Goal: Task Accomplishment & Management: Use online tool/utility

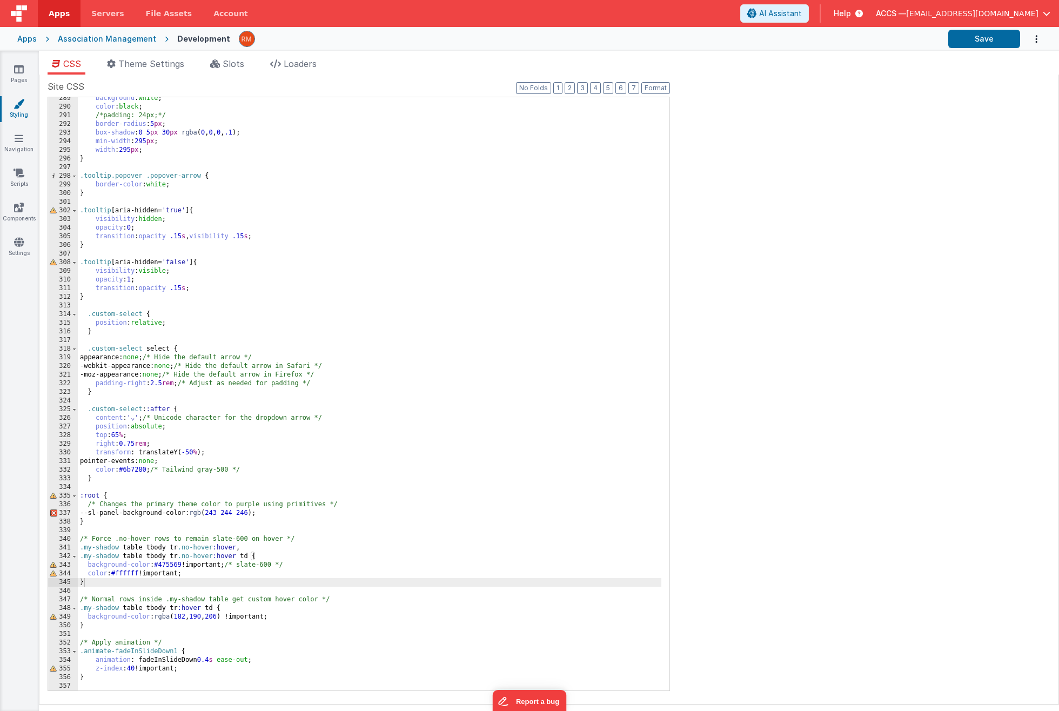
click at [1031, 16] on span "[EMAIL_ADDRESS][DOMAIN_NAME]" at bounding box center [972, 13] width 132 height 11
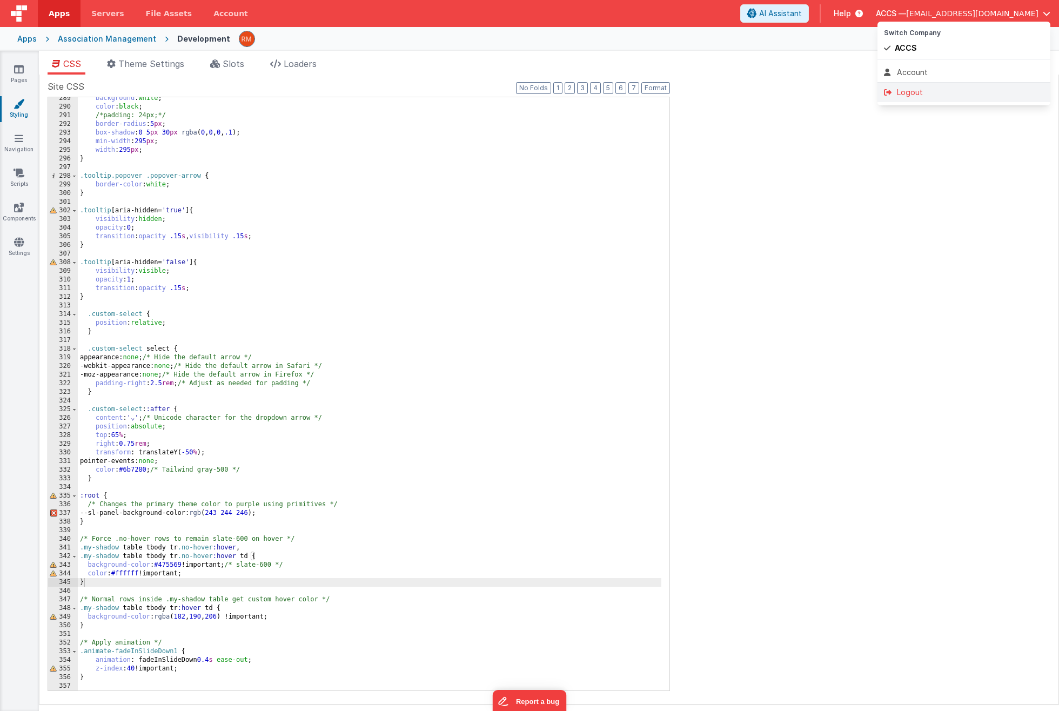
click at [926, 95] on div "Logout" at bounding box center [964, 92] width 160 height 11
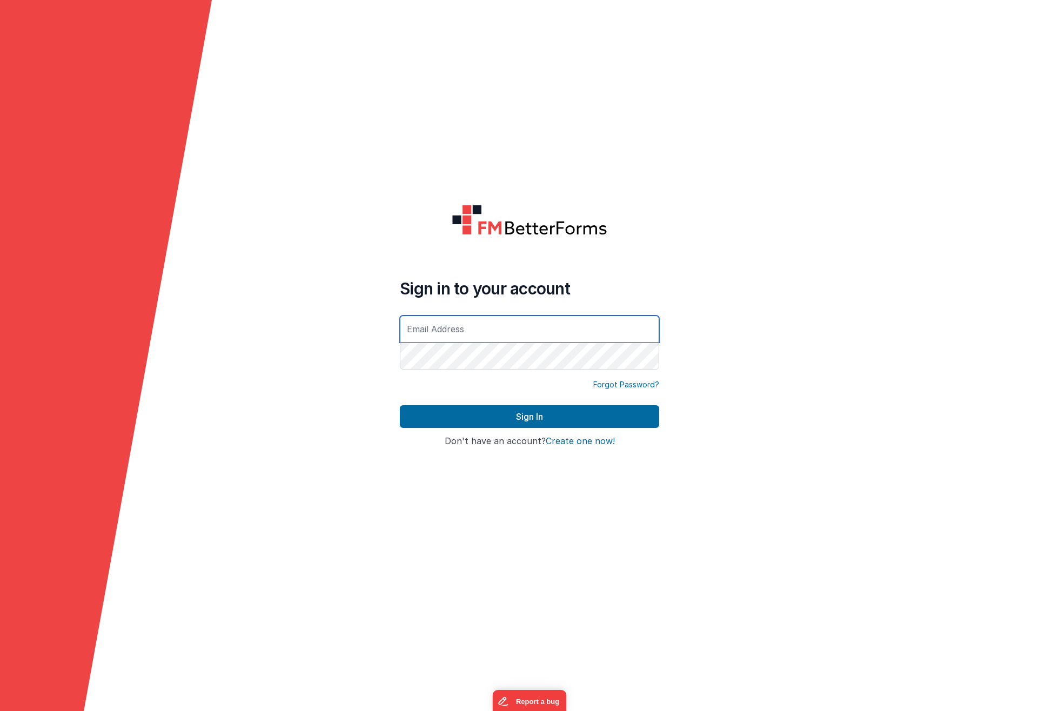
type input "[EMAIL_ADDRESS][DOMAIN_NAME]"
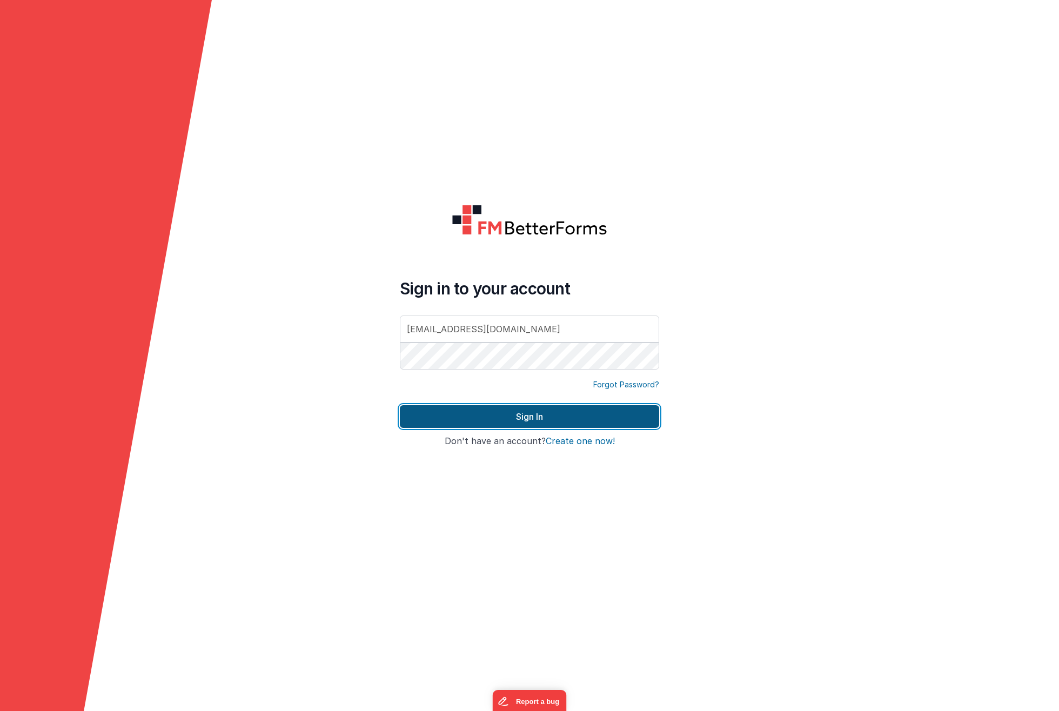
click at [600, 416] on button "Sign In" at bounding box center [529, 416] width 259 height 23
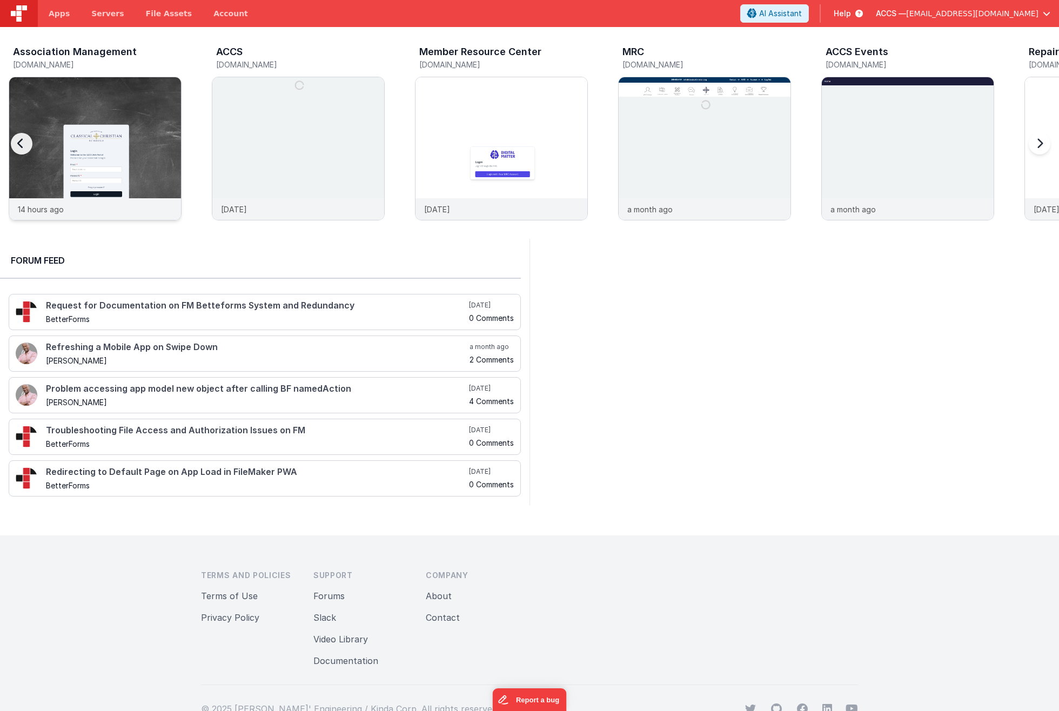
click at [145, 190] on img at bounding box center [95, 163] width 172 height 172
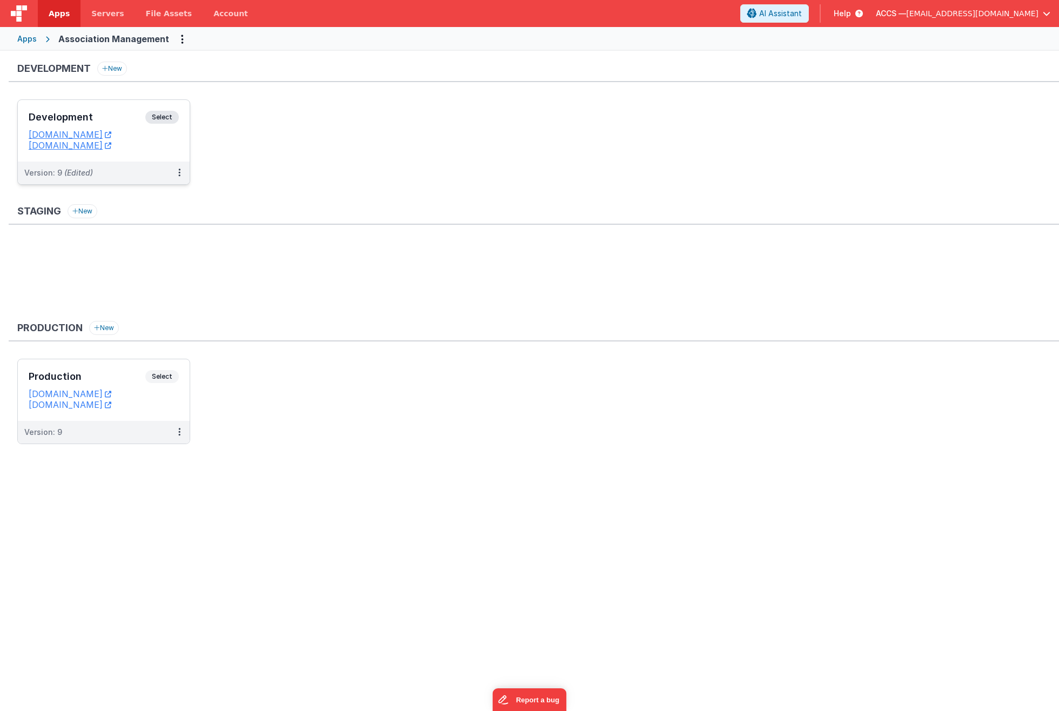
click at [134, 117] on h3 "Development" at bounding box center [87, 117] width 117 height 11
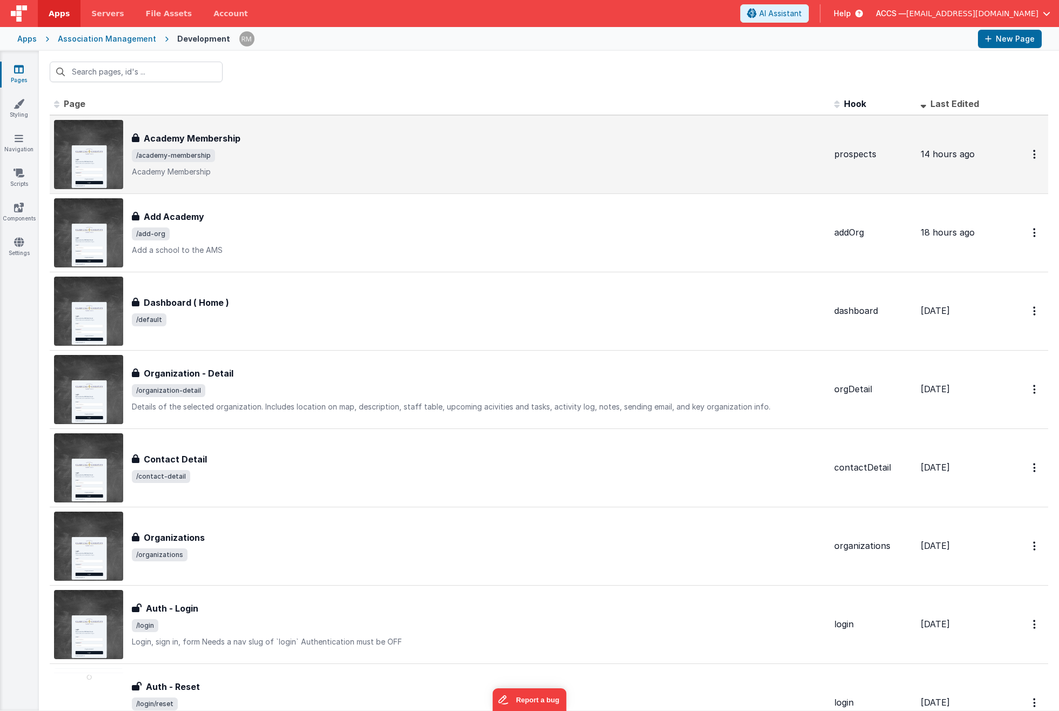
click at [305, 170] on p "Academy Membership" at bounding box center [478, 171] width 693 height 11
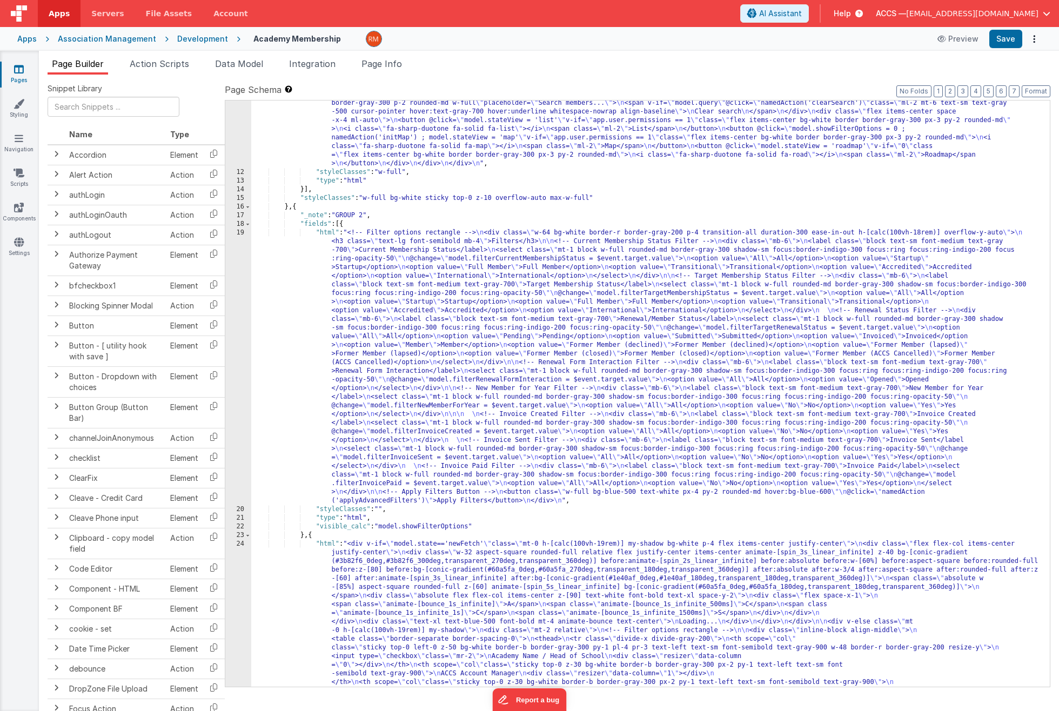
scroll to position [199, 0]
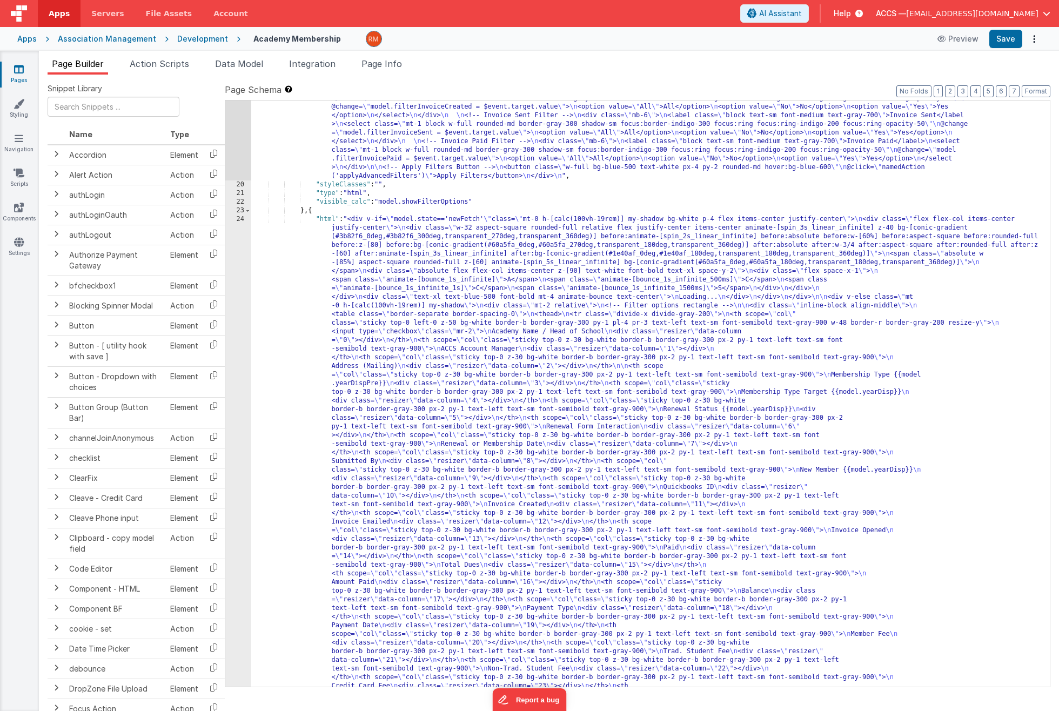
scroll to position [456, 0]
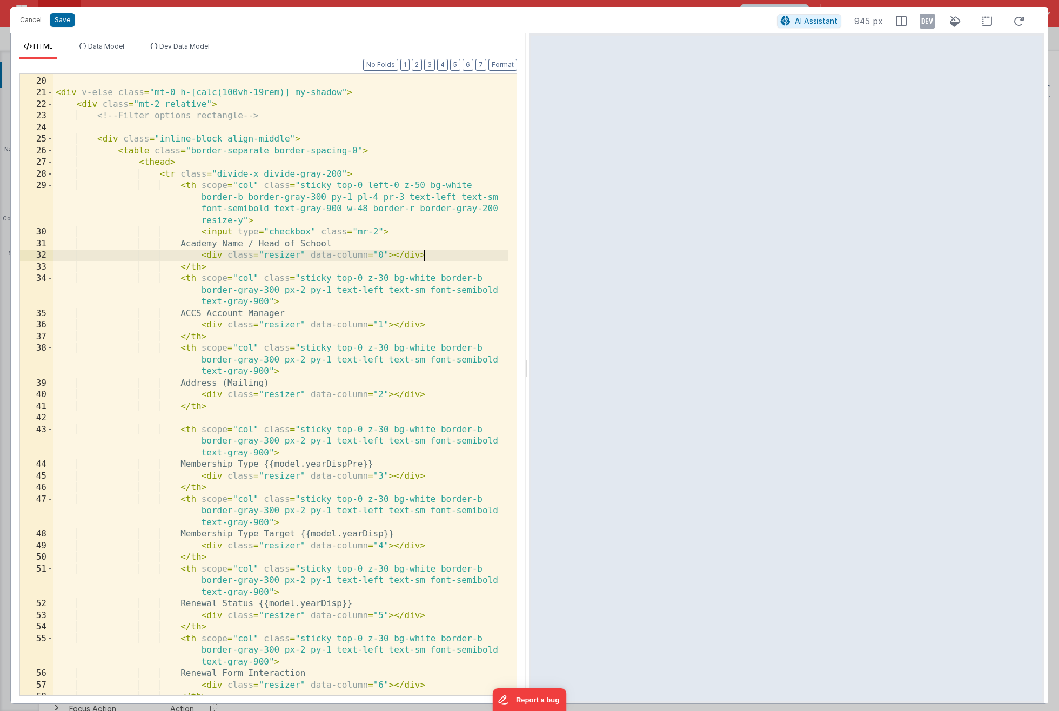
scroll to position [0, 0]
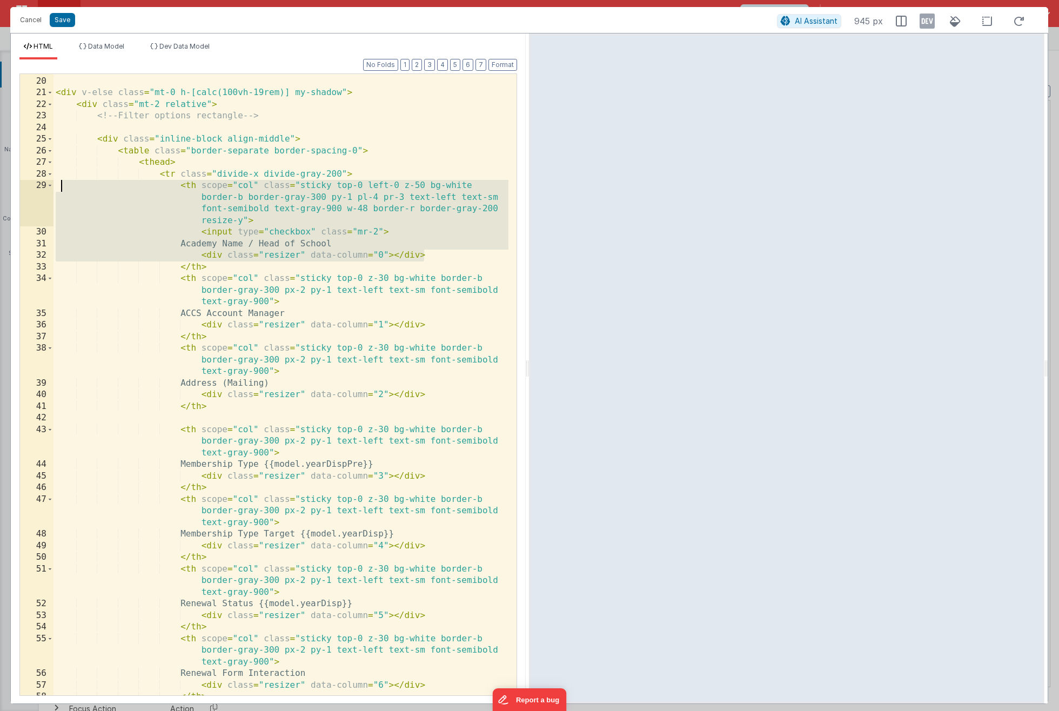
drag, startPoint x: 437, startPoint y: 259, endPoint x: 59, endPoint y: 181, distance: 386.0
click at [59, 181] on div "</ div > < div v-else class = "mt-0 h-[calc(100vh-19rem)] my-shadow" > < div cl…" at bounding box center [280, 386] width 455 height 644
click at [387, 245] on div "</ div > < div v-else class = "mt-0 h-[calc(100vh-19rem)] my-shadow" > < div cl…" at bounding box center [280, 386] width 455 height 644
drag, startPoint x: 455, startPoint y: 261, endPoint x: -10, endPoint y: 180, distance: 472.1
click at [0, 180] on html "Cancel Save AI Assistant 945 px HTML Data Model Dev Data Model Format 7 6 5 4 3…" at bounding box center [529, 355] width 1059 height 711
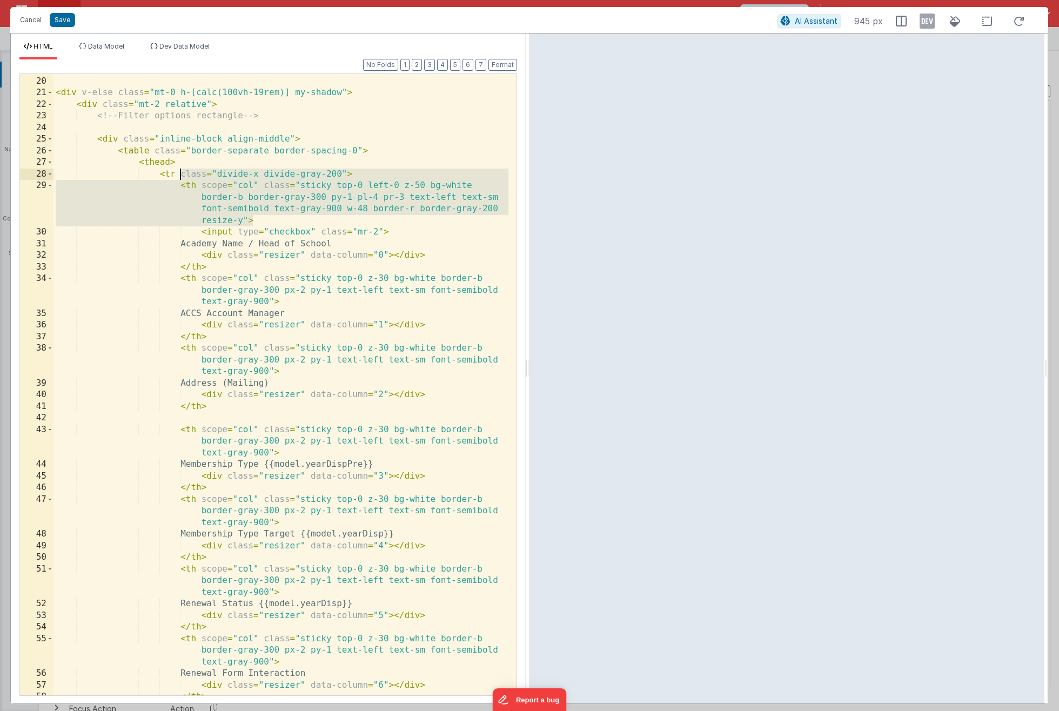
drag, startPoint x: 274, startPoint y: 219, endPoint x: 182, endPoint y: 177, distance: 101.2
click at [182, 177] on div "</ div > < div v-else class = "mt-0 h-[calc(100vh-19rem)] my-shadow" > < div cl…" at bounding box center [280, 386] width 455 height 644
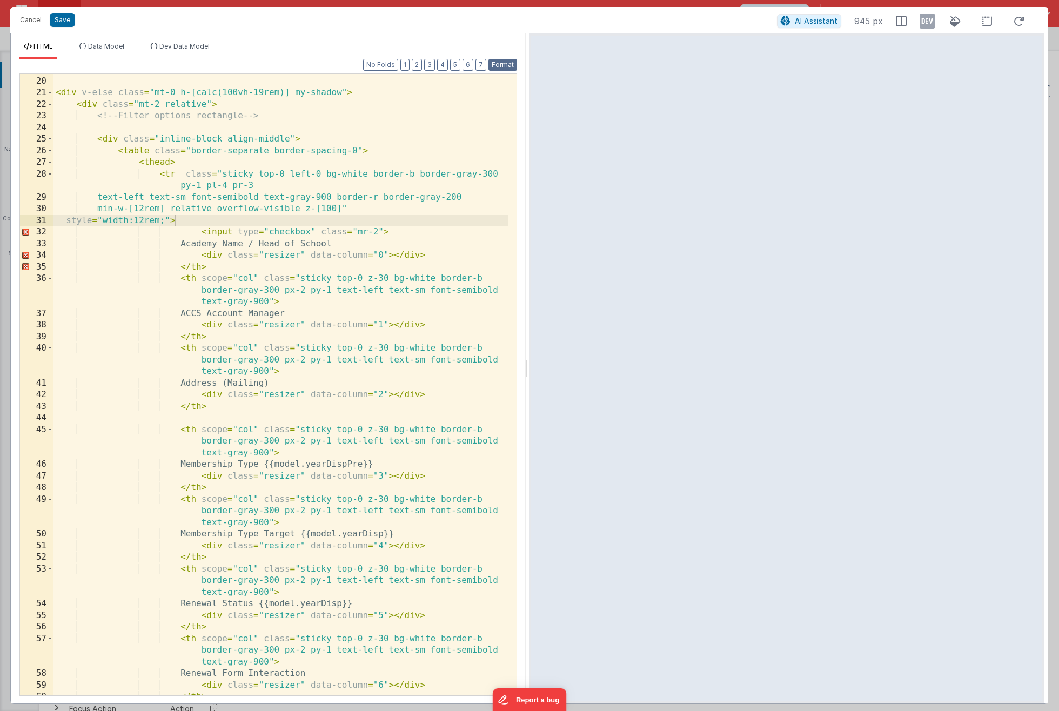
click at [513, 62] on button "Format" at bounding box center [502, 65] width 29 height 12
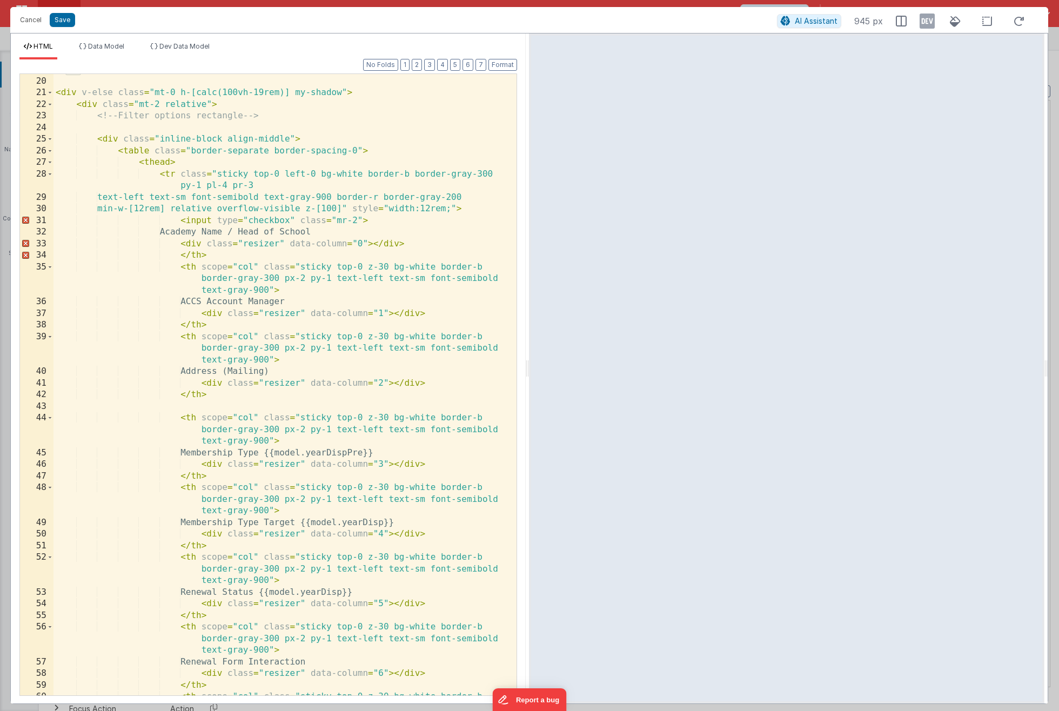
click at [388, 254] on div "</ div > < div v-else class = "mt-0 h-[calc(100vh-19rem)] my-shadow" > < div cl…" at bounding box center [280, 398] width 455 height 668
click at [376, 231] on div "</ div > < div v-else class = "mt-0 h-[calc(100vh-19rem)] my-shadow" > < div cl…" at bounding box center [280, 398] width 455 height 668
click at [35, 24] on button "Cancel" at bounding box center [31, 19] width 32 height 15
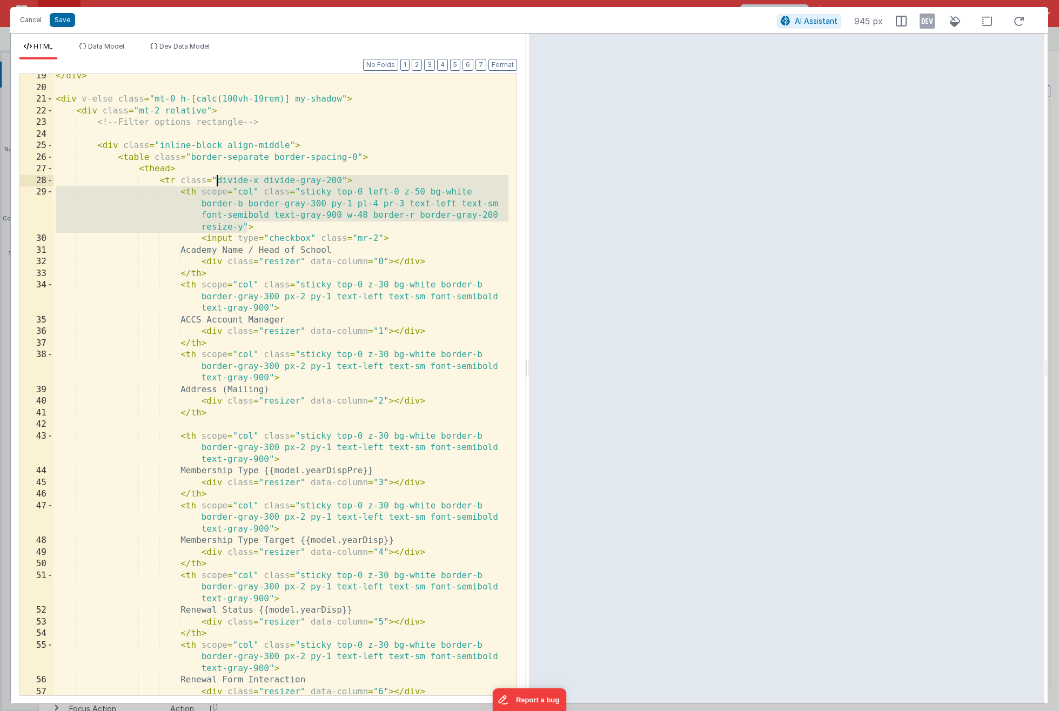
drag, startPoint x: 245, startPoint y: 228, endPoint x: 215, endPoint y: 183, distance: 54.5
click at [215, 183] on div "</ div > < div v-else class = "mt-0 h-[calc(100vh-19rem)] my-shadow" > < div cl…" at bounding box center [280, 392] width 455 height 644
click at [234, 224] on div "</ div > < div v-else class = "mt-0 h-[calc(100vh-19rem)] my-shadow" > < div cl…" at bounding box center [280, 392] width 455 height 644
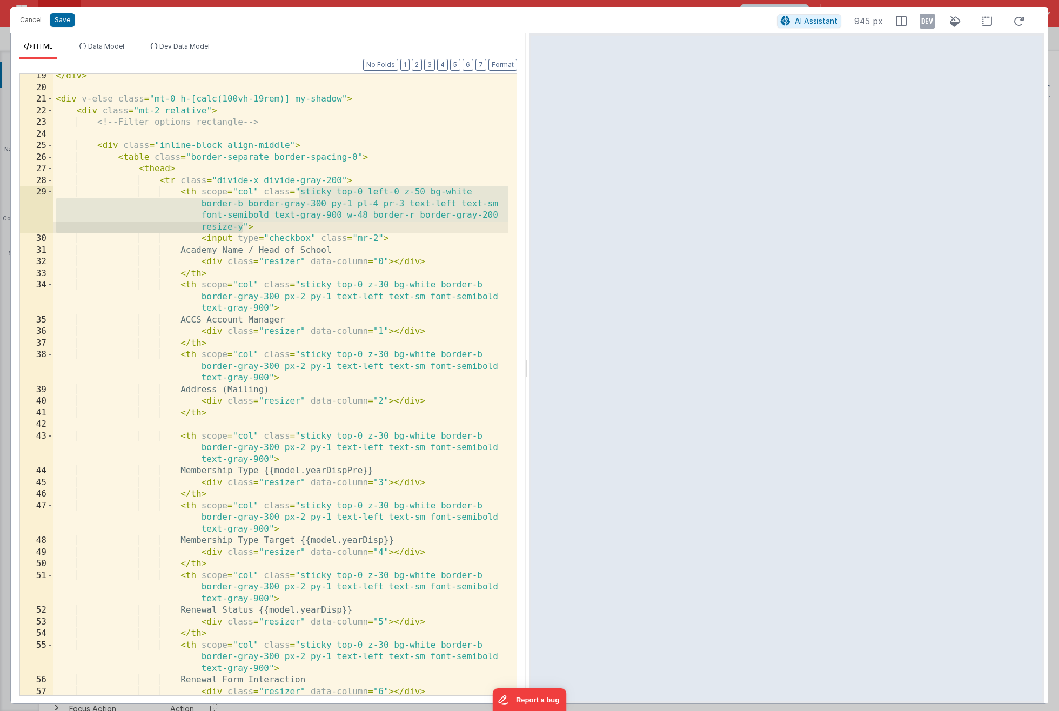
drag, startPoint x: 299, startPoint y: 192, endPoint x: 243, endPoint y: 225, distance: 65.1
click at [243, 225] on div "</ div > < div v-else class = "mt-0 h-[calc(100vh-19rem)] my-shadow" > < div cl…" at bounding box center [280, 392] width 455 height 644
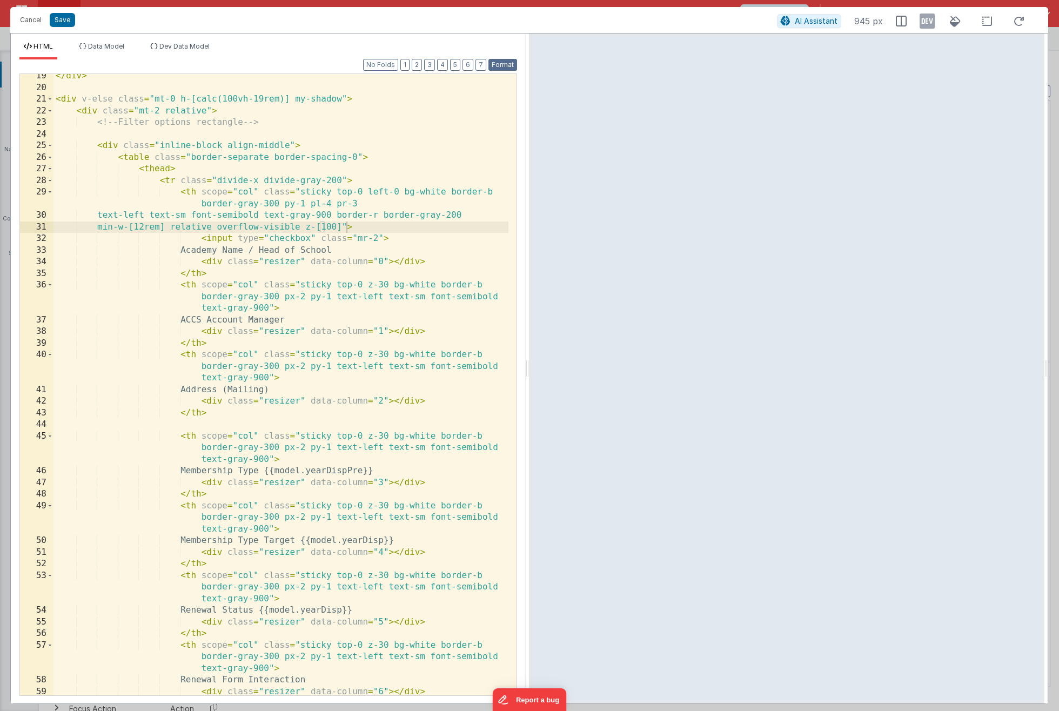
click at [496, 67] on button "Format" at bounding box center [502, 65] width 29 height 12
click at [496, 64] on button "Format" at bounding box center [502, 65] width 29 height 12
click at [200, 253] on div "</ div > < div v-else class = "mt-0 h-[calc(100vh-19rem)] my-shadow" > < div cl…" at bounding box center [280, 392] width 455 height 644
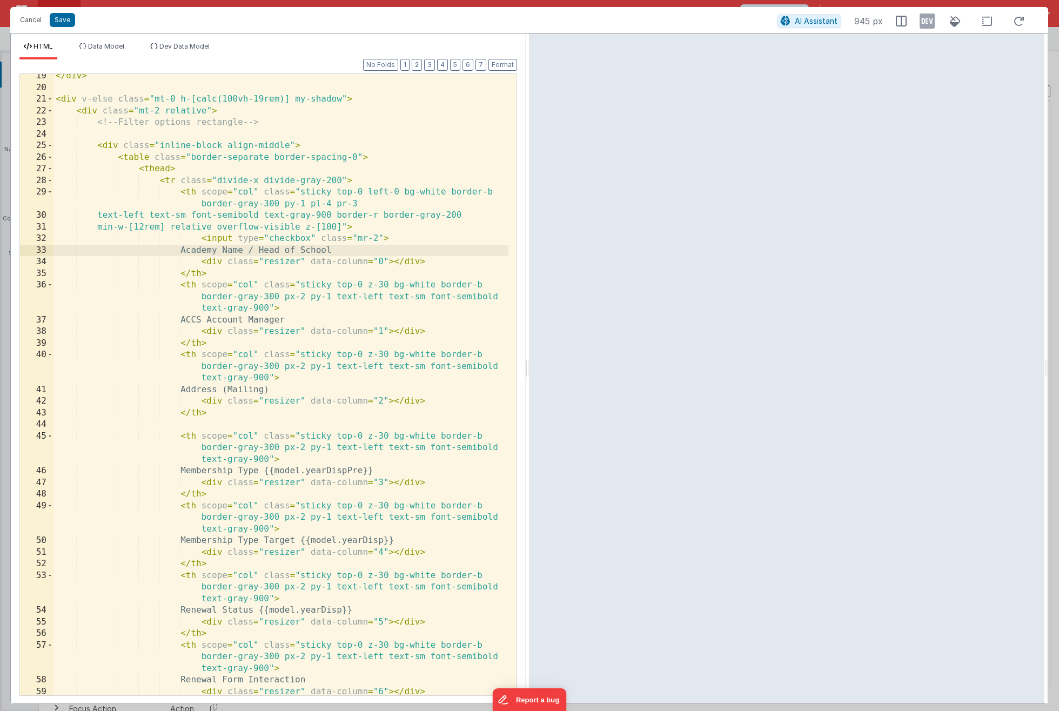
click at [99, 214] on div "</ div > < div v-else class = "mt-0 h-[calc(100vh-19rem)] my-shadow" > < div cl…" at bounding box center [280, 392] width 455 height 644
click at [102, 216] on div "</ div > < div v-else class = "mt-0 h-[calc(100vh-19rem)] my-shadow" > < div cl…" at bounding box center [280, 392] width 455 height 644
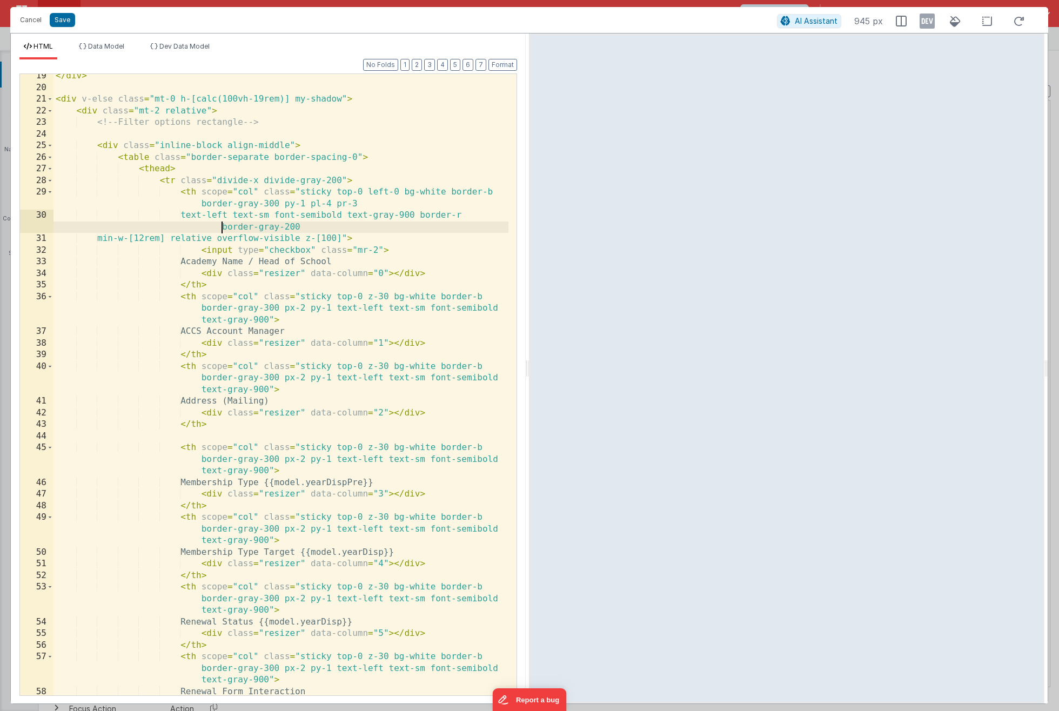
click at [221, 229] on div "</ div > < div v-else class = "mt-0 h-[calc(100vh-19rem)] my-shadow" > < div cl…" at bounding box center [280, 392] width 455 height 644
click at [102, 240] on div "</ div > < div v-else class = "mt-0 h-[calc(100vh-19rem)] my-shadow" > < div cl…" at bounding box center [280, 392] width 455 height 644
click at [507, 67] on button "Format" at bounding box center [502, 65] width 29 height 12
click at [325, 242] on div "</ div > < div v-else class = "mt-0 h-[calc(100vh-19rem)] my-shadow" > < div cl…" at bounding box center [280, 392] width 455 height 644
click at [314, 241] on div "</ div > < div v-else class = "mt-0 h-[calc(100vh-19rem)] my-shadow" > < div cl…" at bounding box center [280, 392] width 455 height 644
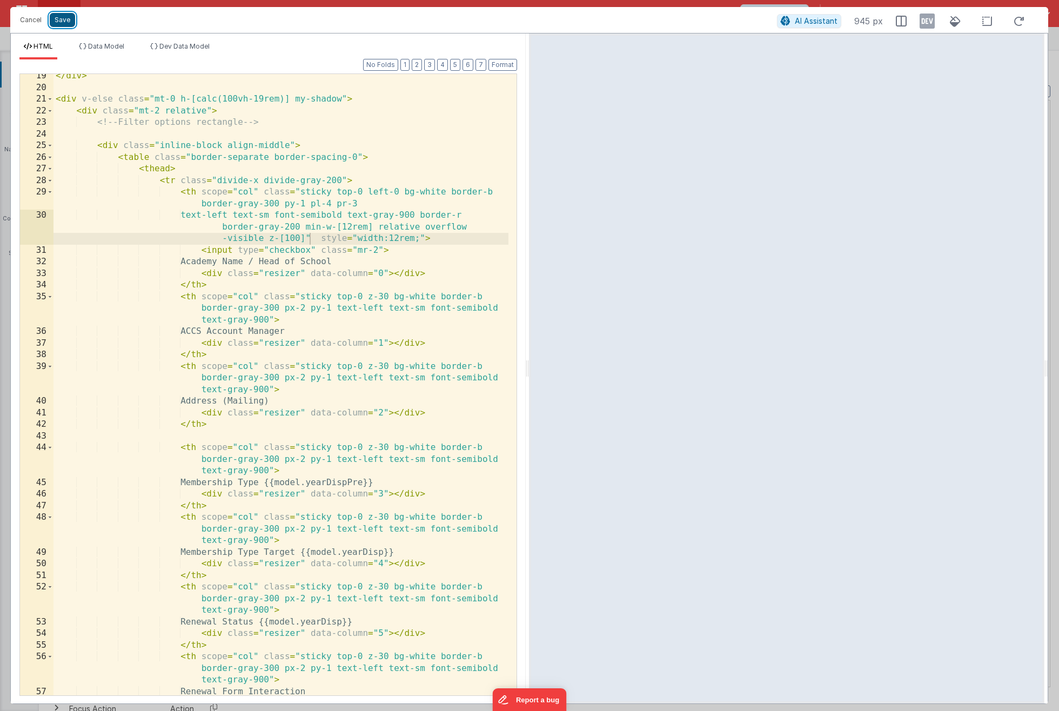
click at [61, 21] on button "Save" at bounding box center [62, 20] width 25 height 14
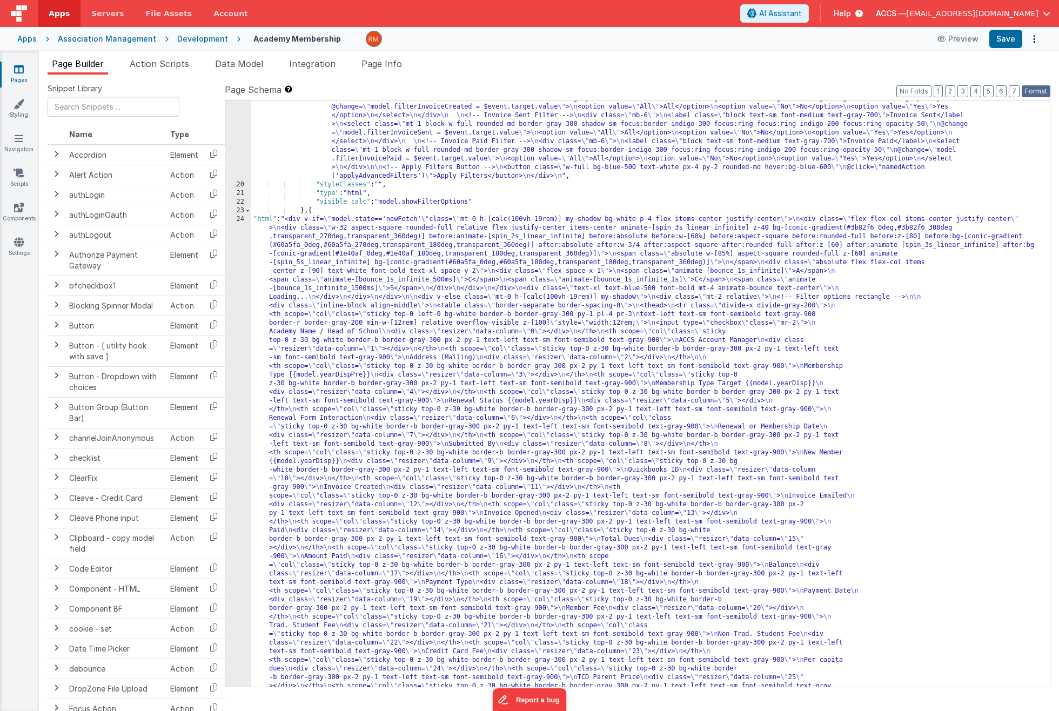
click at [1031, 95] on button "Format" at bounding box center [1035, 91] width 29 height 12
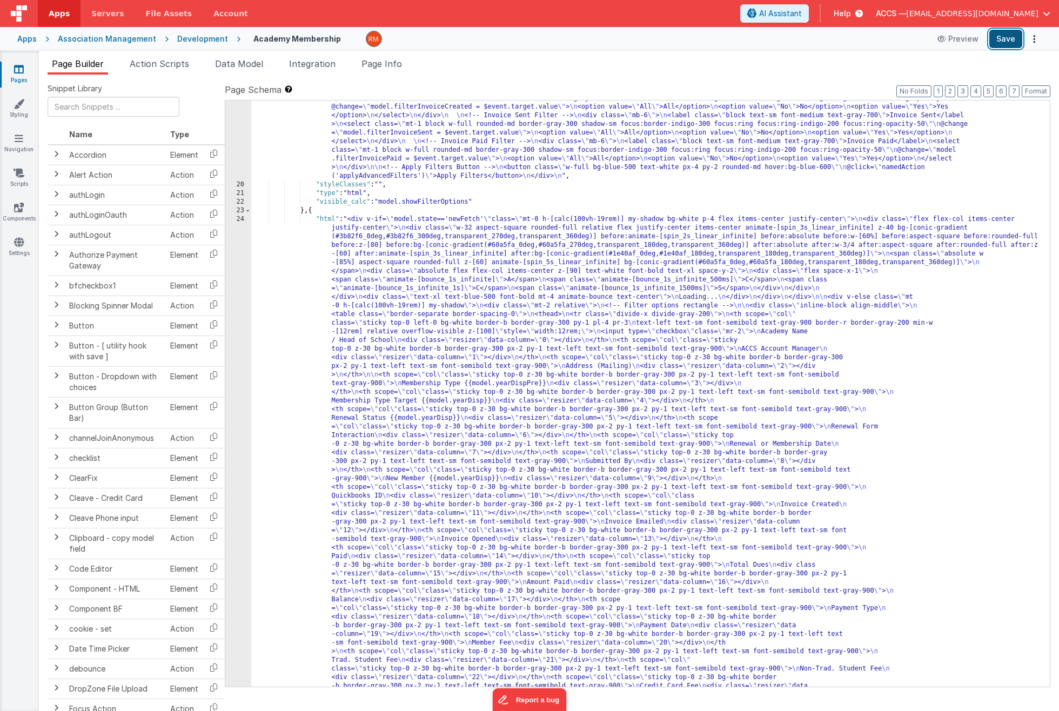
click at [1005, 42] on button "Save" at bounding box center [1005, 39] width 33 height 18
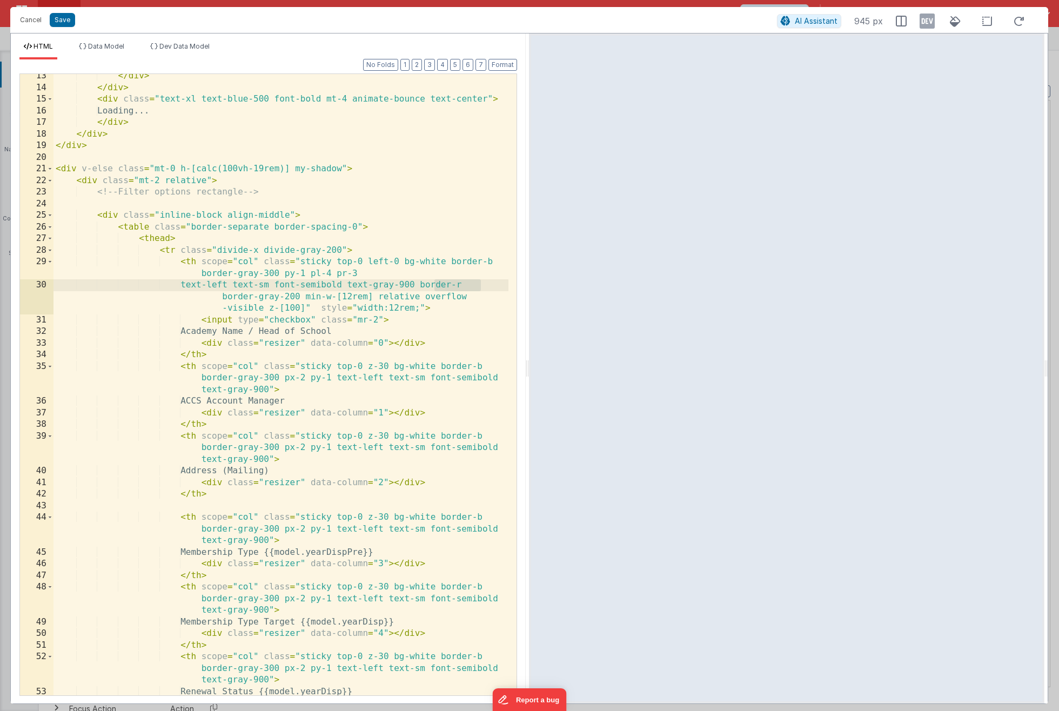
drag, startPoint x: 436, startPoint y: 282, endPoint x: 489, endPoint y: 284, distance: 53.0
click at [489, 284] on div "</ div > </ div > < div class = "text-xl text-blue-500 font-bold mt-4 animate-b…" at bounding box center [280, 392] width 455 height 644
click at [64, 23] on button "Save" at bounding box center [62, 20] width 25 height 14
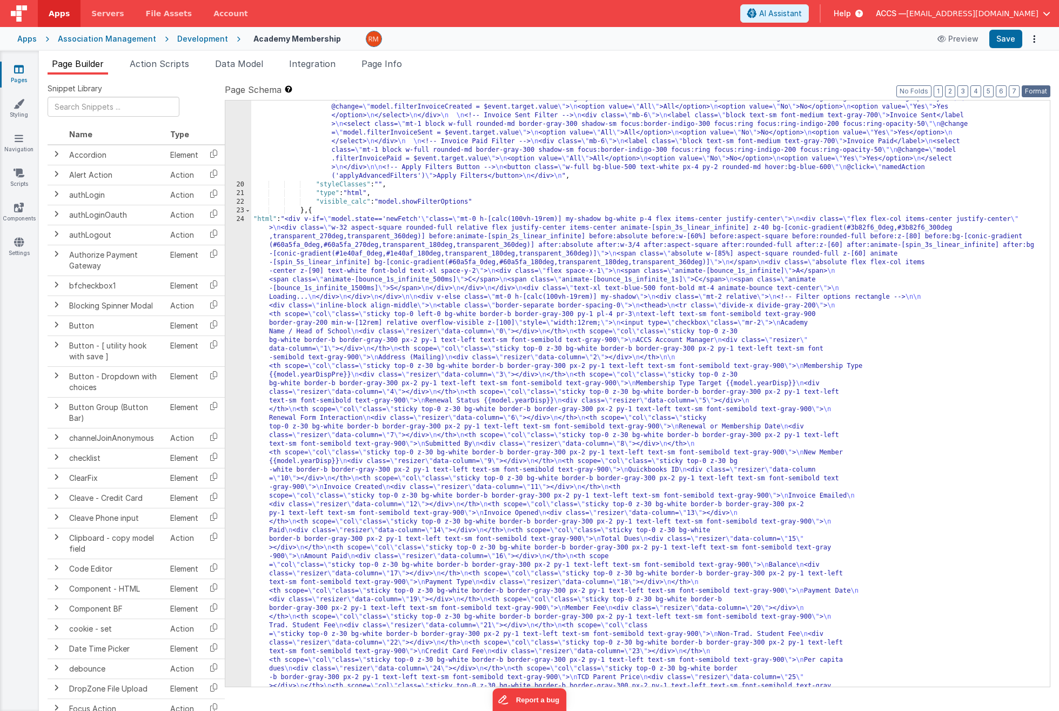
click at [1040, 90] on button "Format" at bounding box center [1035, 91] width 29 height 12
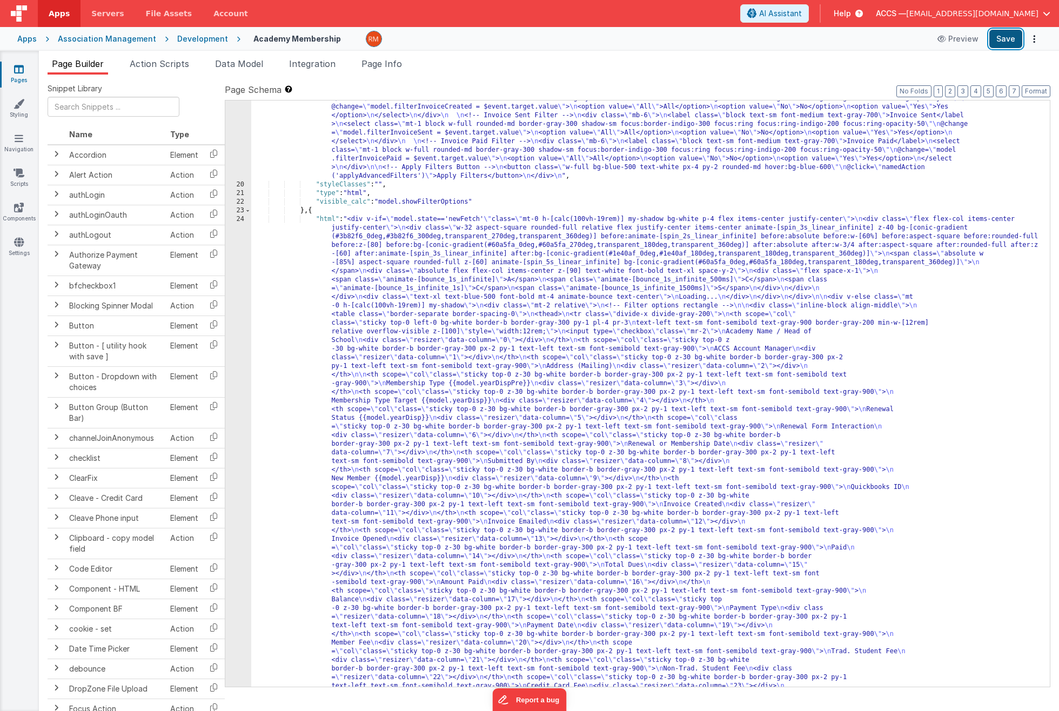
click at [1007, 36] on button "Save" at bounding box center [1005, 39] width 33 height 18
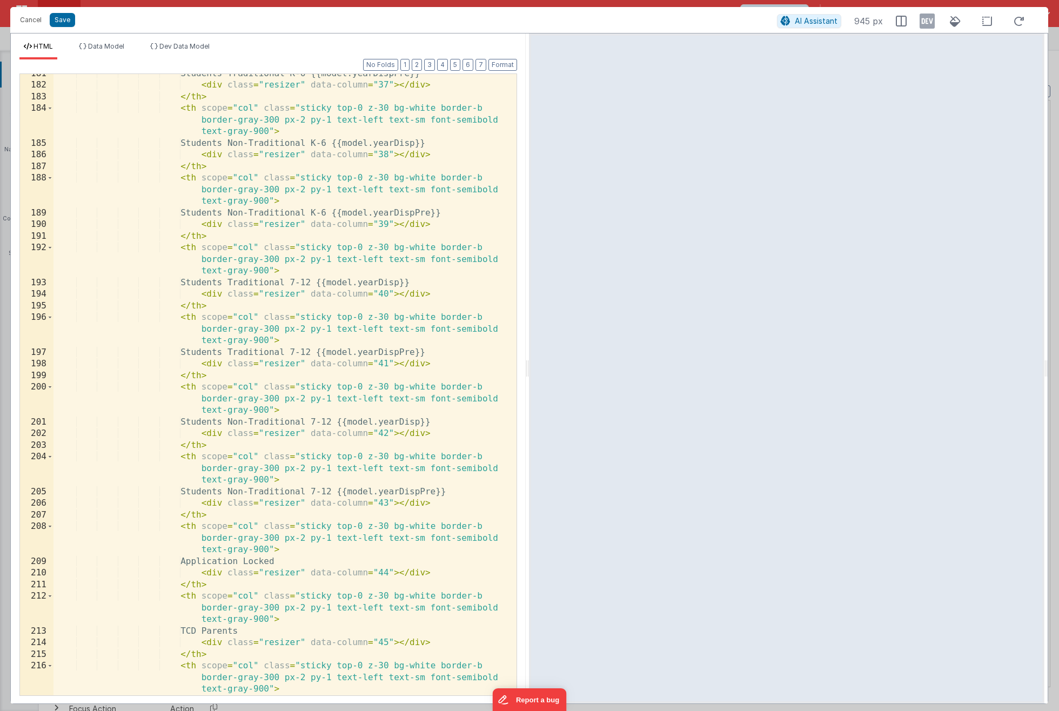
scroll to position [3225, 0]
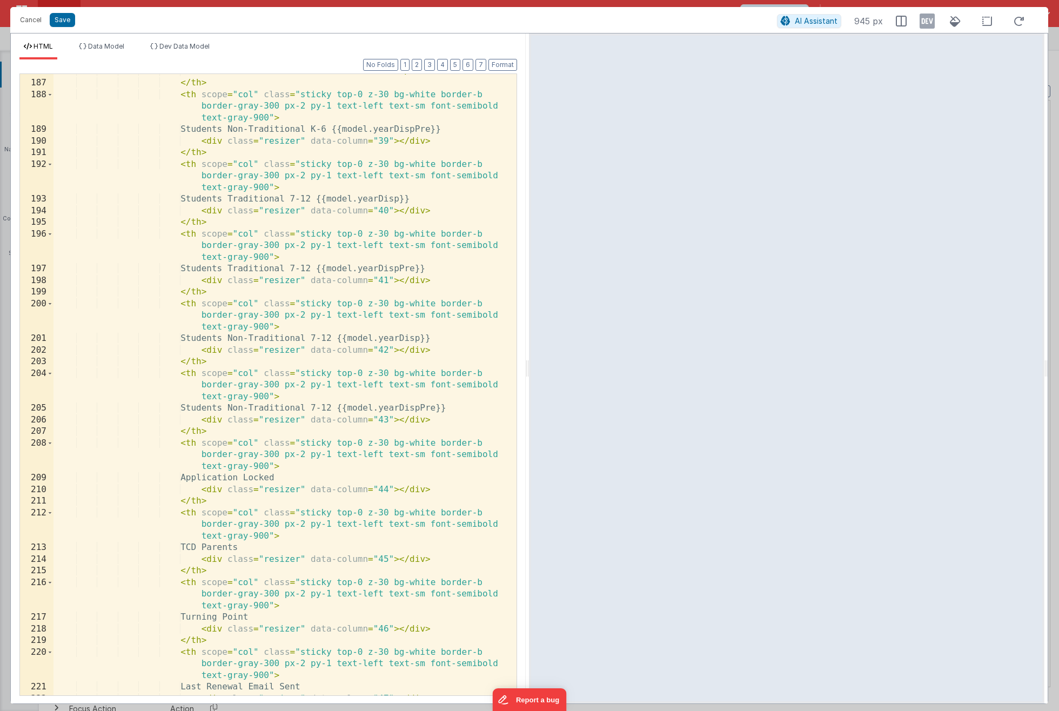
click at [398, 273] on div "< div class = "resizer" data-column = "38" > </ div > </ th > < th scope = "col…" at bounding box center [280, 388] width 455 height 644
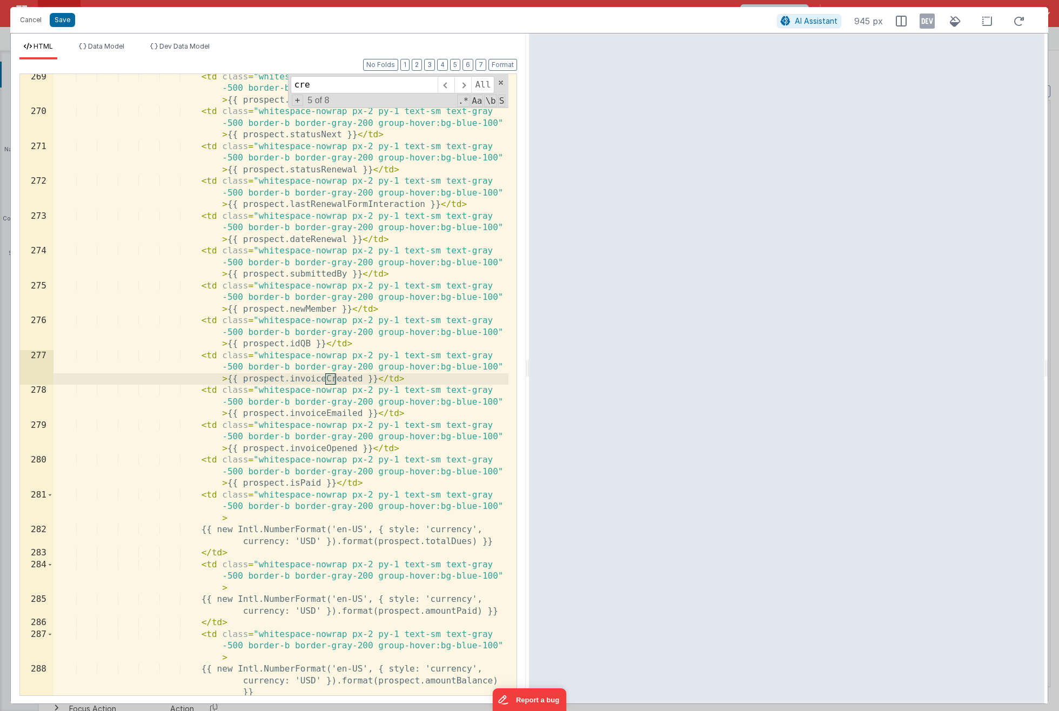
scroll to position [4601, 0]
type input "create"
click at [466, 82] on span at bounding box center [462, 84] width 17 height 17
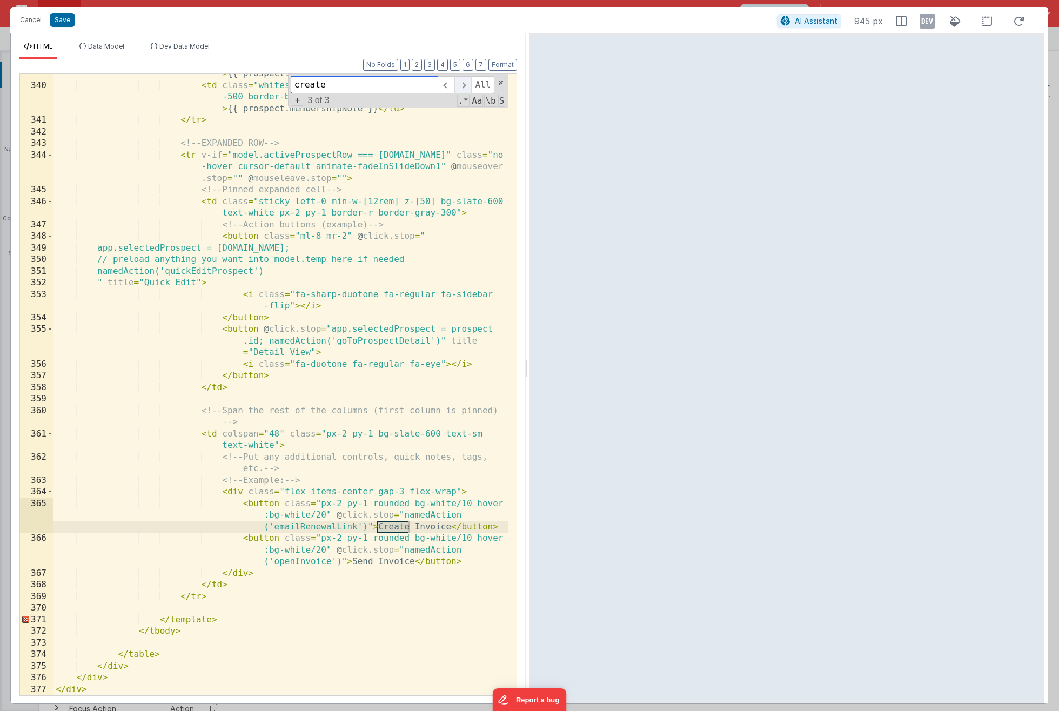
scroll to position [6695, 0]
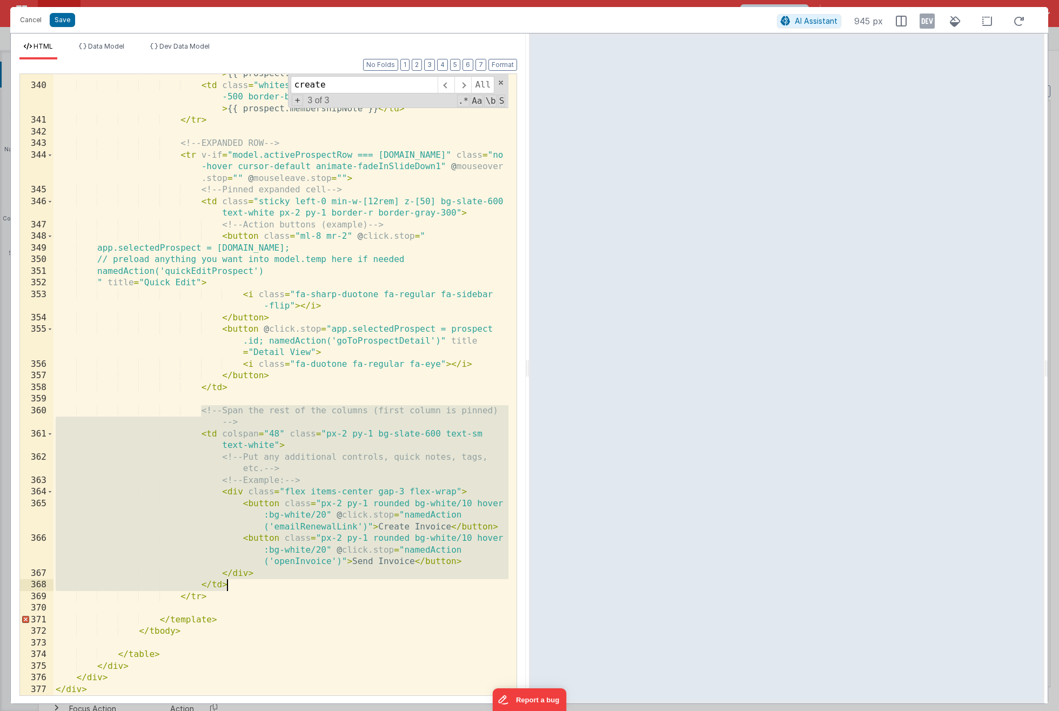
drag, startPoint x: 200, startPoint y: 407, endPoint x: 270, endPoint y: 583, distance: 189.9
click at [269, 583] on div "< td class = "whitespace-nowrap px-2 py-1 text-sm text-gray -500 border-b borde…" at bounding box center [280, 379] width 455 height 668
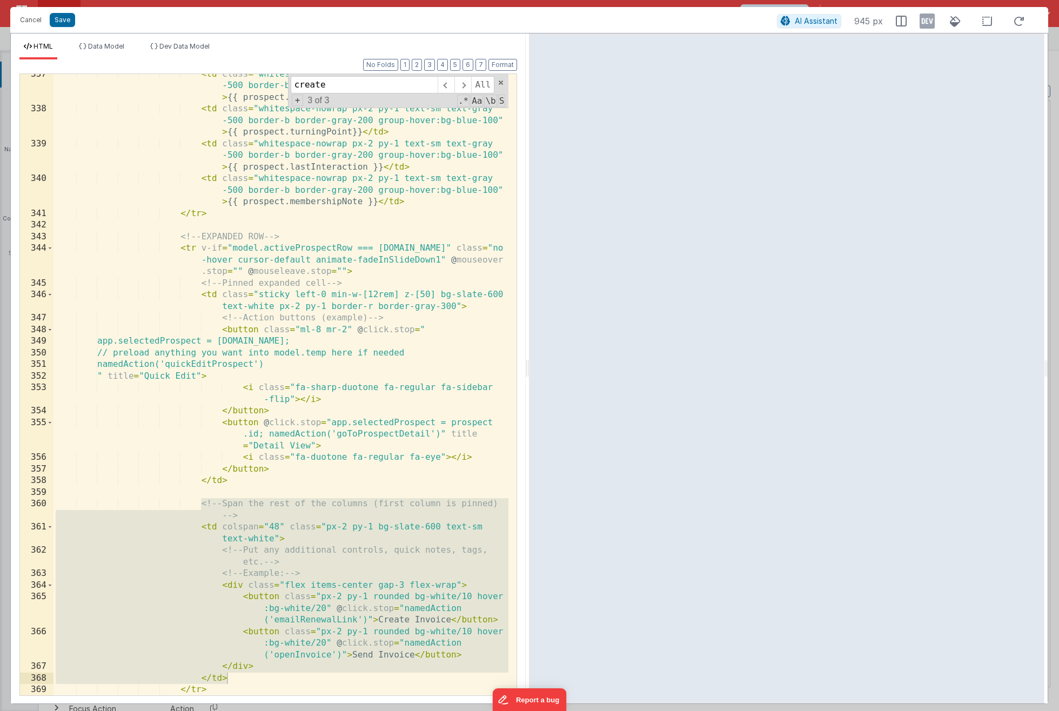
scroll to position [6601, 0]
click at [273, 365] on div "< td class = "whitespace-nowrap px-2 py-1 text-sm text-gray -500 border-b borde…" at bounding box center [280, 403] width 455 height 668
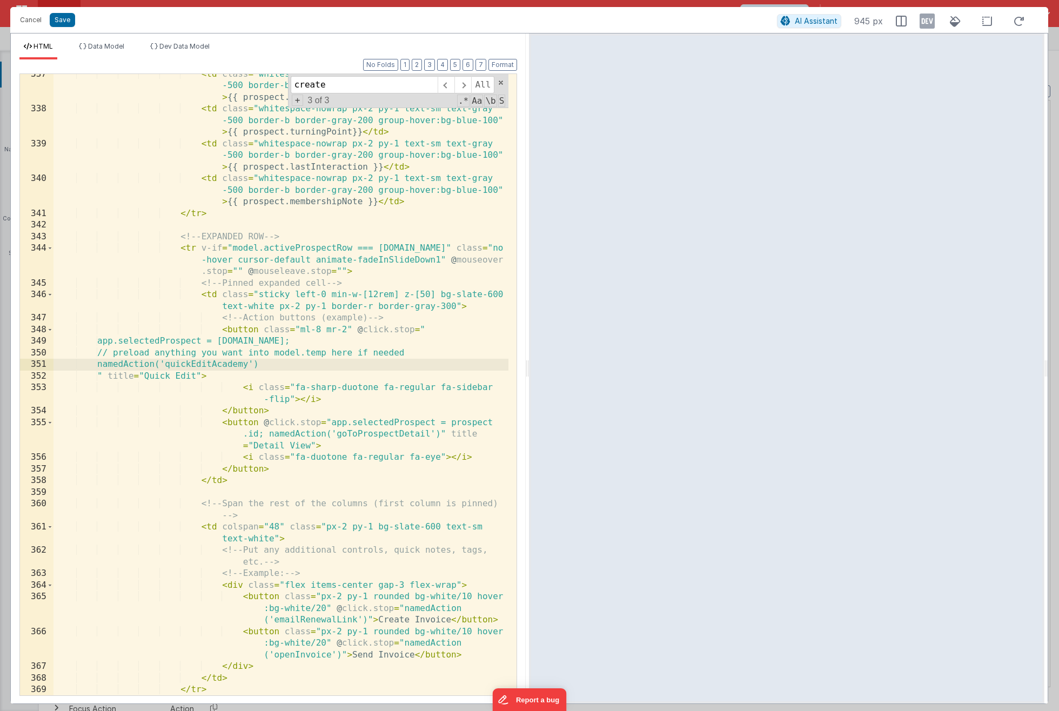
click at [399, 434] on div "< td class = "whitespace-nowrap px-2 py-1 text-sm text-gray -500 border-b borde…" at bounding box center [280, 403] width 455 height 668
click at [71, 17] on button "Save" at bounding box center [62, 20] width 25 height 14
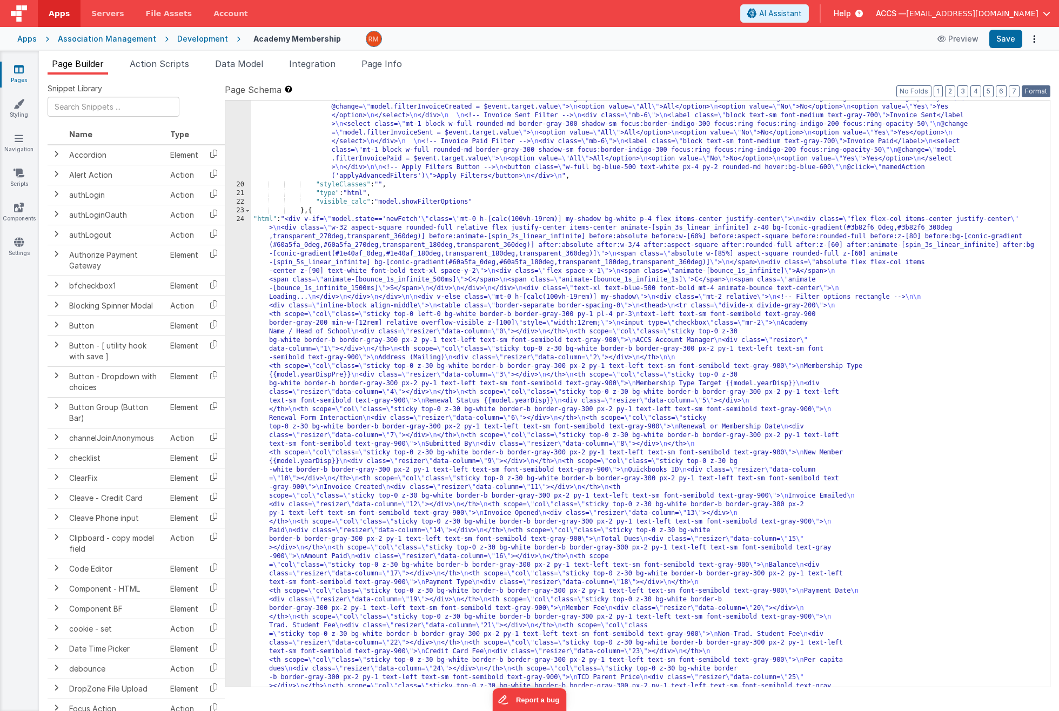
click at [1036, 92] on button "Format" at bounding box center [1035, 91] width 29 height 12
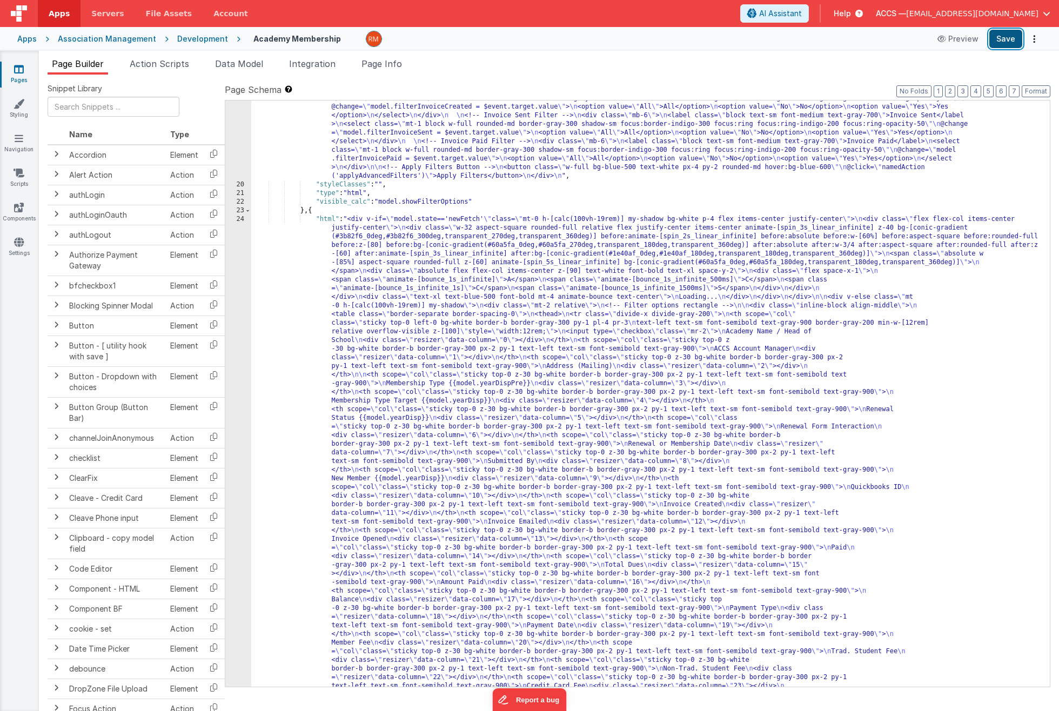
click at [1001, 37] on button "Save" at bounding box center [1005, 39] width 33 height 18
click at [21, 73] on icon at bounding box center [19, 69] width 10 height 11
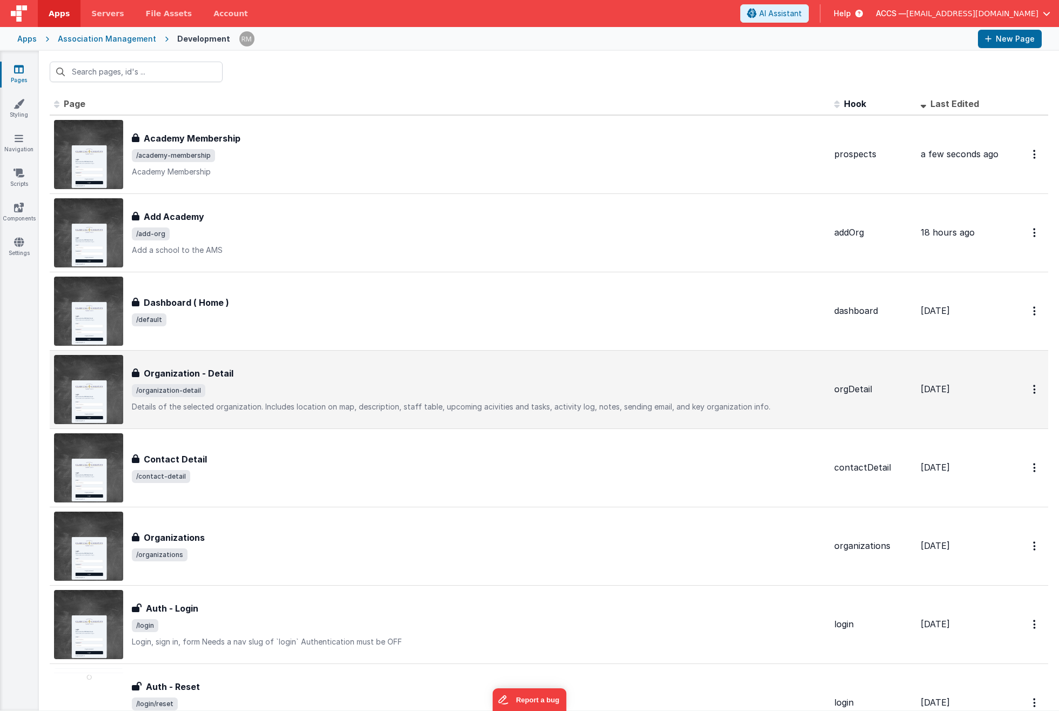
click at [238, 378] on div "Organization - Detail" at bounding box center [478, 373] width 693 height 13
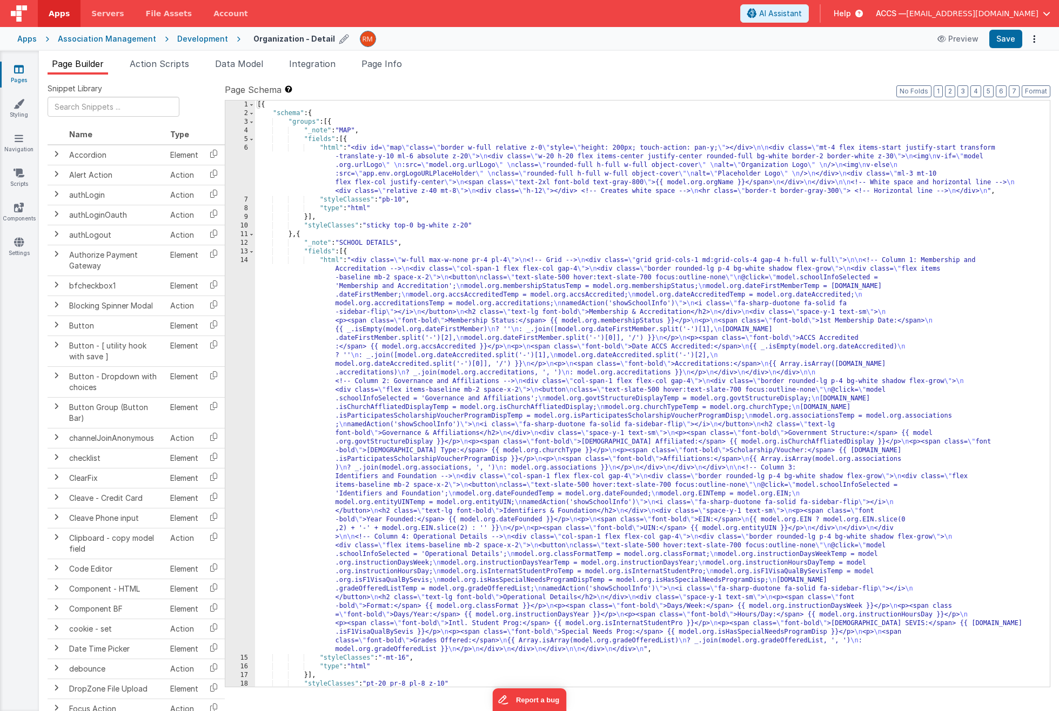
click at [339, 39] on icon at bounding box center [344, 38] width 10 height 15
click at [302, 40] on input "Organization - Detail" at bounding box center [320, 39] width 134 height 16
type input "Academy Detail"
click at [392, 40] on icon at bounding box center [396, 38] width 9 height 15
click at [16, 73] on icon at bounding box center [19, 69] width 10 height 11
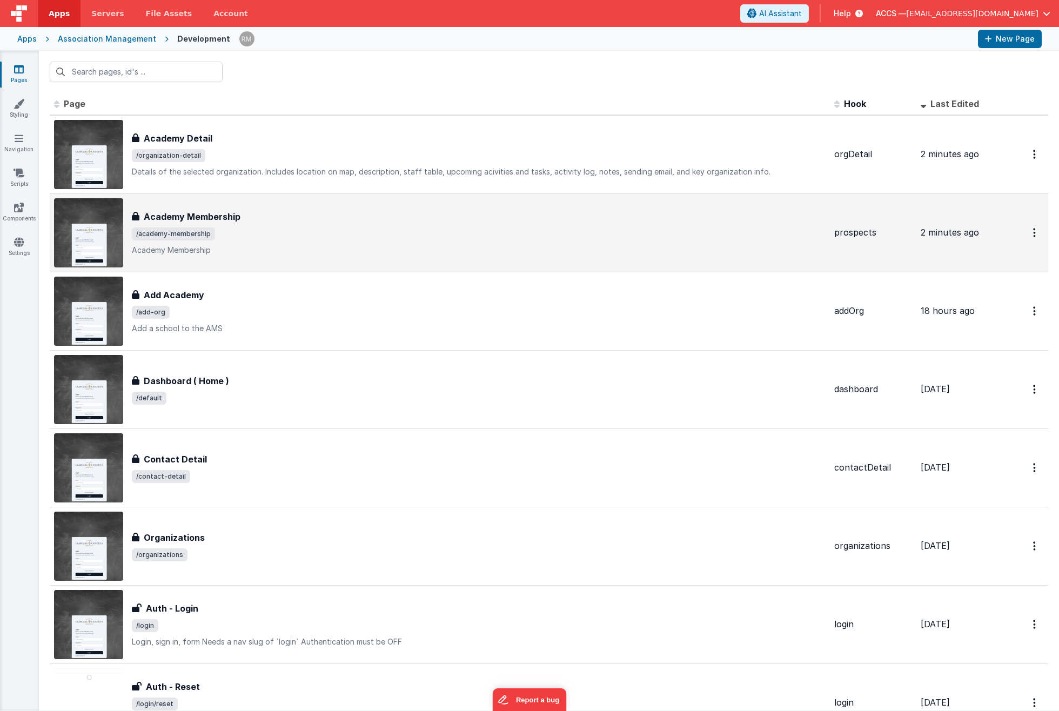
click at [286, 227] on div "Academy Membership Academy Membership /academy-membership Academy Membership" at bounding box center [478, 232] width 693 height 45
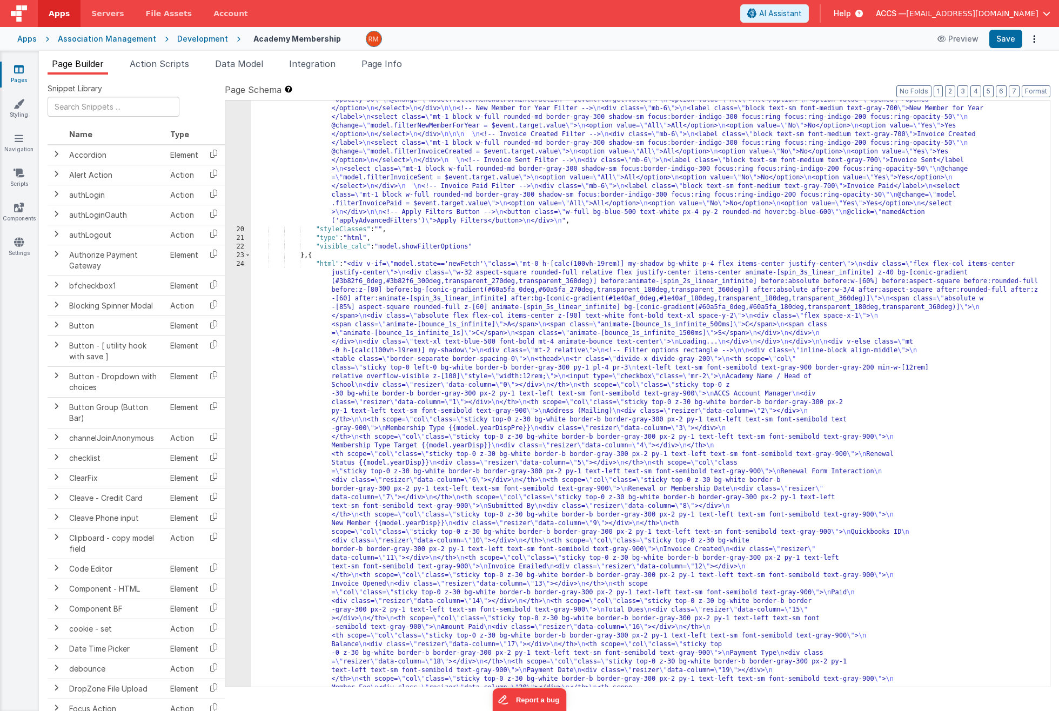
scroll to position [422, 0]
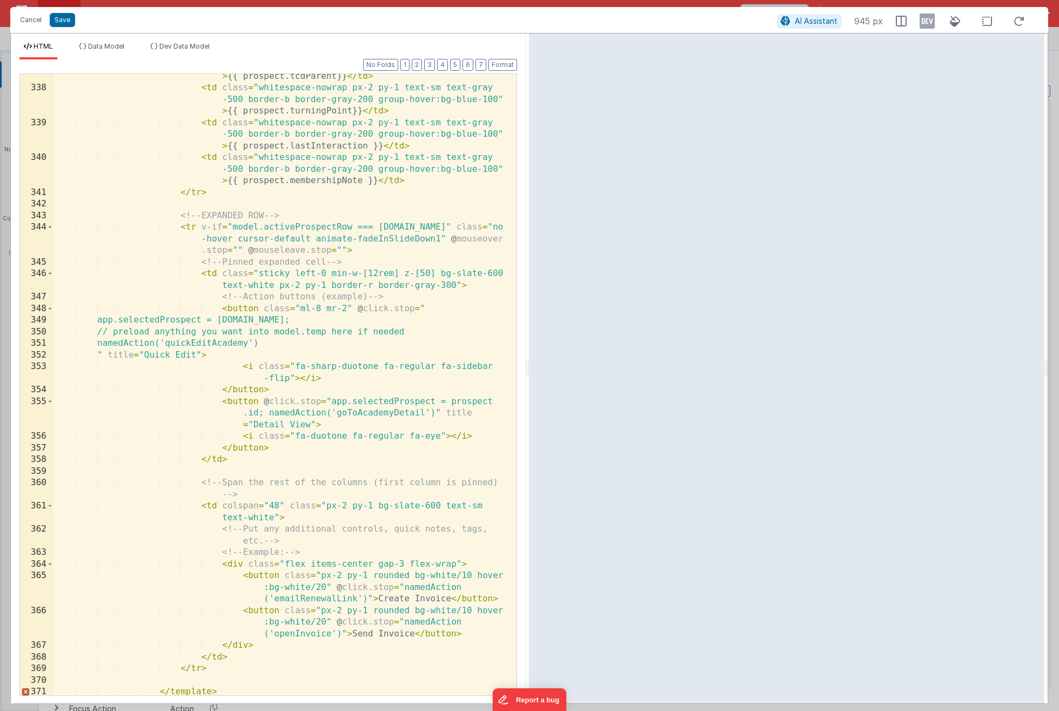
scroll to position [6695, 0]
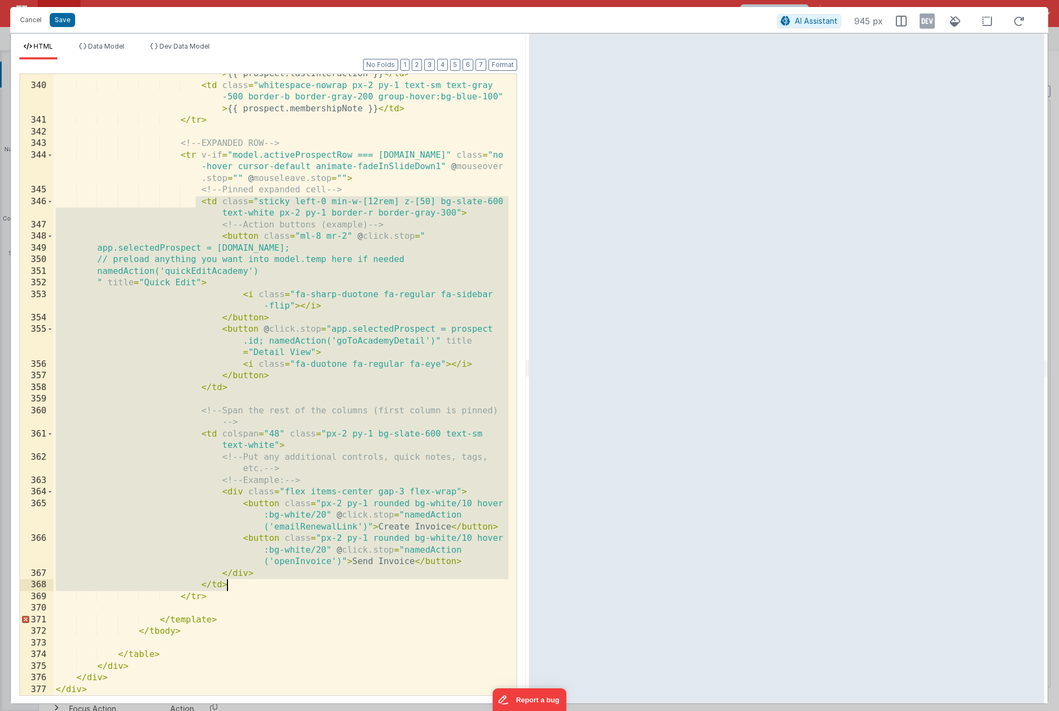
drag, startPoint x: 198, startPoint y: 200, endPoint x: 291, endPoint y: 581, distance: 391.9
click at [291, 581] on div "< td class = "whitespace-nowrap px-2 py-1 text-sm text-gray -500 border-b borde…" at bounding box center [280, 379] width 455 height 668
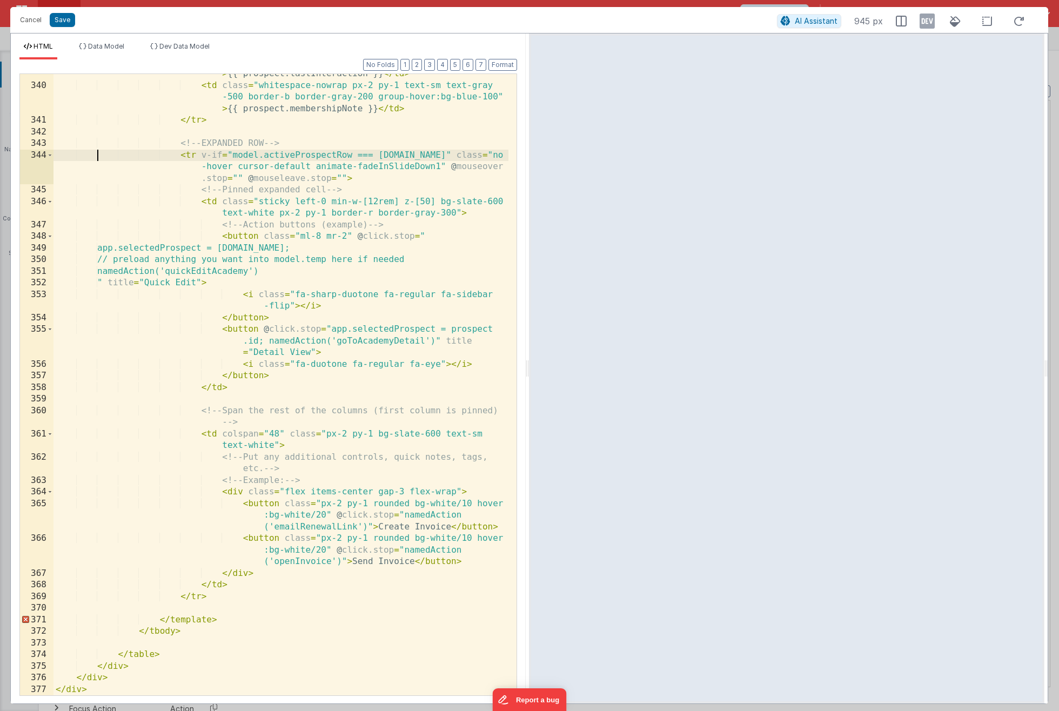
click at [98, 157] on div "< td class = "whitespace-nowrap px-2 py-1 text-sm text-gray -500 border-b borde…" at bounding box center [280, 379] width 455 height 668
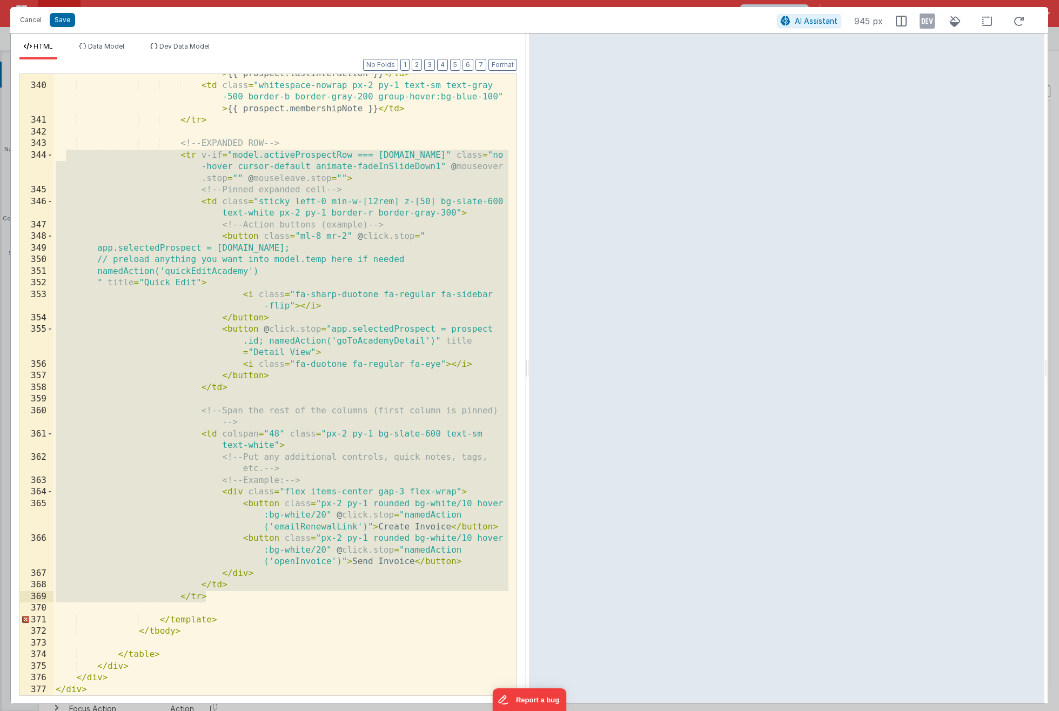
drag, startPoint x: 65, startPoint y: 157, endPoint x: 266, endPoint y: 596, distance: 482.7
click at [266, 596] on div "< td class = "whitespace-nowrap px-2 py-1 text-sm text-gray -500 border-b borde…" at bounding box center [280, 379] width 455 height 668
drag, startPoint x: 235, startPoint y: 599, endPoint x: -2, endPoint y: 154, distance: 503.8
click at [0, 154] on html "Cancel Save AI Assistant 945 px HTML Data Model Dev Data Model Format 7 6 5 4 3…" at bounding box center [529, 355] width 1059 height 711
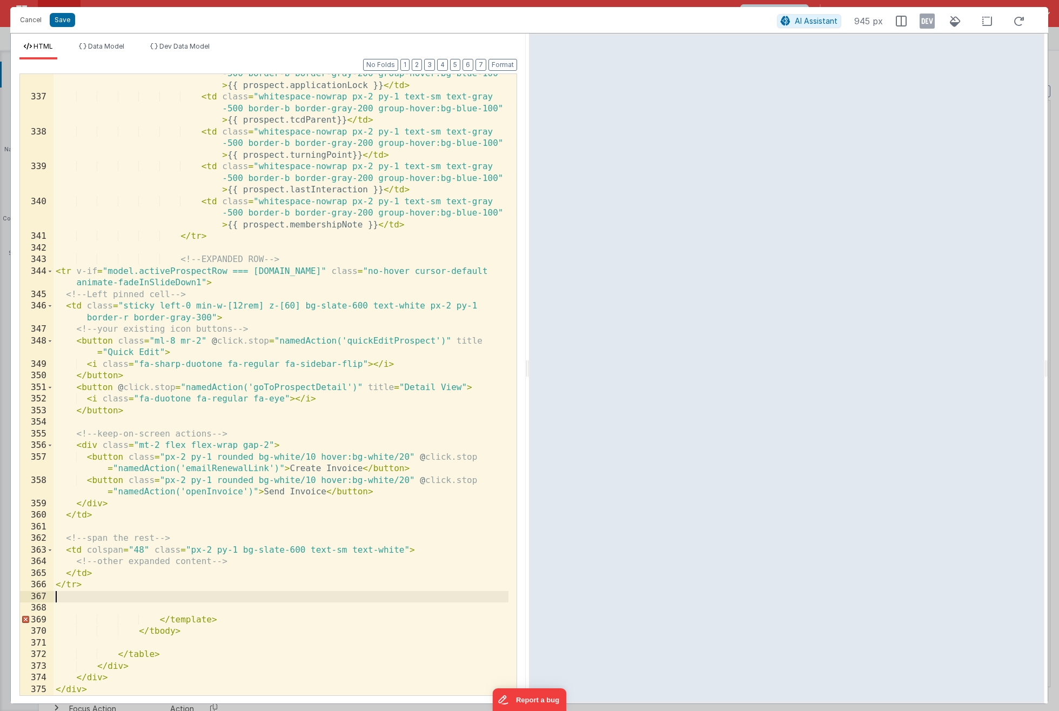
scroll to position [6578, 0]
click at [497, 67] on button "Format" at bounding box center [502, 65] width 29 height 12
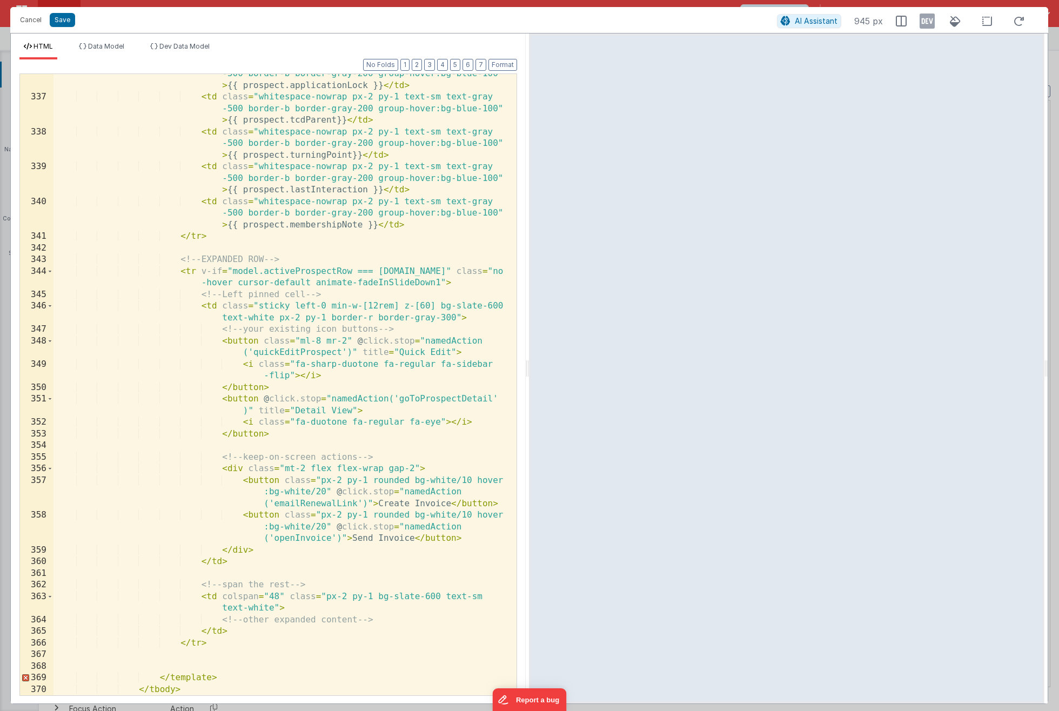
click at [189, 663] on div "< td class = "whitespace-nowrap px-2 py-1 text-sm text-gray -500 border-b borde…" at bounding box center [280, 391] width 455 height 668
click at [70, 23] on button "Save" at bounding box center [62, 20] width 25 height 14
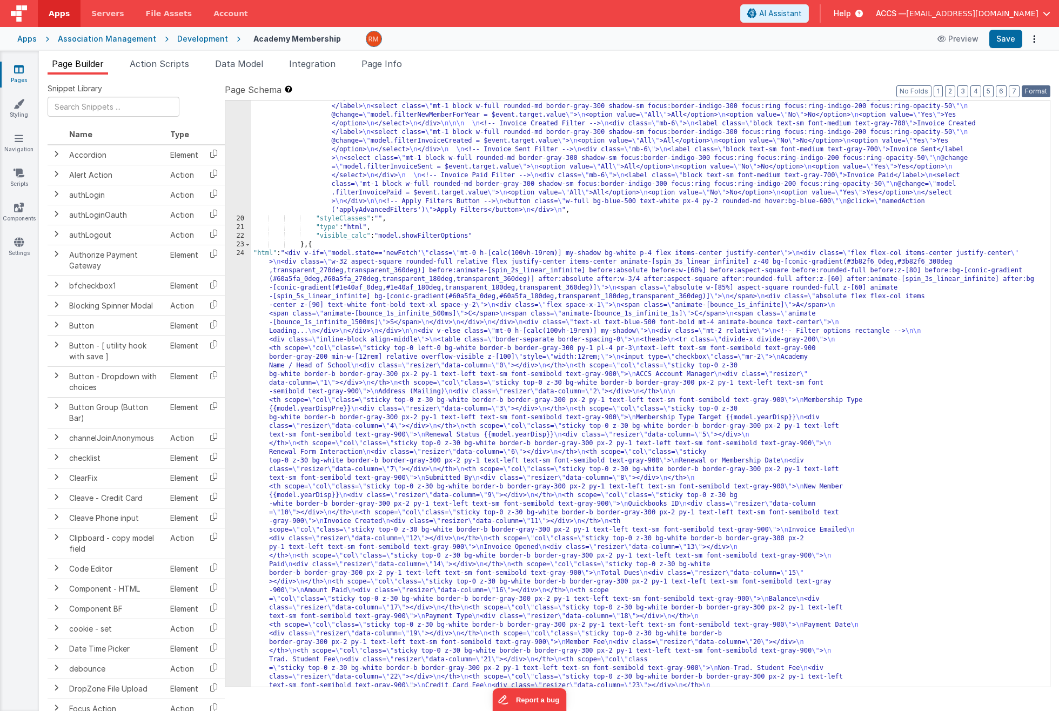
click at [1035, 88] on button "Format" at bounding box center [1035, 91] width 29 height 12
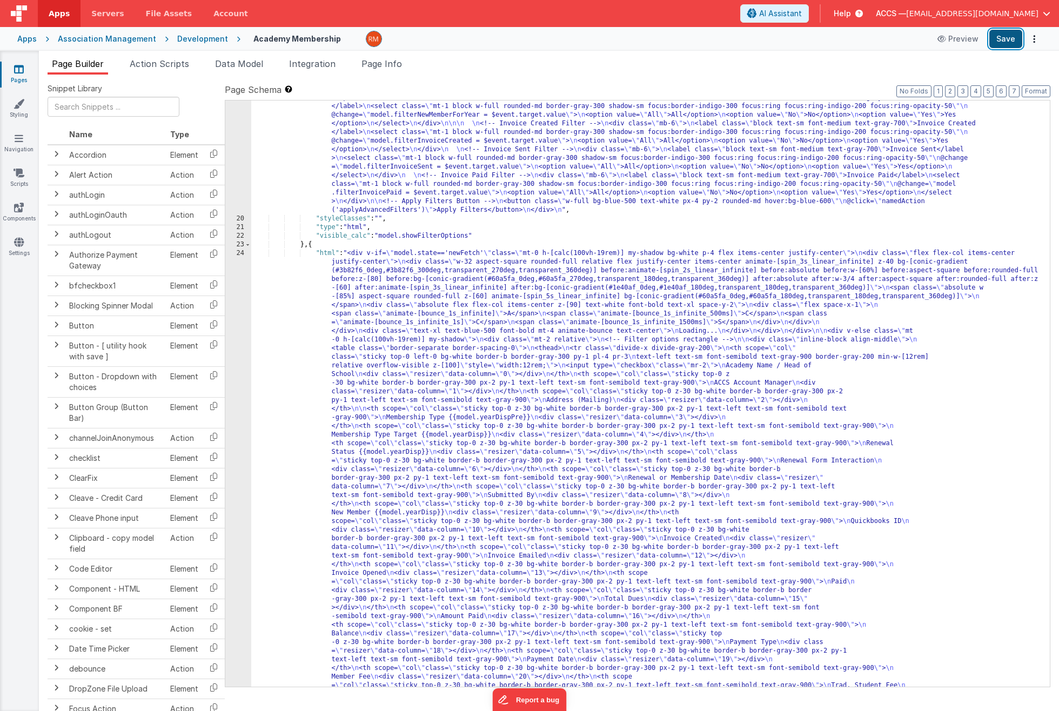
click at [1011, 42] on button "Save" at bounding box center [1005, 39] width 33 height 18
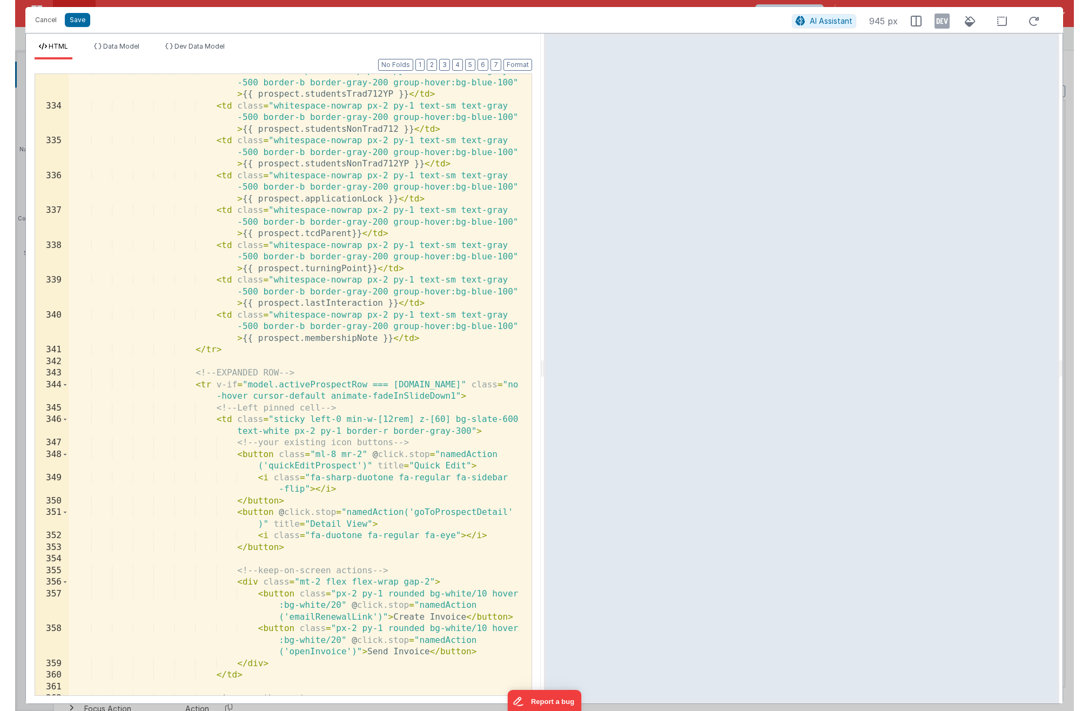
scroll to position [6613, 0]
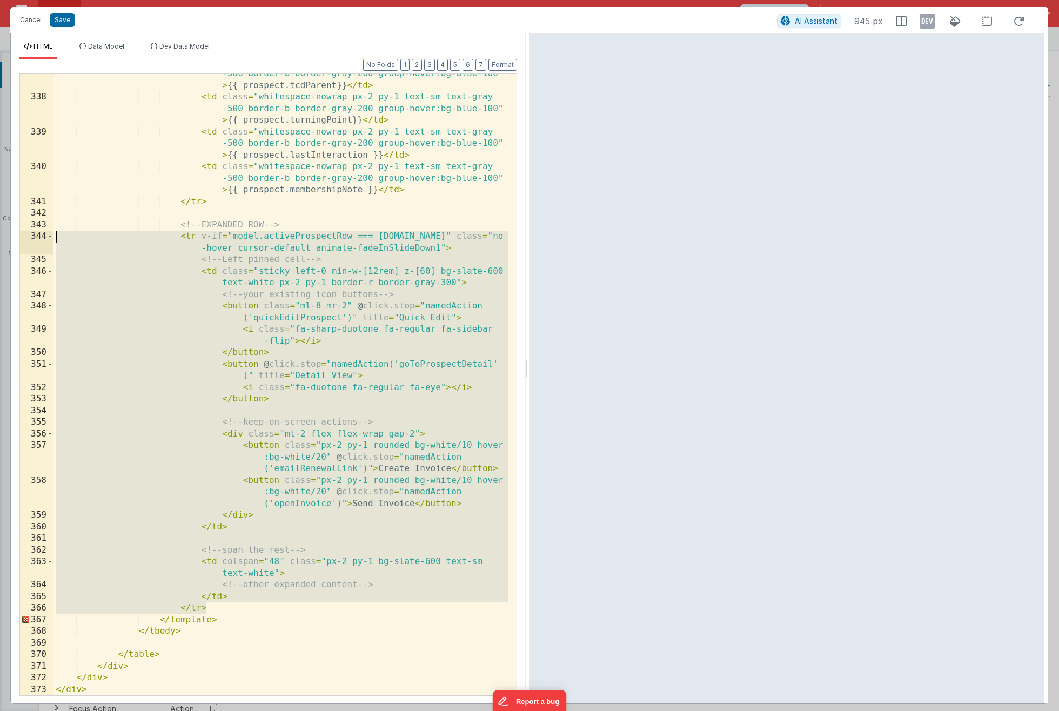
drag, startPoint x: 221, startPoint y: 609, endPoint x: 30, endPoint y: 234, distance: 421.0
click at [30, 234] on div "337 338 339 340 341 342 343 344 345 346 347 348 349 350 351 352 353 354 355 356…" at bounding box center [267, 384] width 497 height 622
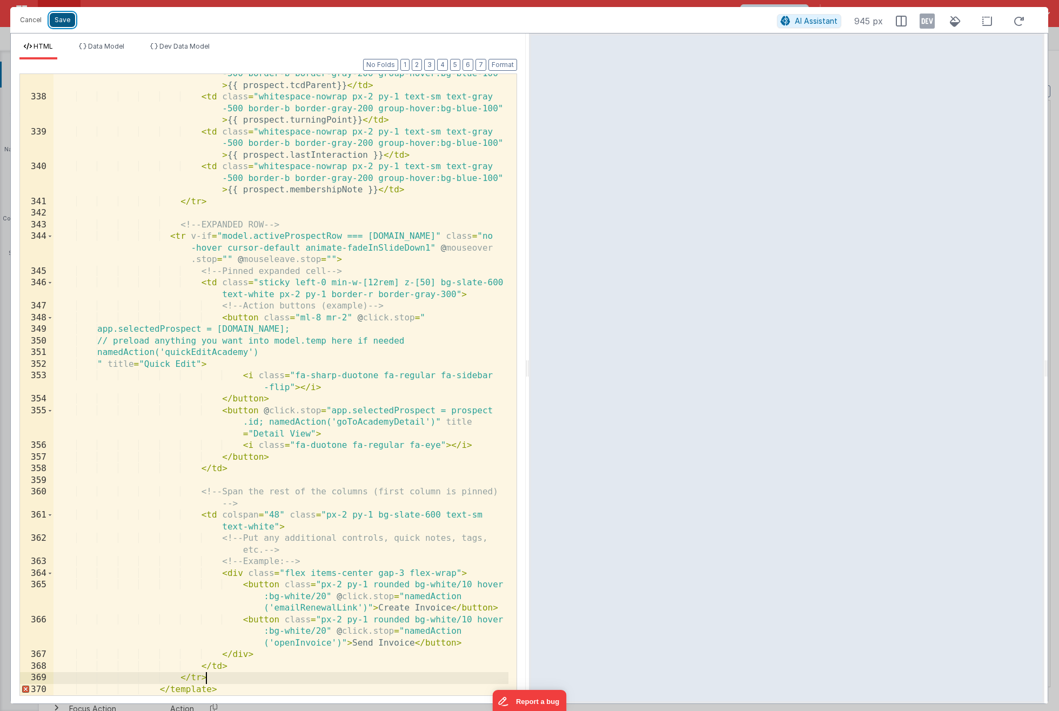
click at [60, 25] on button "Save" at bounding box center [62, 20] width 25 height 14
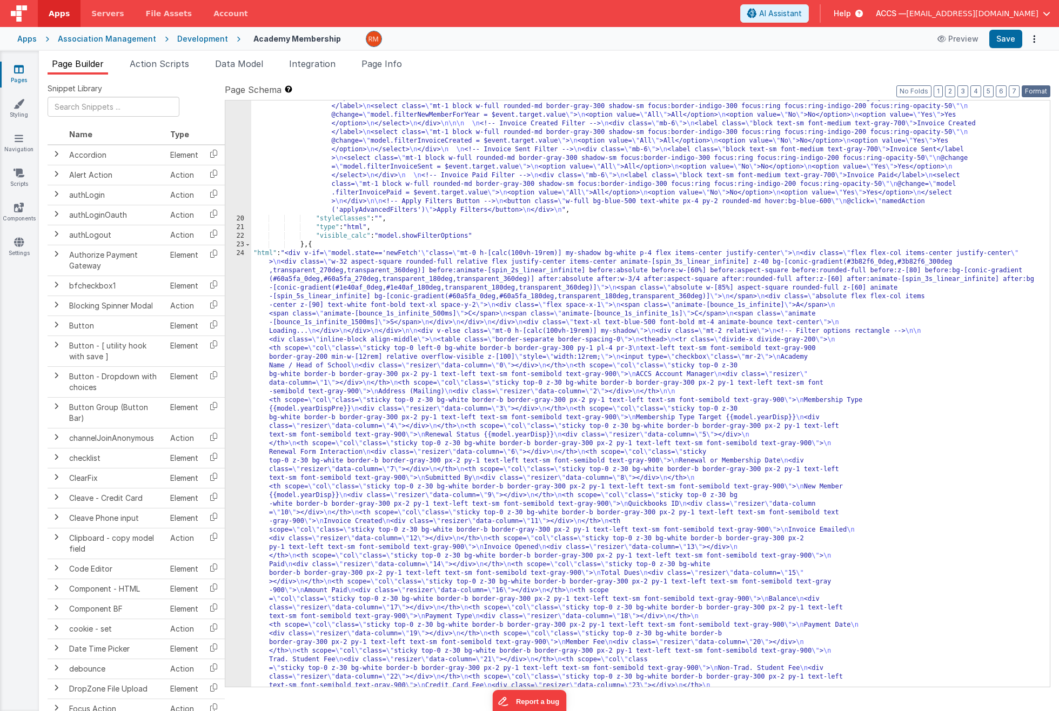
click at [1032, 90] on button "Format" at bounding box center [1035, 91] width 29 height 12
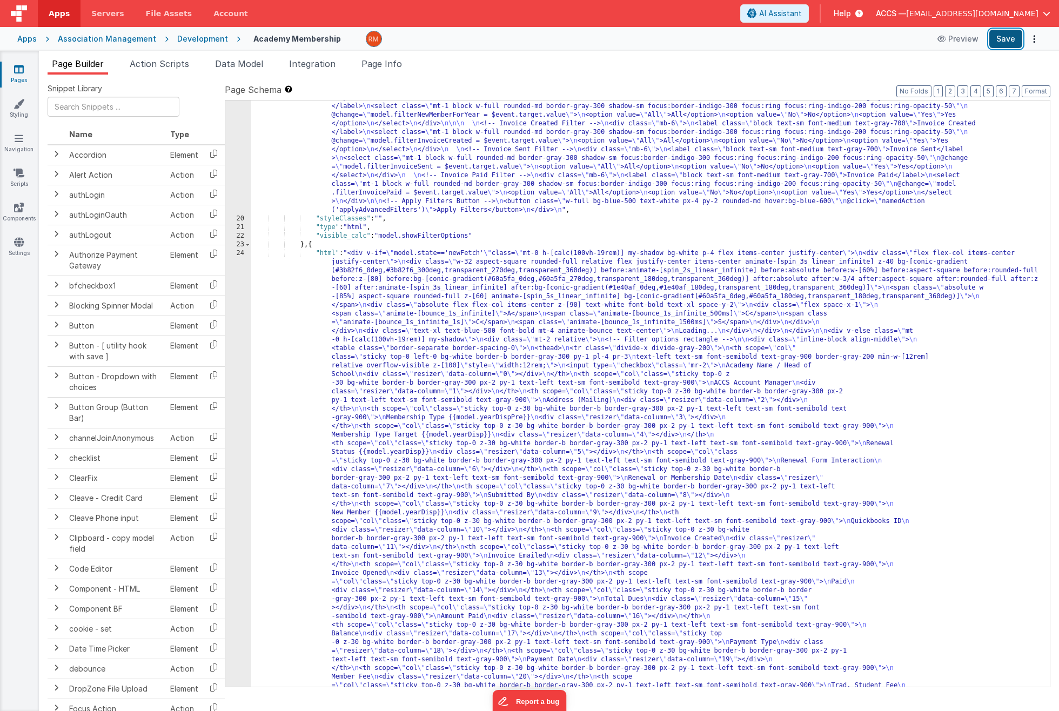
click at [1003, 42] on button "Save" at bounding box center [1005, 39] width 33 height 18
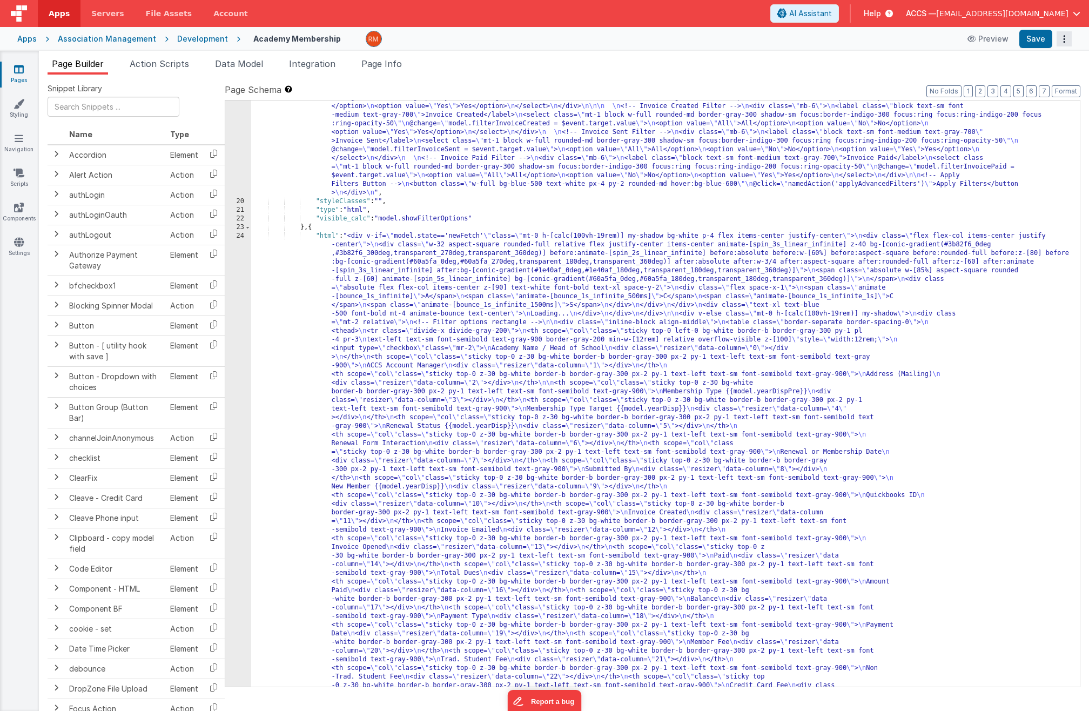
click at [1058, 39] on icon "Options" at bounding box center [1063, 39] width 15 height 1
click at [1041, 65] on link "Duplicate" at bounding box center [1024, 61] width 95 height 21
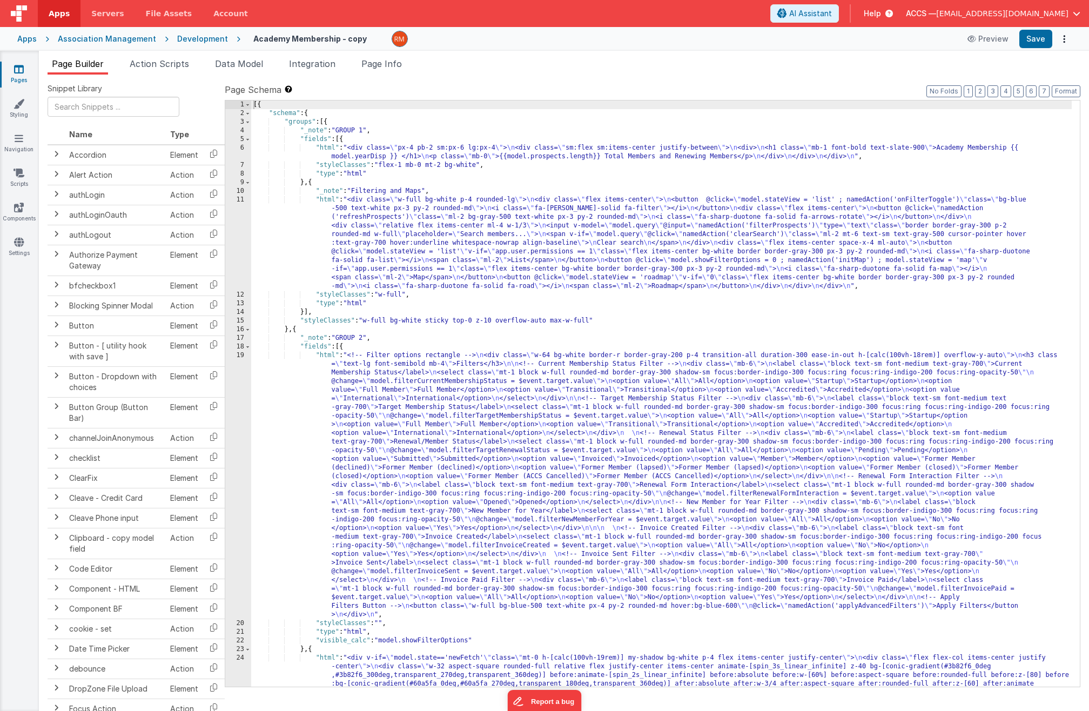
click at [21, 82] on link "Pages" at bounding box center [18, 75] width 39 height 22
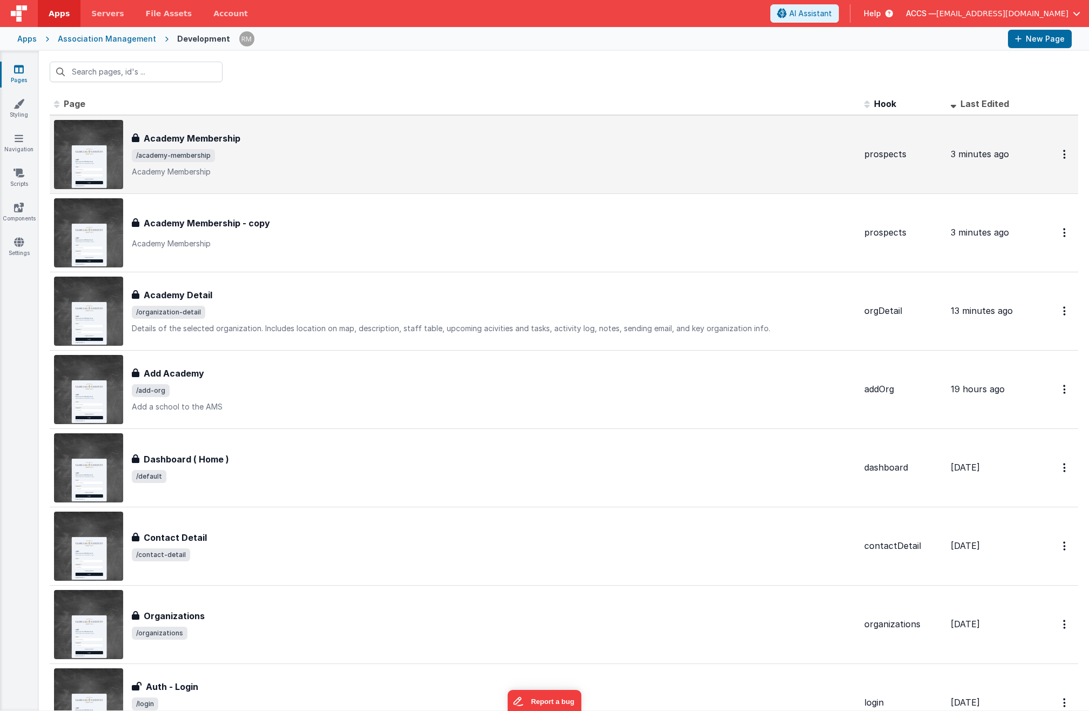
click at [194, 145] on div "Academy Membership Academy Membership /academy-membership Academy Membership" at bounding box center [494, 154] width 724 height 45
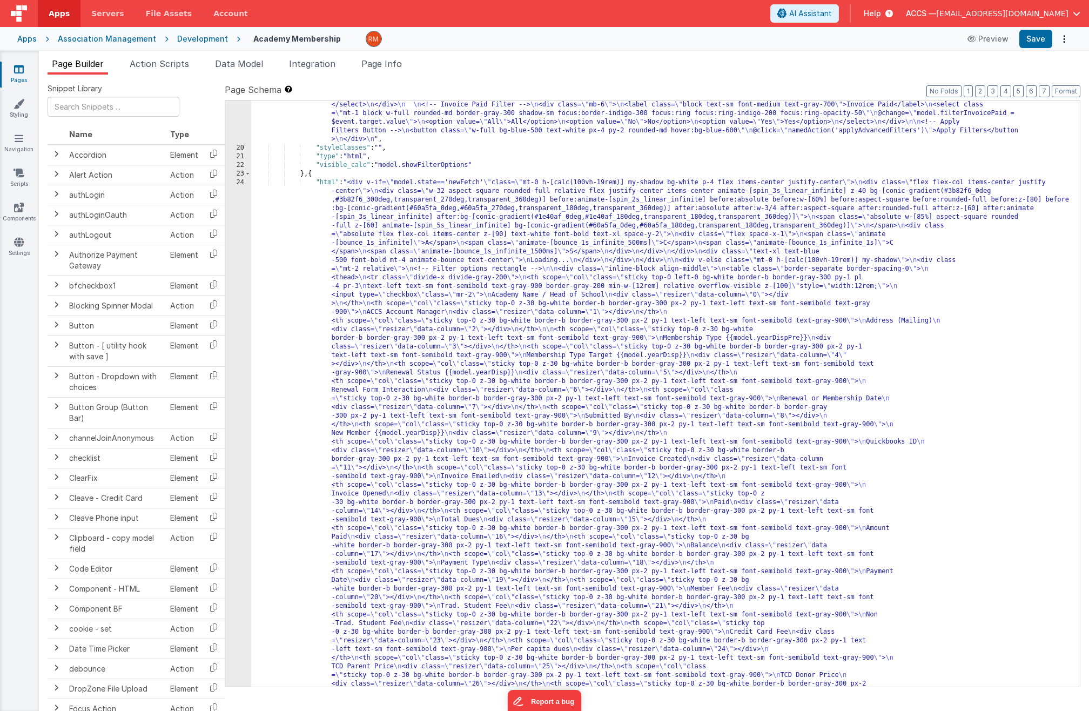
scroll to position [486, 0]
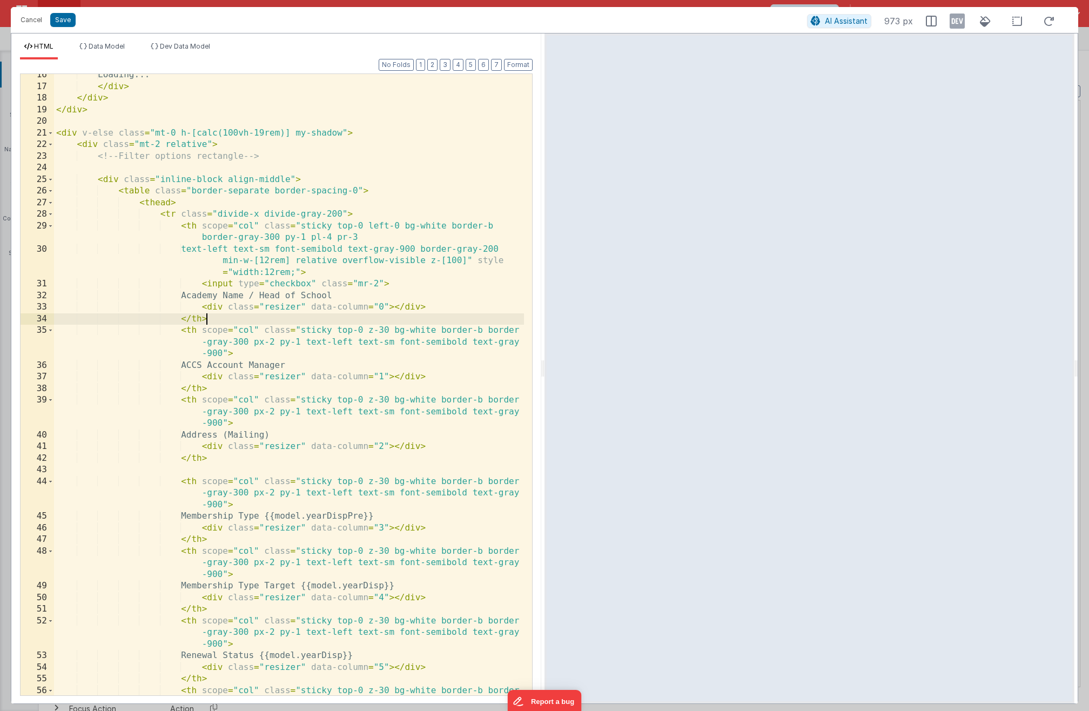
scroll to position [0, 0]
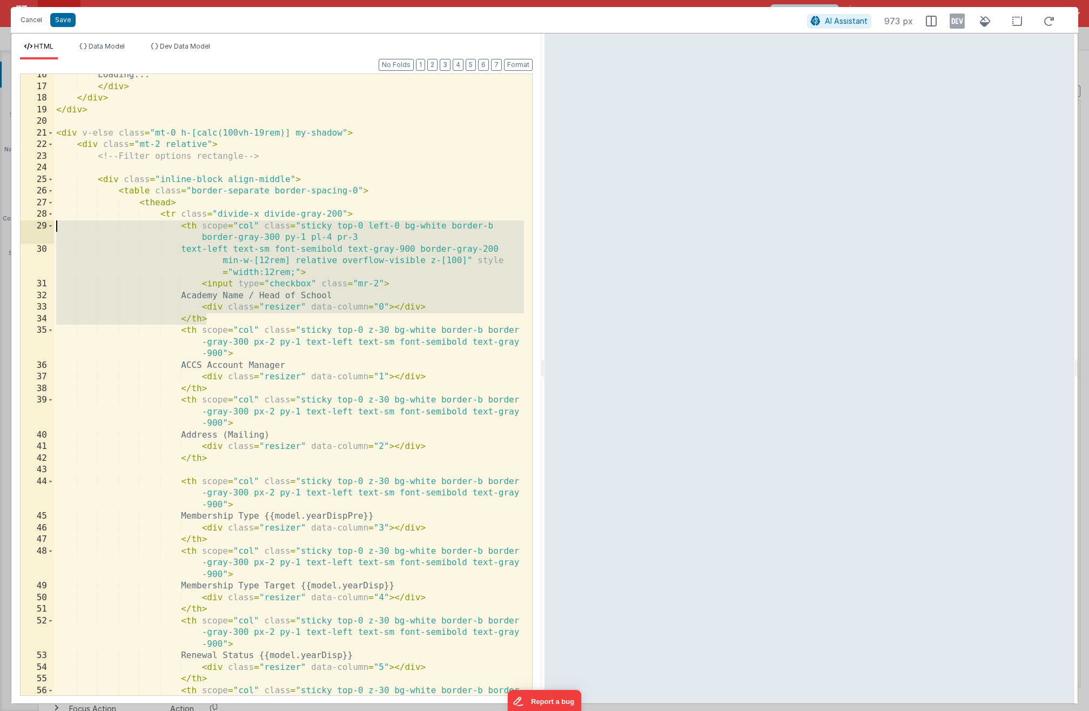
drag, startPoint x: 219, startPoint y: 319, endPoint x: -14, endPoint y: 230, distance: 248.9
click at [0, 230] on html "Cancel Save AI Assistant 973 px HTML Data Model Dev Data Model Format 7 6 5 4 3…" at bounding box center [544, 355] width 1089 height 711
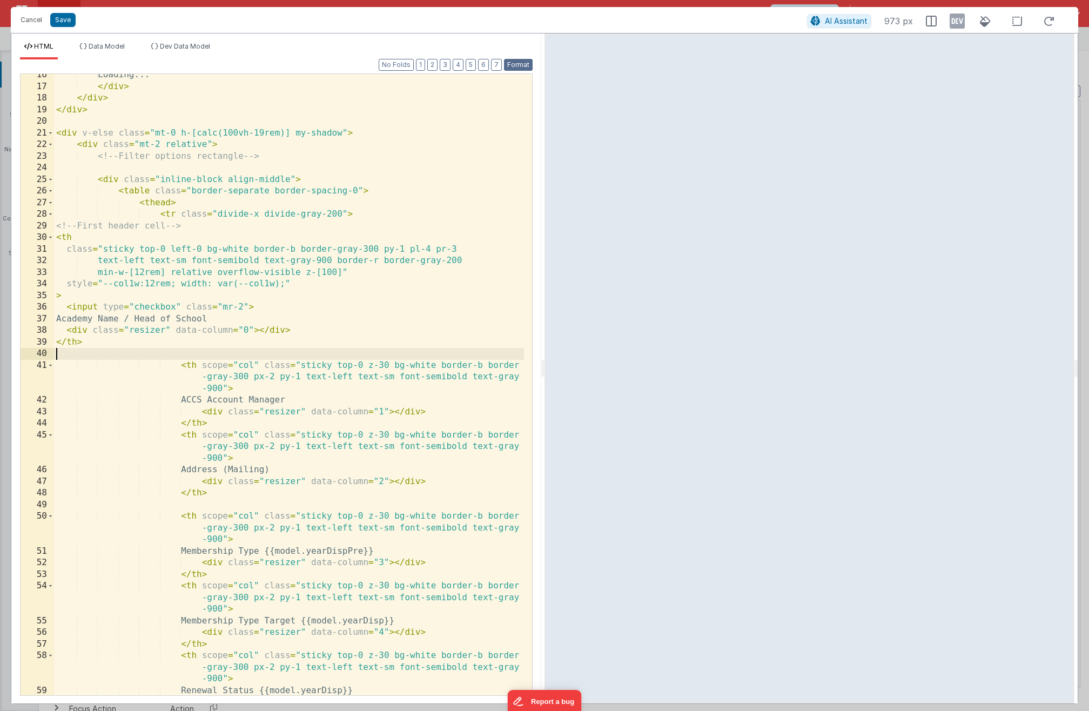
click at [515, 62] on button "Format" at bounding box center [518, 65] width 29 height 12
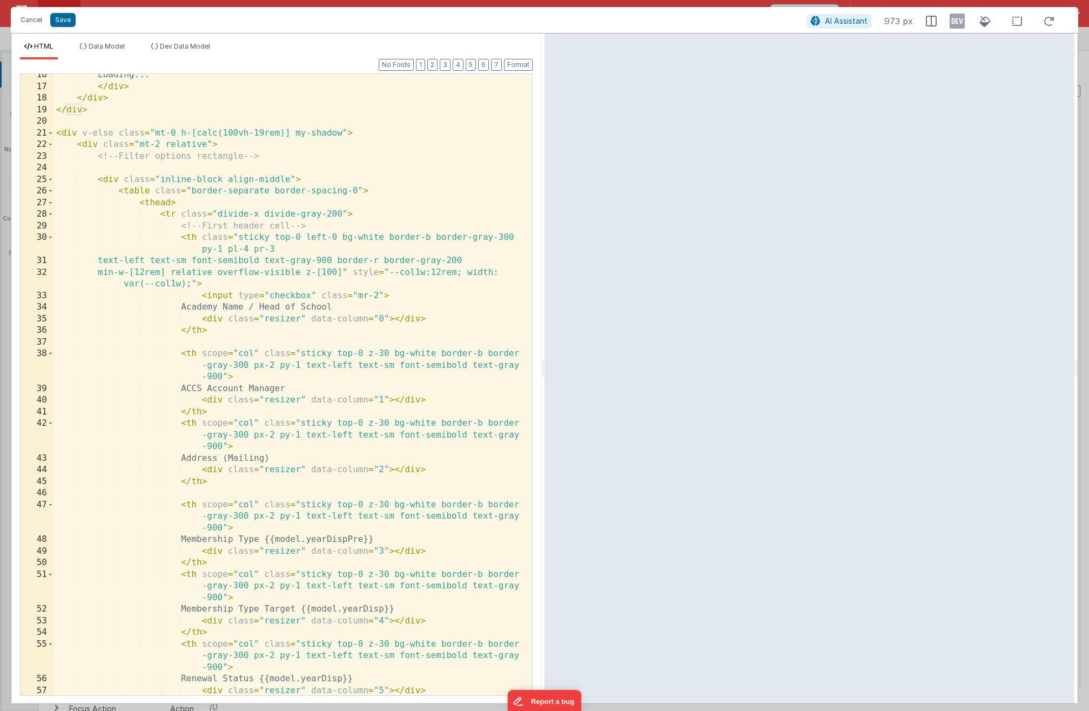
click at [206, 346] on div "Loading... </ div > </ div > </ div > < div v-else class = "mt-0 h-[calc(100vh-…" at bounding box center [289, 391] width 470 height 644
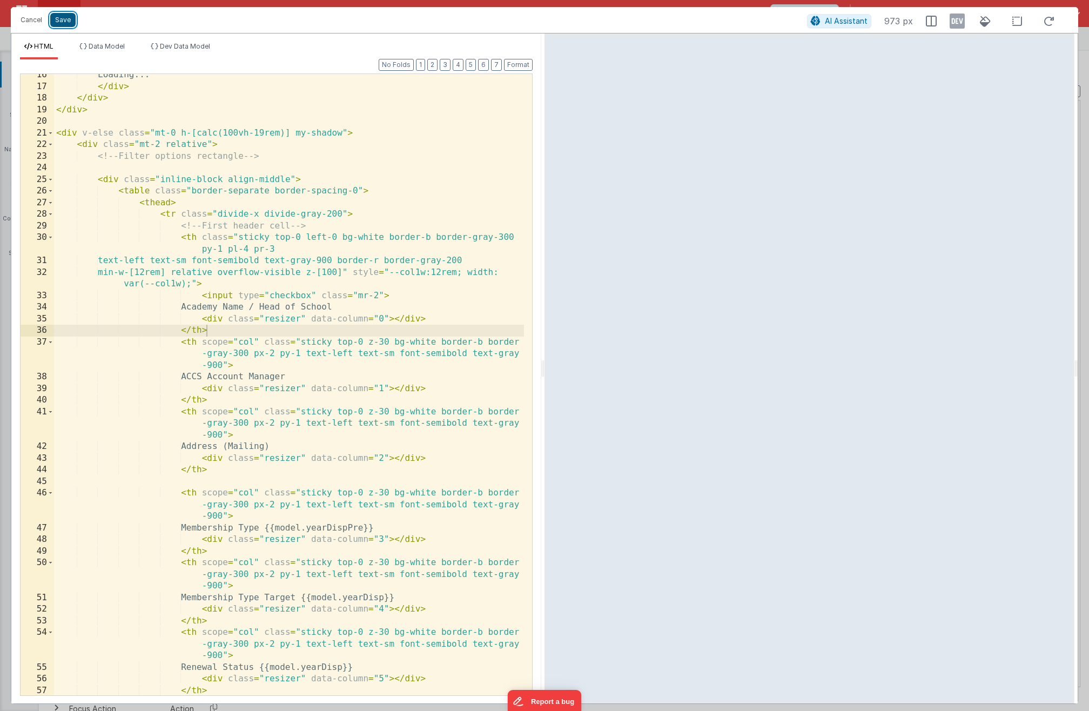
click at [71, 22] on button "Save" at bounding box center [62, 20] width 25 height 14
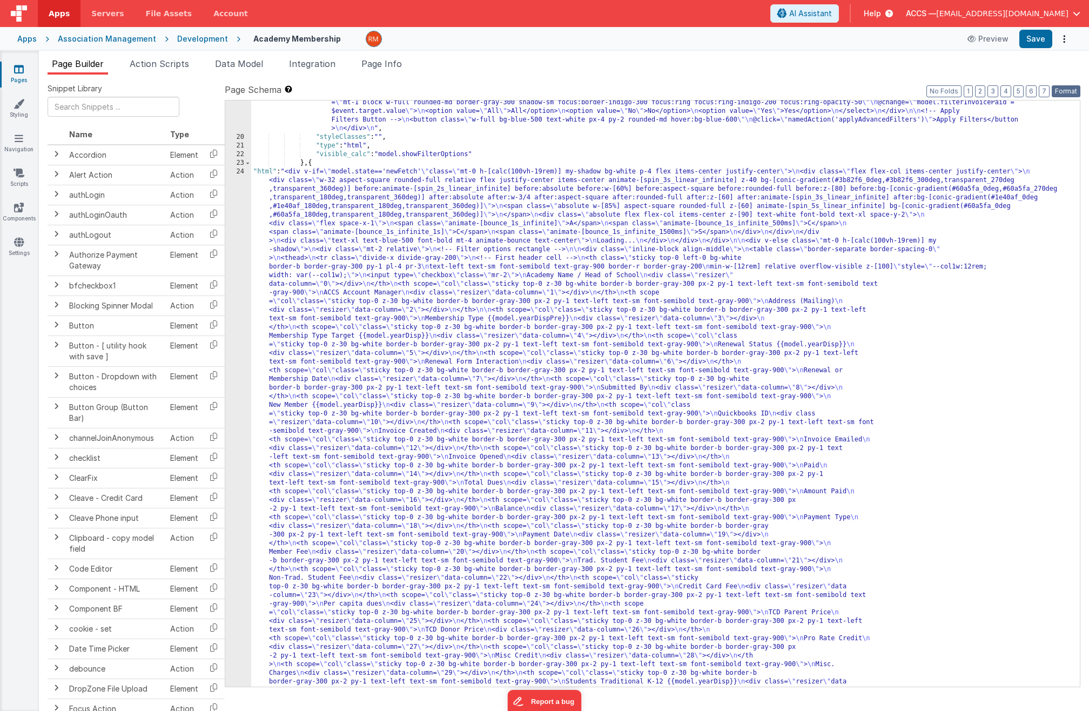
click at [1058, 89] on button "Format" at bounding box center [1066, 91] width 29 height 12
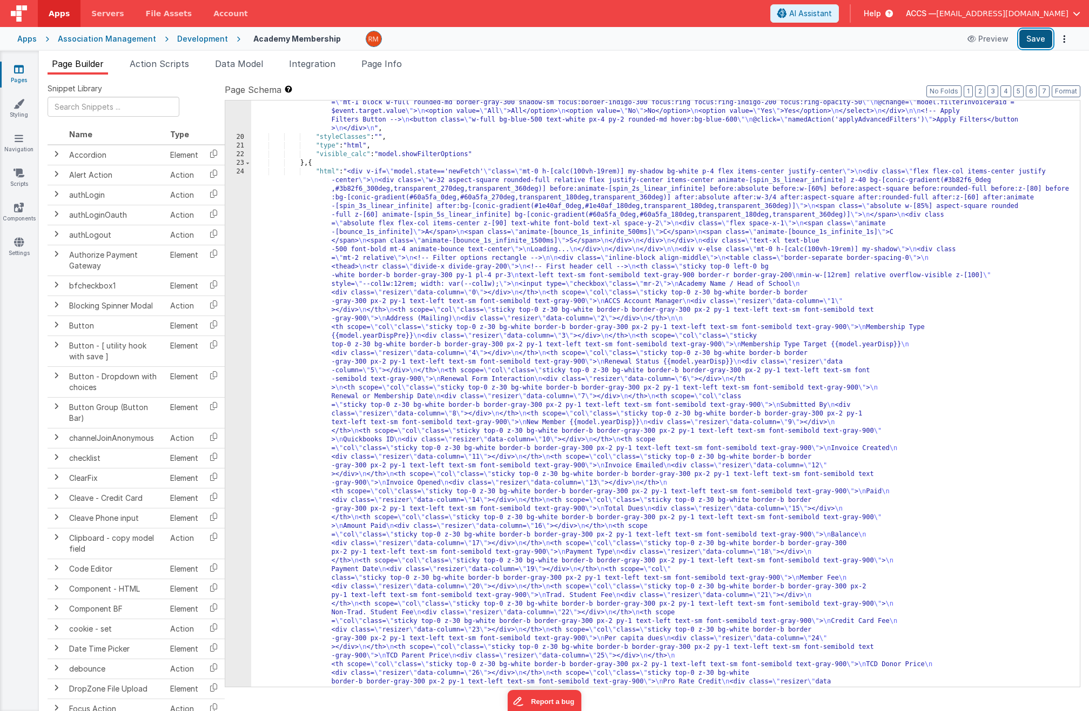
click at [1040, 42] on button "Save" at bounding box center [1035, 39] width 33 height 18
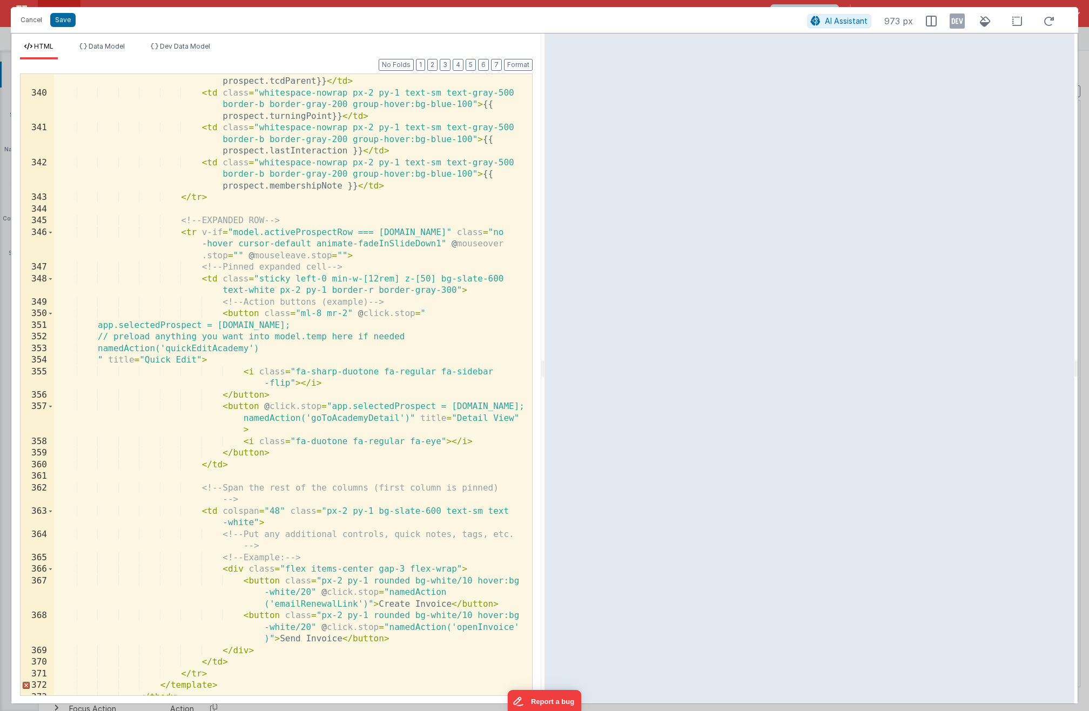
scroll to position [6396, 0]
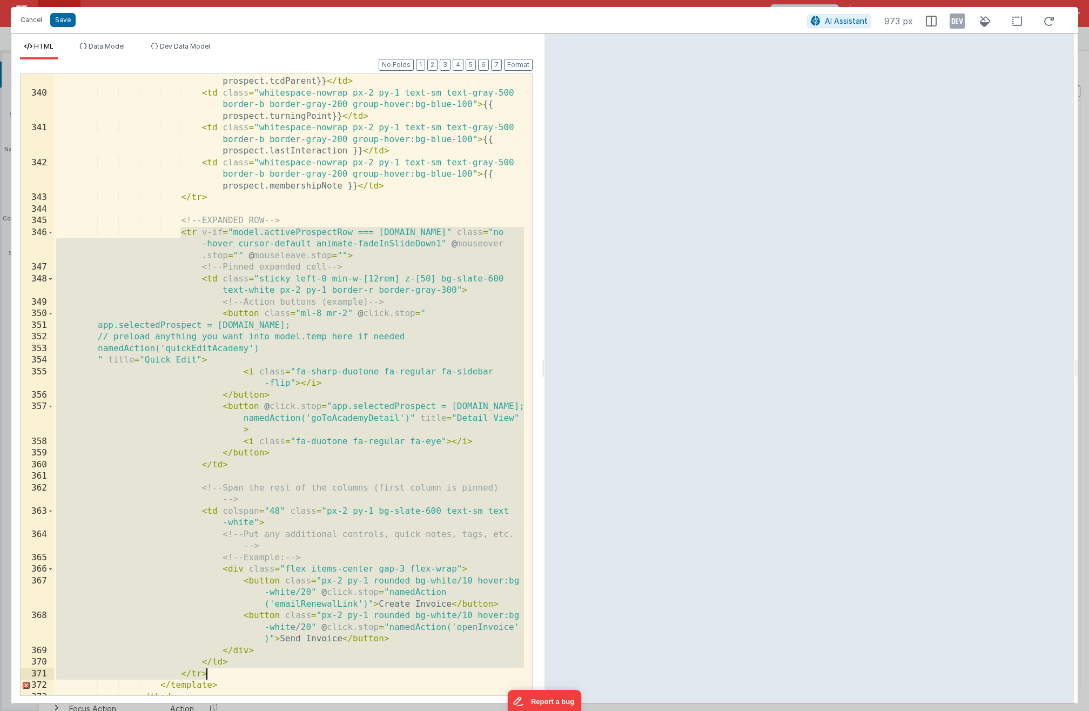
drag, startPoint x: 179, startPoint y: 233, endPoint x: 268, endPoint y: 670, distance: 445.9
click at [268, 670] on div "< td class = "whitespace-nowrap px-2 py-1 text-sm text-gray-500 border-b border…" at bounding box center [289, 386] width 470 height 668
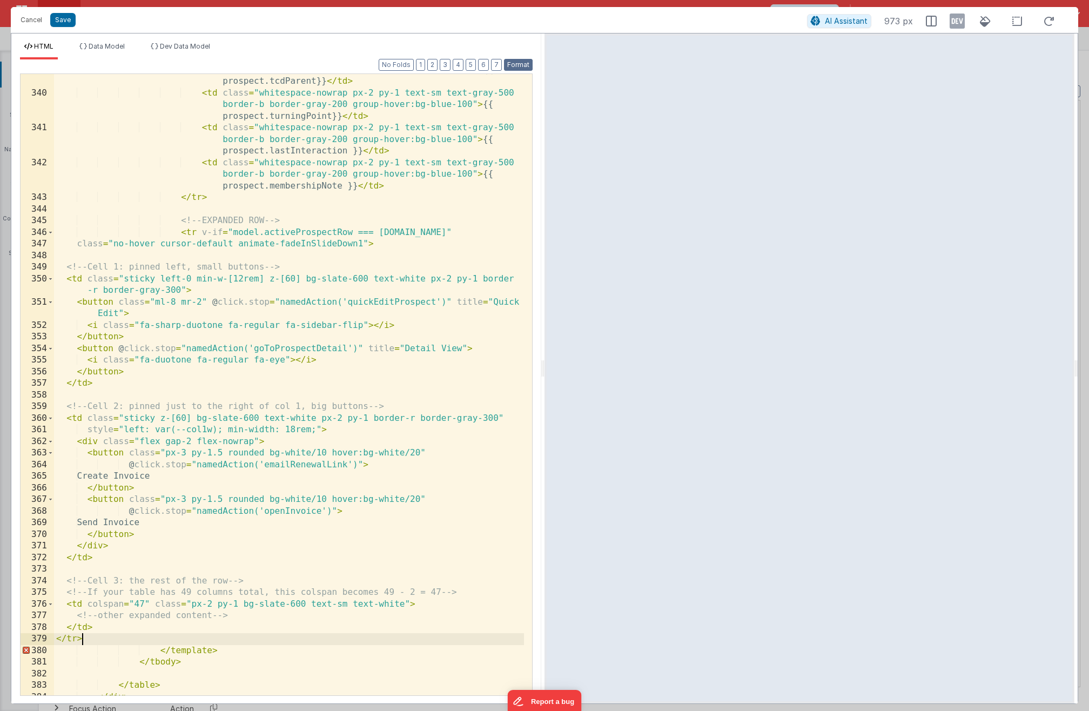
click at [530, 61] on button "Format" at bounding box center [518, 65] width 29 height 12
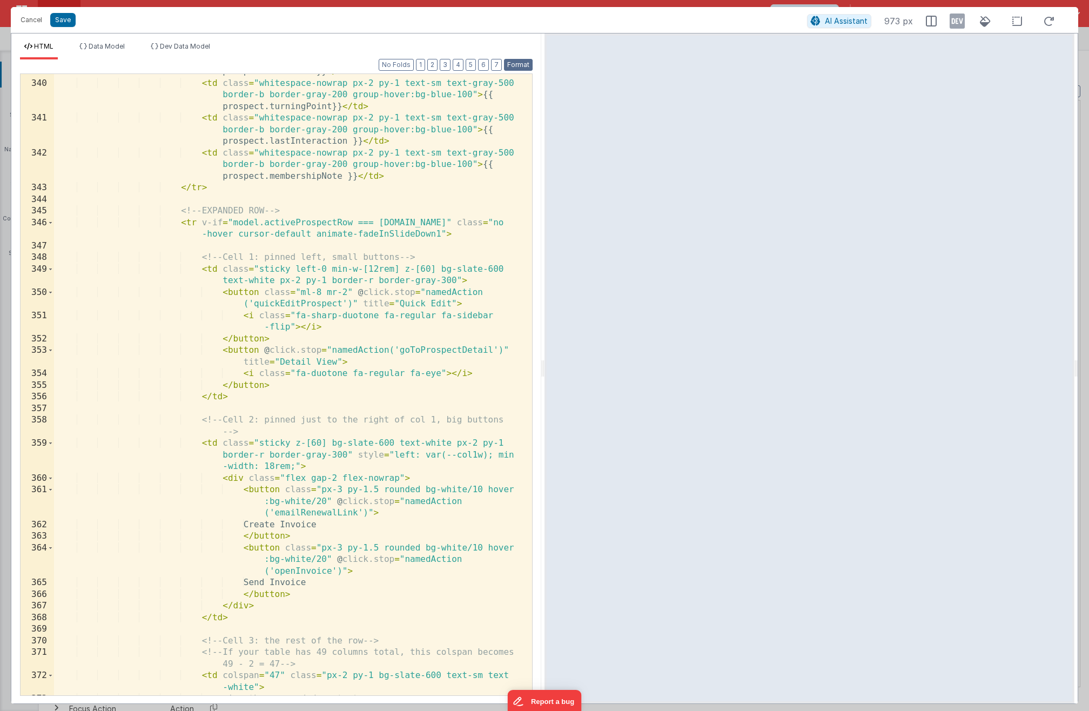
scroll to position [6520, 0]
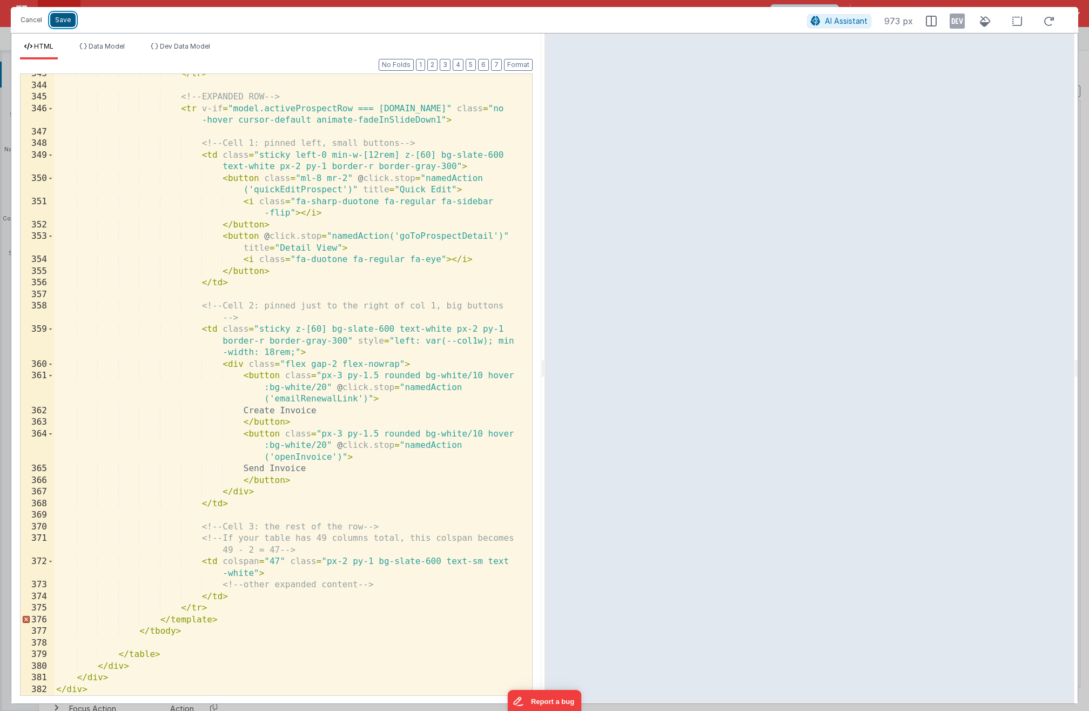
click at [63, 24] on button "Save" at bounding box center [62, 20] width 25 height 14
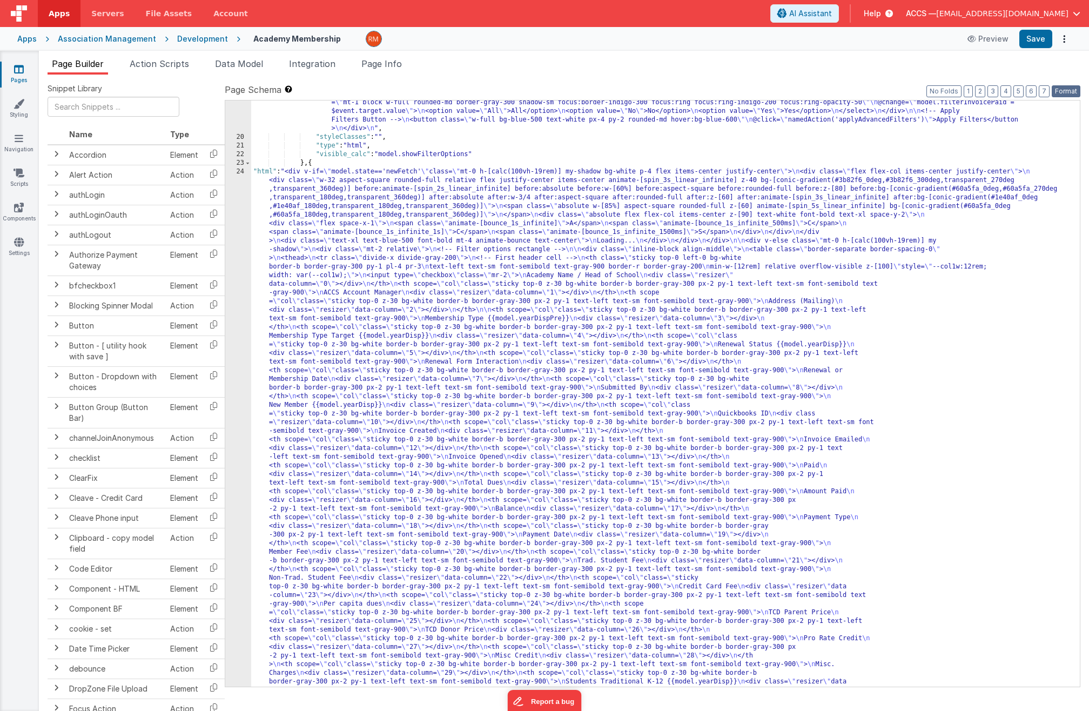
click at [1058, 90] on button "Format" at bounding box center [1066, 91] width 29 height 12
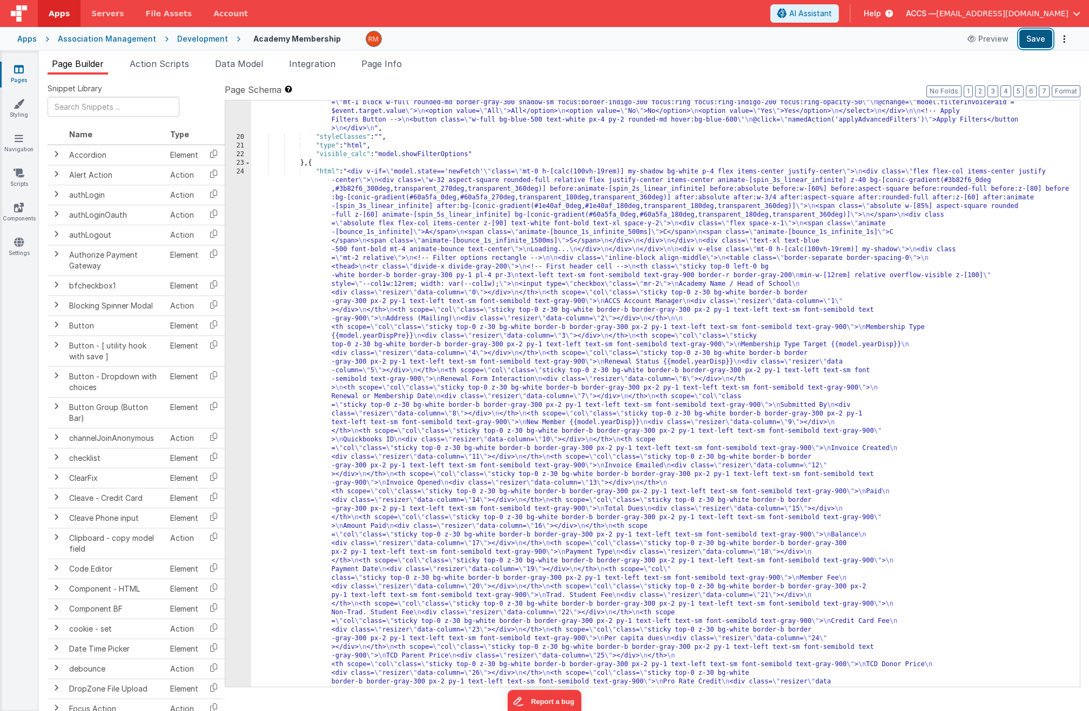
click at [1039, 41] on button "Save" at bounding box center [1035, 39] width 33 height 18
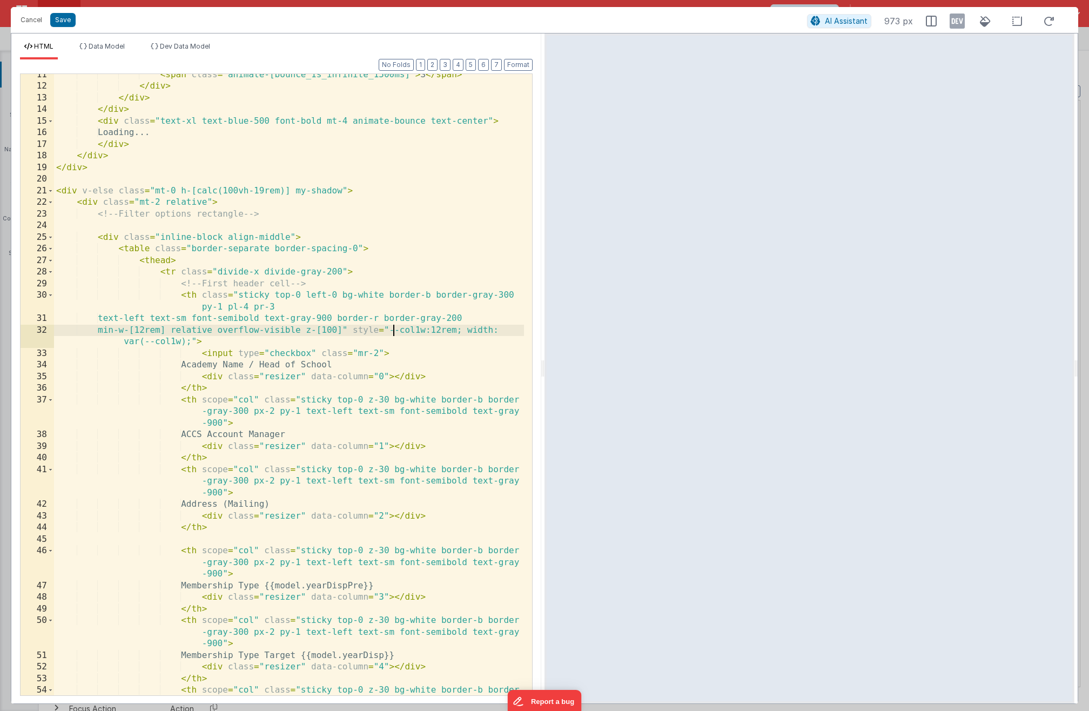
scroll to position [0, 0]
drag, startPoint x: 393, startPoint y: 329, endPoint x: 189, endPoint y: 346, distance: 204.8
click at [189, 346] on div "< span class = "animate-[bounce_1s_infinite_1500ms]" > S </ span > </ div > </ …" at bounding box center [289, 403] width 470 height 668
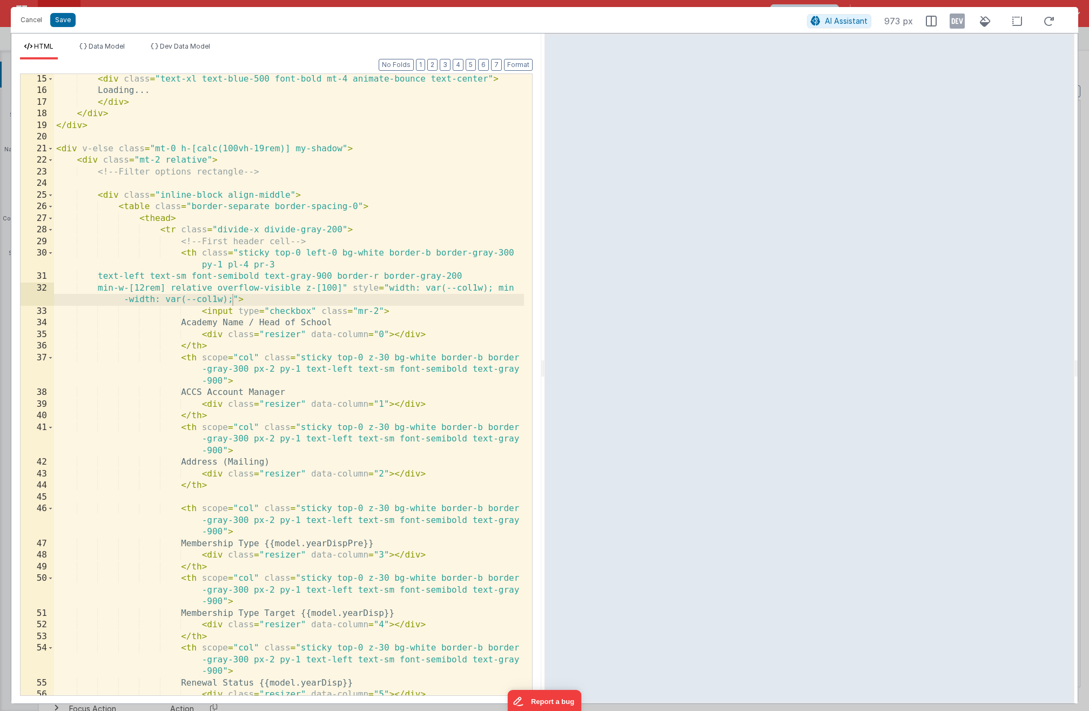
scroll to position [302, 0]
click at [75, 17] on div "Cancel Save" at bounding box center [411, 19] width 792 height 15
click at [66, 21] on button "Save" at bounding box center [62, 20] width 25 height 14
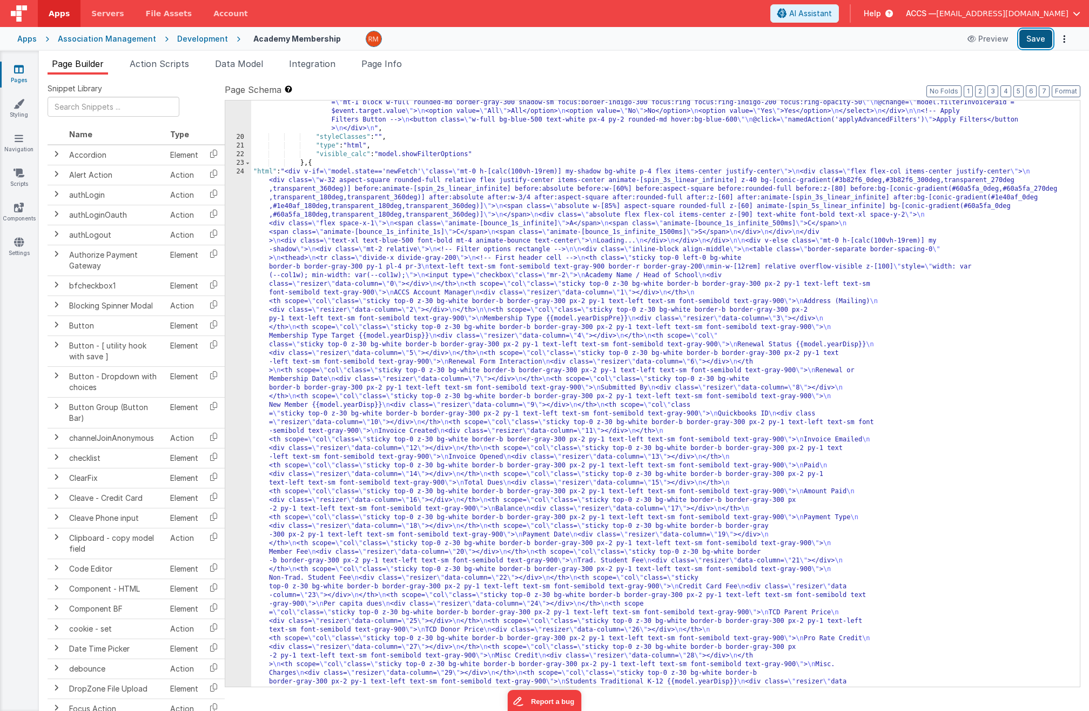
click at [1040, 36] on button "Save" at bounding box center [1035, 39] width 33 height 18
click at [1058, 93] on button "Format" at bounding box center [1066, 91] width 29 height 12
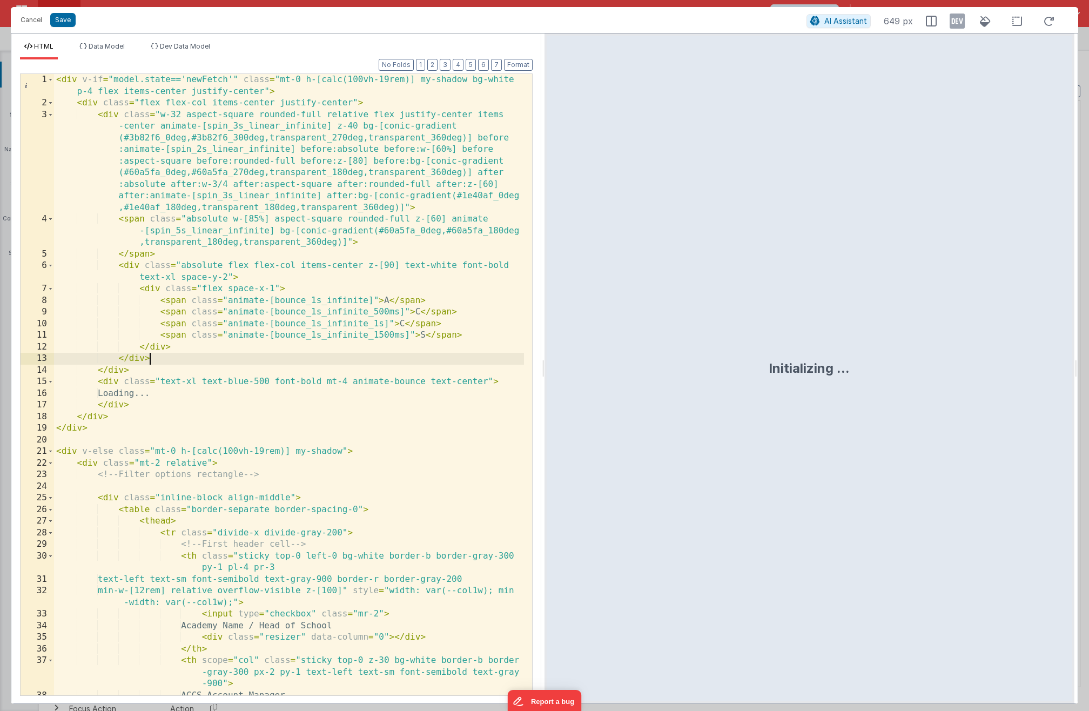
click at [401, 355] on div "< div v-if = "model.state=='newFetch'" class = "mt-0 h-[calc(100vh-19rem)] my-s…" at bounding box center [289, 402] width 470 height 656
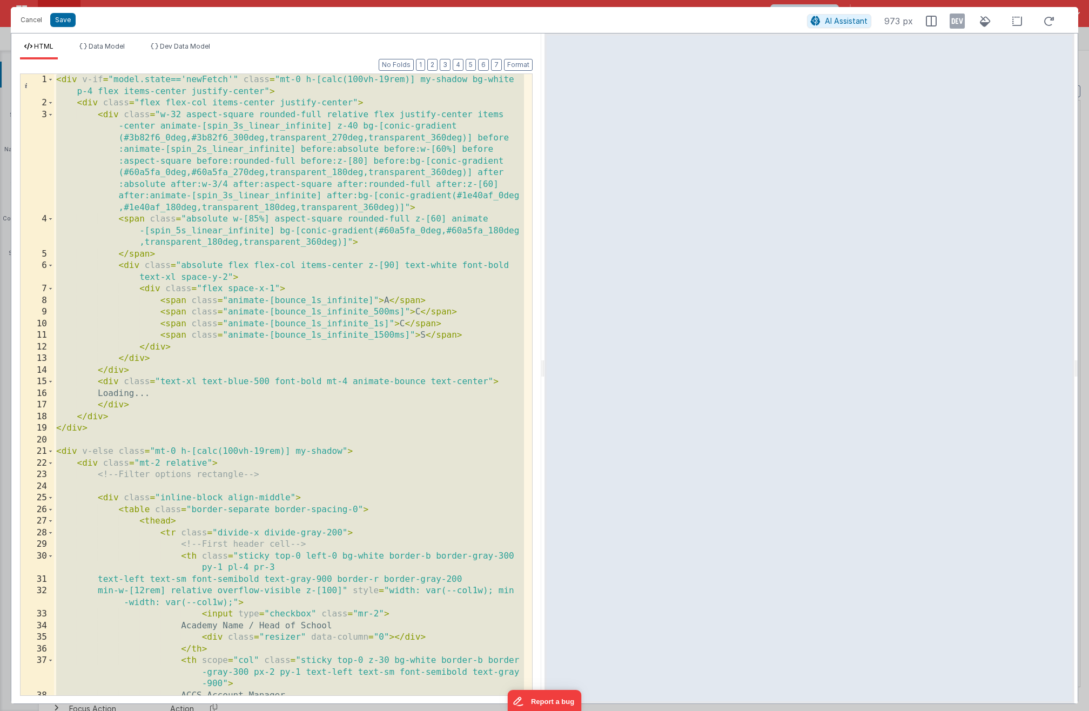
scroll to position [0, 0]
click at [236, 392] on div "< div v-if = "model.state=='newFetch'" class = "mt-0 h-[calc(100vh-19rem)] my-s…" at bounding box center [289, 402] width 470 height 656
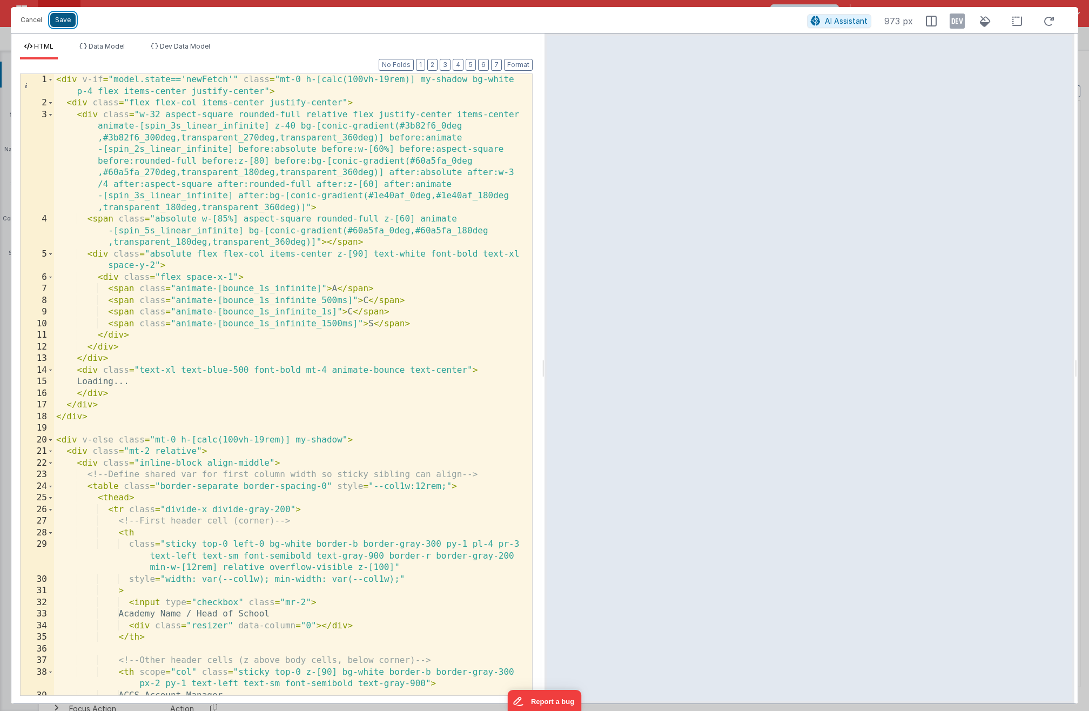
click at [66, 26] on button "Save" at bounding box center [62, 20] width 25 height 14
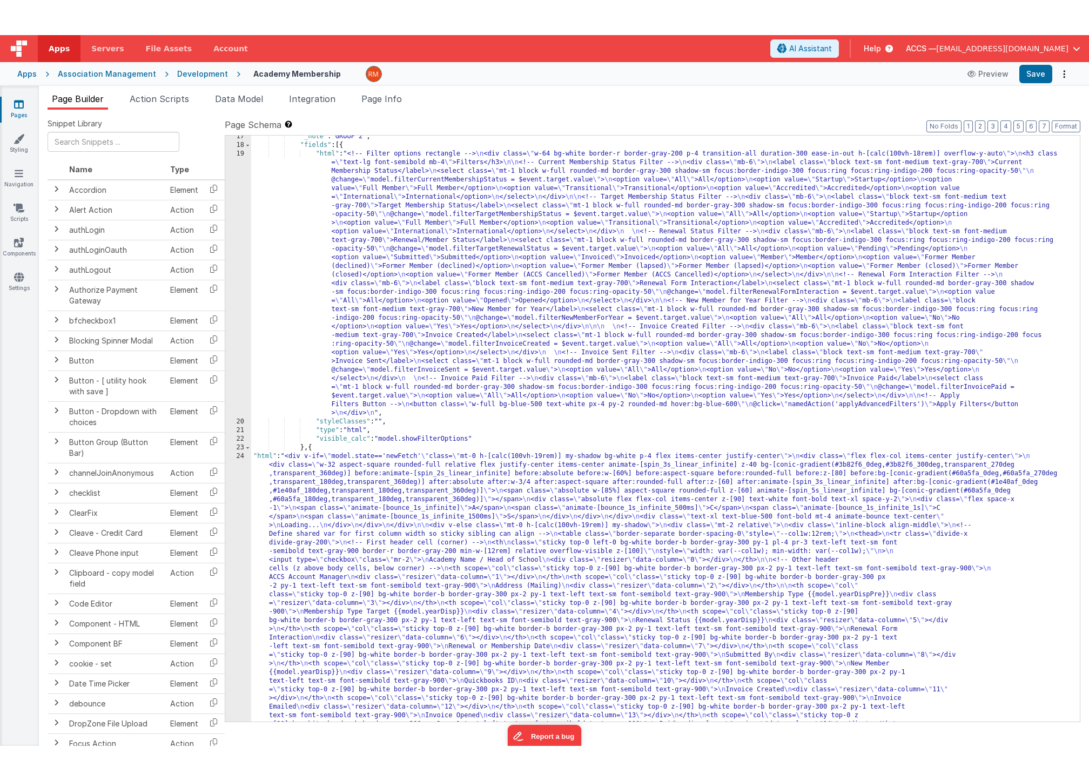
scroll to position [226, 0]
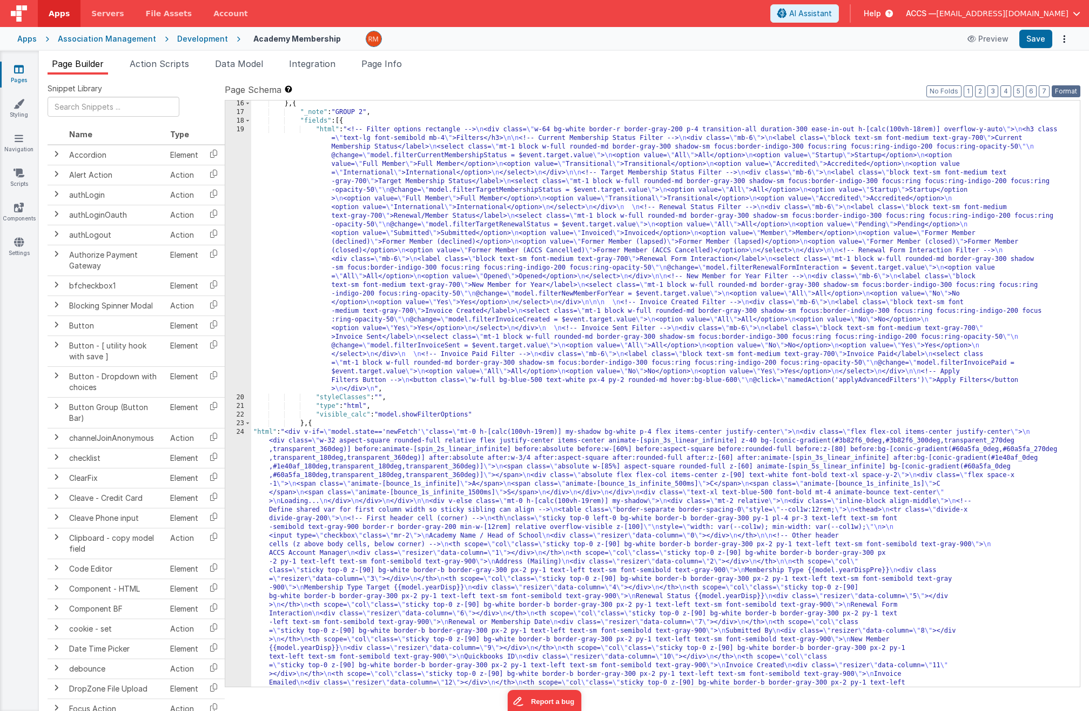
click at [1058, 88] on button "Format" at bounding box center [1066, 91] width 29 height 12
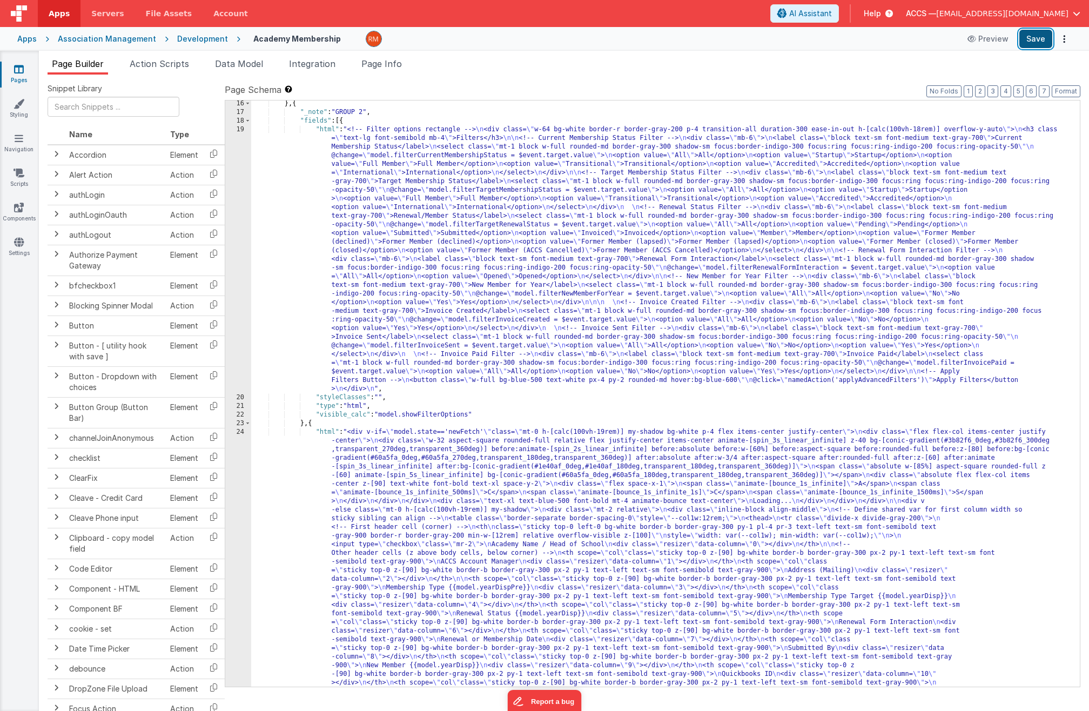
click at [1031, 44] on button "Save" at bounding box center [1035, 39] width 33 height 18
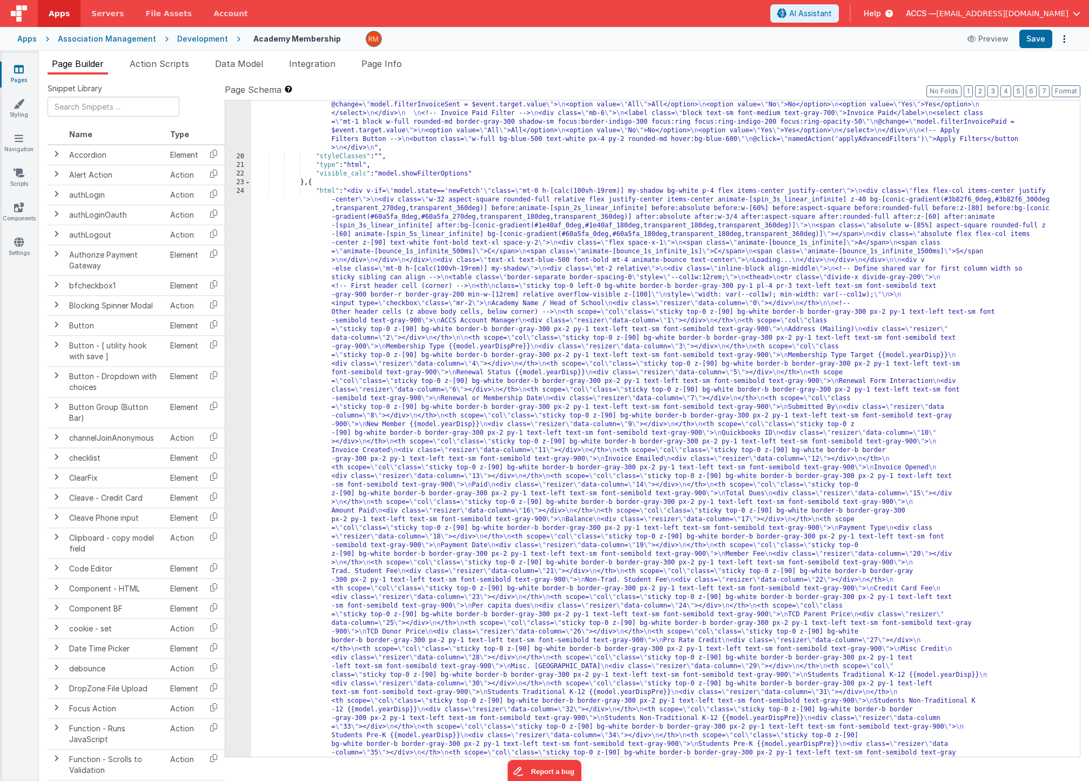
scroll to position [339, 0]
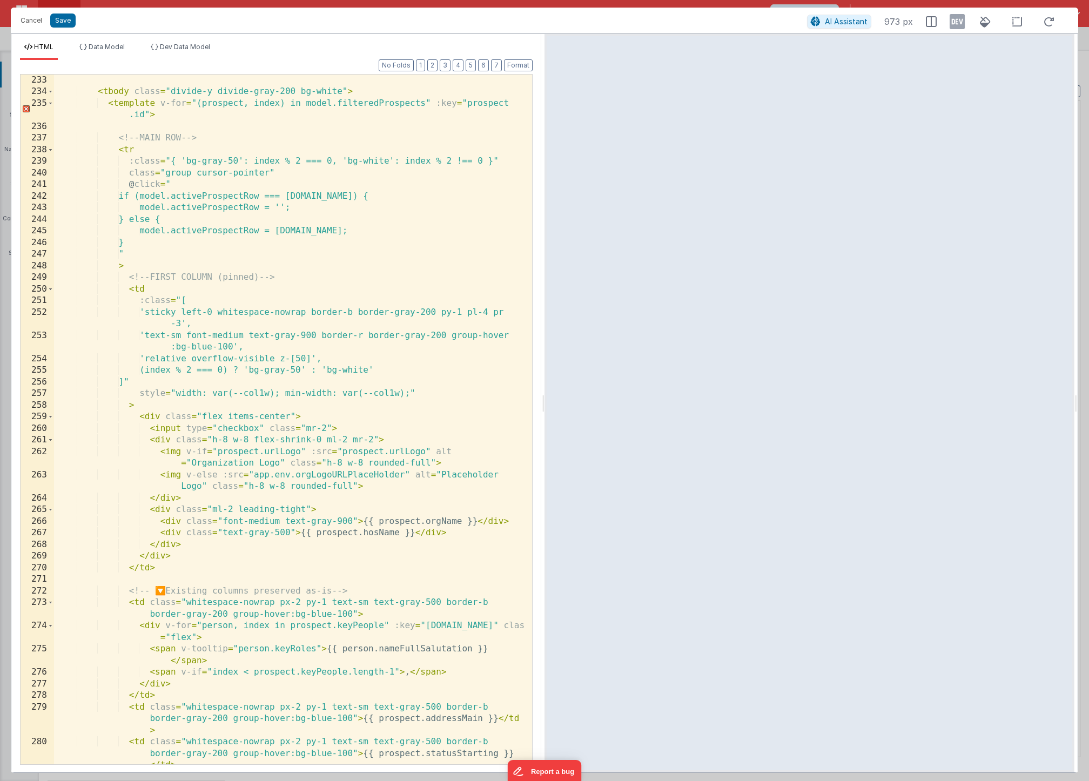
scroll to position [3195, 0]
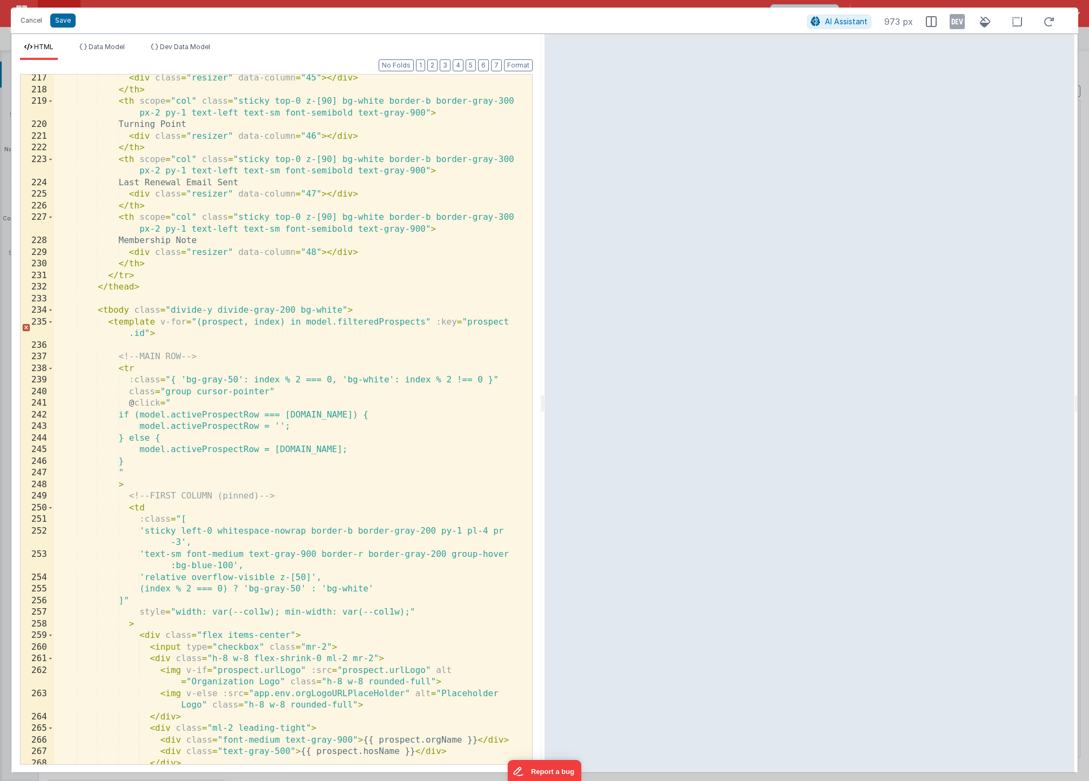
click at [420, 136] on div "< div class = "resizer" data-column = "45" > </ div > </ th > < th scope = "col…" at bounding box center [289, 428] width 470 height 713
click at [420, 137] on div "< div class = "resizer" data-column = "45" > </ div > </ th > < th scope = "col…" at bounding box center [289, 428] width 470 height 713
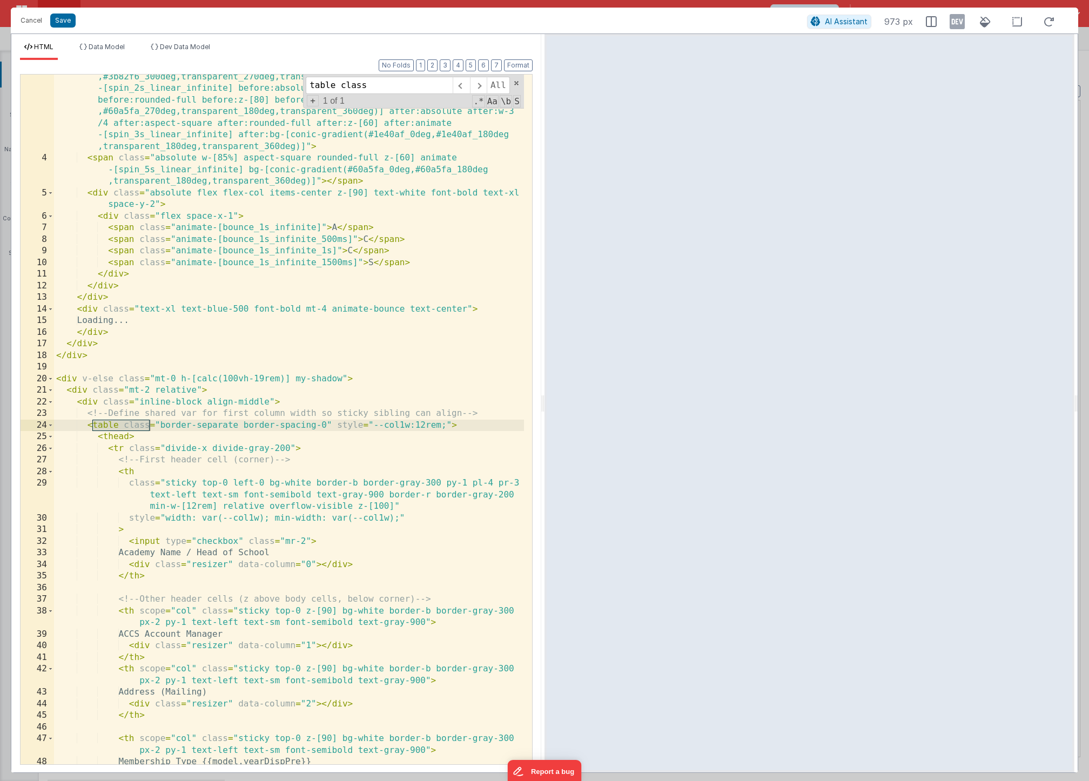
scroll to position [62, 0]
type input "table class"
drag, startPoint x: 459, startPoint y: 426, endPoint x: 90, endPoint y: 423, distance: 369.4
click at [90, 423] on div "< div class = "w-32 aspect-square rounded-full relative flex justify-center ite…" at bounding box center [289, 451] width 470 height 806
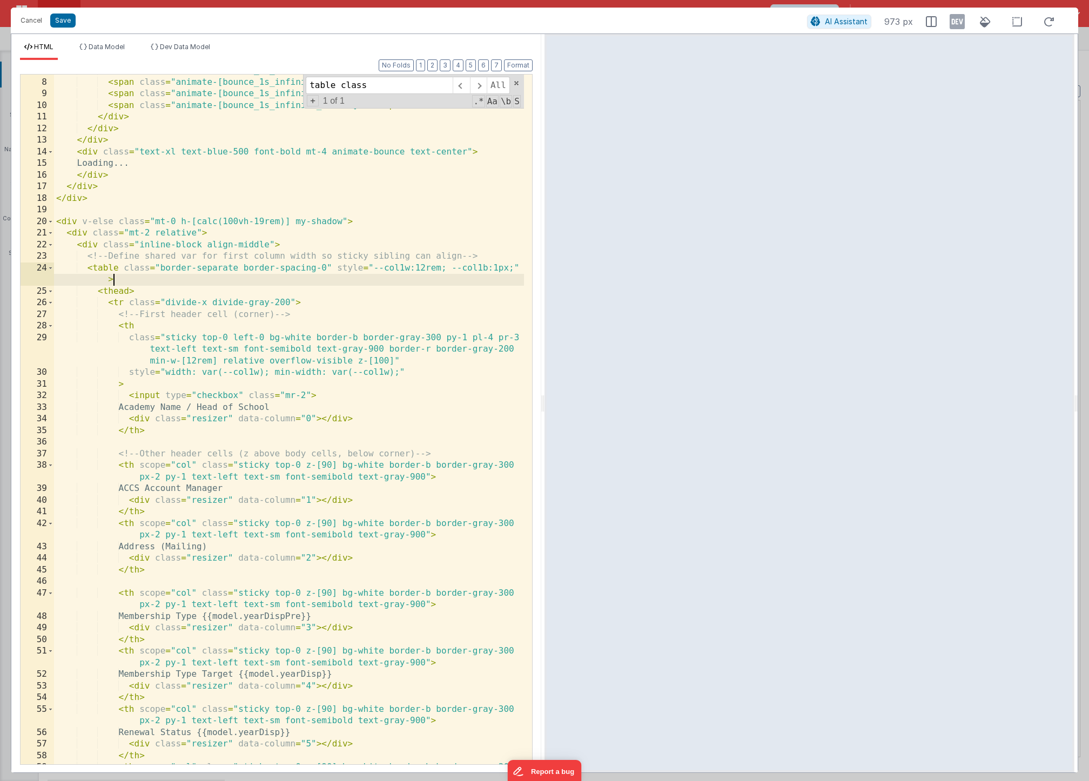
scroll to position [219, 0]
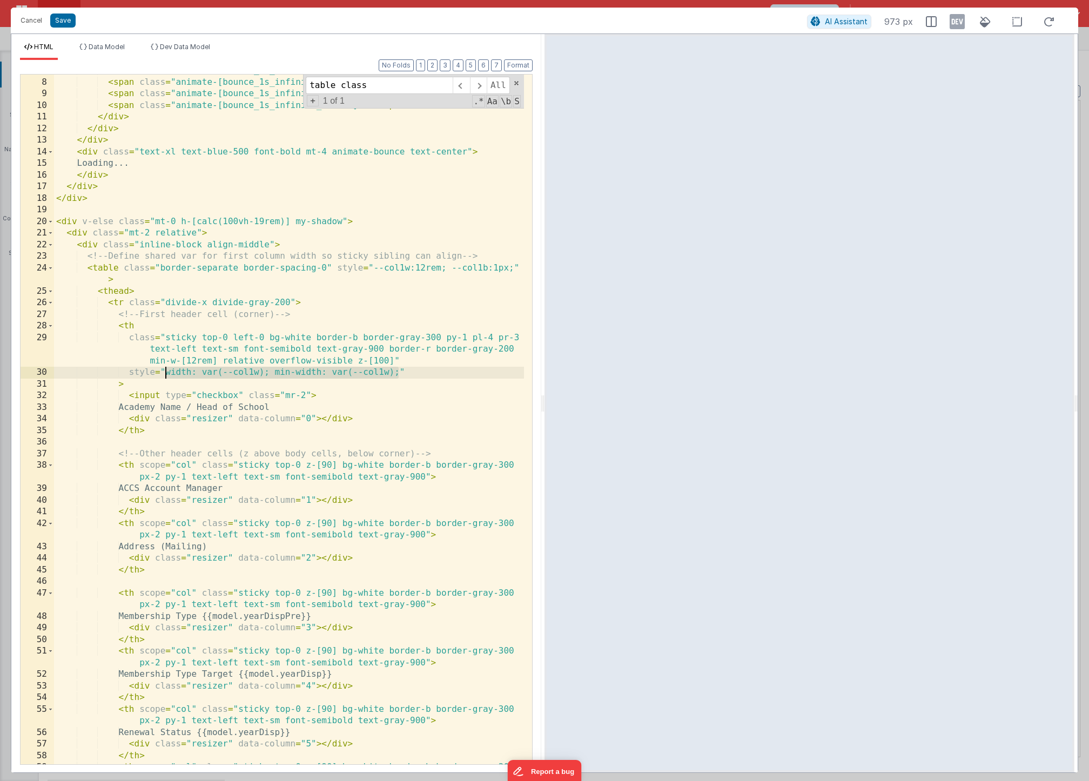
drag, startPoint x: 398, startPoint y: 373, endPoint x: 166, endPoint y: 372, distance: 231.2
click at [166, 372] on div "< span class = "animate-[bounce_1s_infinite]" > A </ span > < span class = "ani…" at bounding box center [289, 427] width 470 height 725
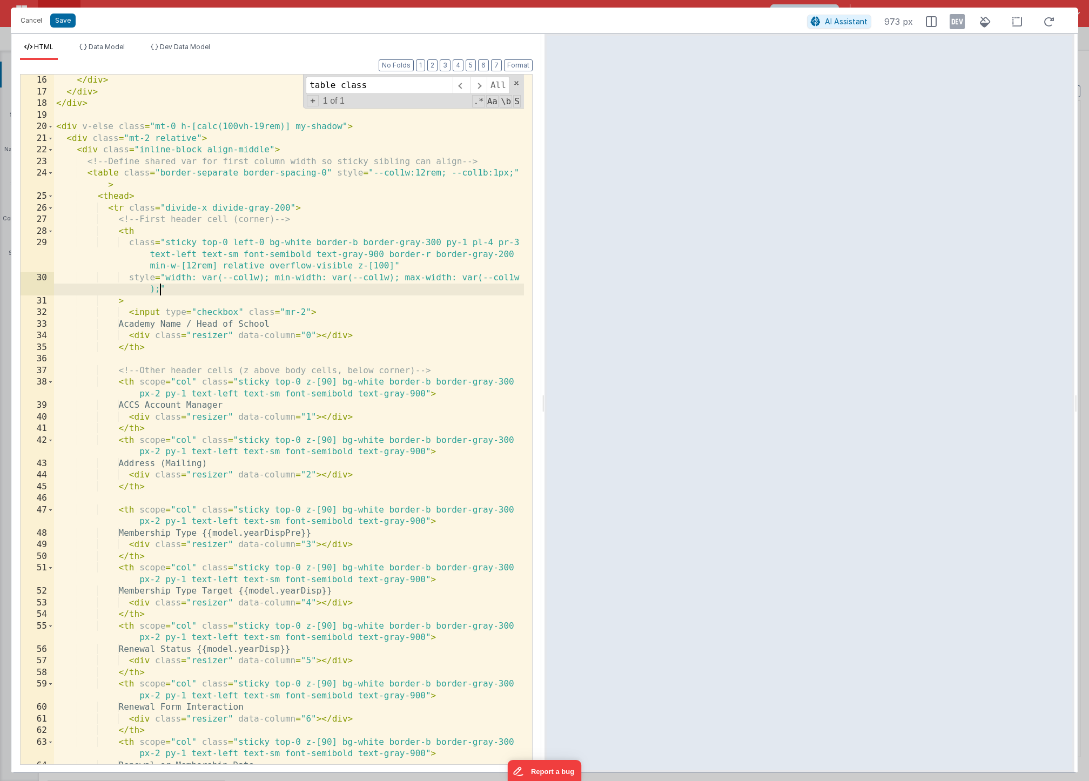
scroll to position [323, 0]
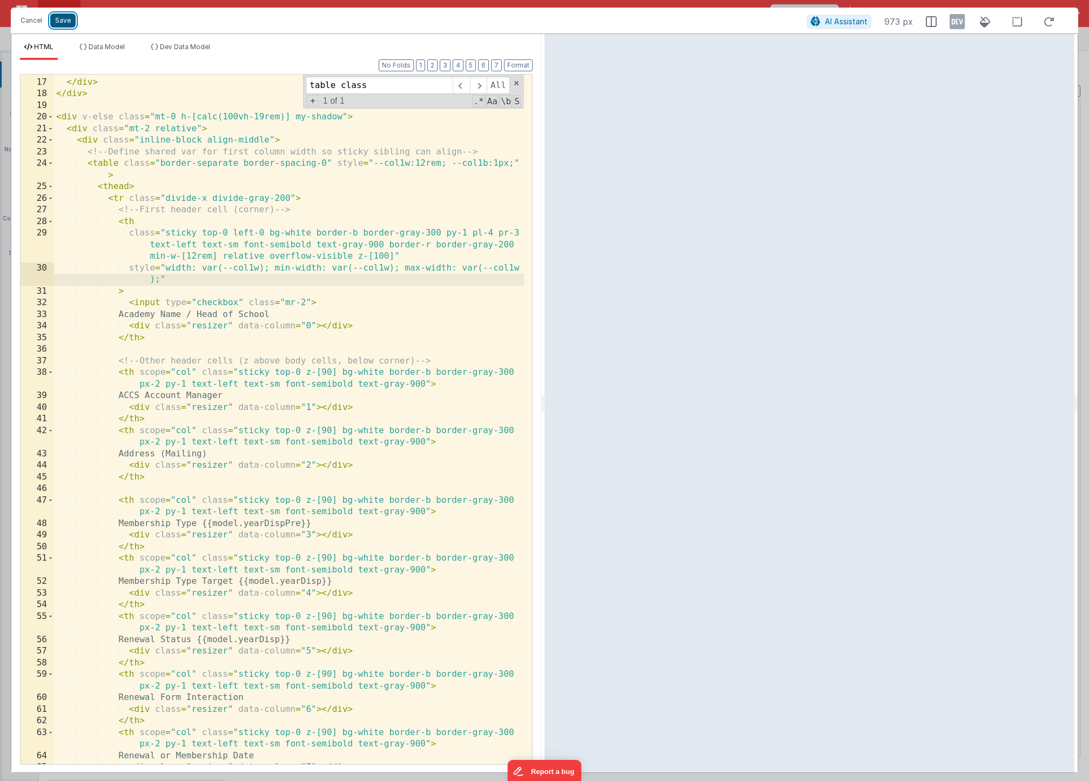
click at [66, 27] on button "Save" at bounding box center [62, 21] width 25 height 14
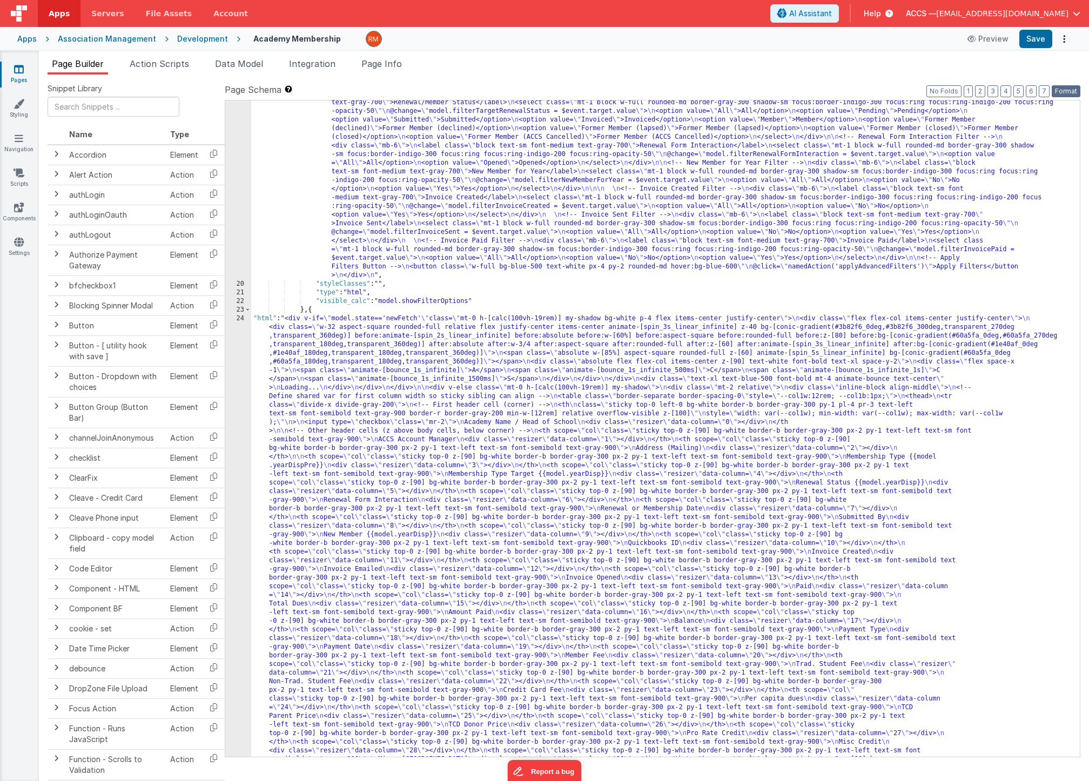
click at [1068, 94] on button "Format" at bounding box center [1066, 91] width 29 height 12
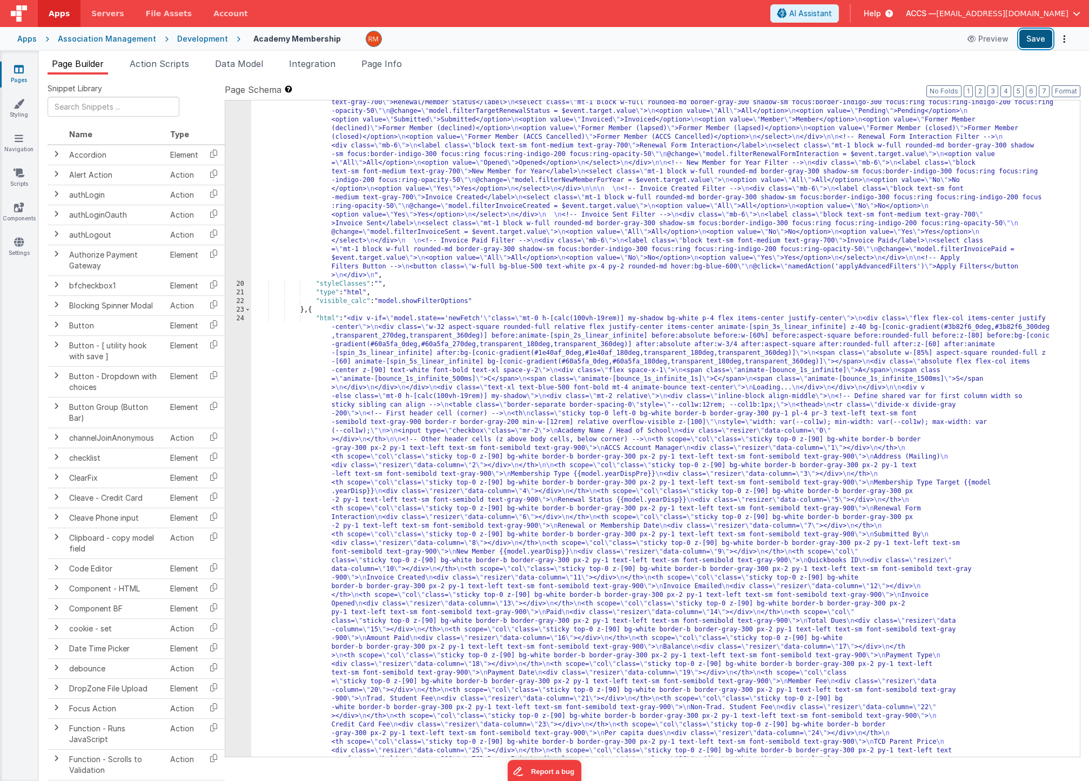
click at [1038, 40] on button "Save" at bounding box center [1035, 39] width 33 height 18
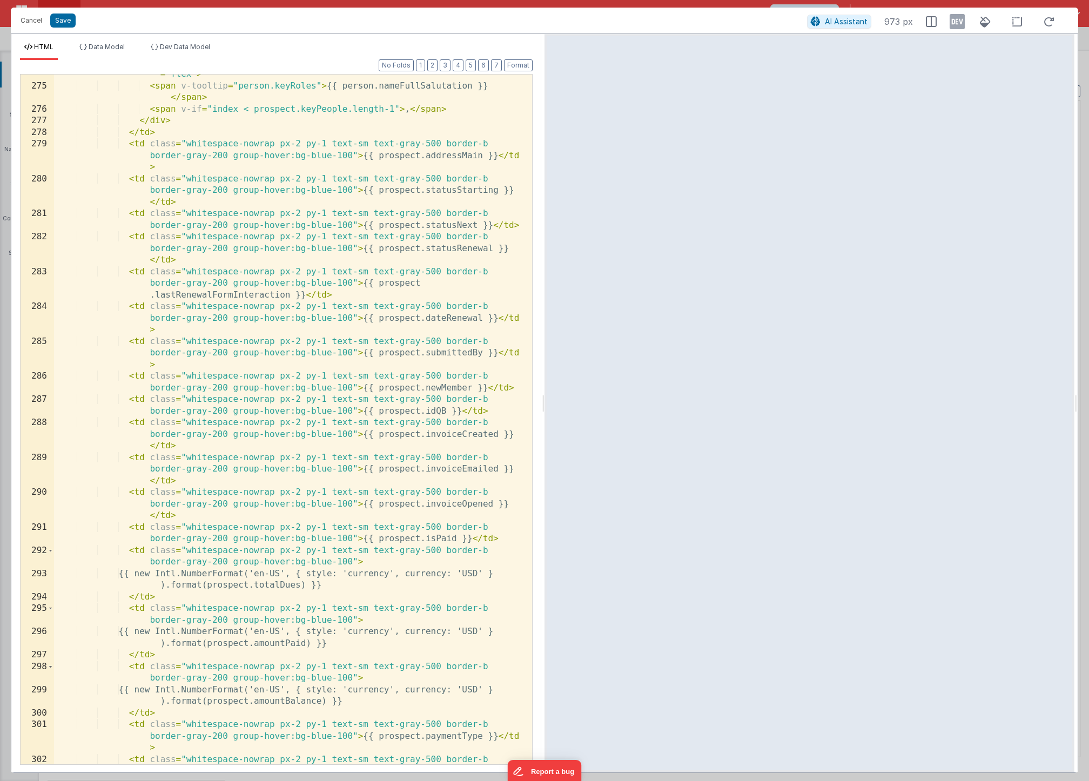
scroll to position [3756, 0]
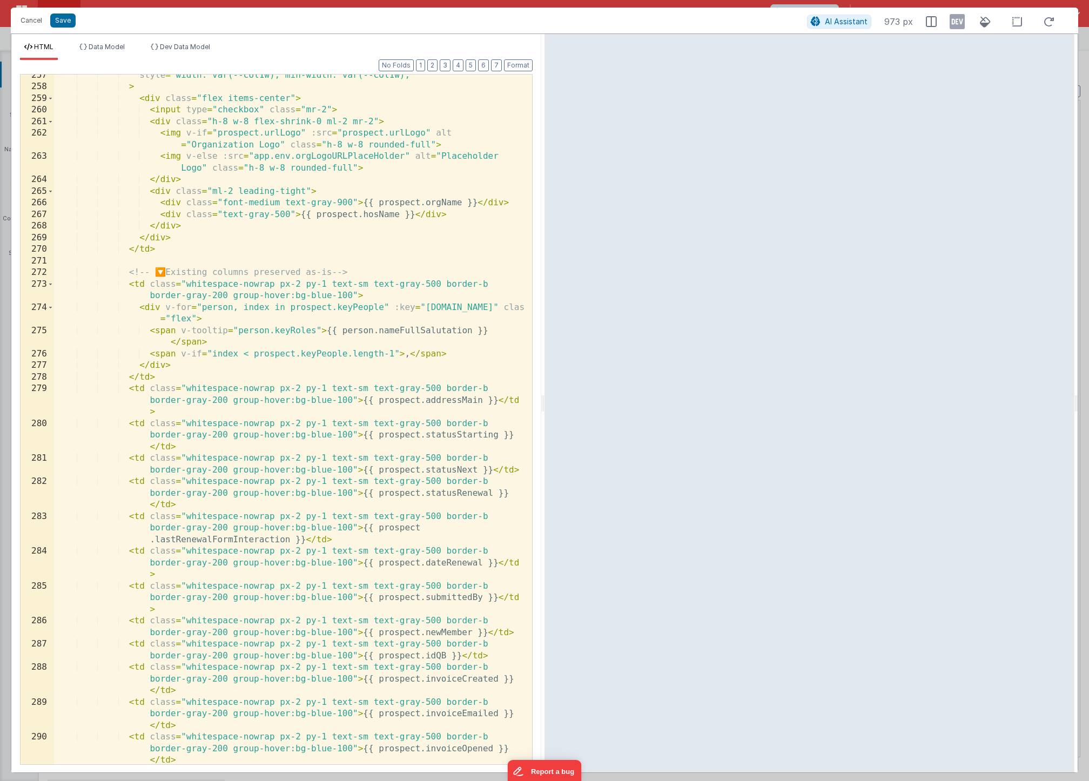
click at [355, 295] on div "style = "width: var(--col1w); min-width: var(--col1w);" > < div class = "flex i…" at bounding box center [289, 432] width 470 height 725
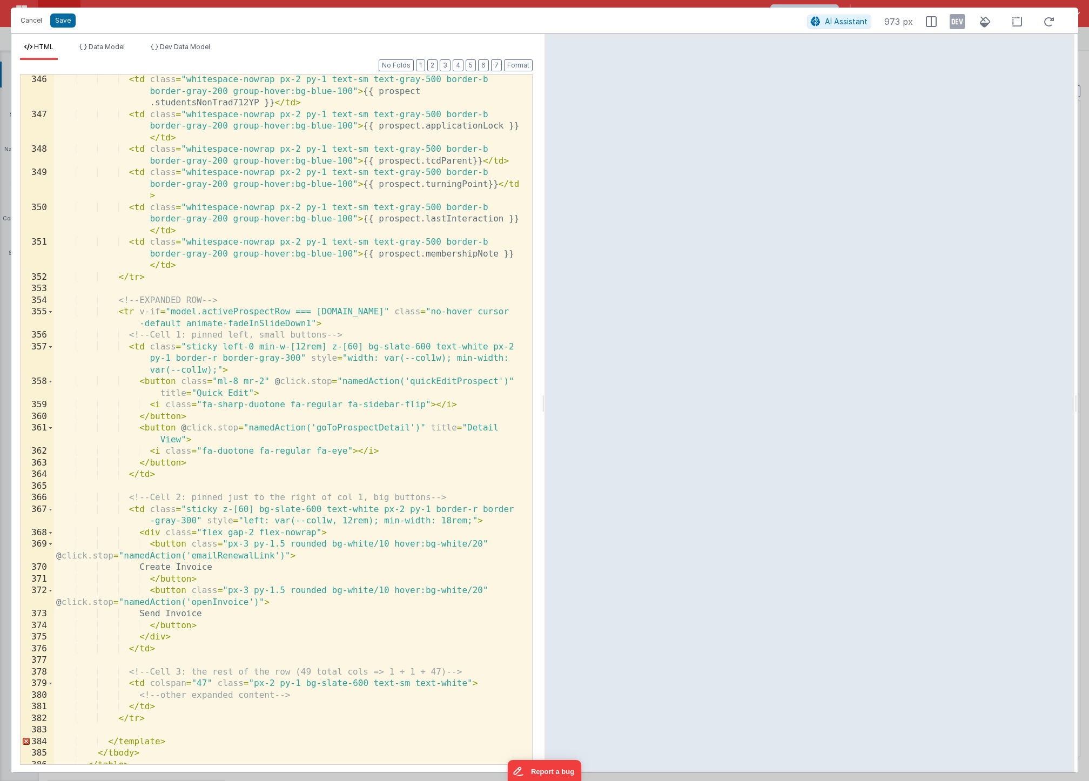
scroll to position [5760, 0]
click at [281, 363] on div "< td class = "whitespace-nowrap px-2 py-1 text-sm text-gray-500 border-b border…" at bounding box center [289, 442] width 470 height 736
drag, startPoint x: 348, startPoint y: 356, endPoint x: 218, endPoint y: 367, distance: 131.2
click at [218, 367] on div "< td class = "whitespace-nowrap px-2 py-1 text-sm text-gray-500 border-b border…" at bounding box center [289, 442] width 470 height 736
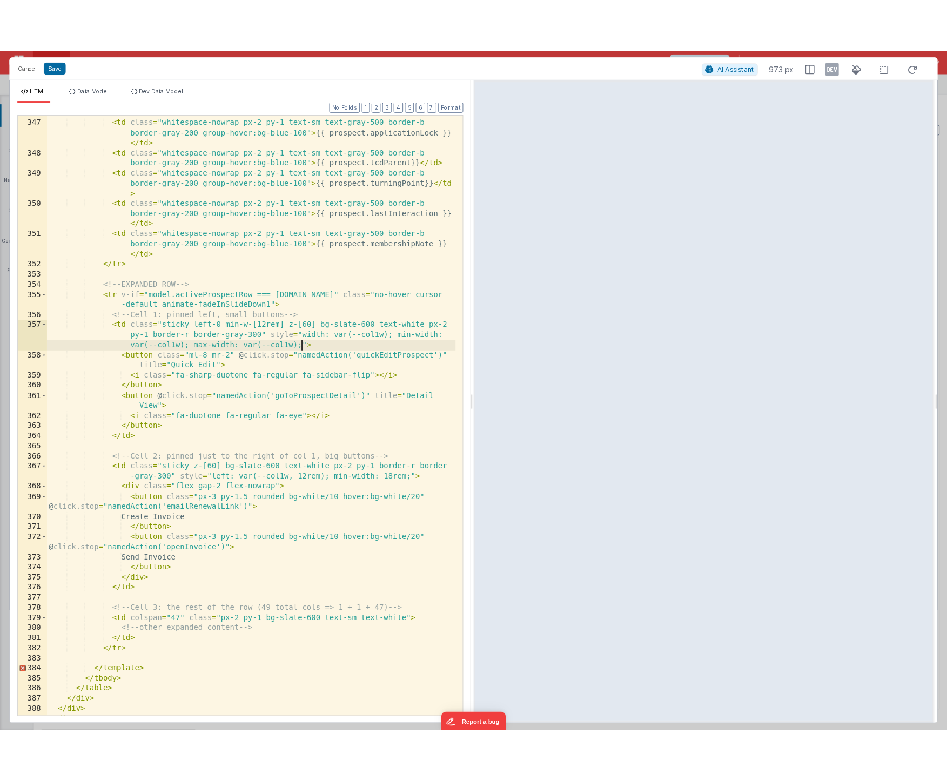
scroll to position [5802, 0]
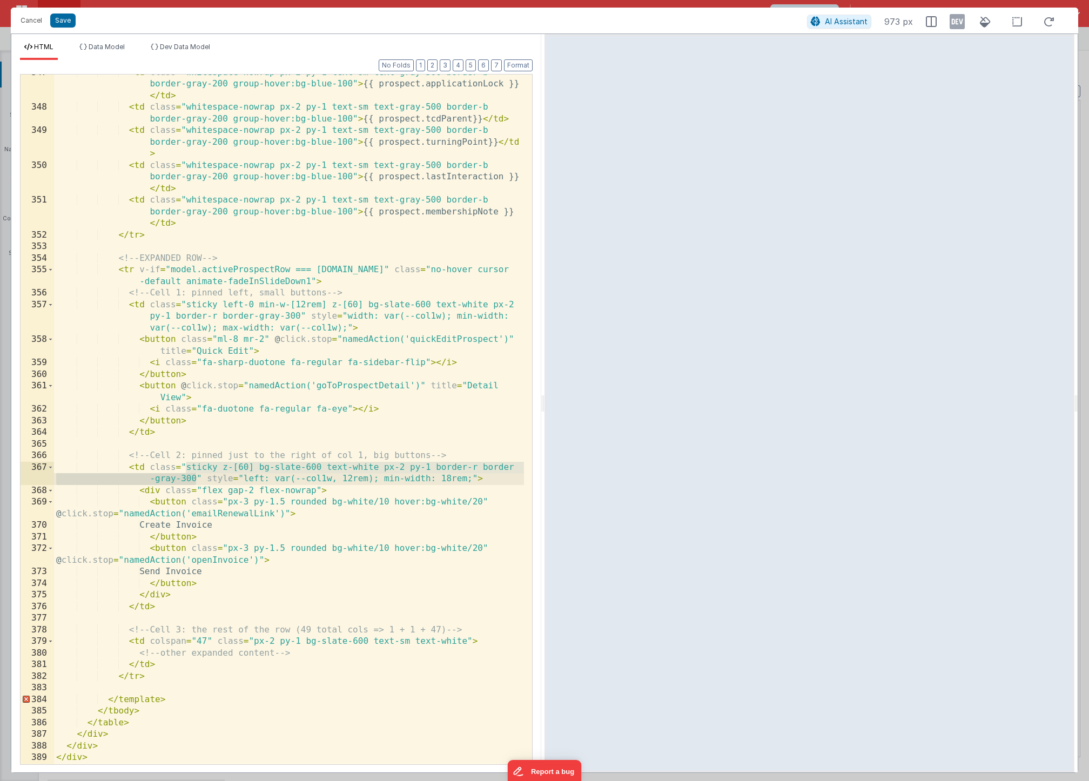
drag, startPoint x: 184, startPoint y: 466, endPoint x: 197, endPoint y: 479, distance: 18.0
click at [197, 479] on div "< td class = "whitespace-nowrap px-2 py-1 text-sm text-gray-500 border-b border…" at bounding box center [289, 435] width 470 height 736
drag, startPoint x: 244, startPoint y: 475, endPoint x: 472, endPoint y: 481, distance: 228.5
click at [472, 481] on div "< td class = "whitespace-nowrap px-2 py-1 text-sm text-gray-500 border-b border…" at bounding box center [289, 435] width 470 height 736
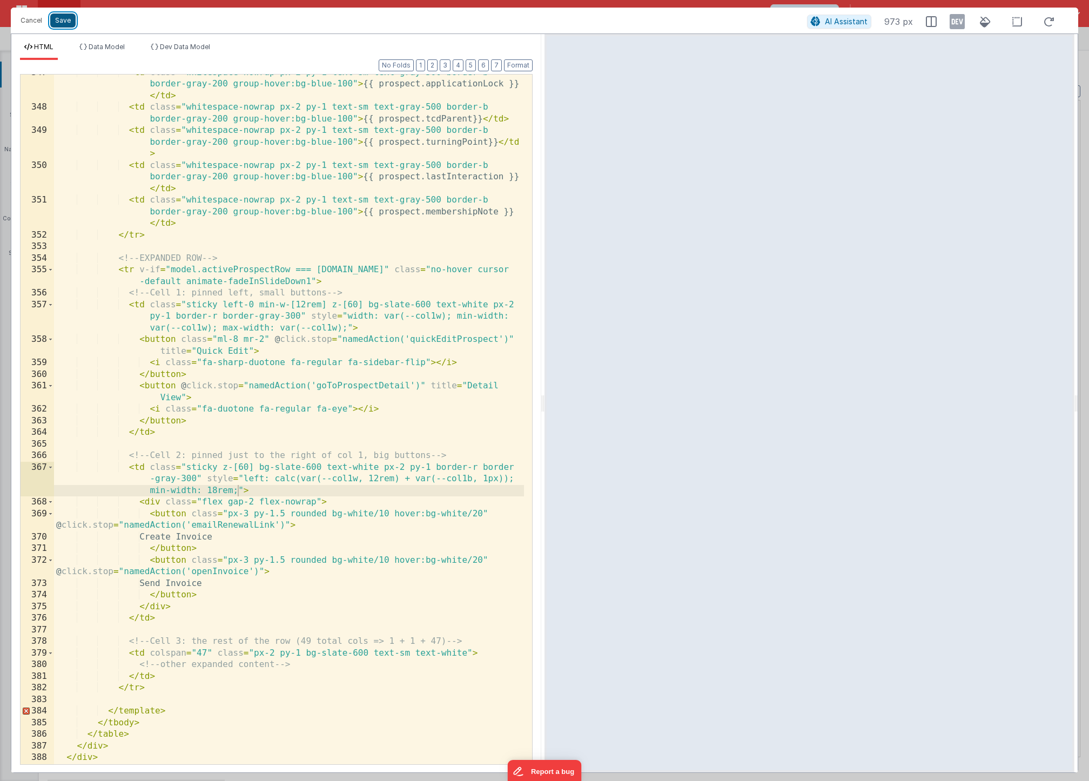
click at [68, 25] on button "Save" at bounding box center [62, 21] width 25 height 14
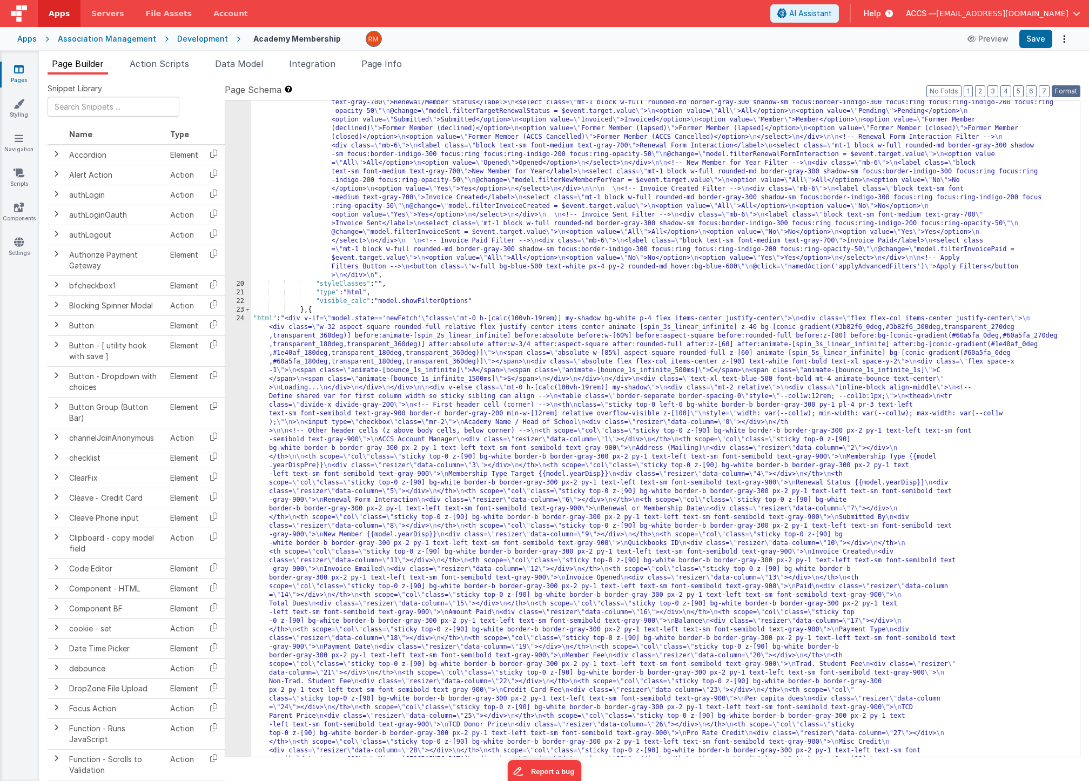
click at [1075, 95] on button "Format" at bounding box center [1066, 91] width 29 height 12
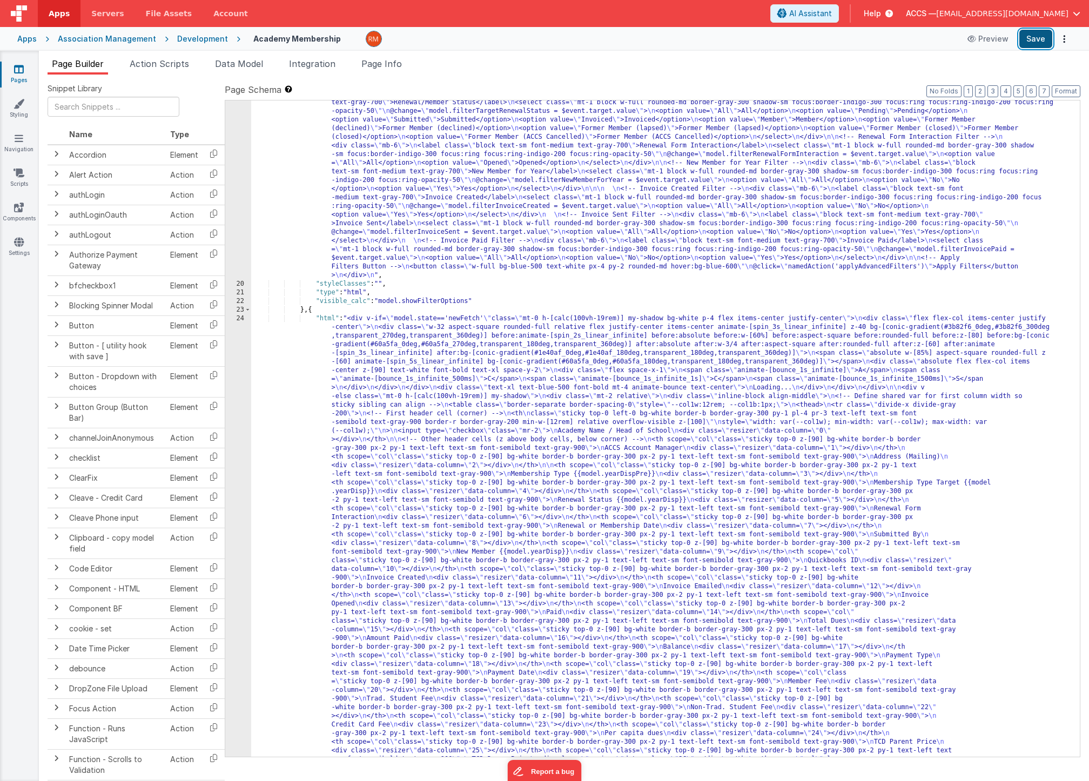
click at [1034, 42] on button "Save" at bounding box center [1035, 39] width 33 height 18
click at [392, 63] on span "Page Info" at bounding box center [381, 63] width 41 height 11
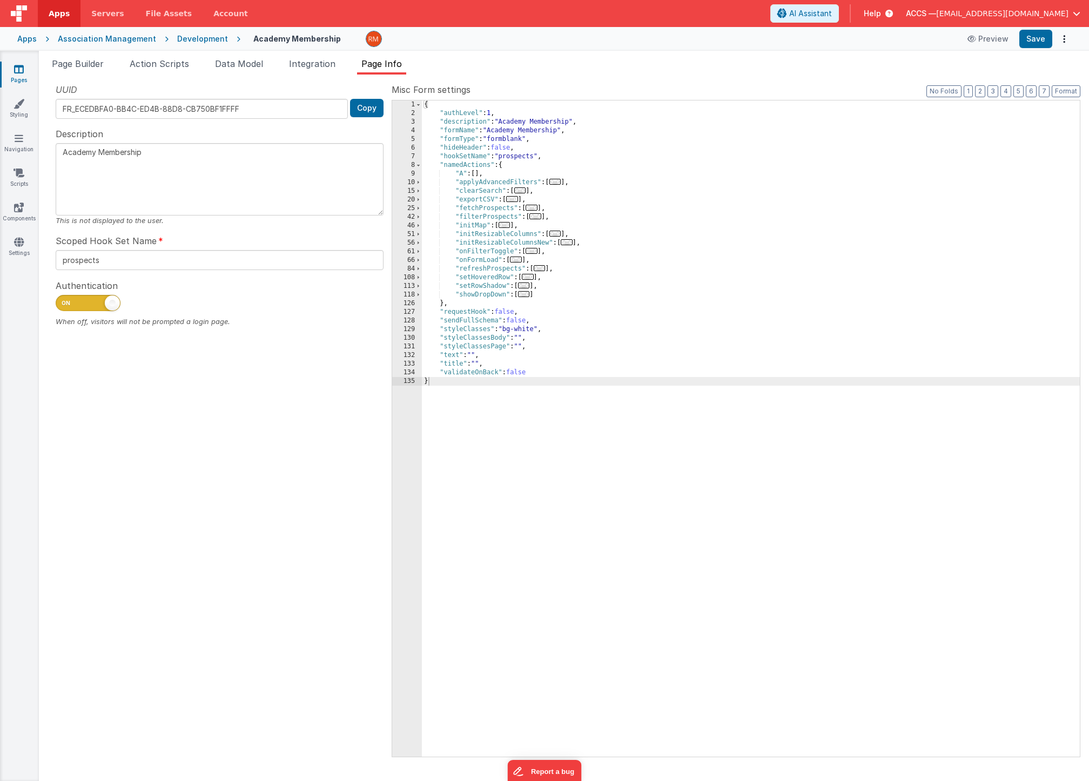
click at [519, 261] on span "..." at bounding box center [516, 260] width 12 height 6
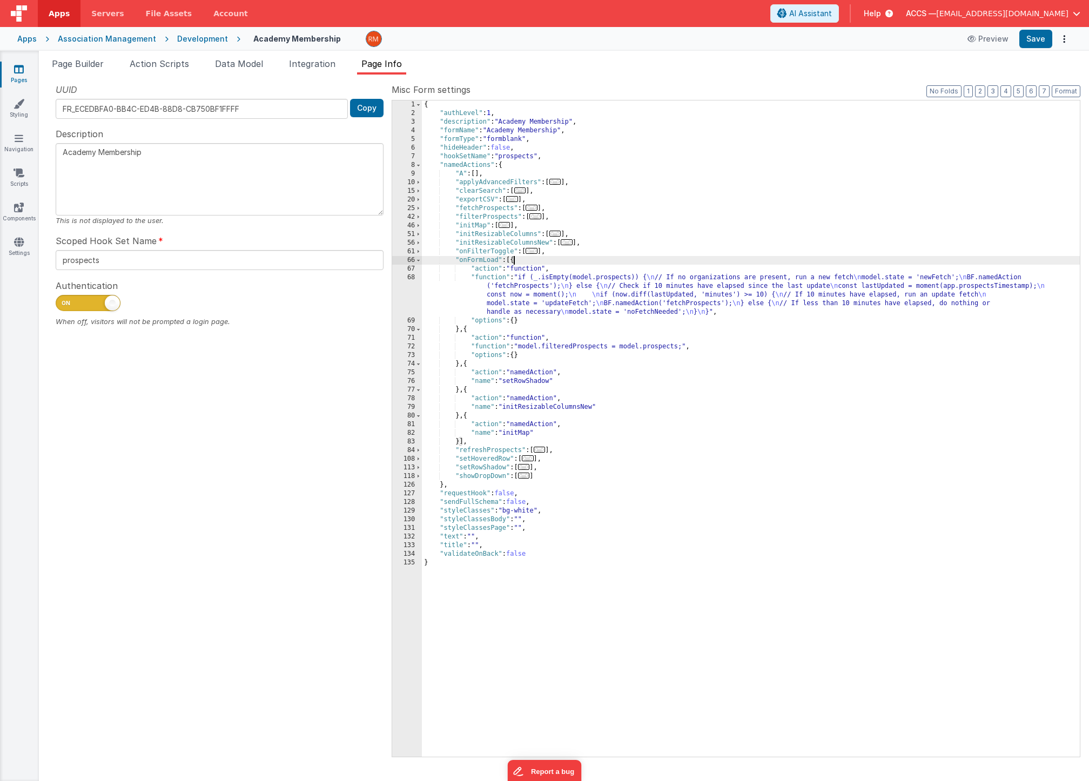
click at [459, 443] on div "{ "authLevel" : 1 , "description" : "Academy Membership" , "formName" : "Academ…" at bounding box center [751, 437] width 658 height 674
click at [78, 64] on span "Page Builder" at bounding box center [78, 63] width 52 height 11
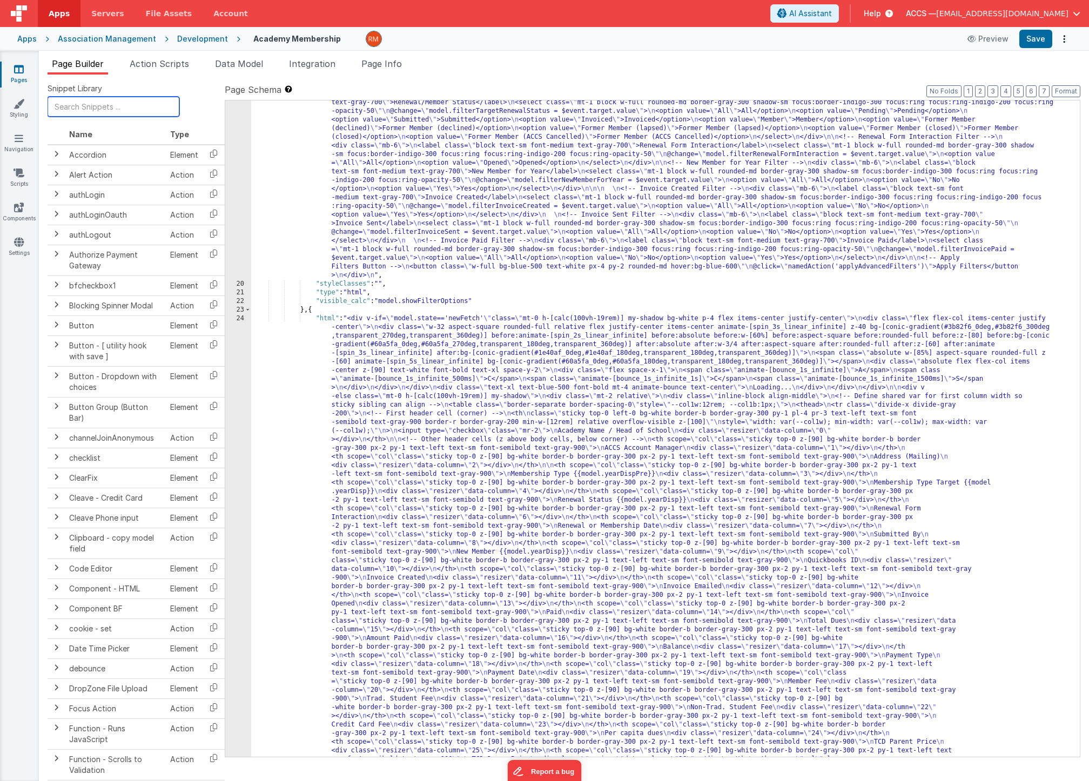
click at [117, 111] on input "text" at bounding box center [114, 107] width 132 height 20
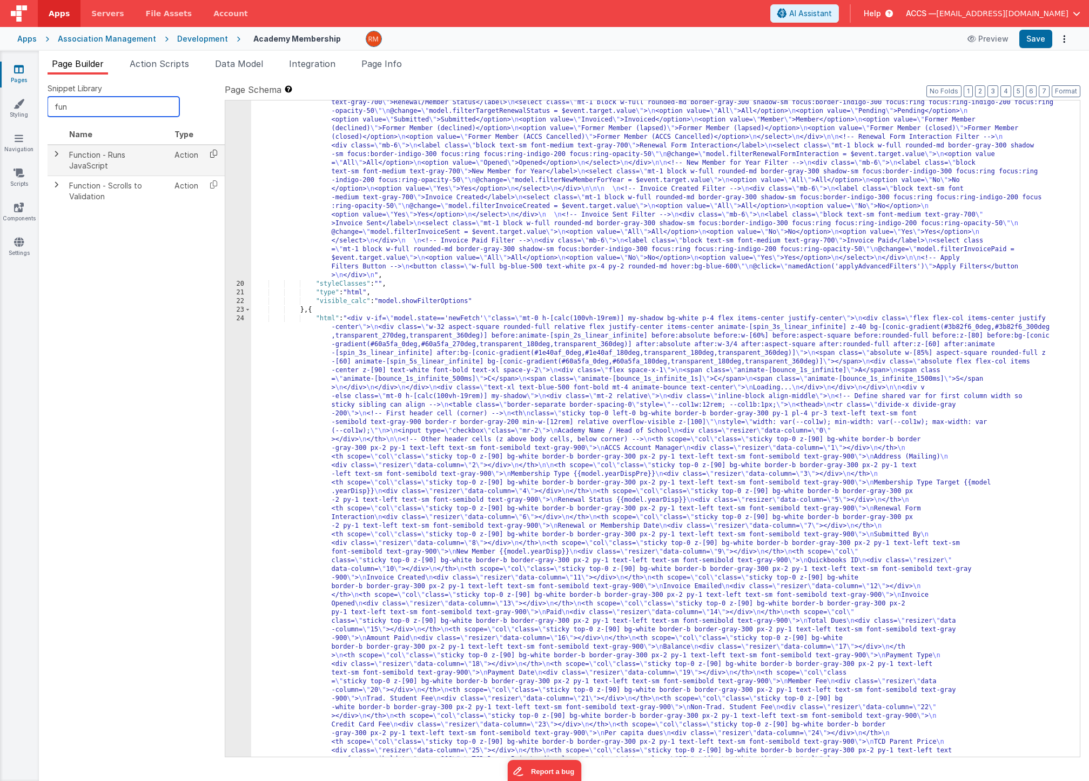
type input "fun"
click at [216, 156] on icon at bounding box center [214, 153] width 22 height 17
click at [401, 66] on span "Page Info" at bounding box center [381, 63] width 41 height 11
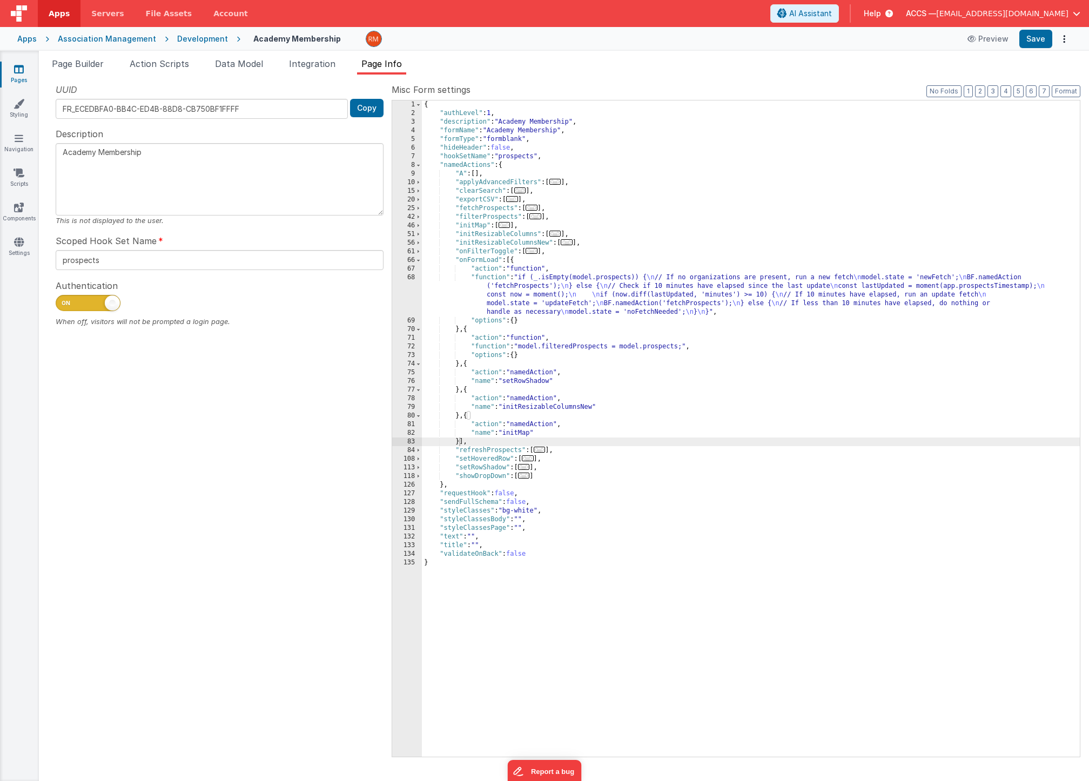
click at [460, 443] on div "{ "authLevel" : 1 , "description" : "Academy Membership" , "formName" : "Academ…" at bounding box center [751, 437] width 658 height 674
click at [410, 459] on div "85" at bounding box center [407, 459] width 30 height 9
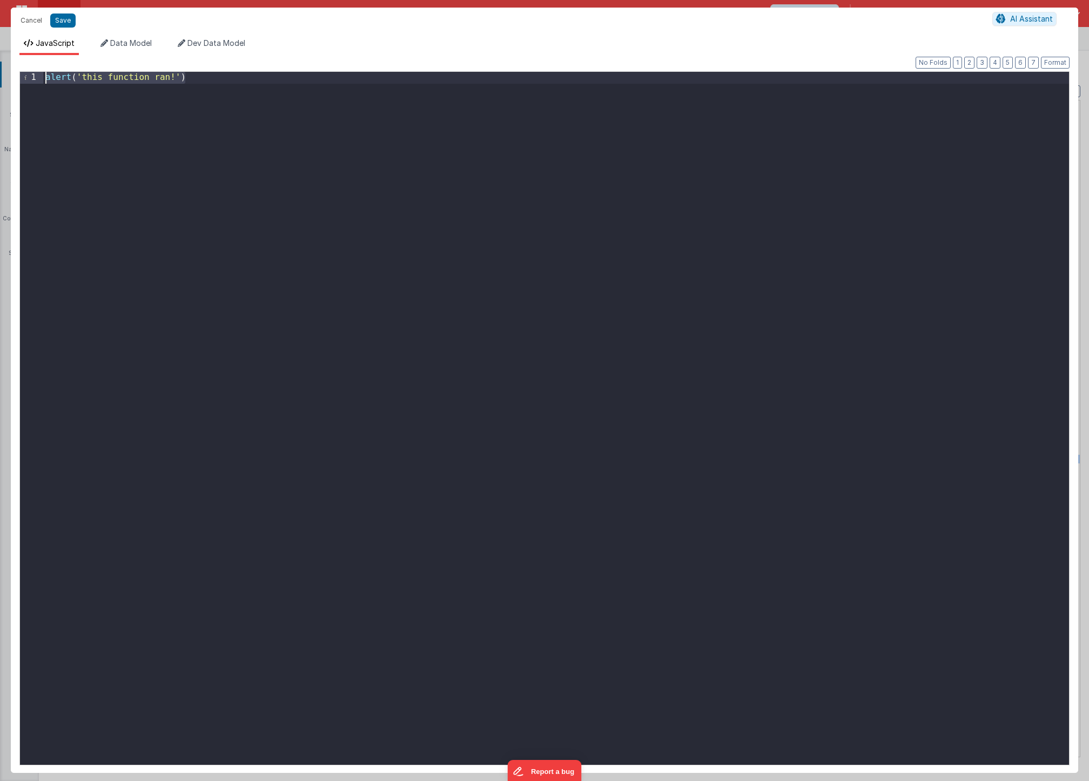
drag, startPoint x: 215, startPoint y: 389, endPoint x: -12, endPoint y: 39, distance: 416.6
click at [0, 39] on html "Cancel Save AI Assistant JavaScript Data Model Dev Data Model Format 7 6 5 4 3 …" at bounding box center [544, 390] width 1089 height 781
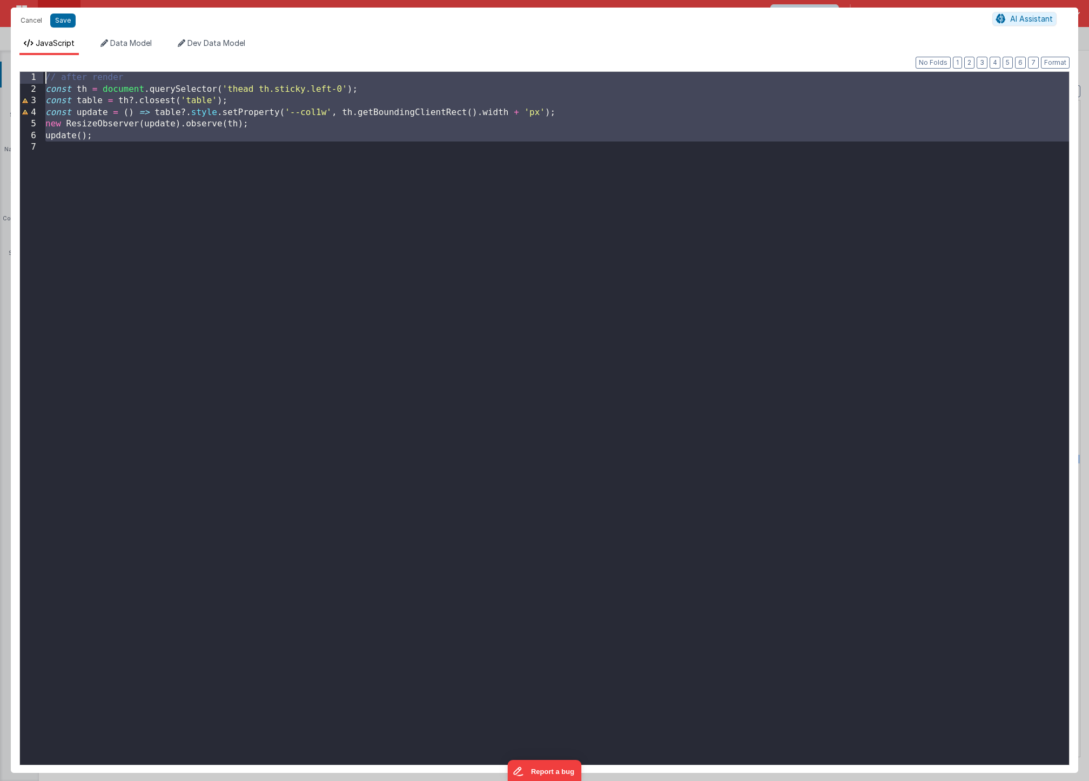
drag, startPoint x: 156, startPoint y: 283, endPoint x: -3, endPoint y: 58, distance: 274.8
click at [0, 58] on html "Cancel Save AI Assistant JavaScript Data Model Dev Data Model Format 7 6 5 4 3 …" at bounding box center [544, 390] width 1089 height 781
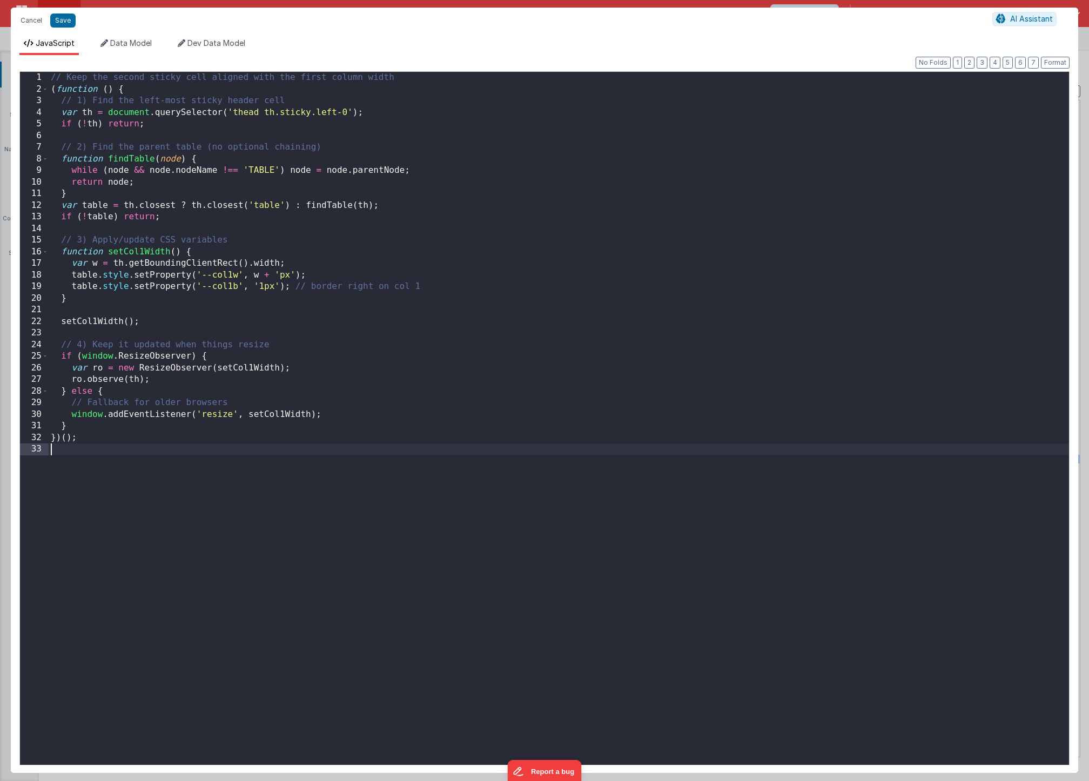
click at [55, 28] on div "Cancel Save AI Assistant" at bounding box center [544, 21] width 1067 height 26
click at [60, 19] on button "Save" at bounding box center [62, 21] width 25 height 14
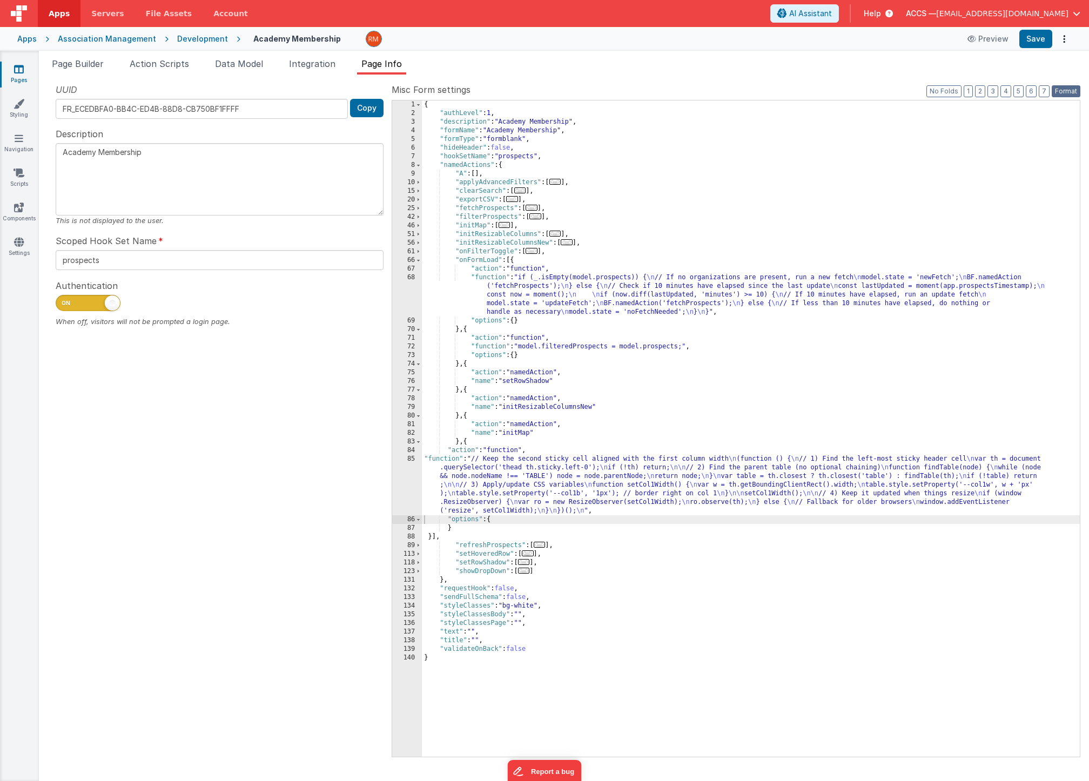
click at [1065, 90] on button "Format" at bounding box center [1066, 91] width 29 height 12
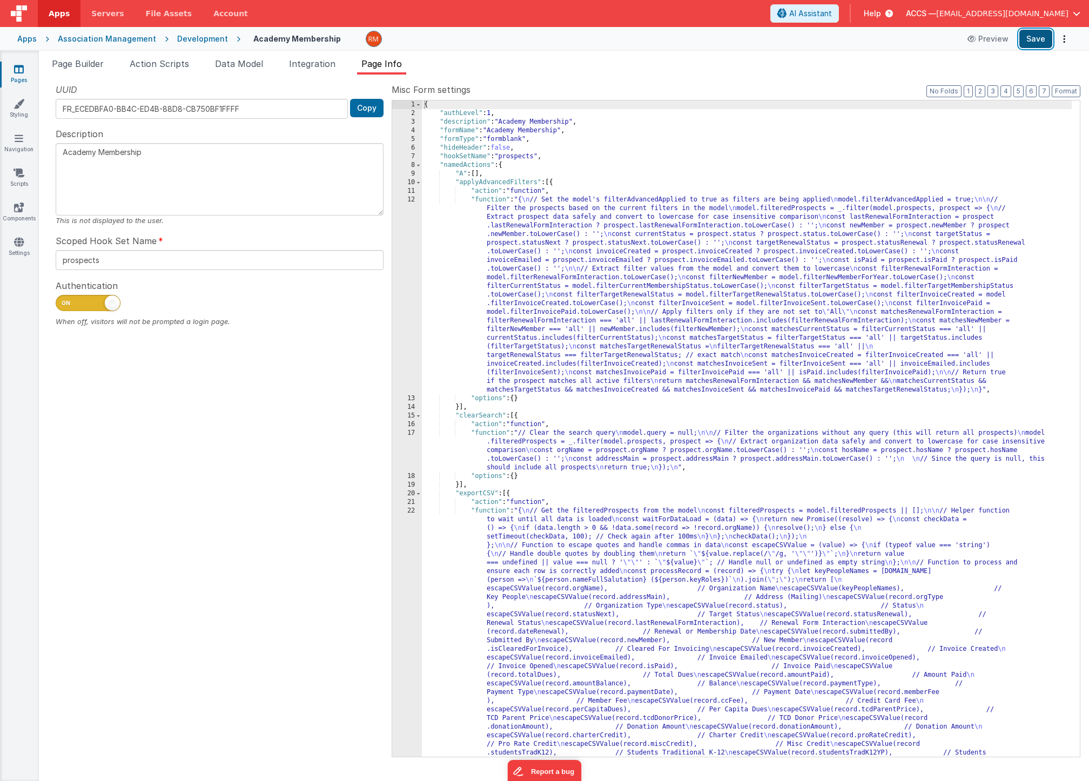
click at [1038, 38] on button "Save" at bounding box center [1035, 39] width 33 height 18
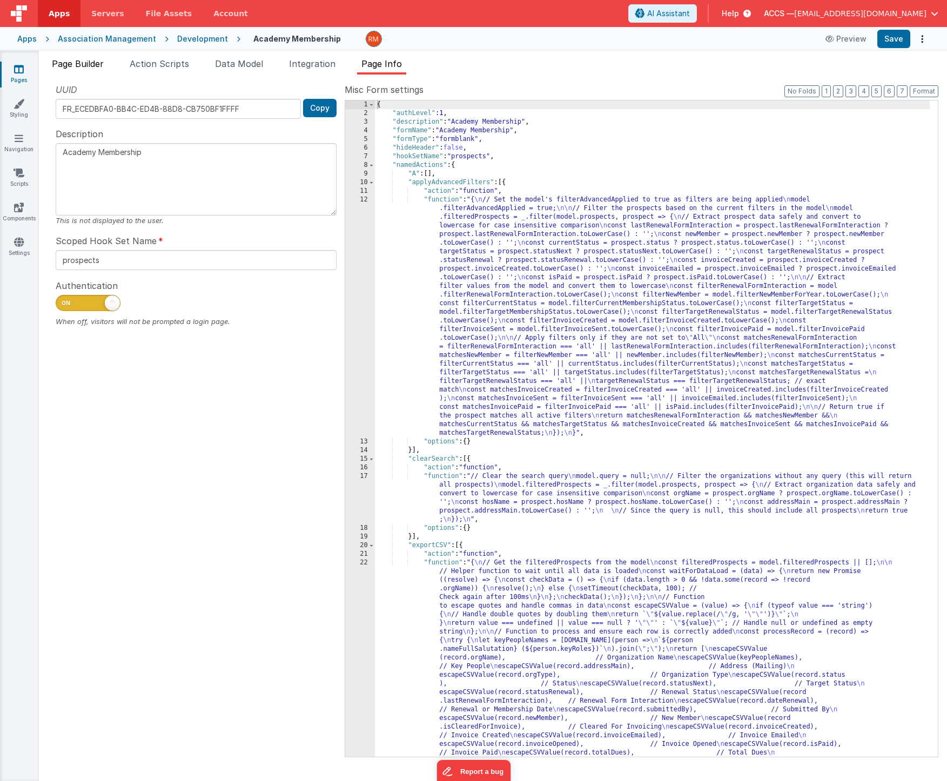
click at [70, 66] on span "Page Builder" at bounding box center [78, 63] width 52 height 11
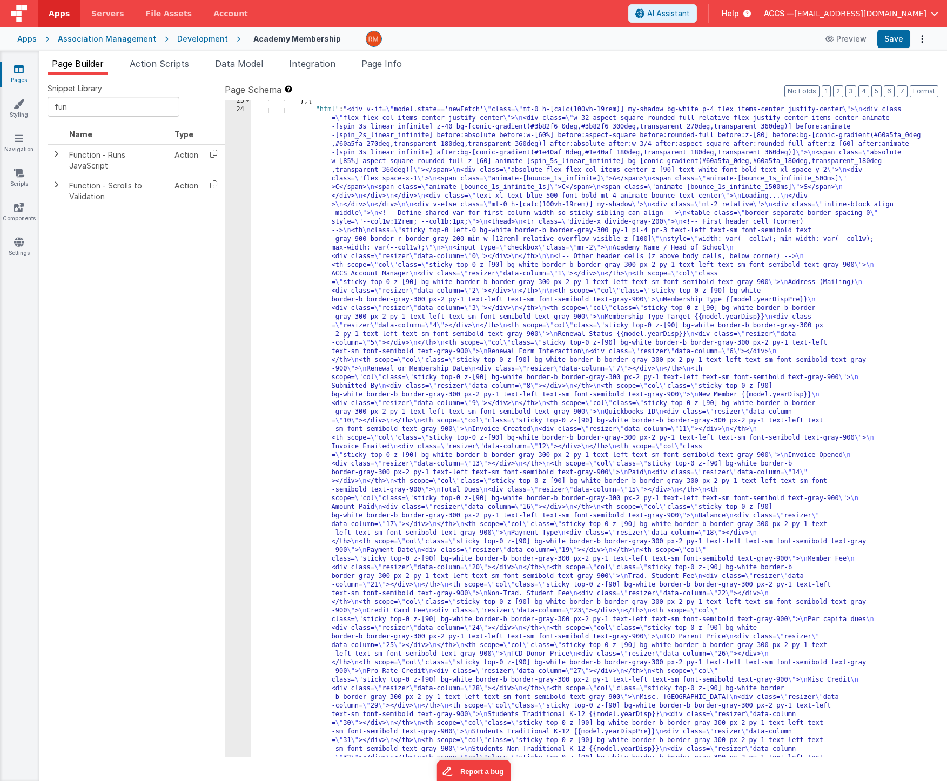
scroll to position [594, 0]
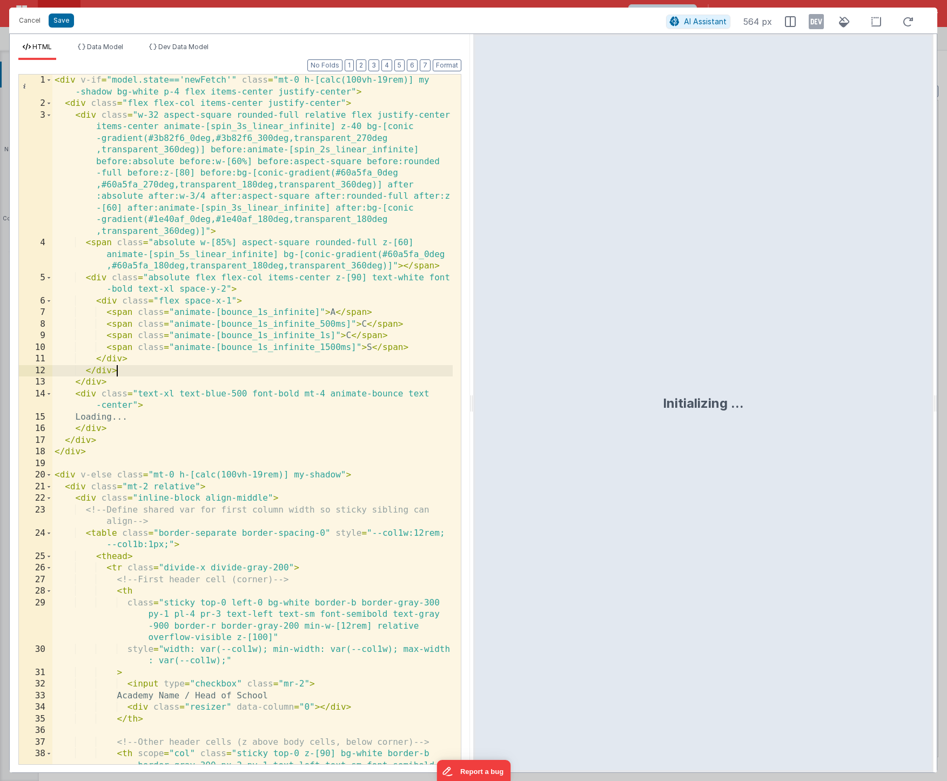
click at [337, 374] on div "< div v-if = "model.state=='newFetch'" class = "mt-0 h-[calc(100vh-19rem)] my -…" at bounding box center [252, 449] width 400 height 748
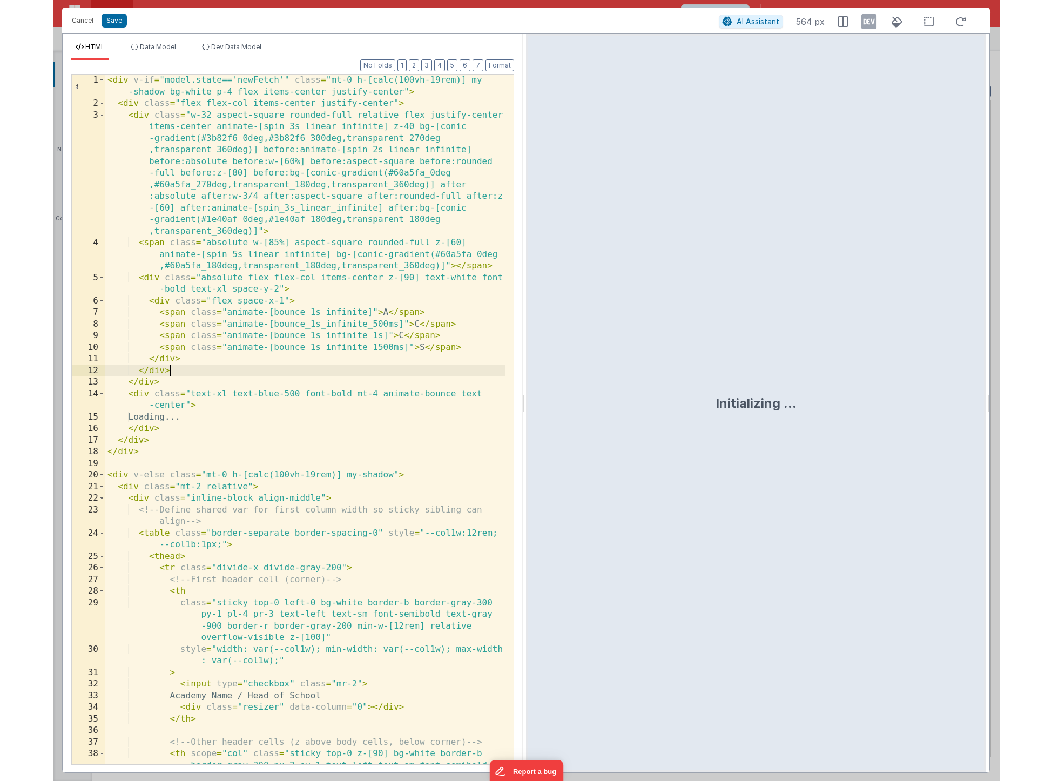
scroll to position [0, 0]
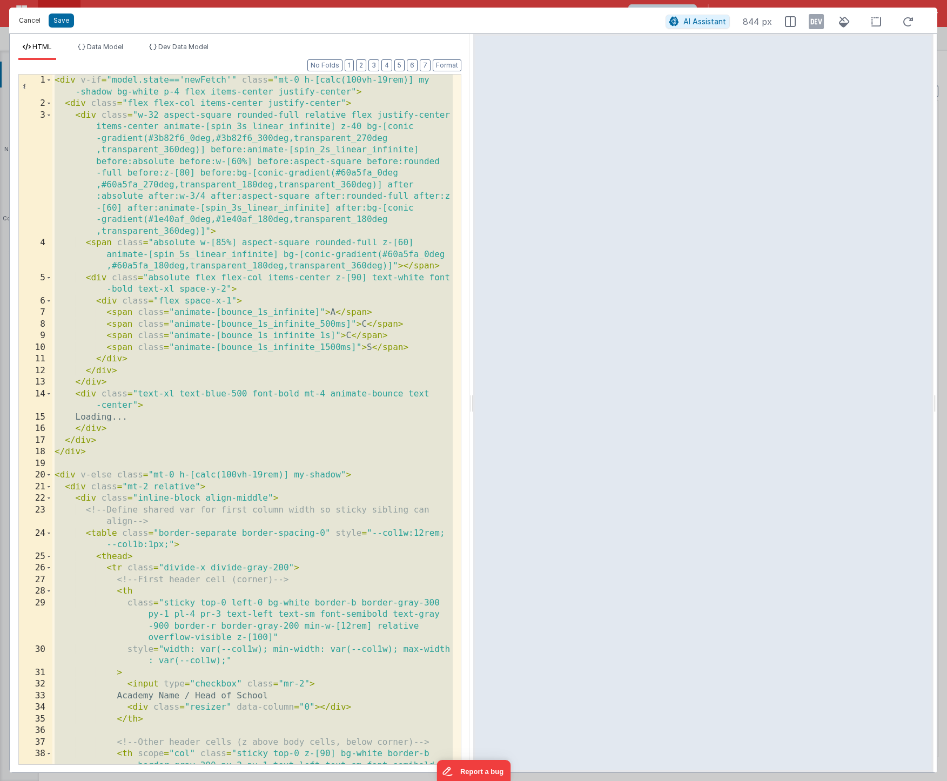
click at [32, 24] on button "Cancel" at bounding box center [30, 20] width 32 height 15
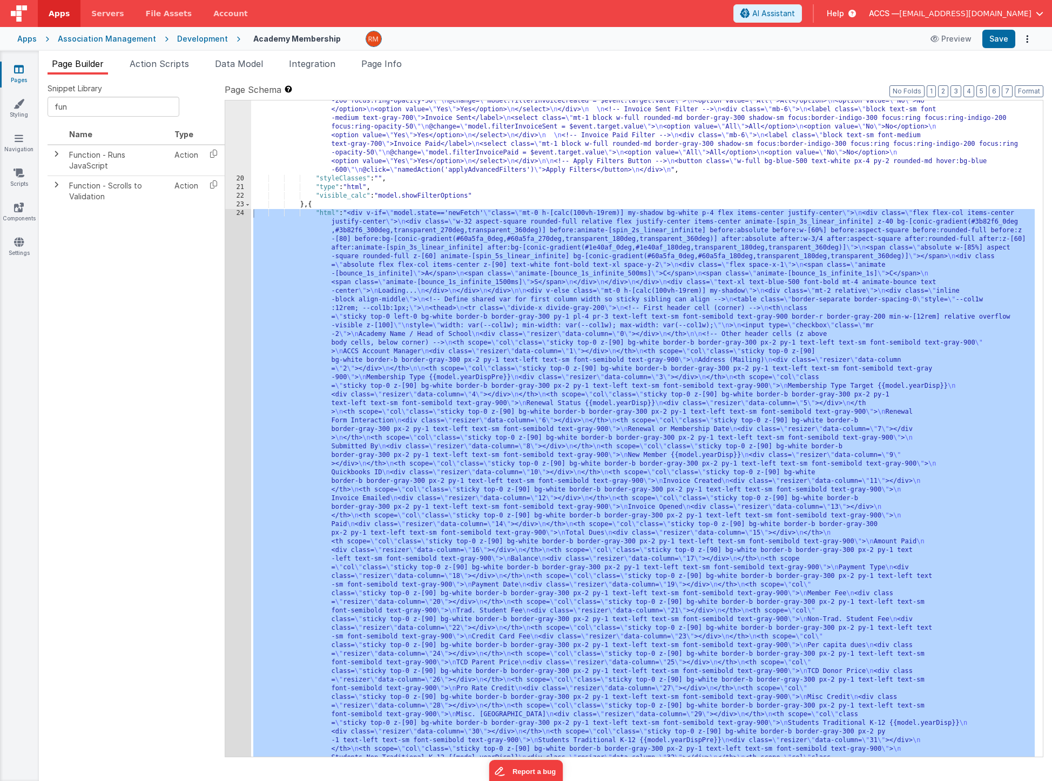
scroll to position [379, 0]
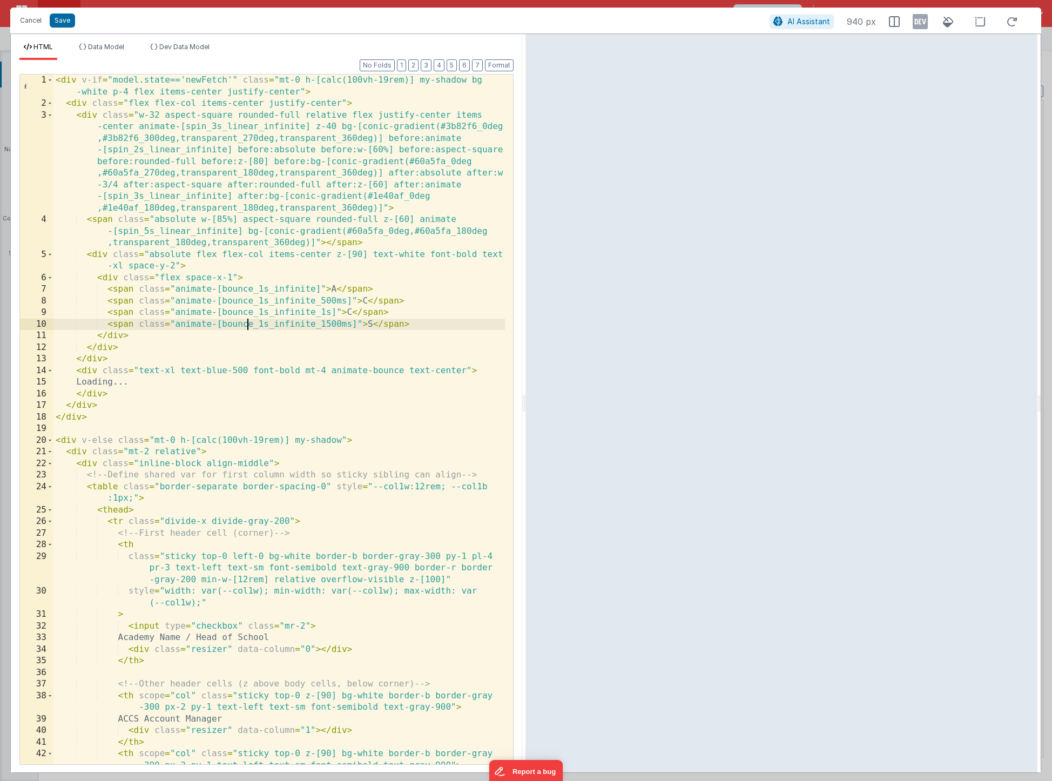
click at [250, 322] on div "< div v-if = "model.state=='newFetch'" class = "mt-0 h-[calc(100vh-19rem)] my-s…" at bounding box center [279, 437] width 452 height 725
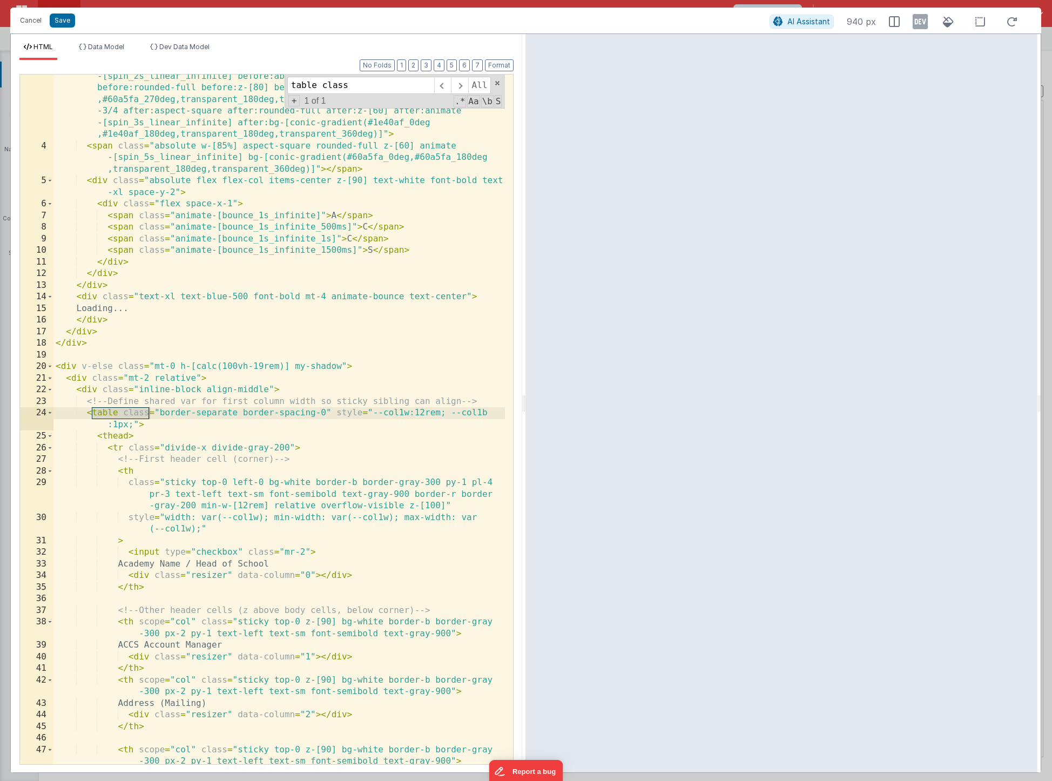
scroll to position [73, 0]
type input "table class"
click at [359, 427] on div "< div class = "w-32 aspect-square rounded-full relative flex justify-center ite…" at bounding box center [279, 439] width 452 height 806
drag, startPoint x: 326, startPoint y: 412, endPoint x: 159, endPoint y: 412, distance: 167.4
click at [159, 412] on div "< div class = "w-32 aspect-square rounded-full relative flex justify-center ite…" at bounding box center [279, 439] width 452 height 806
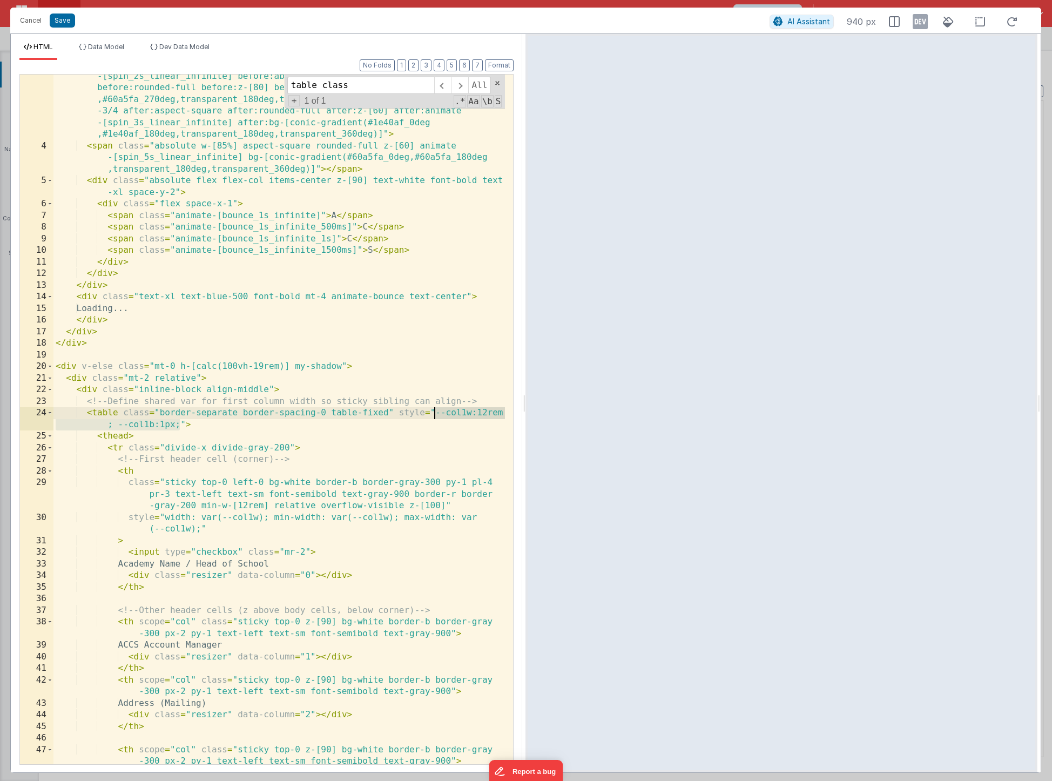
drag, startPoint x: 179, startPoint y: 425, endPoint x: 433, endPoint y: 412, distance: 254.7
click at [434, 412] on div "< div class = "w-32 aspect-square rounded-full relative flex justify-center ite…" at bounding box center [279, 439] width 452 height 806
click at [220, 347] on div "< div class = "w-32 aspect-square rounded-full relative flex justify-center ite…" at bounding box center [279, 439] width 452 height 806
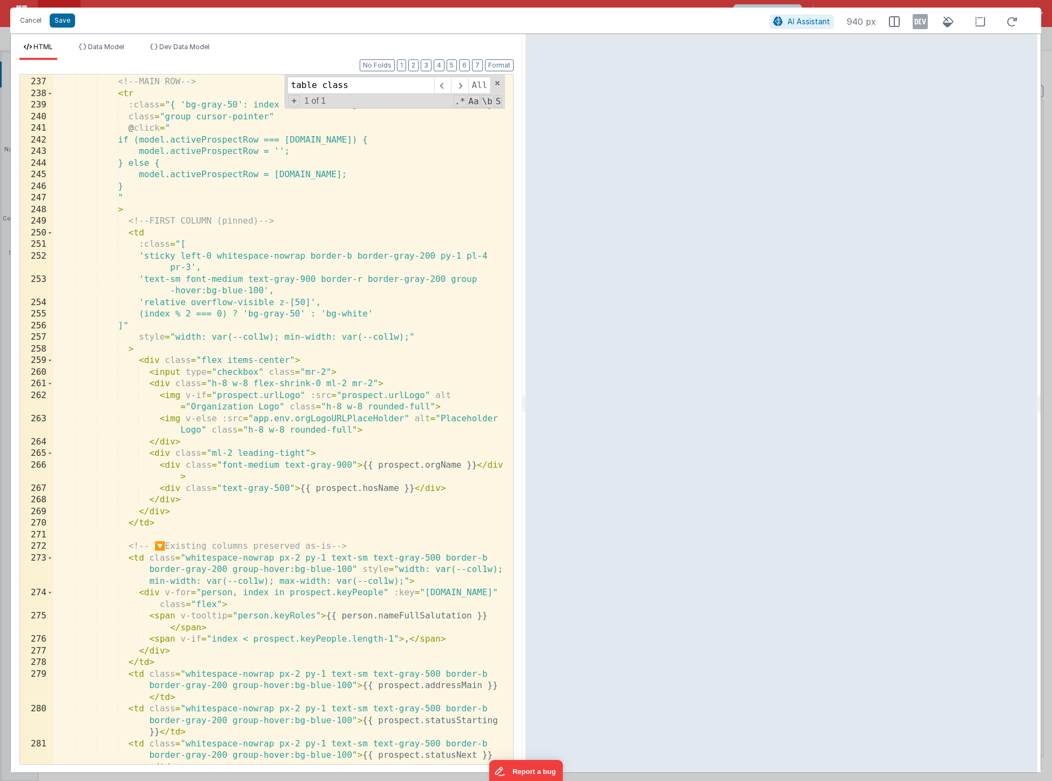
scroll to position [3493, 0]
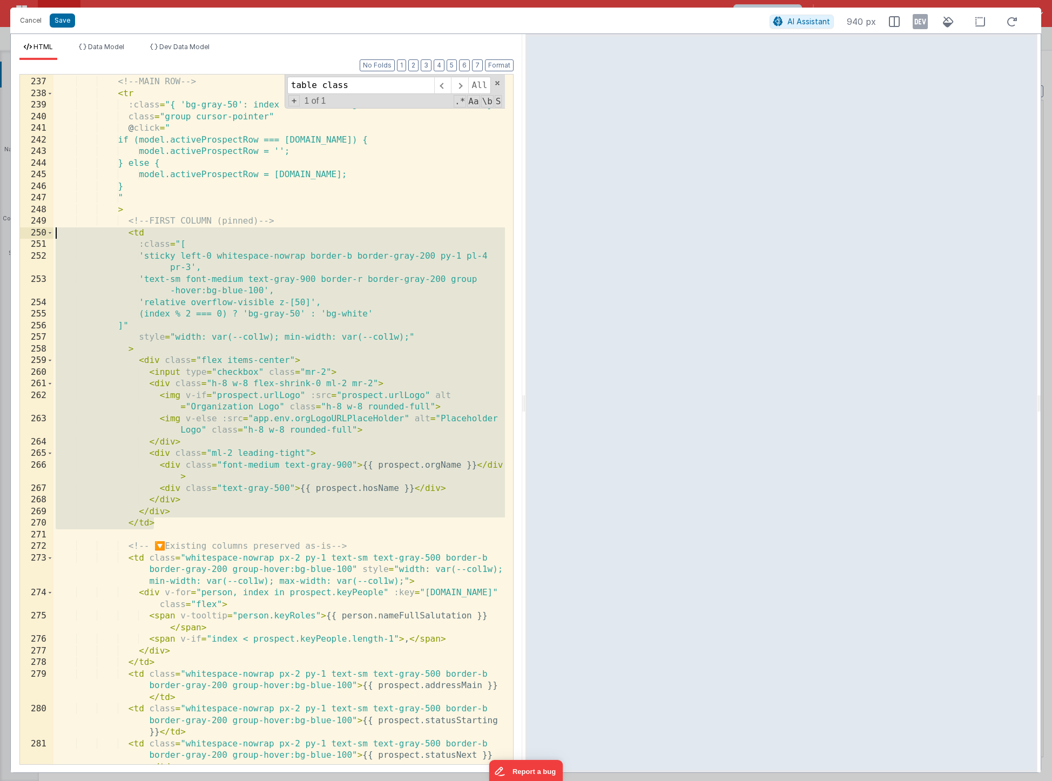
drag, startPoint x: 194, startPoint y: 522, endPoint x: 17, endPoint y: 233, distance: 338.7
click at [17, 233] on div "Format 7 6 5 4 3 2 1 No Folds 236 237 238 239 240 241 242 243 244 245 246 247 2…" at bounding box center [266, 416] width 511 height 712
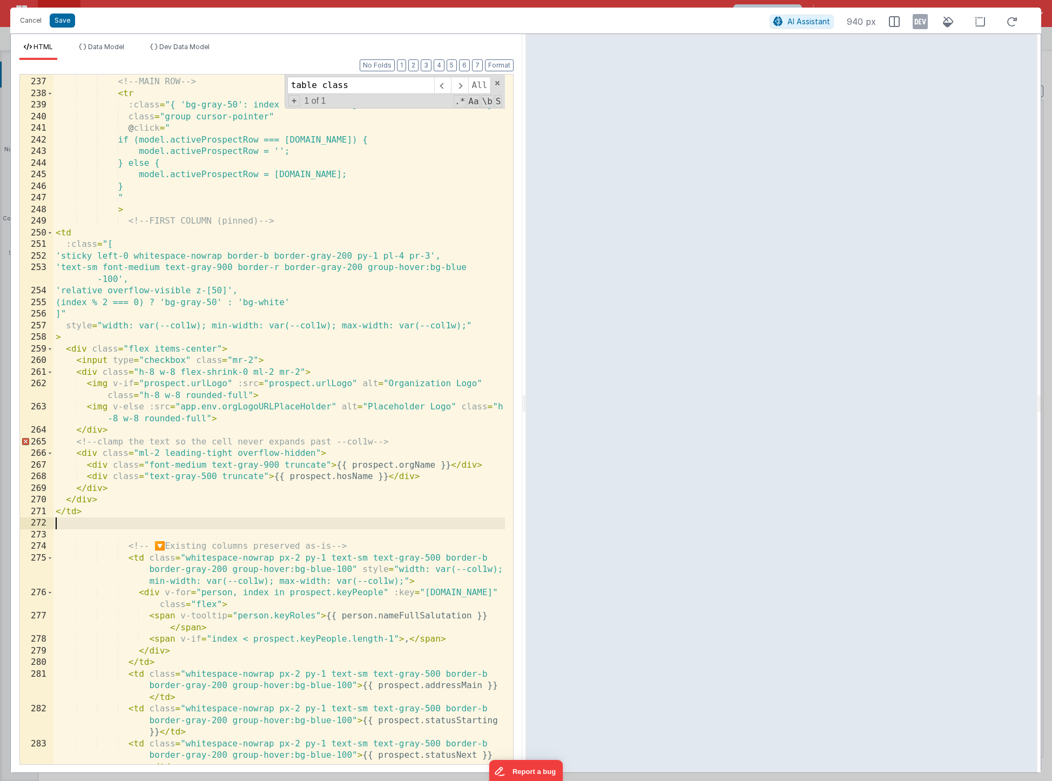
click at [376, 445] on div "<!-- MAIN ROW --> < tr :class = "{ 'bg-gray-50': index % 2 === 0, 'bg-white': i…" at bounding box center [279, 433] width 452 height 736
click at [341, 444] on div "<!-- MAIN ROW --> < tr :class = "{ 'bg-gray-50': index % 2 === 0, 'bg-white': i…" at bounding box center [279, 433] width 452 height 736
click at [352, 442] on div "<!-- MAIN ROW --> < tr :class = "{ 'bg-gray-50': index % 2 === 0, 'bg-white': i…" at bounding box center [279, 433] width 452 height 736
click at [117, 534] on div "<!-- MAIN ROW --> < tr :class = "{ 'bg-gray-50': index % 2 === 0, 'bg-white': i…" at bounding box center [279, 433] width 452 height 736
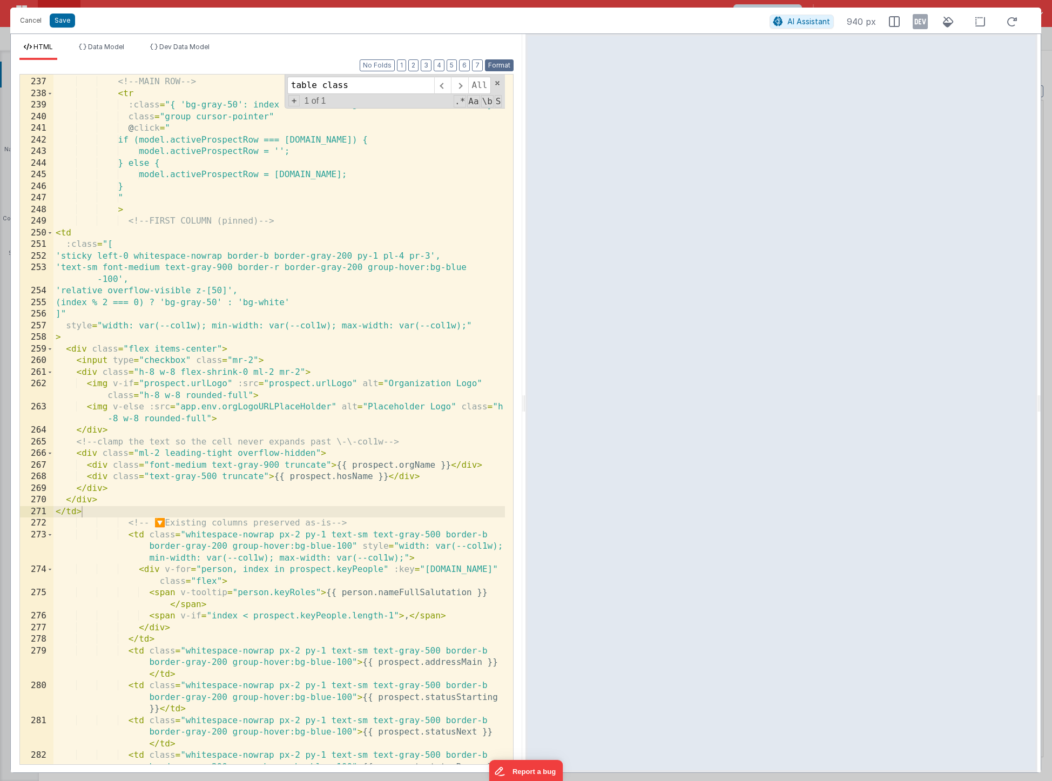
click at [495, 68] on button "Format" at bounding box center [499, 65] width 29 height 12
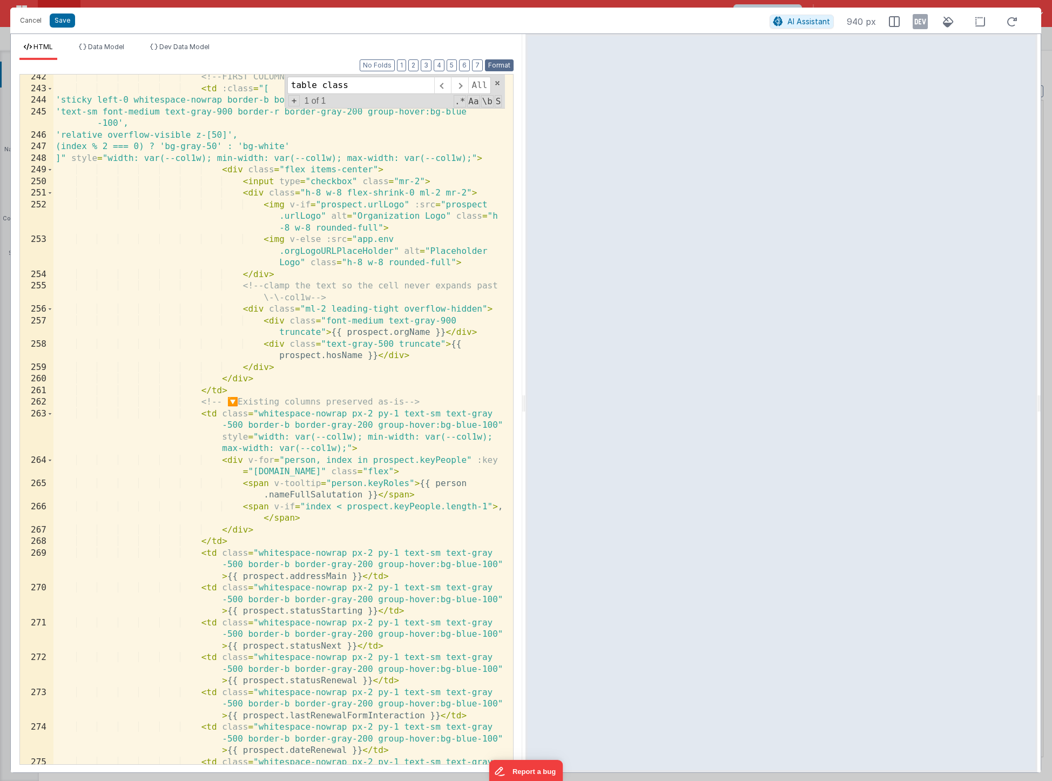
scroll to position [4160, 0]
click at [364, 450] on div "<!-- FIRST COLUMN (pinned) --> < td :class = "[ 'sticky left-0 whitespace-nowra…" at bounding box center [279, 439] width 452 height 736
drag, startPoint x: 350, startPoint y: 449, endPoint x: 219, endPoint y: 439, distance: 131.7
click at [219, 439] on div "<!-- FIRST COLUMN (pinned) --> < td :class = "[ 'sticky left-0 whitespace-nowra…" at bounding box center [279, 439] width 452 height 736
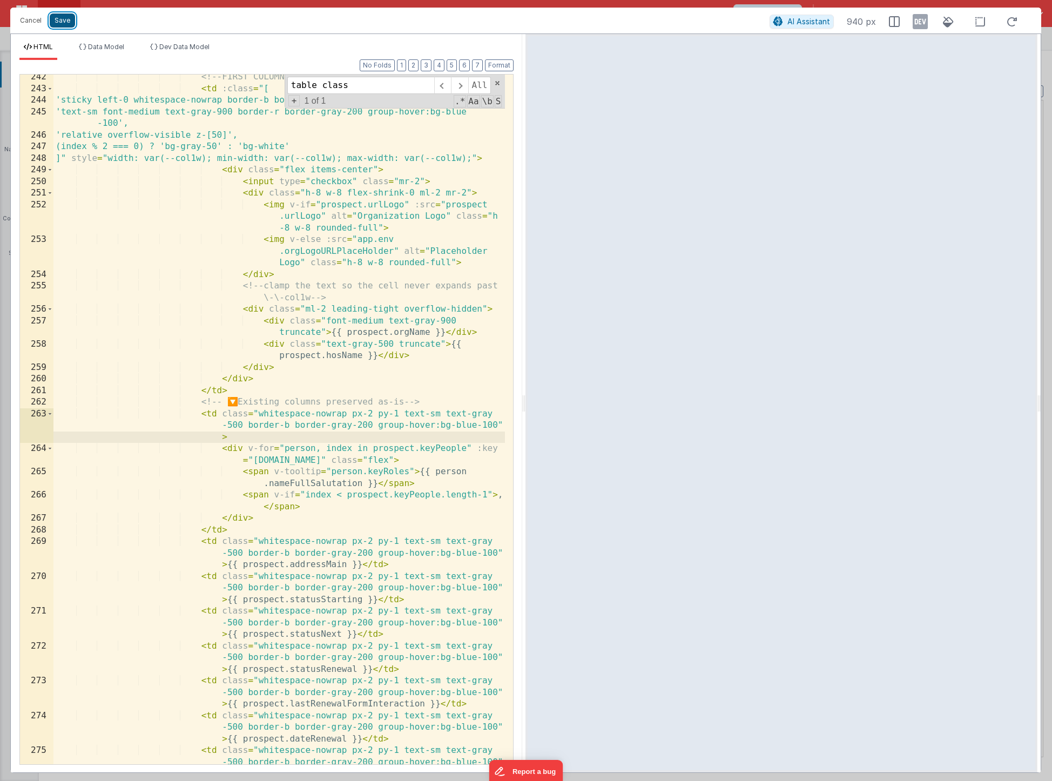
click at [68, 18] on button "Save" at bounding box center [62, 21] width 25 height 14
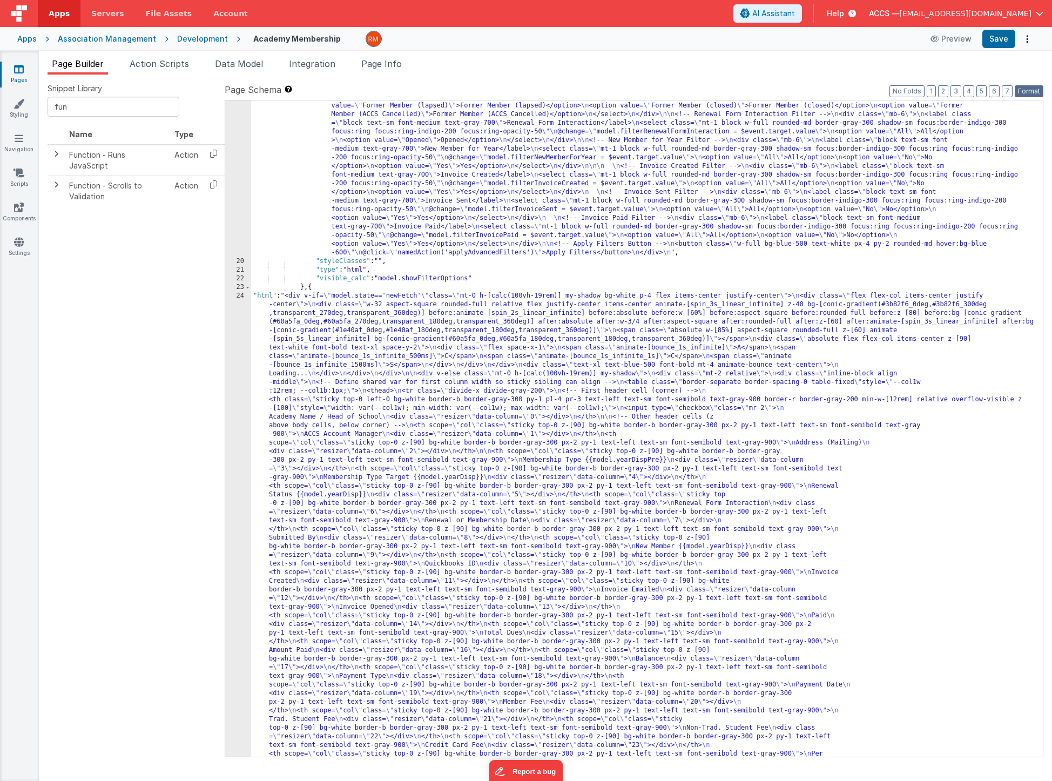
click at [1035, 85] on button "Format" at bounding box center [1029, 91] width 29 height 12
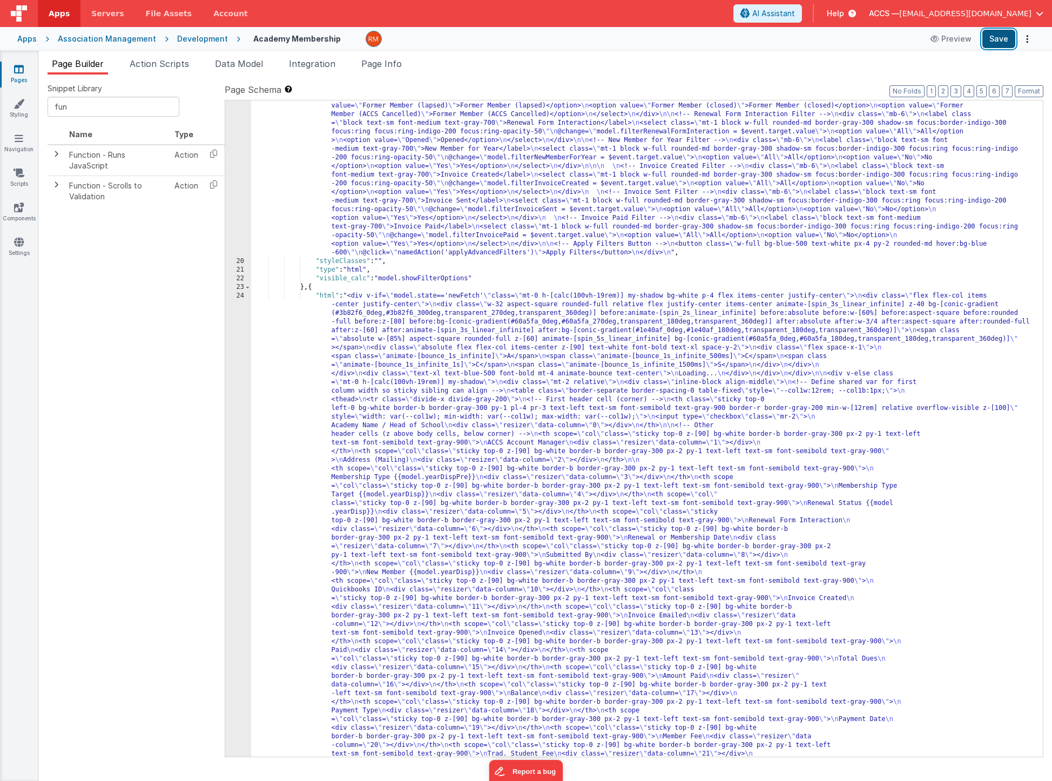
click at [987, 34] on button "Save" at bounding box center [998, 39] width 33 height 18
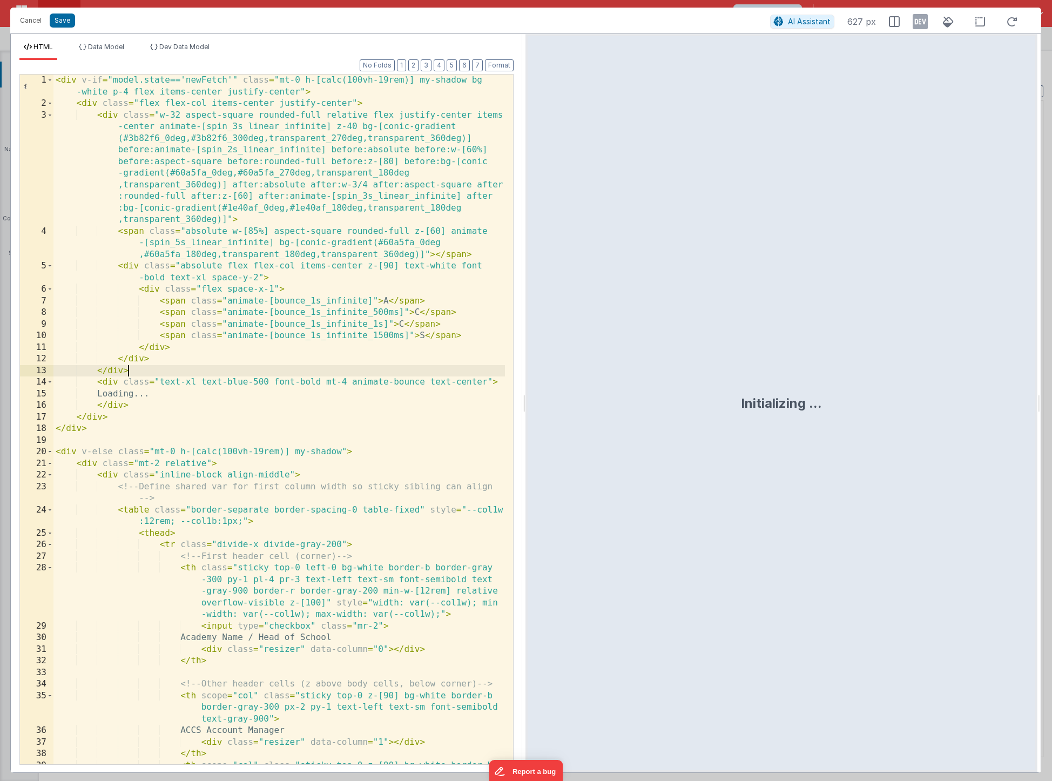
click at [357, 369] on div "< div v-if = "model.state=='newFetch'" class = "mt-0 h-[calc(100vh-19rem)] my-s…" at bounding box center [279, 449] width 452 height 748
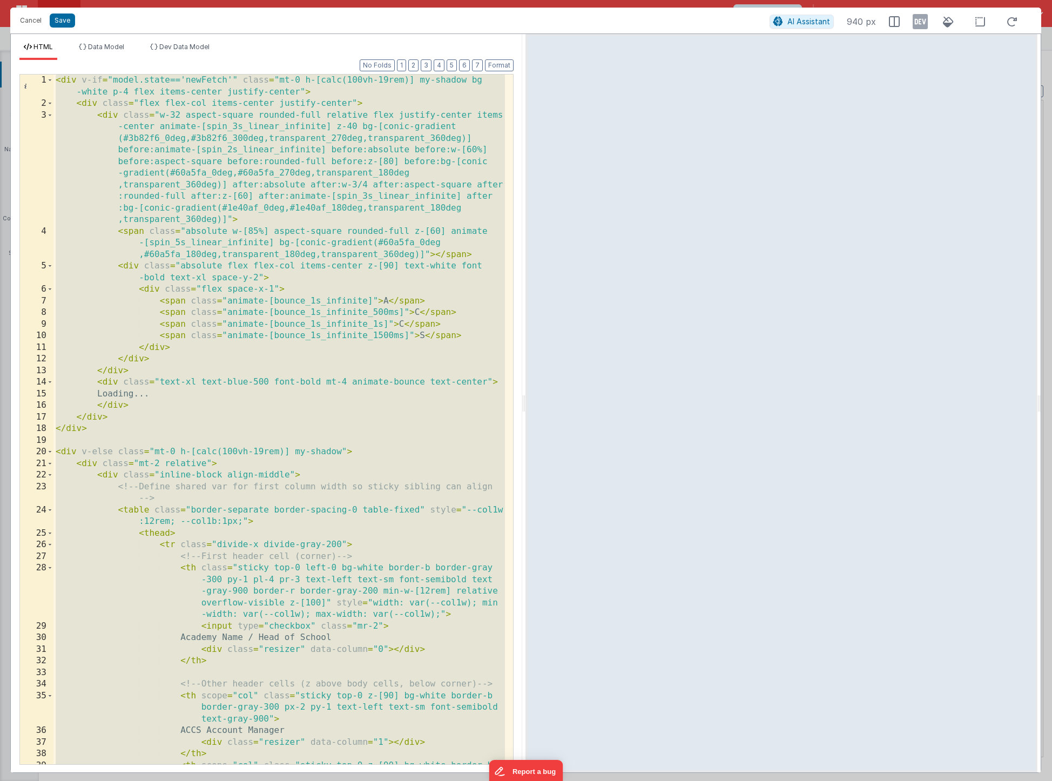
click at [301, 372] on div "< div v-if = "model.state=='newFetch'" class = "mt-0 h-[calc(100vh-19rem)] my-s…" at bounding box center [279, 449] width 452 height 748
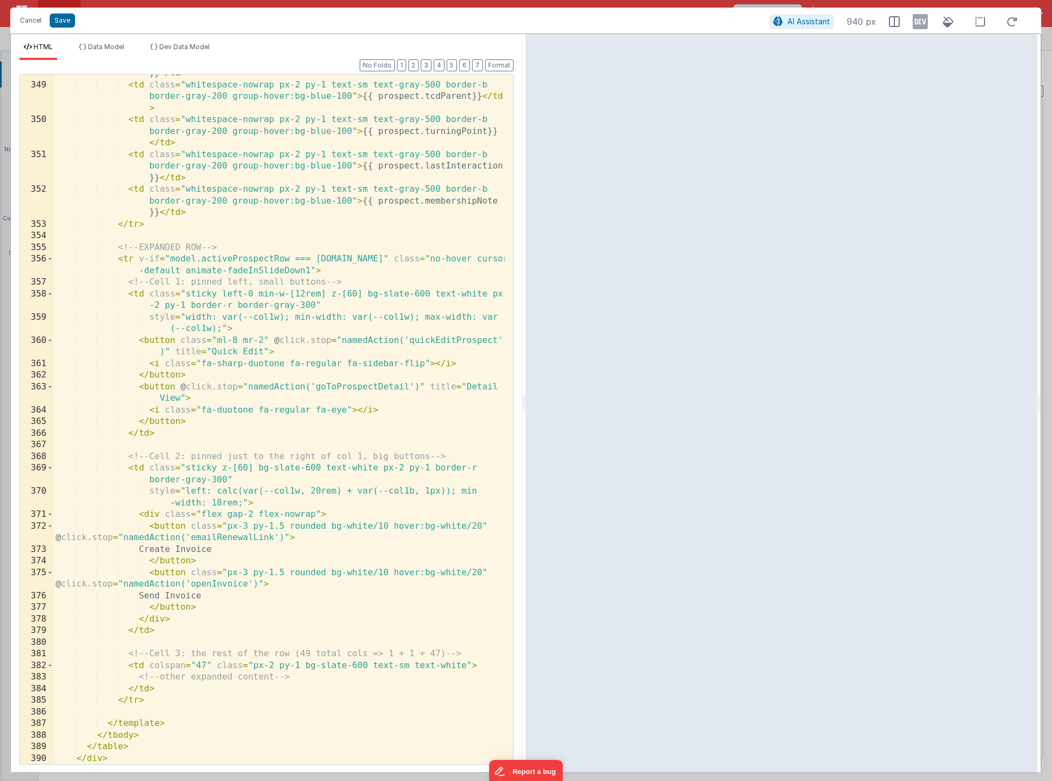
scroll to position [5883, 0]
click at [66, 25] on button "Save" at bounding box center [62, 21] width 25 height 14
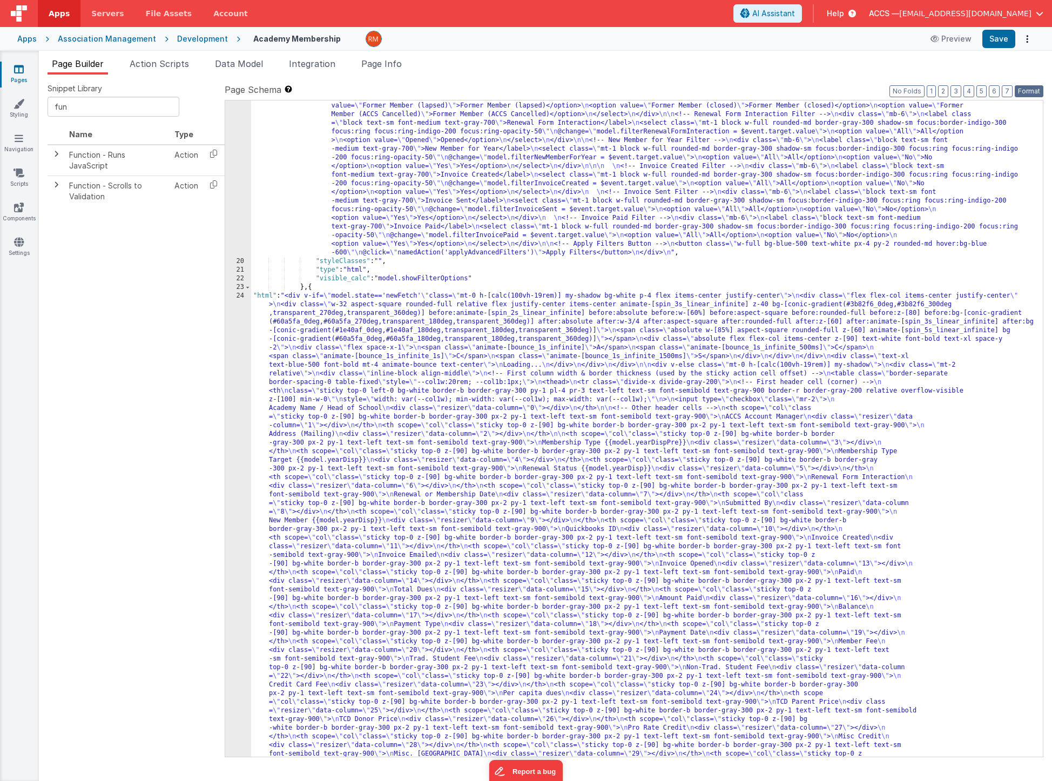
click at [1026, 95] on button "Format" at bounding box center [1029, 91] width 29 height 12
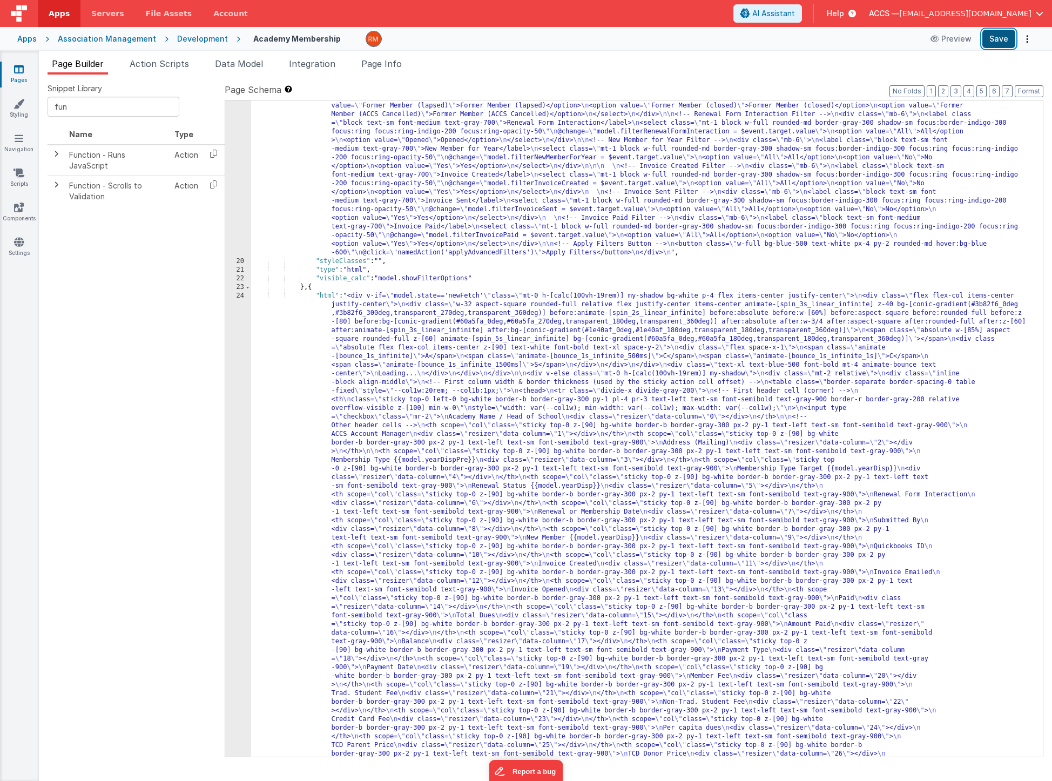
click at [1000, 41] on button "Save" at bounding box center [998, 39] width 33 height 18
click at [388, 63] on span "Page Info" at bounding box center [381, 63] width 41 height 11
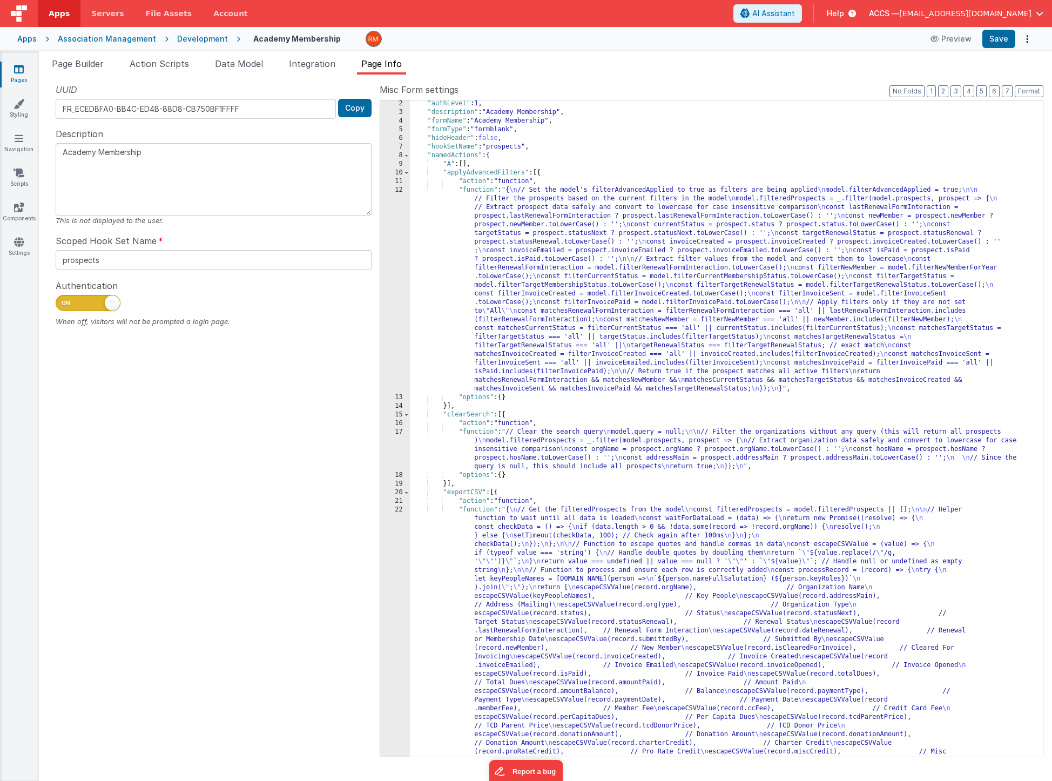
scroll to position [10, 0]
click at [406, 174] on span at bounding box center [406, 173] width 6 height 9
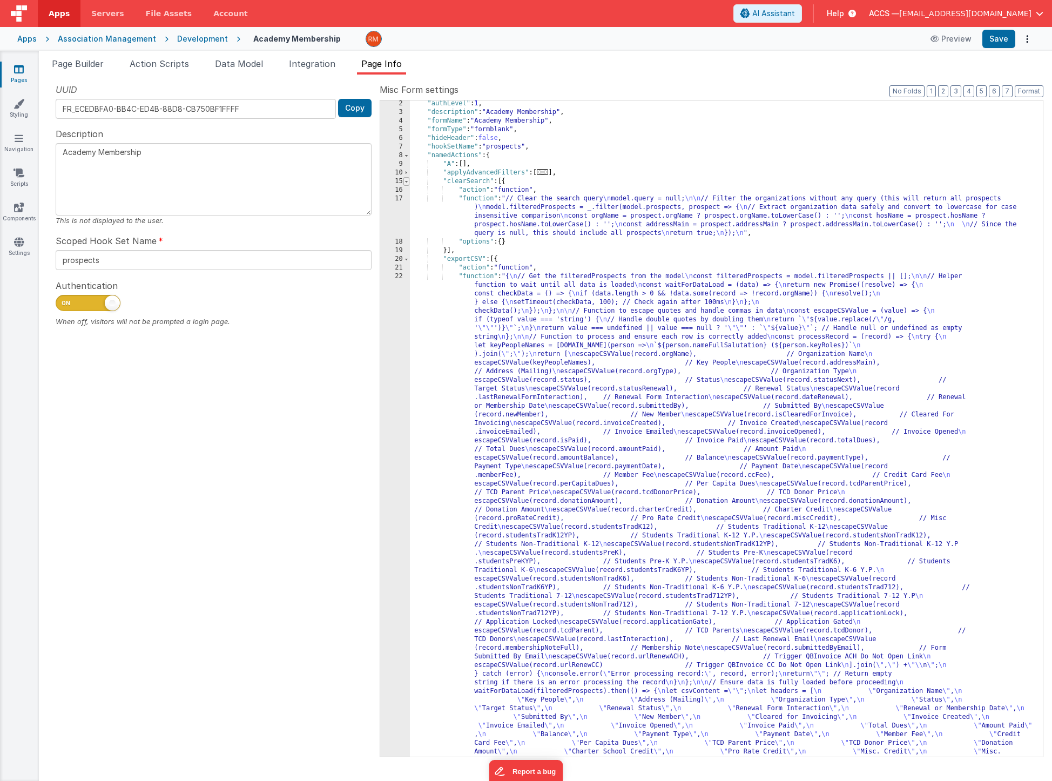
click at [406, 181] on span at bounding box center [406, 181] width 6 height 9
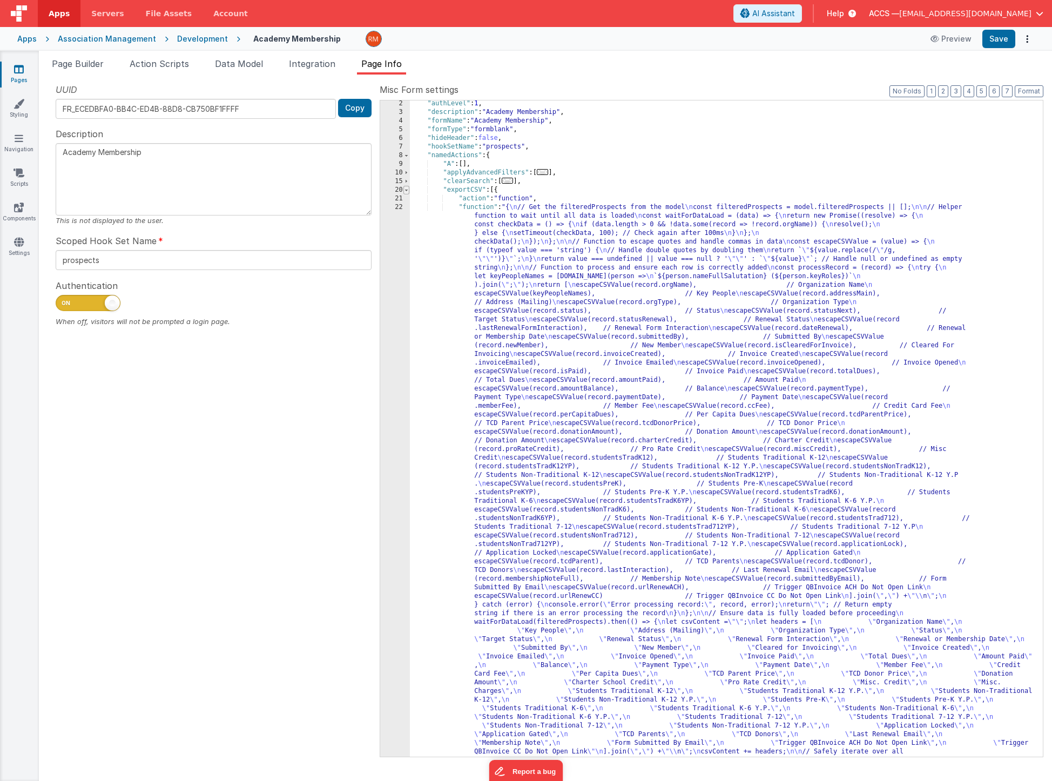
click at [405, 191] on span at bounding box center [406, 190] width 6 height 9
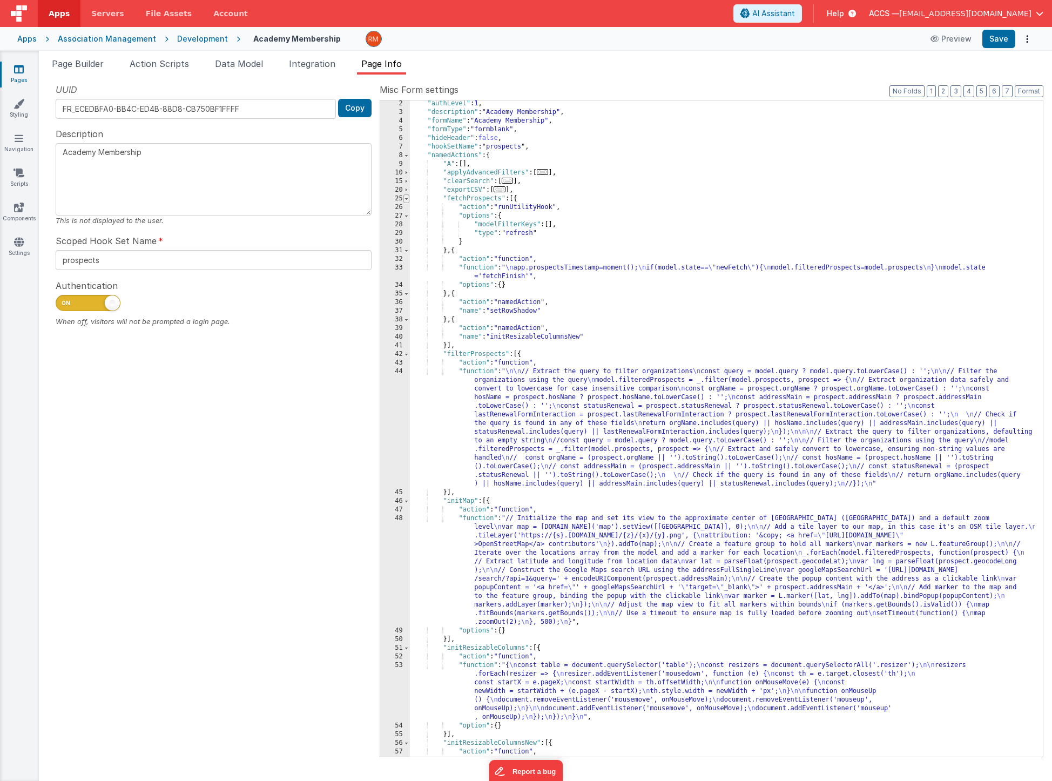
click at [406, 198] on span at bounding box center [406, 198] width 6 height 9
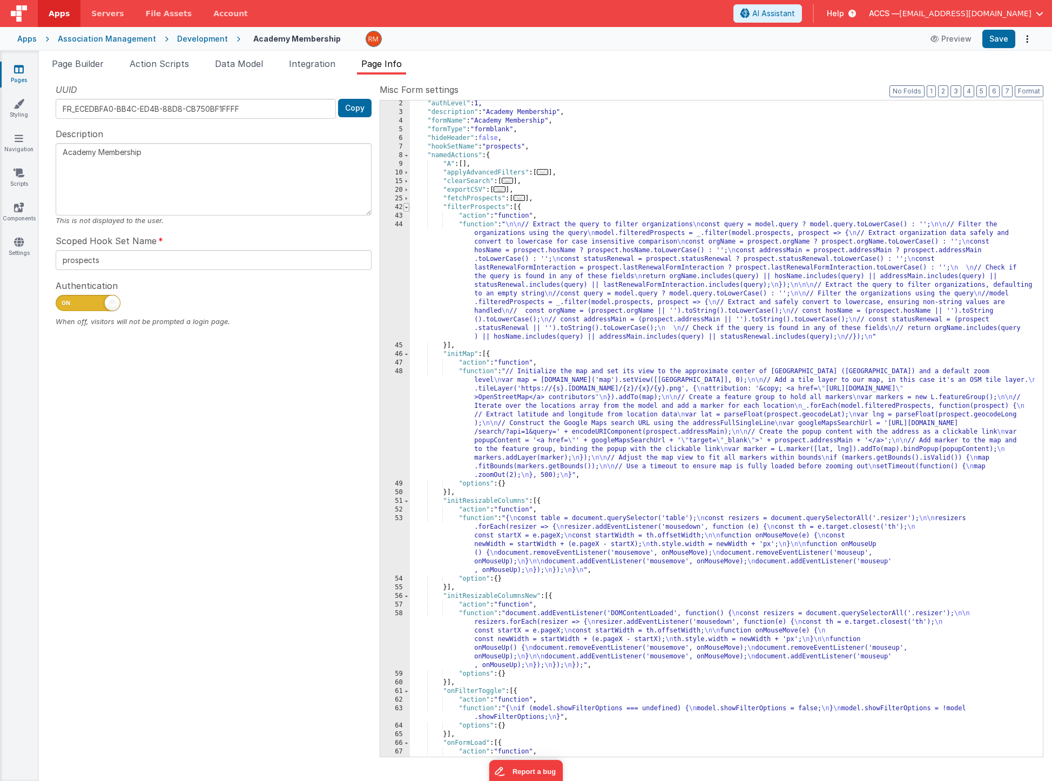
click at [406, 205] on span at bounding box center [406, 207] width 6 height 9
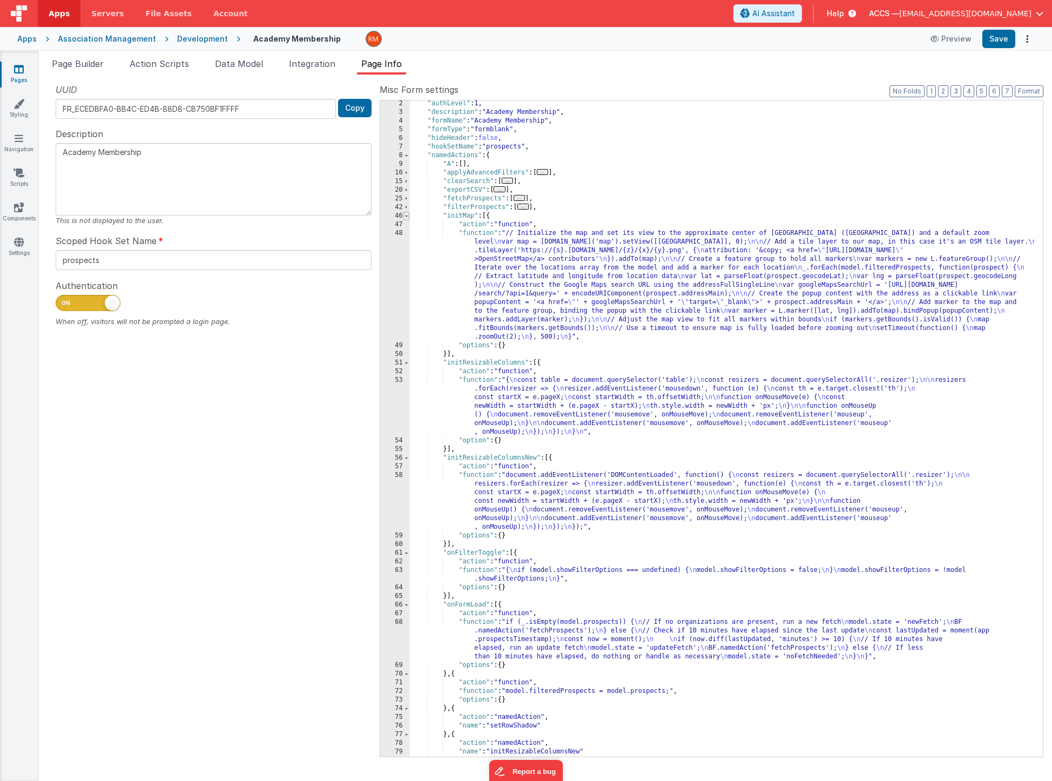
click at [407, 214] on span at bounding box center [406, 216] width 6 height 9
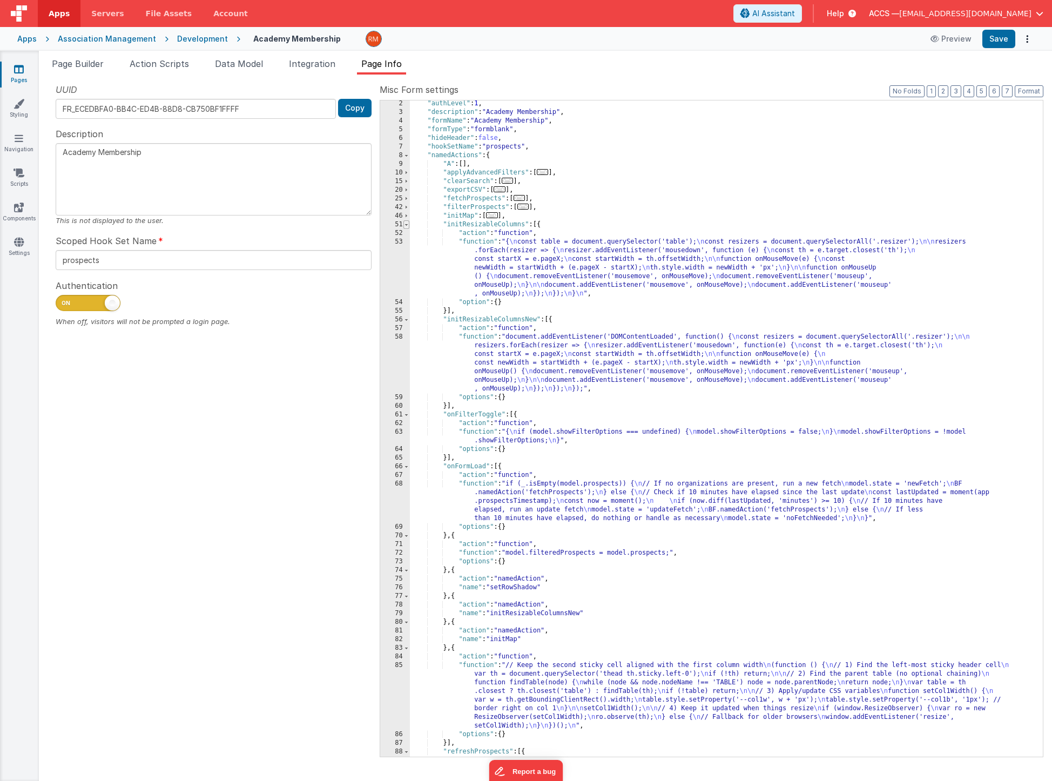
click at [406, 224] on span at bounding box center [406, 224] width 6 height 9
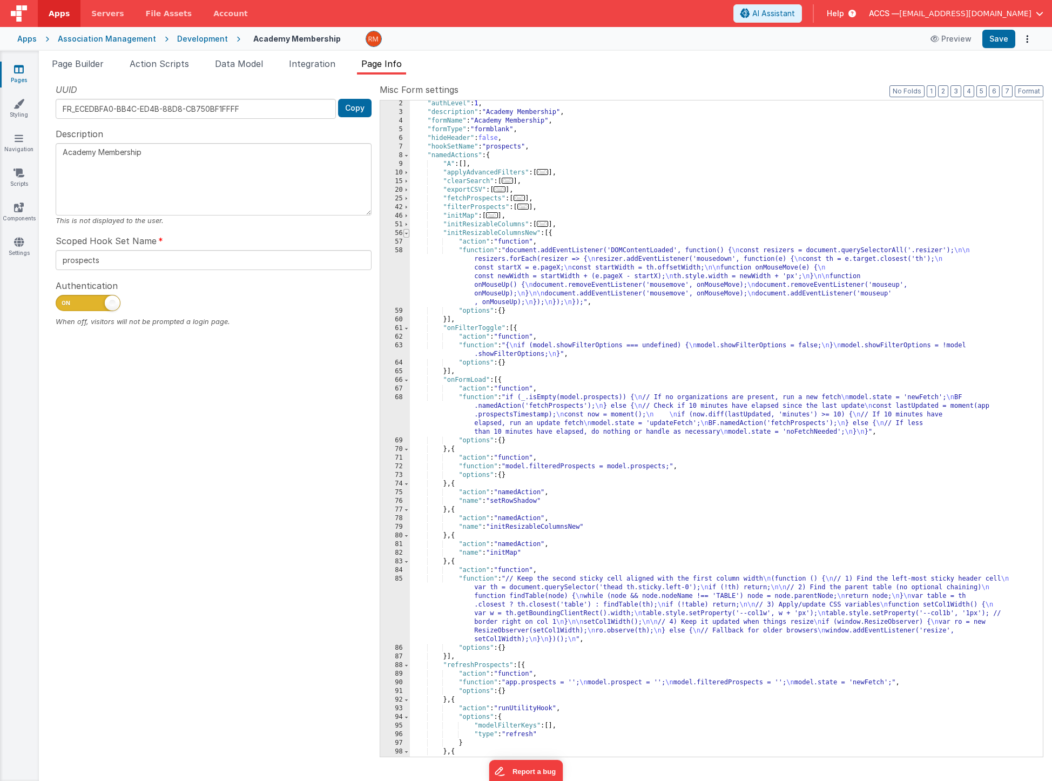
click at [407, 234] on span at bounding box center [406, 233] width 6 height 9
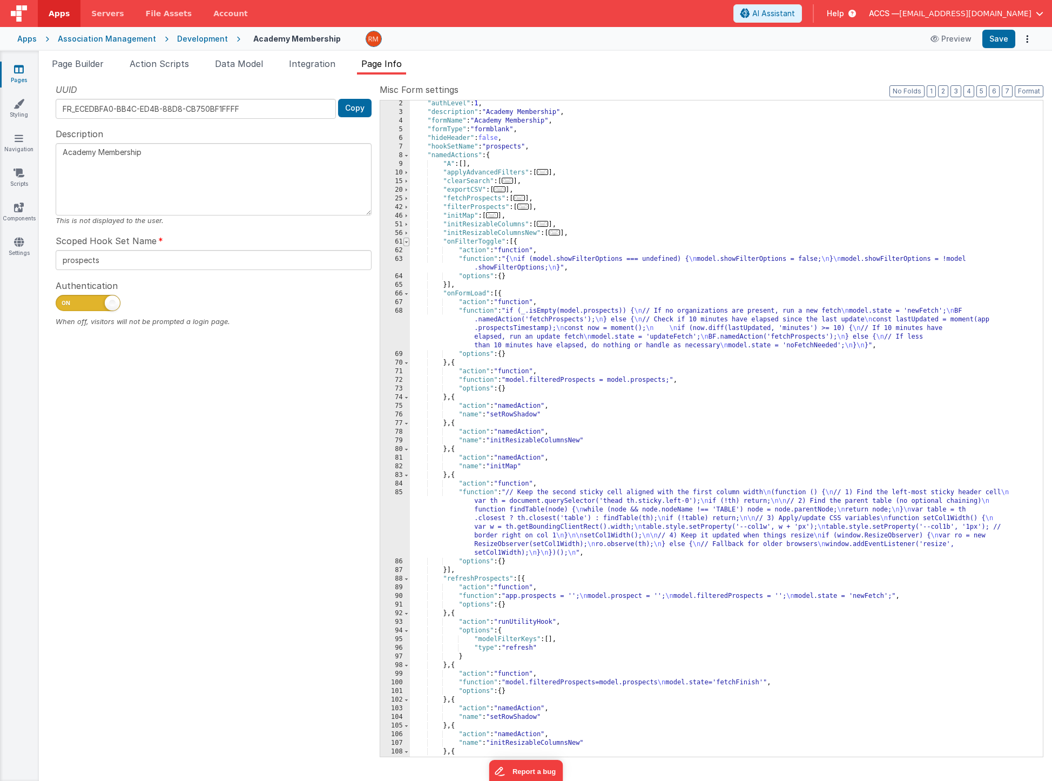
click at [403, 244] on span at bounding box center [406, 242] width 6 height 9
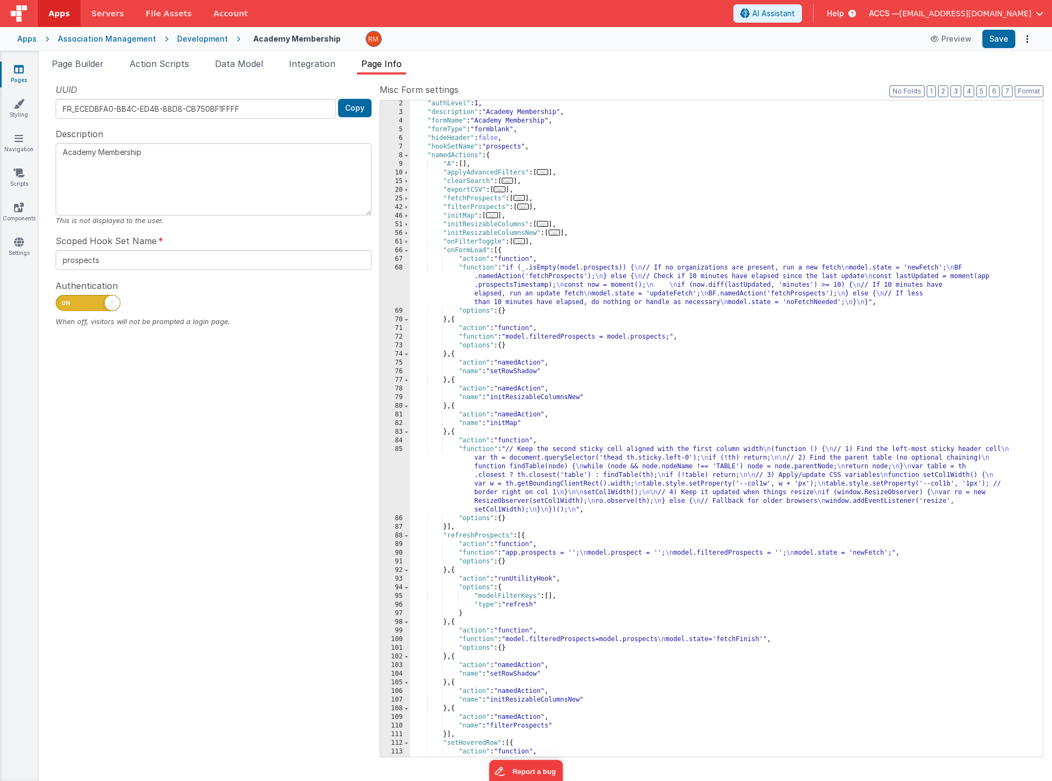
click at [479, 450] on div ""authLevel" : 1 , "description" : "Academy Membership" , "formName" : "Academy …" at bounding box center [722, 436] width 625 height 674
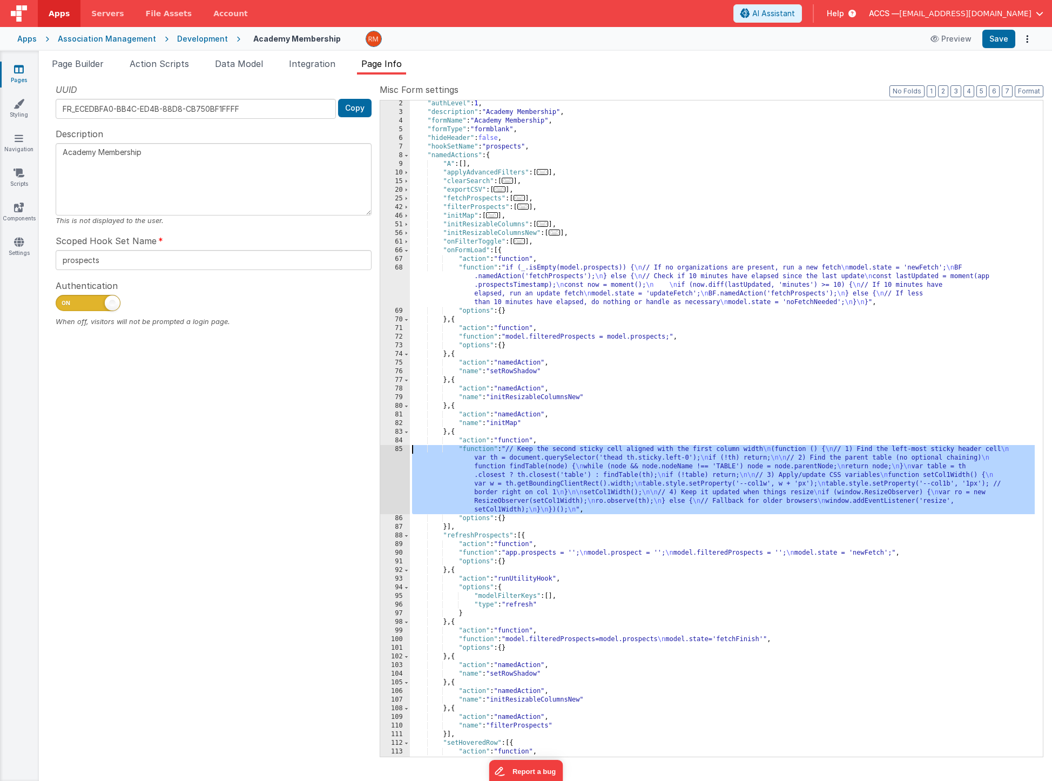
click at [400, 447] on div "85" at bounding box center [395, 479] width 30 height 69
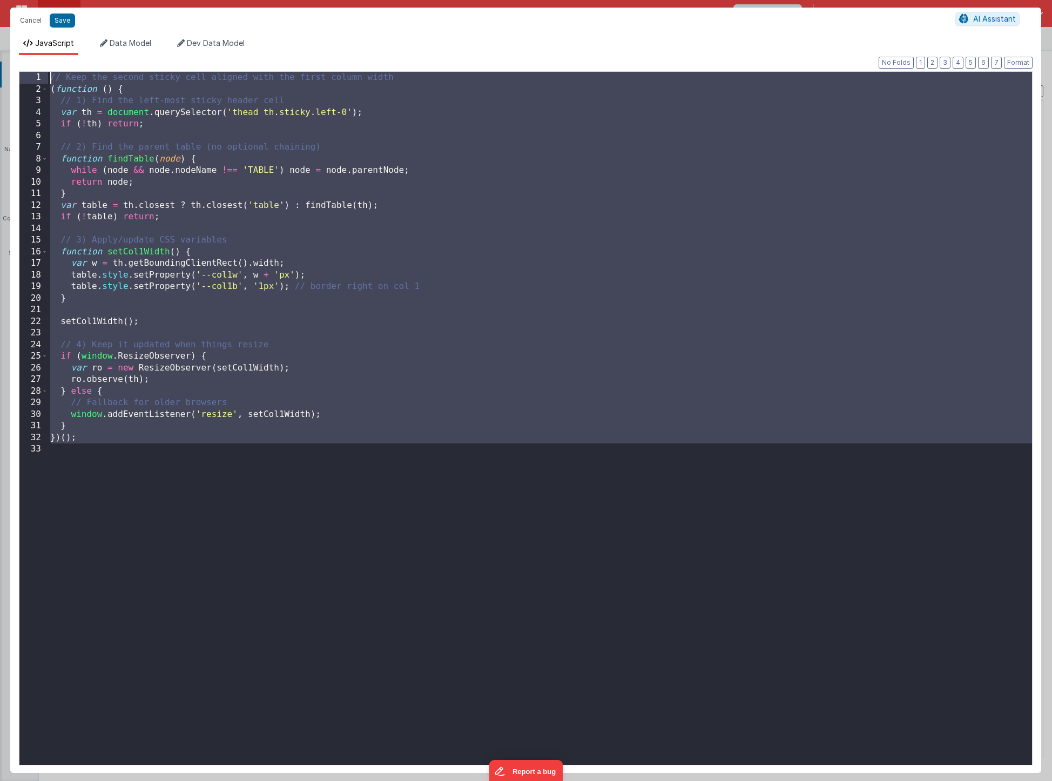
drag, startPoint x: 186, startPoint y: 460, endPoint x: 21, endPoint y: 70, distance: 424.2
click at [21, 70] on div "Format 7 6 5 4 3 2 1 No Folds 1 2 3 4 5 6 7 8 9 10 11 12 13 14 15 16 17 18 19 2…" at bounding box center [526, 414] width 1014 height 701
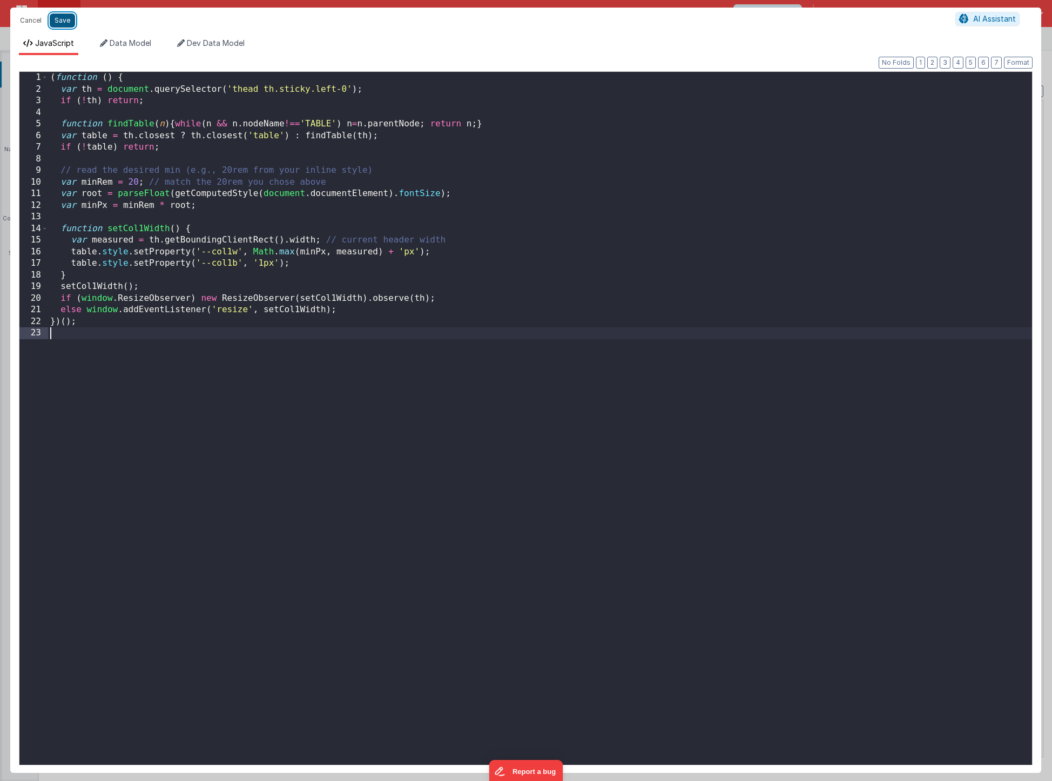
click at [62, 25] on button "Save" at bounding box center [62, 21] width 25 height 14
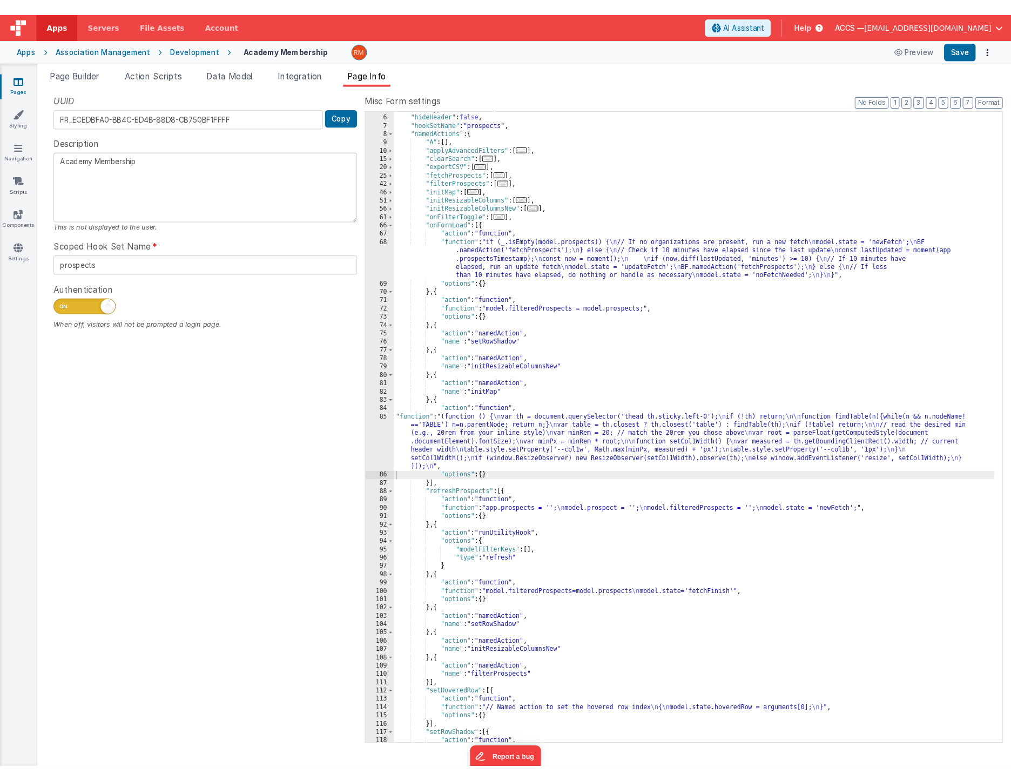
scroll to position [52, 0]
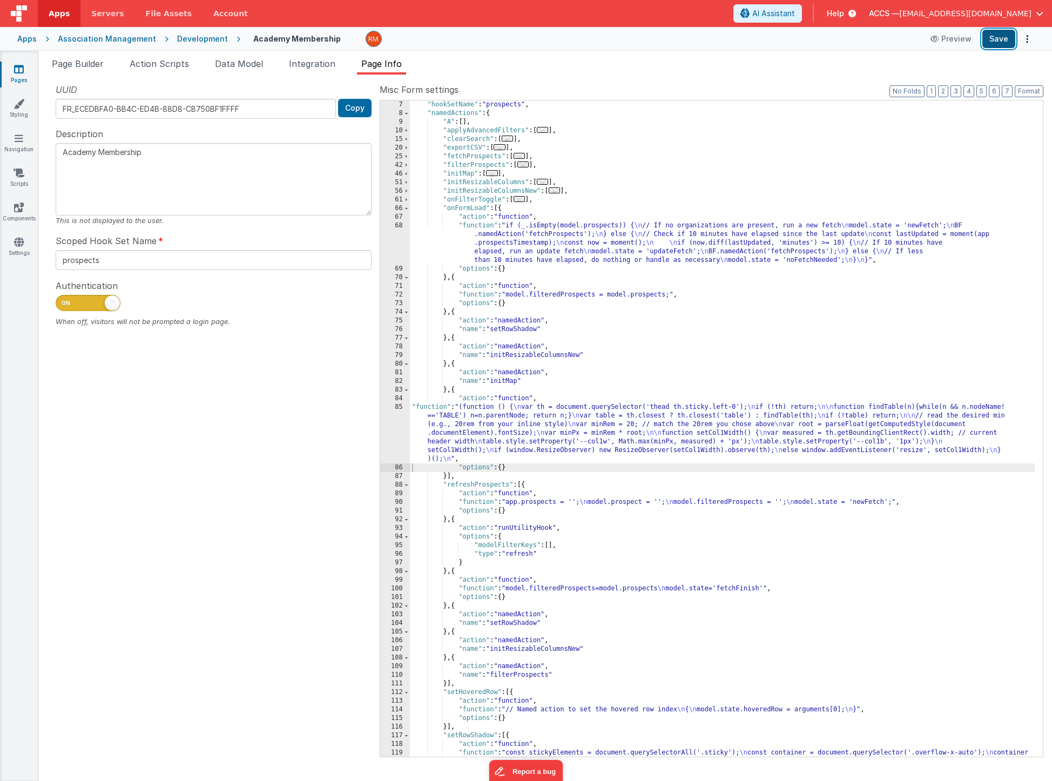
click at [997, 40] on button "Save" at bounding box center [998, 39] width 33 height 18
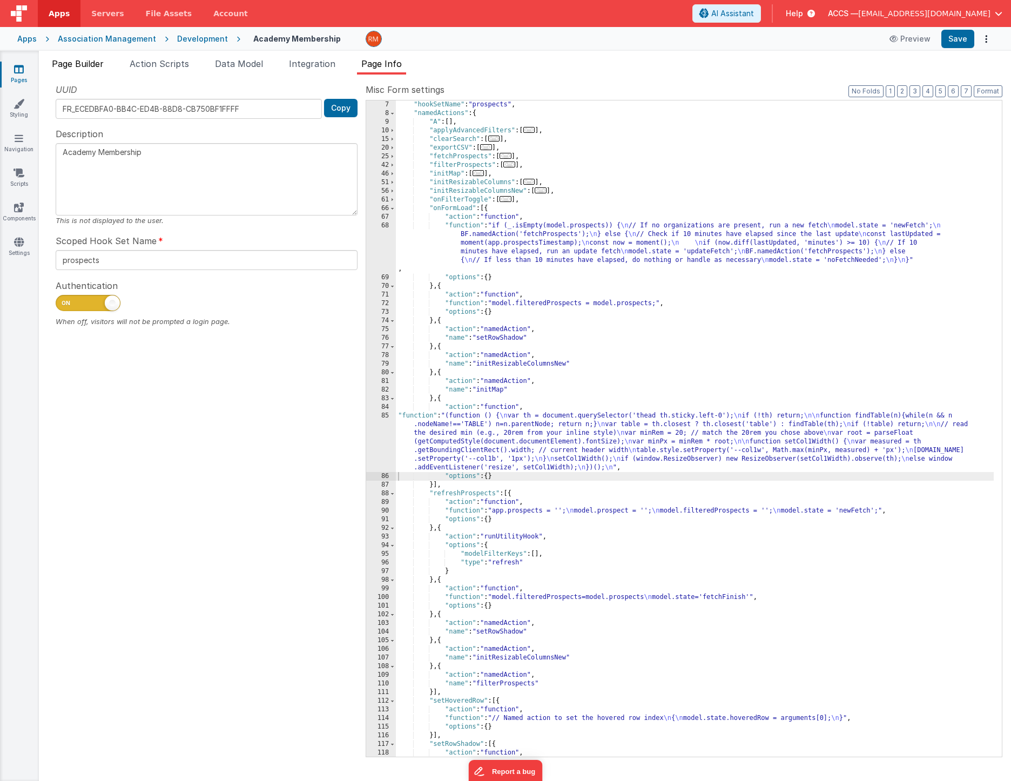
click at [80, 69] on span "Page Builder" at bounding box center [78, 63] width 52 height 11
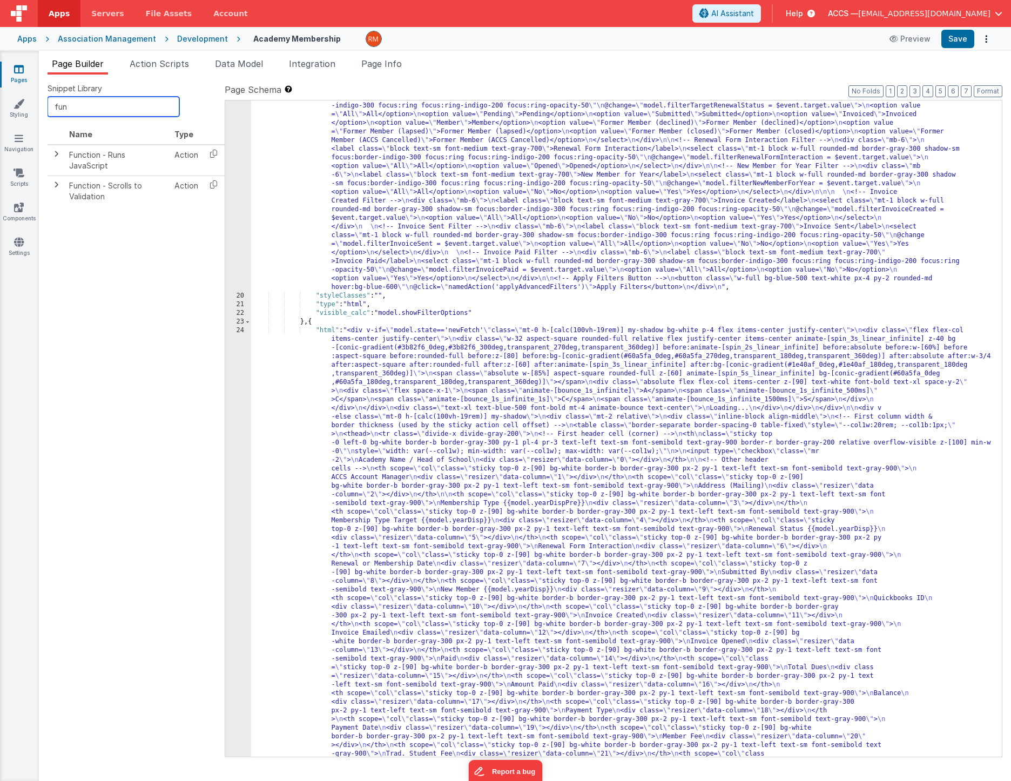
drag, startPoint x: 79, startPoint y: 110, endPoint x: 3, endPoint y: 93, distance: 78.0
click at [3, 93] on section "Pages Styling Navigation Scripts Components Settings Page Builder Action Script…" at bounding box center [505, 416] width 1011 height 730
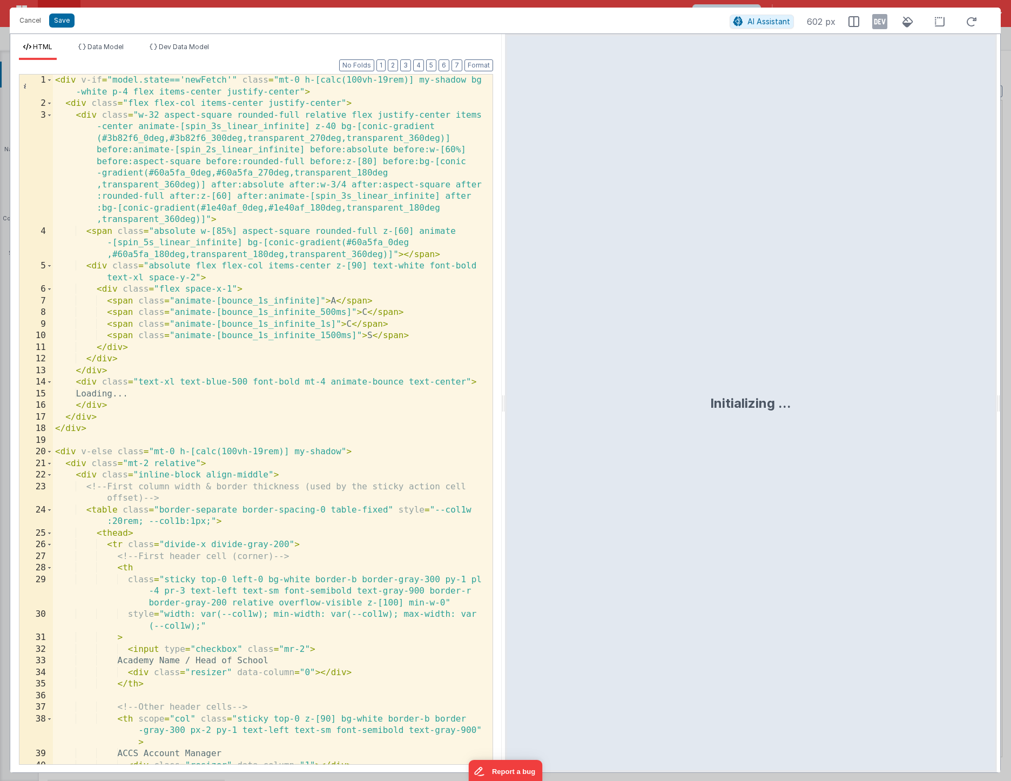
click at [357, 329] on div "< div v-if = "model.state=='newFetch'" class = "mt-0 h-[calc(100vh-19rem)] my-s…" at bounding box center [269, 437] width 432 height 725
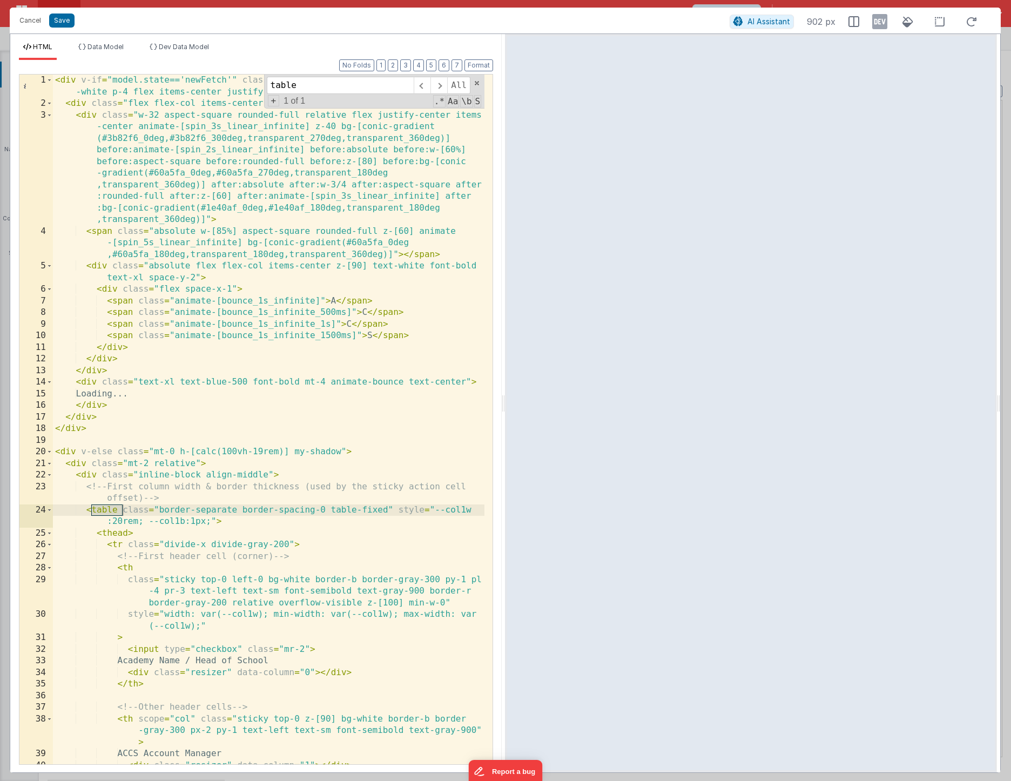
type input "table"
click at [123, 523] on div "< div v-if = "model.state=='newFetch'" class = "mt-0 h-[calc(100vh-19rem)] my-s…" at bounding box center [269, 437] width 432 height 725
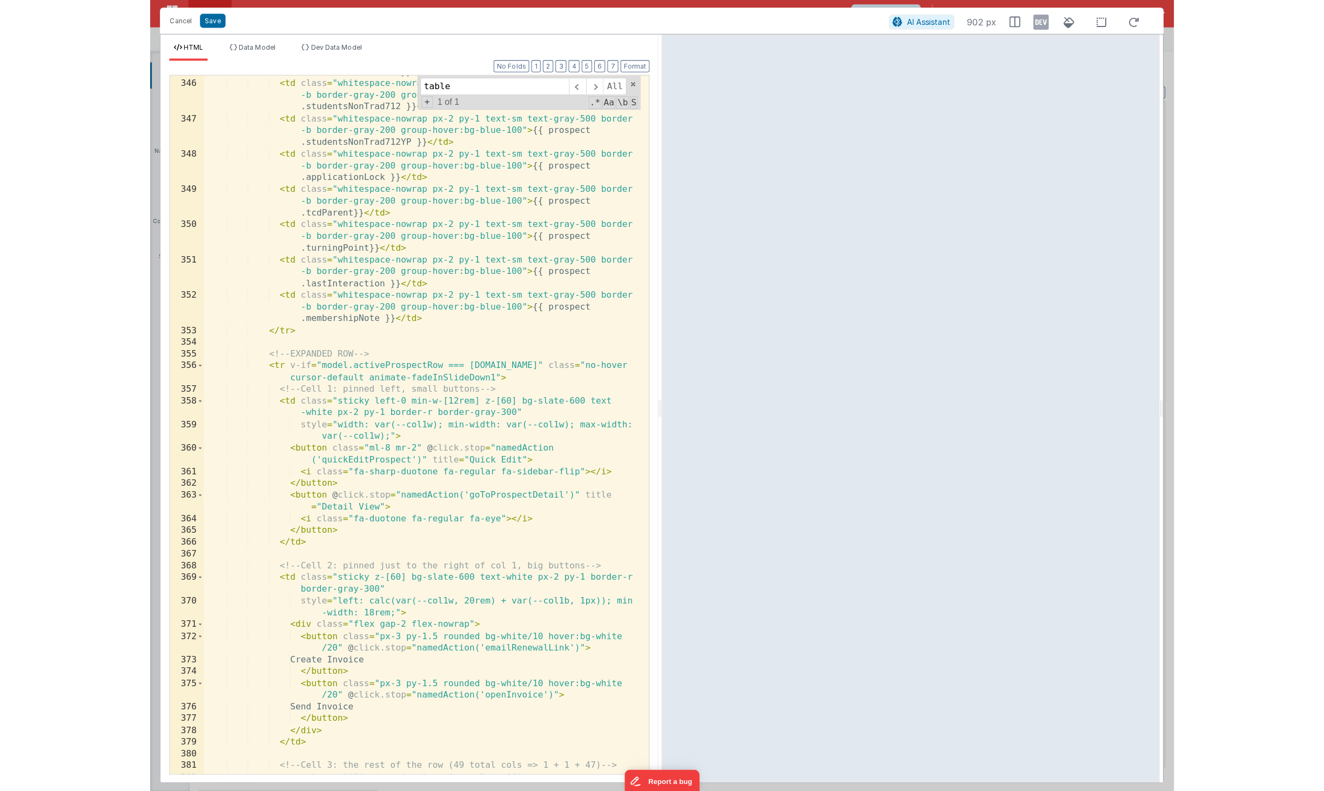
scroll to position [6420, 0]
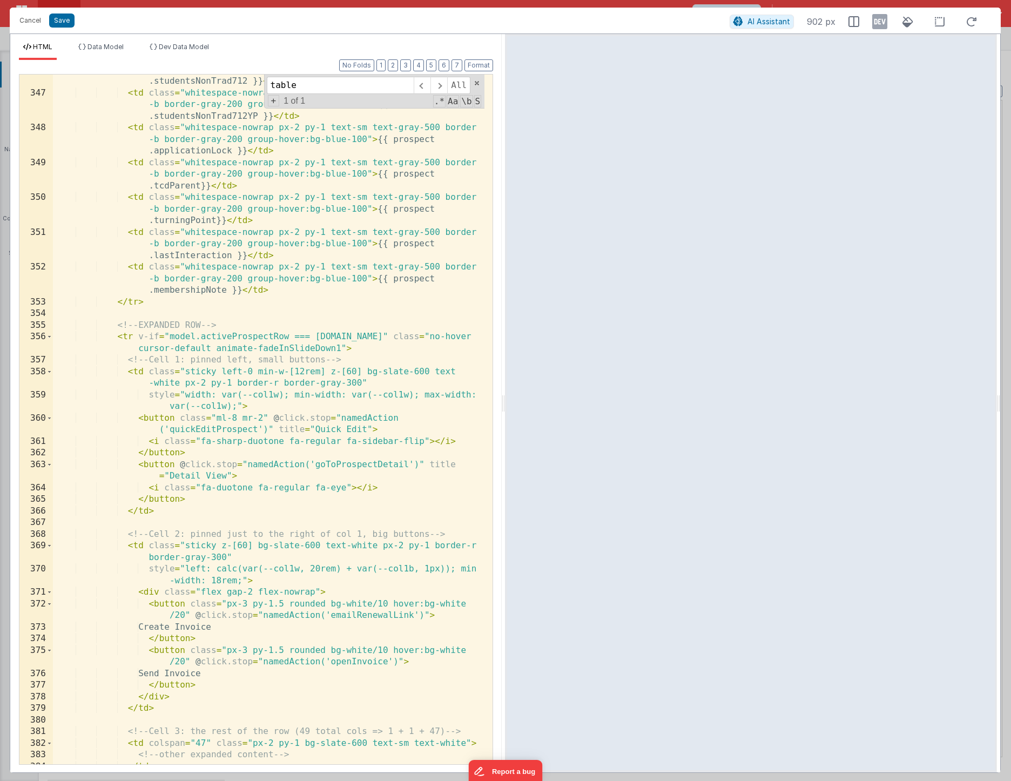
click at [319, 570] on div "< td class = "whitespace-nowrap px-2 py-1 text-sm text-gray-500 border -b borde…" at bounding box center [269, 420] width 432 height 736
click at [64, 24] on button "Save" at bounding box center [61, 21] width 25 height 14
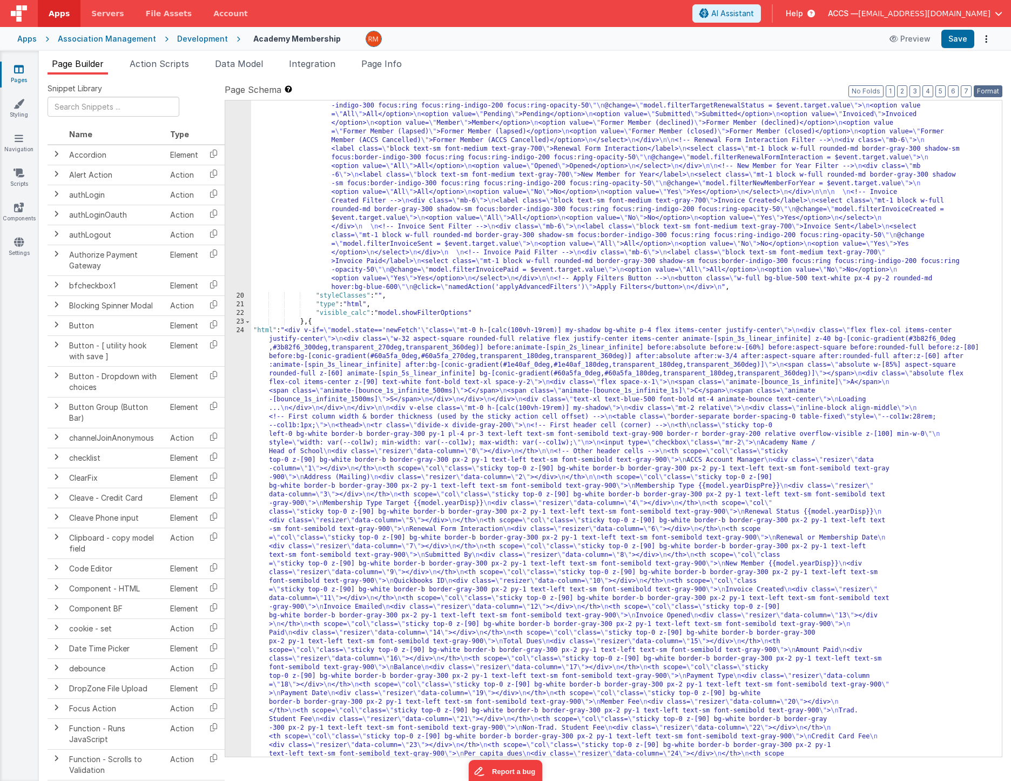
click at [998, 91] on button "Format" at bounding box center [988, 91] width 29 height 12
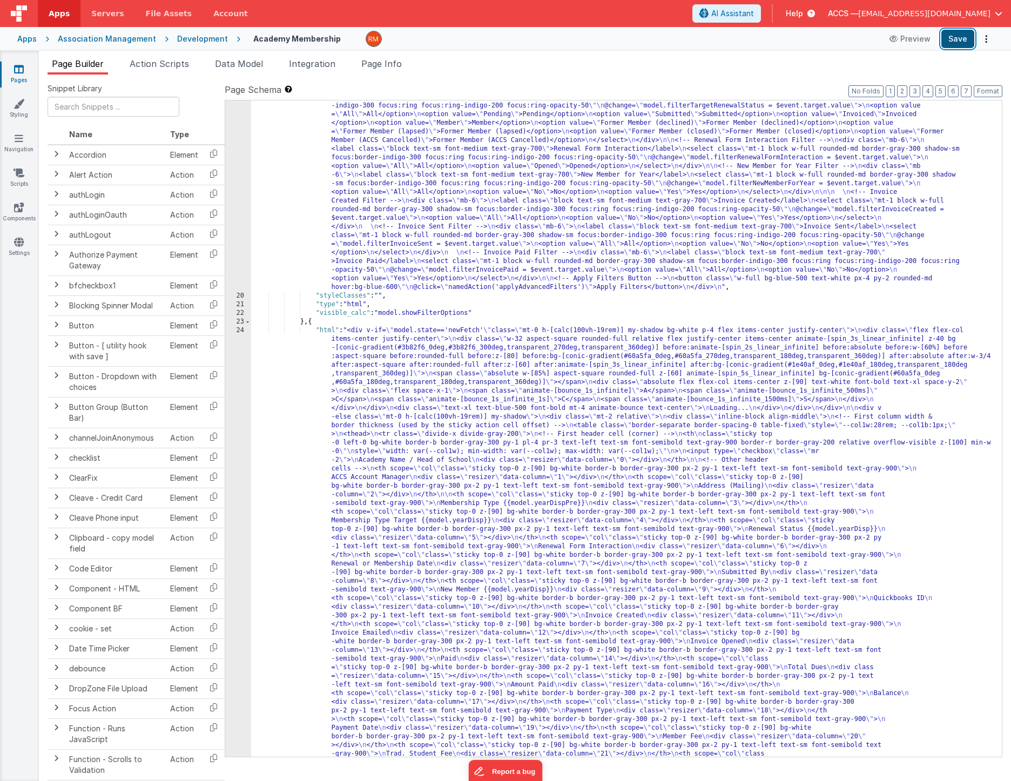
click at [949, 41] on button "Save" at bounding box center [957, 39] width 33 height 18
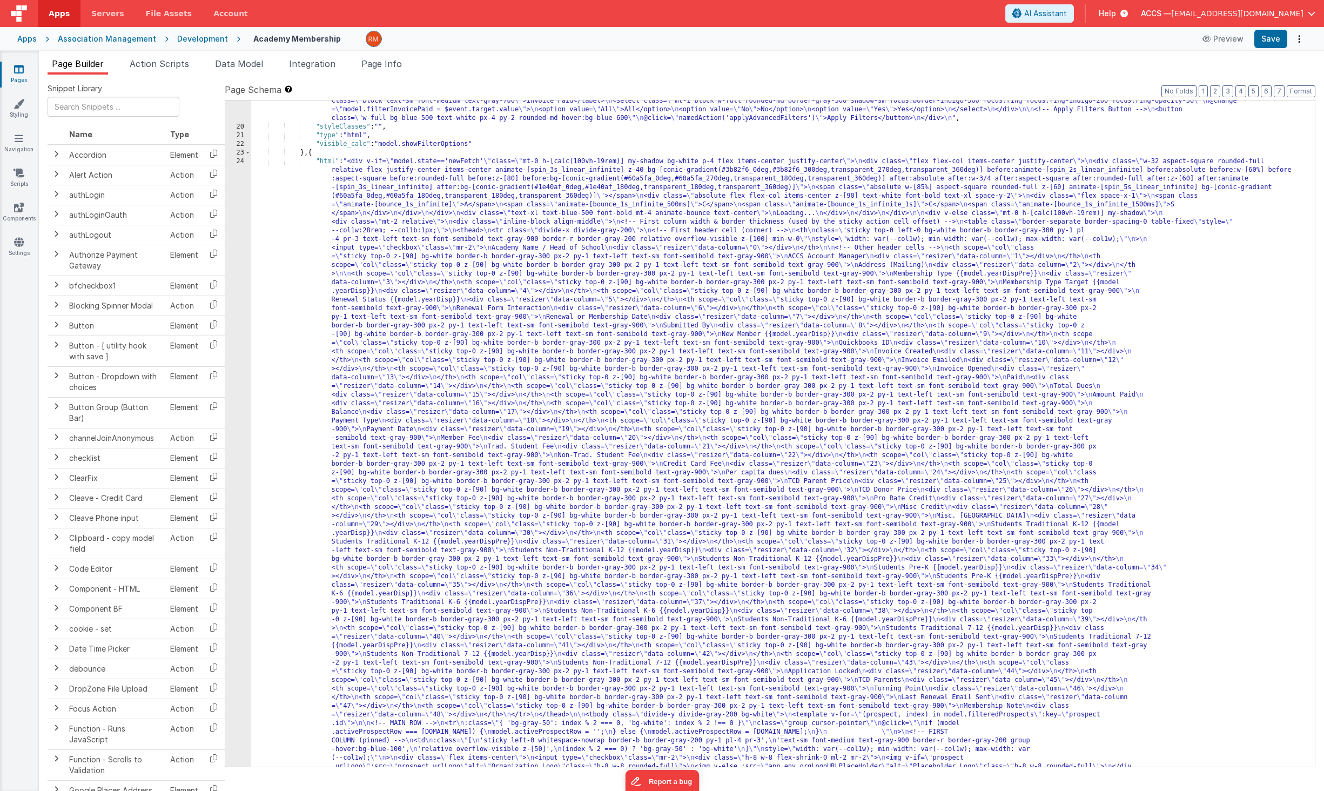
scroll to position [410, 0]
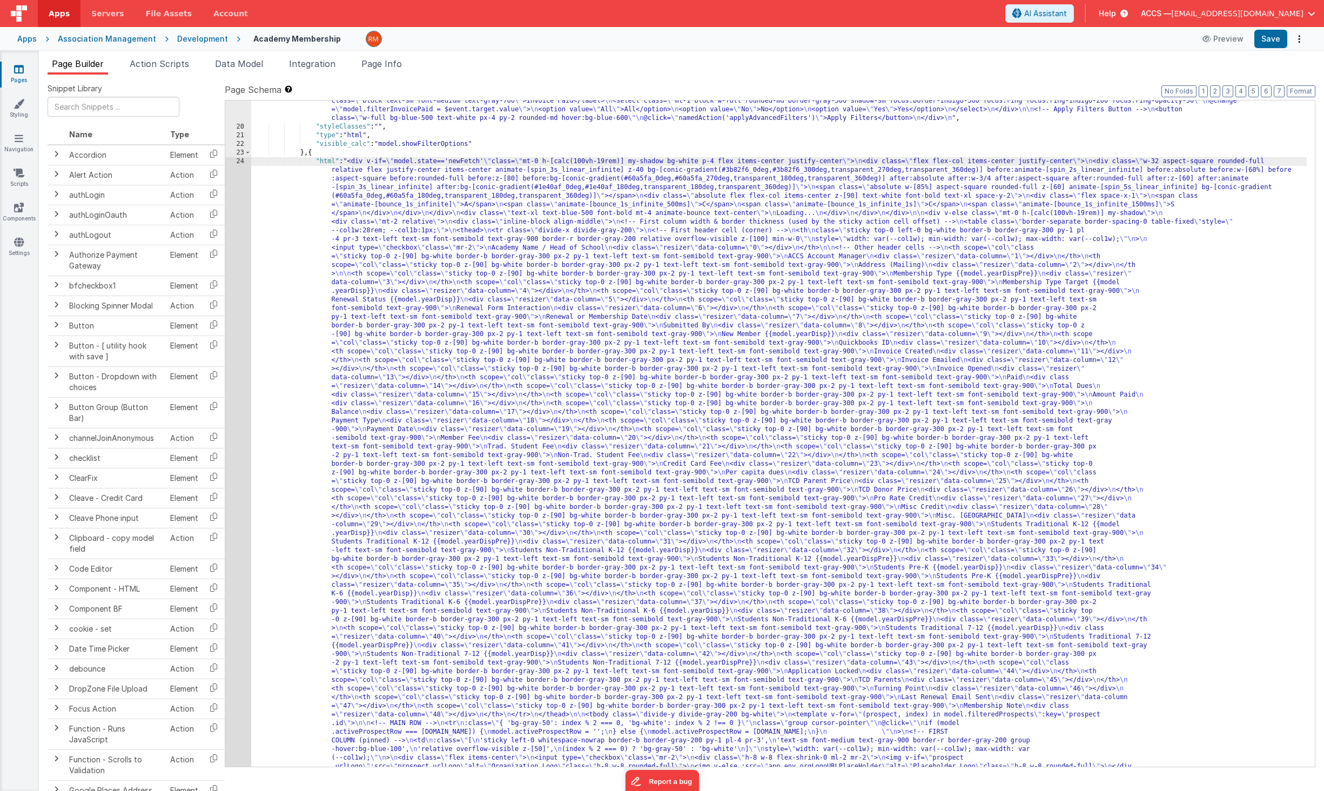
click at [238, 160] on div "24" at bounding box center [238, 675] width 26 height 1037
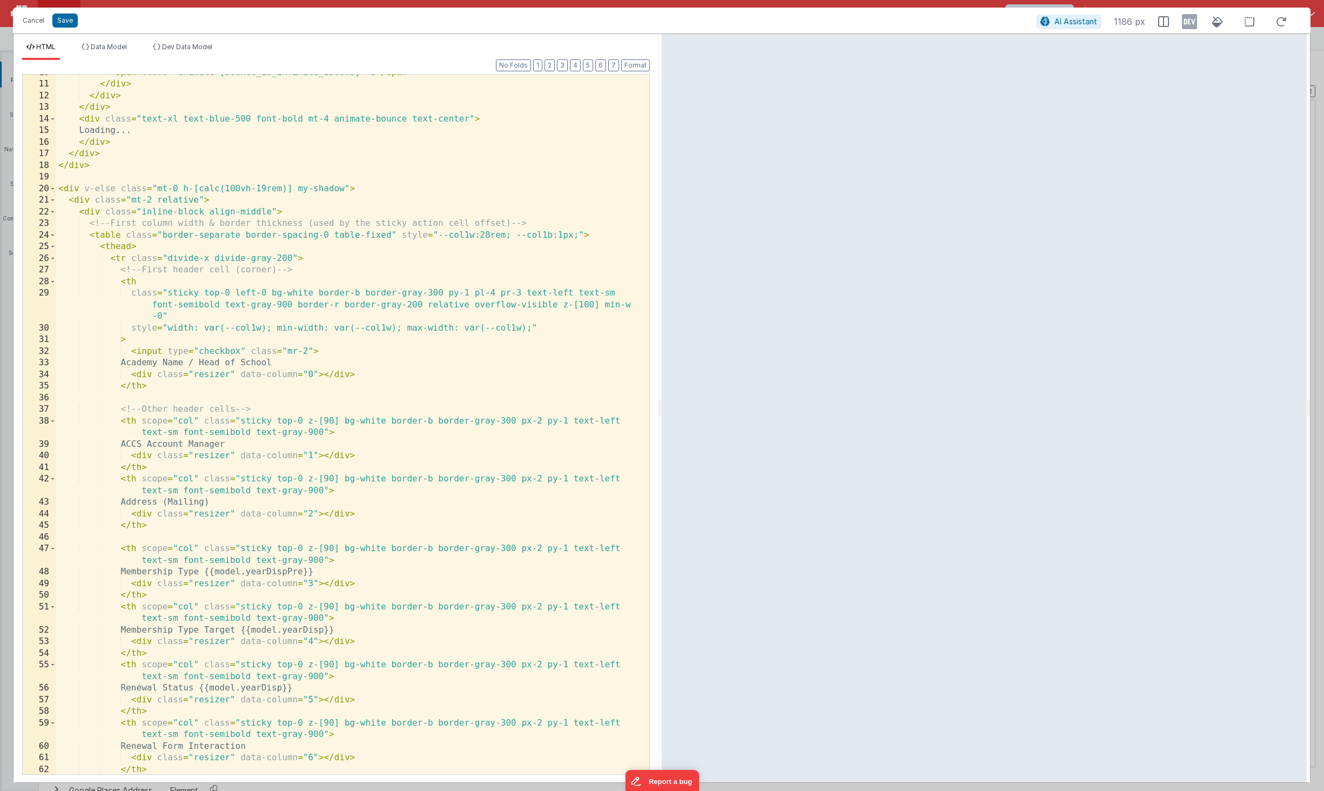
scroll to position [205, 0]
drag, startPoint x: 130, startPoint y: 259, endPoint x: 109, endPoint y: 261, distance: 21.1
click at [109, 261] on div "< span class = "animate-[bounce_1s_infinite_1500ms]" > S </ span > </ div > </ …" at bounding box center [348, 434] width 585 height 735
click at [596, 134] on div "< span class = "animate-[bounce_1s_infinite_1500ms]" > S </ span > </ div > </ …" at bounding box center [348, 434] width 585 height 735
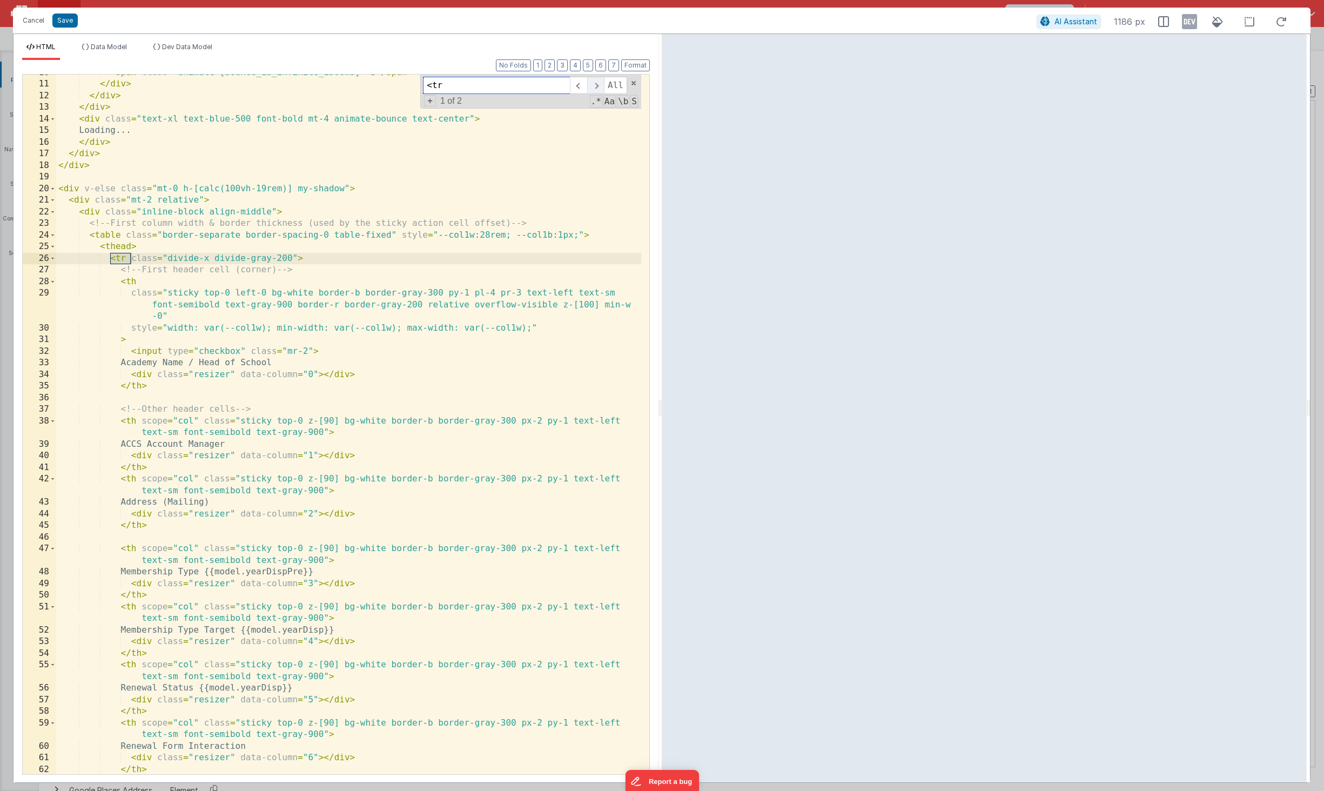
click at [598, 88] on span at bounding box center [595, 85] width 17 height 17
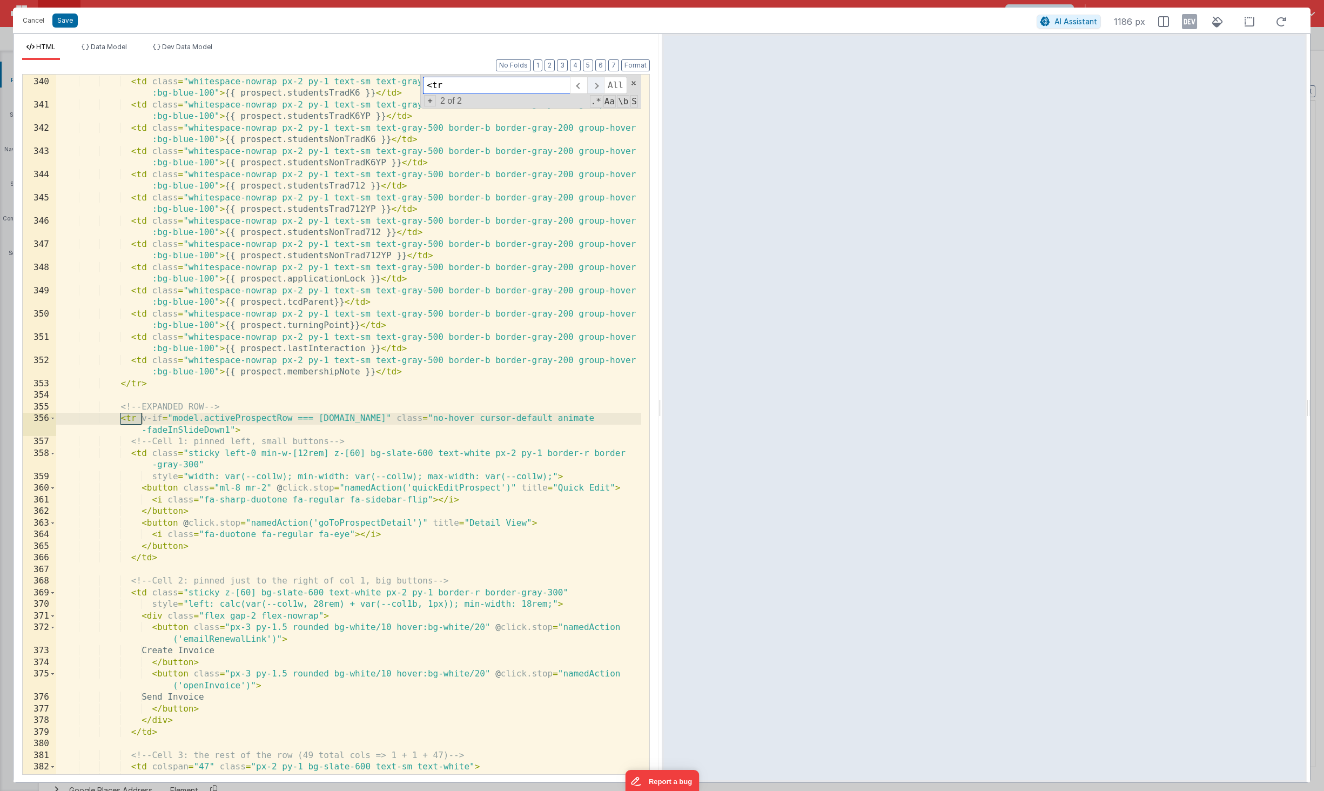
scroll to position [5189, 0]
click at [579, 90] on span at bounding box center [578, 85] width 17 height 17
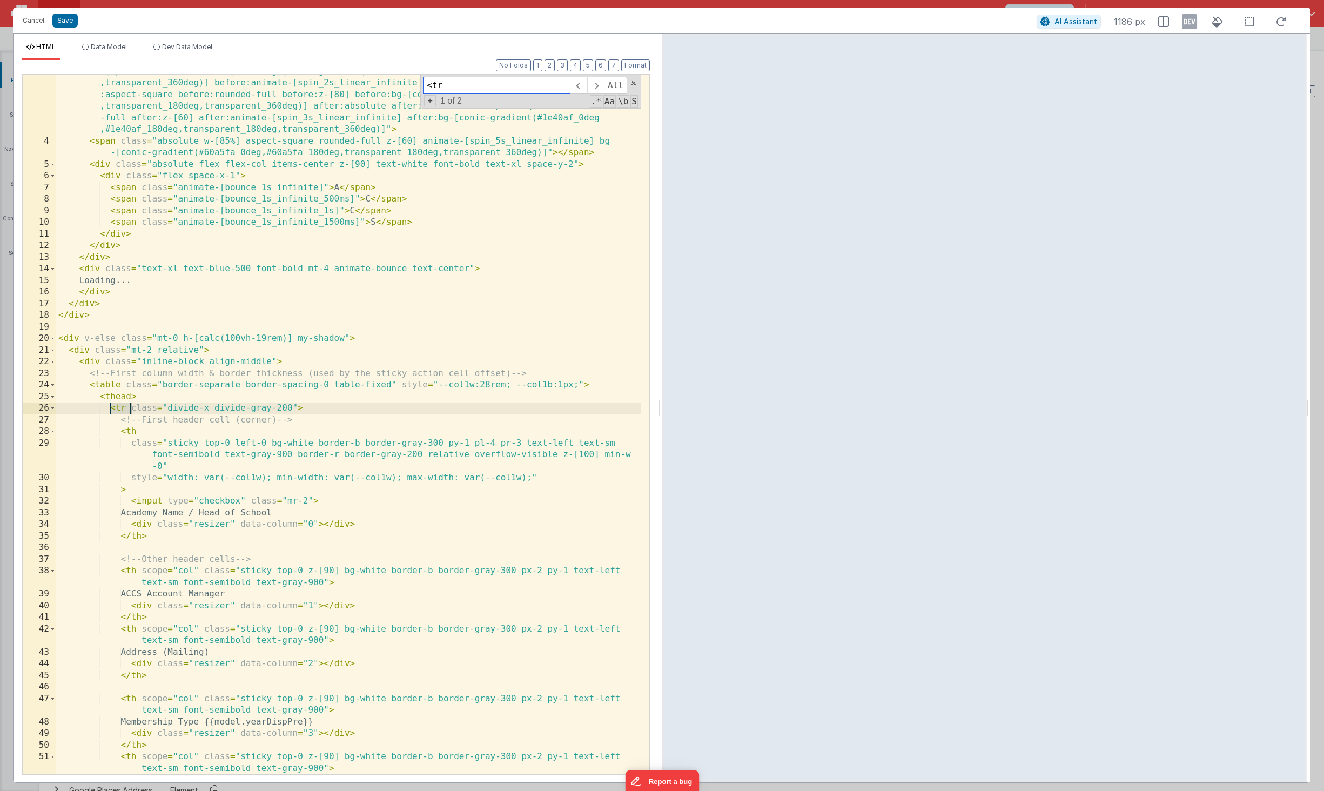
scroll to position [55, 0]
drag, startPoint x: 477, startPoint y: 87, endPoint x: 349, endPoint y: 76, distance: 128.6
click at [349, 76] on div "< div class = "w-32 aspect-square rounded-full relative flex justify-center ite…" at bounding box center [348, 424] width 585 height 699
paste input "group cursor-pointer"
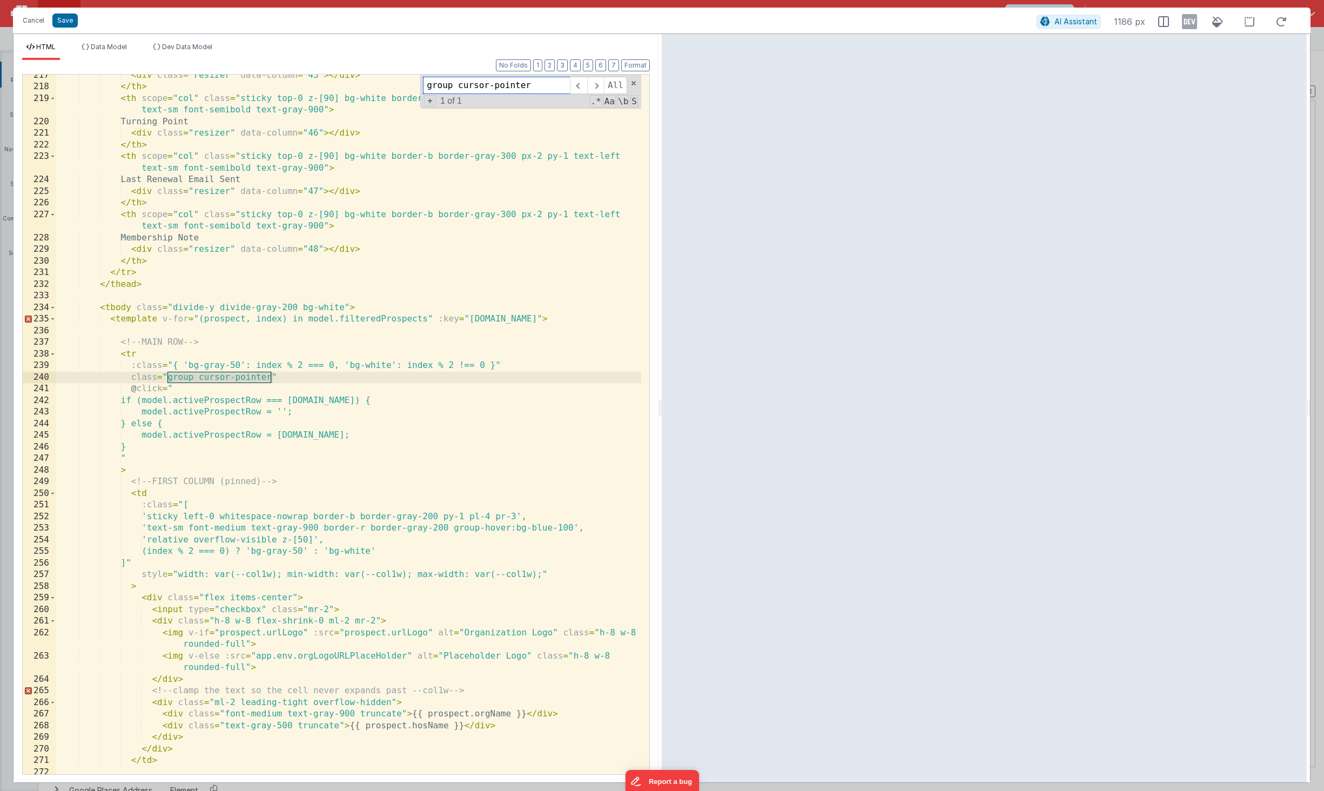
scroll to position [3165, 0]
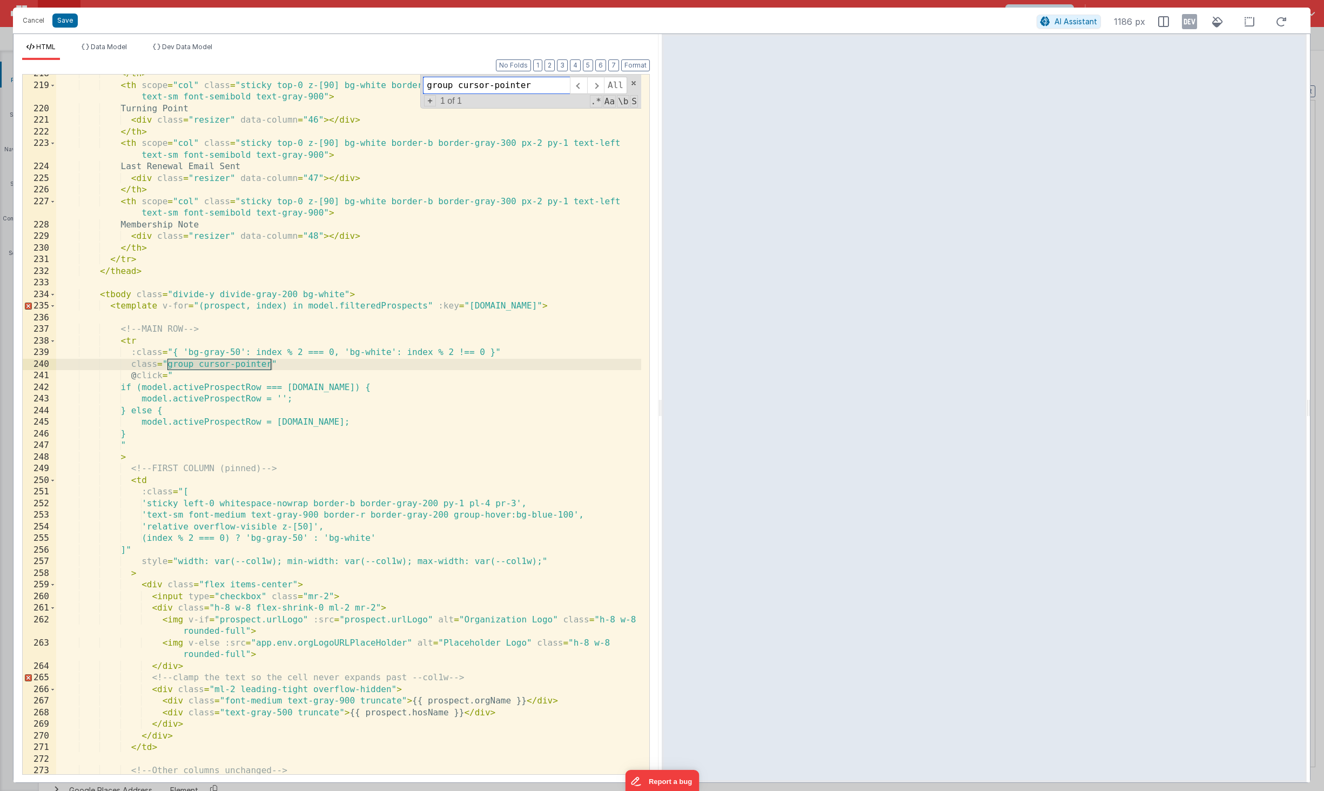
type input "group cursor-pointer"
click at [270, 368] on div "</ th > < th scope = "col" class = "sticky top-0 z-[90] bg-white border-b borde…" at bounding box center [348, 435] width 585 height 735
drag, startPoint x: 270, startPoint y: 365, endPoint x: 165, endPoint y: 365, distance: 104.8
click at [165, 365] on div "</ th > < th scope = "col" class = "sticky top-0 z-[90] bg-white border-b borde…" at bounding box center [348, 435] width 585 height 735
drag, startPoint x: 494, startPoint y: 353, endPoint x: 185, endPoint y: 355, distance: 308.9
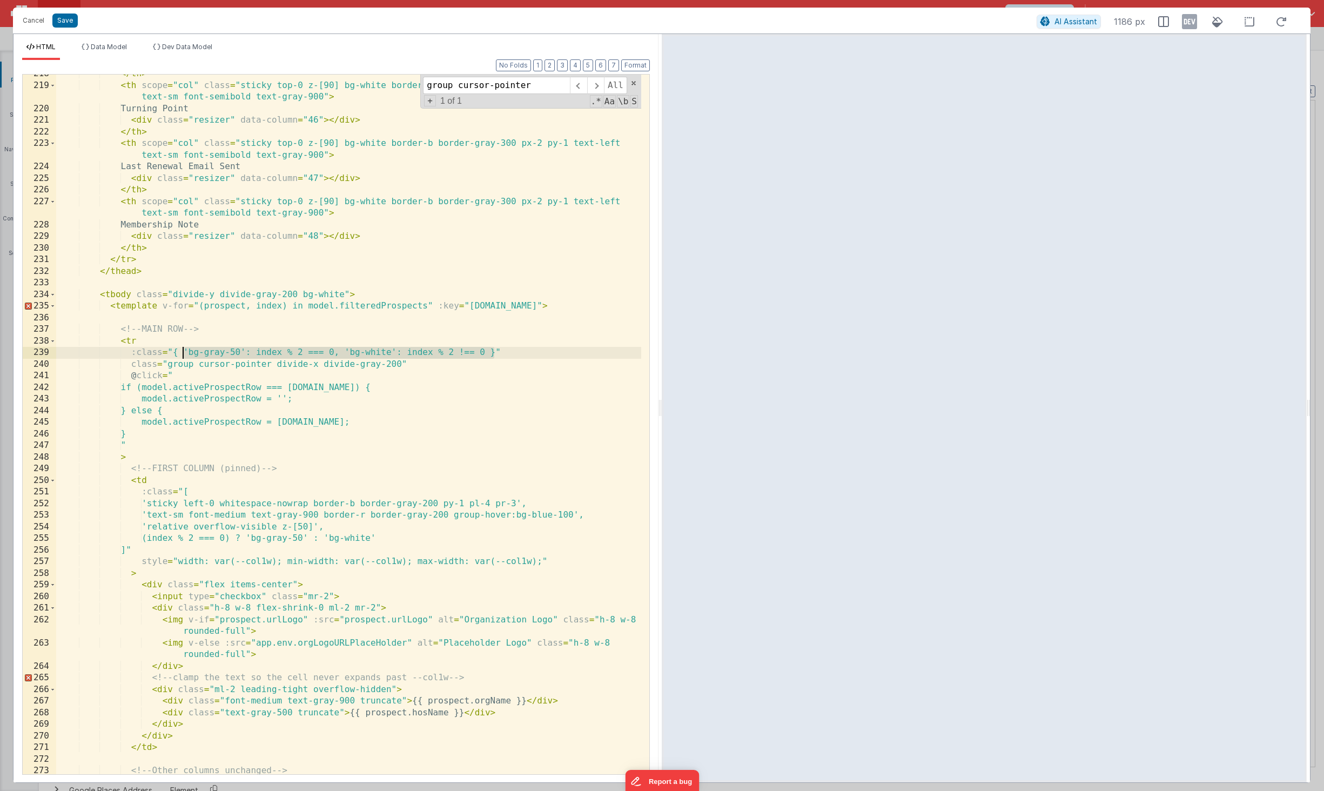
click at [185, 355] on div "</ th > < th scope = "col" class = "sticky top-0 z-[90] bg-white border-b borde…" at bounding box center [348, 435] width 585 height 735
click at [75, 21] on button "Save" at bounding box center [64, 21] width 25 height 14
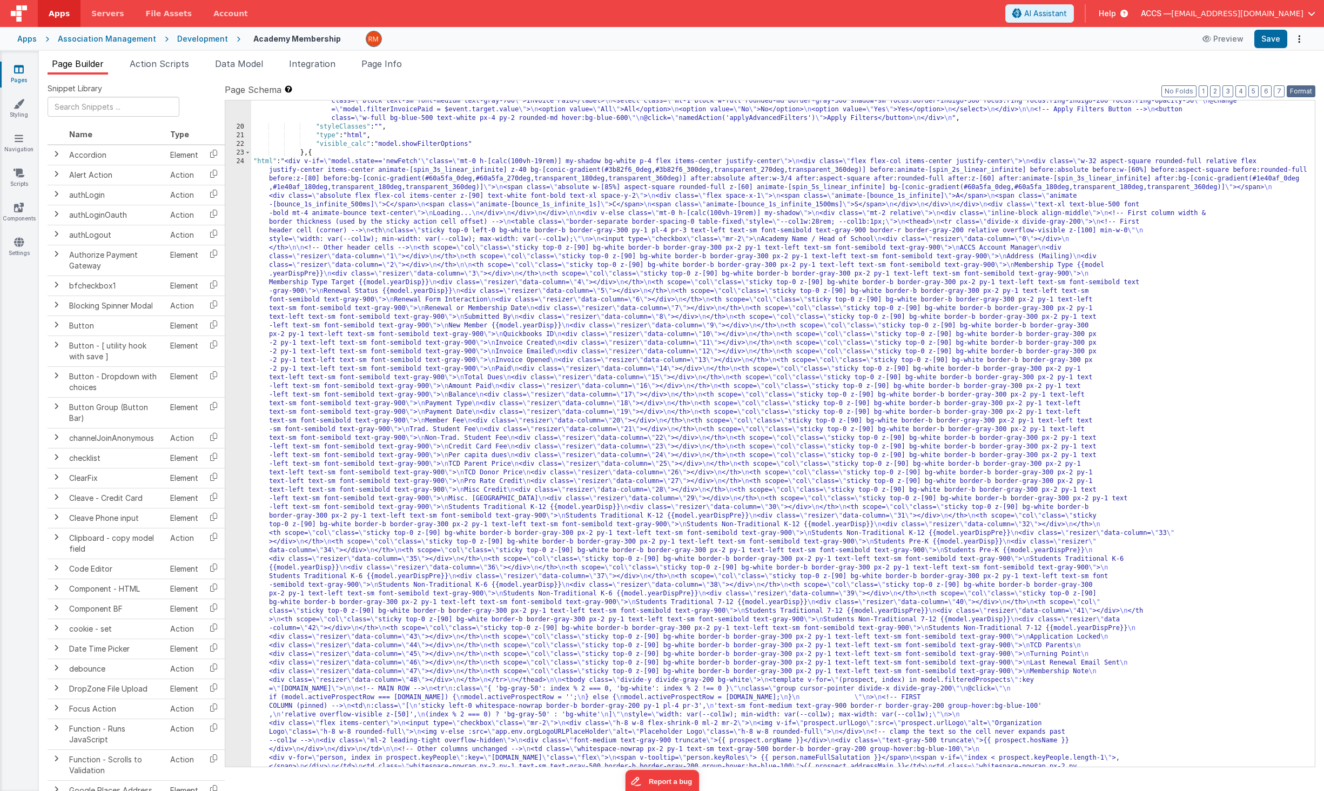
click at [1088, 89] on button "Format" at bounding box center [1301, 91] width 29 height 12
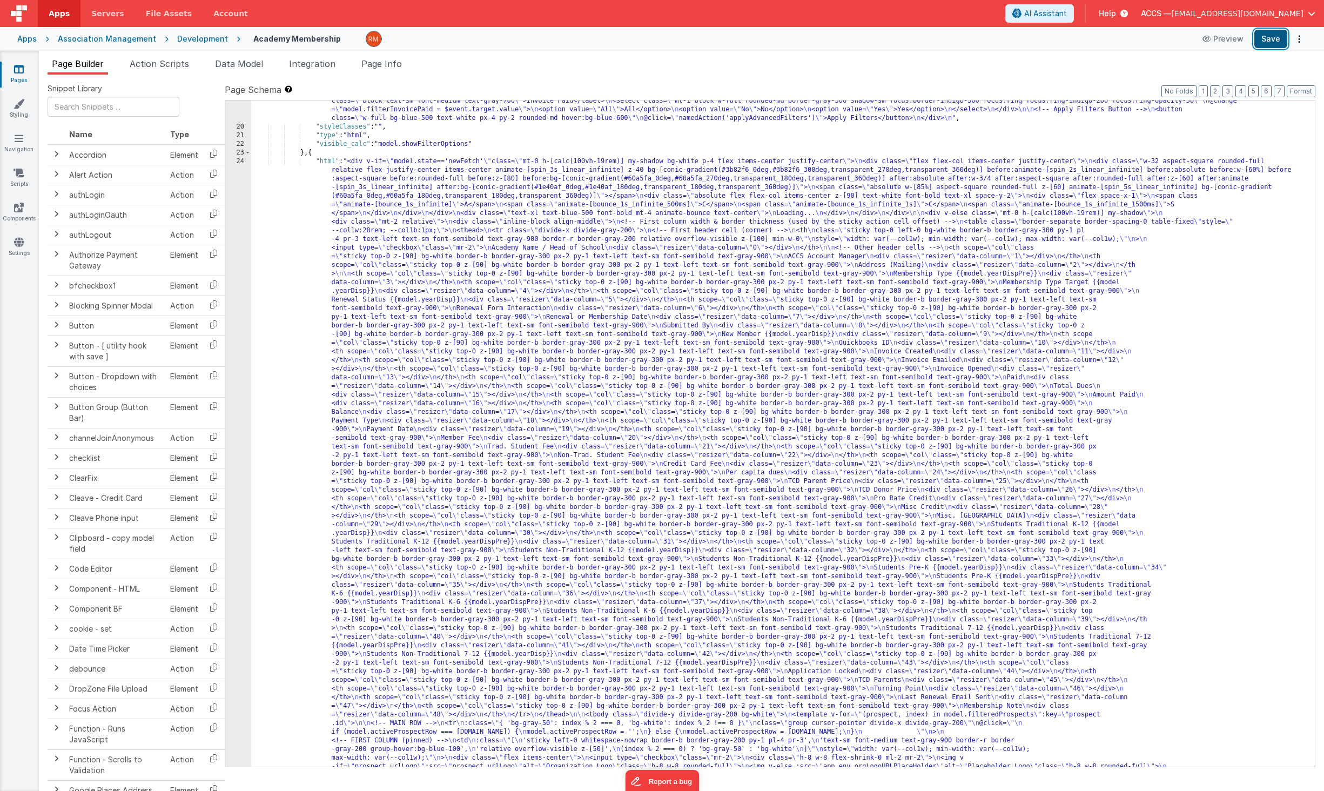
click at [1088, 41] on button "Save" at bounding box center [1270, 39] width 33 height 18
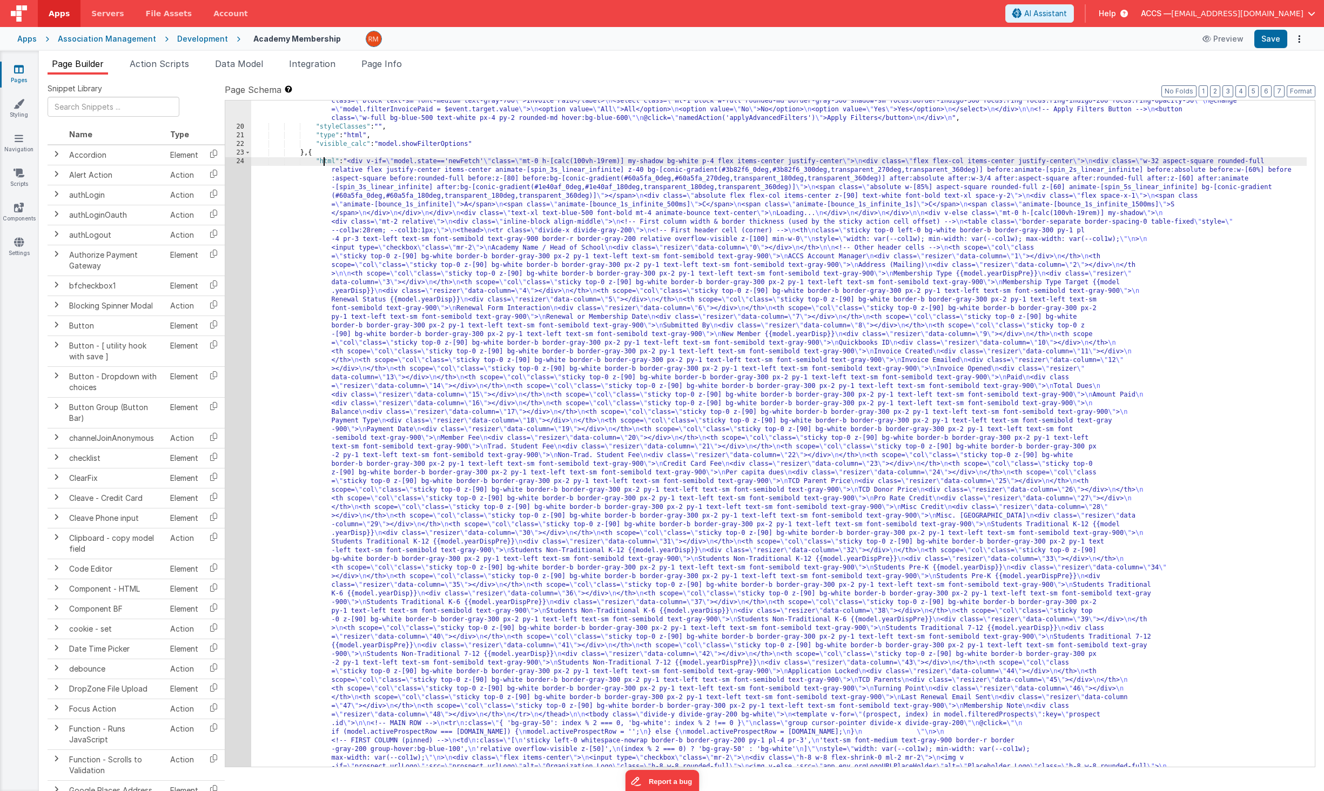
click at [237, 164] on div "24" at bounding box center [238, 675] width 26 height 1037
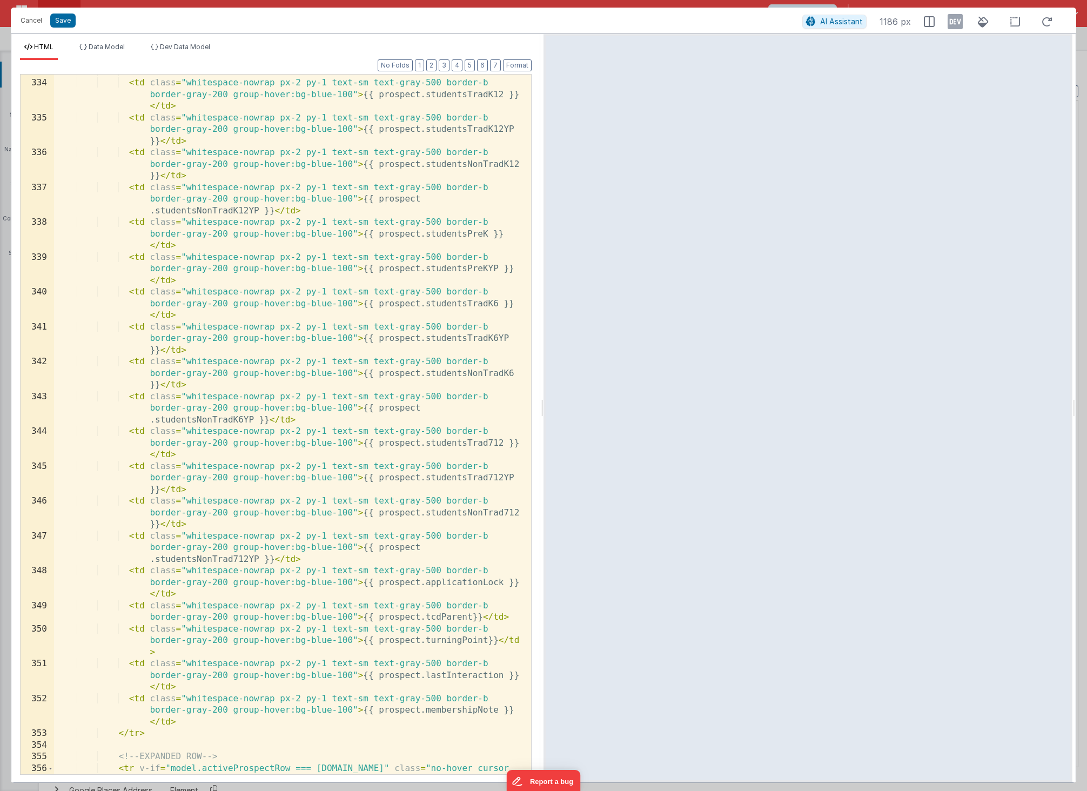
scroll to position [5873, 0]
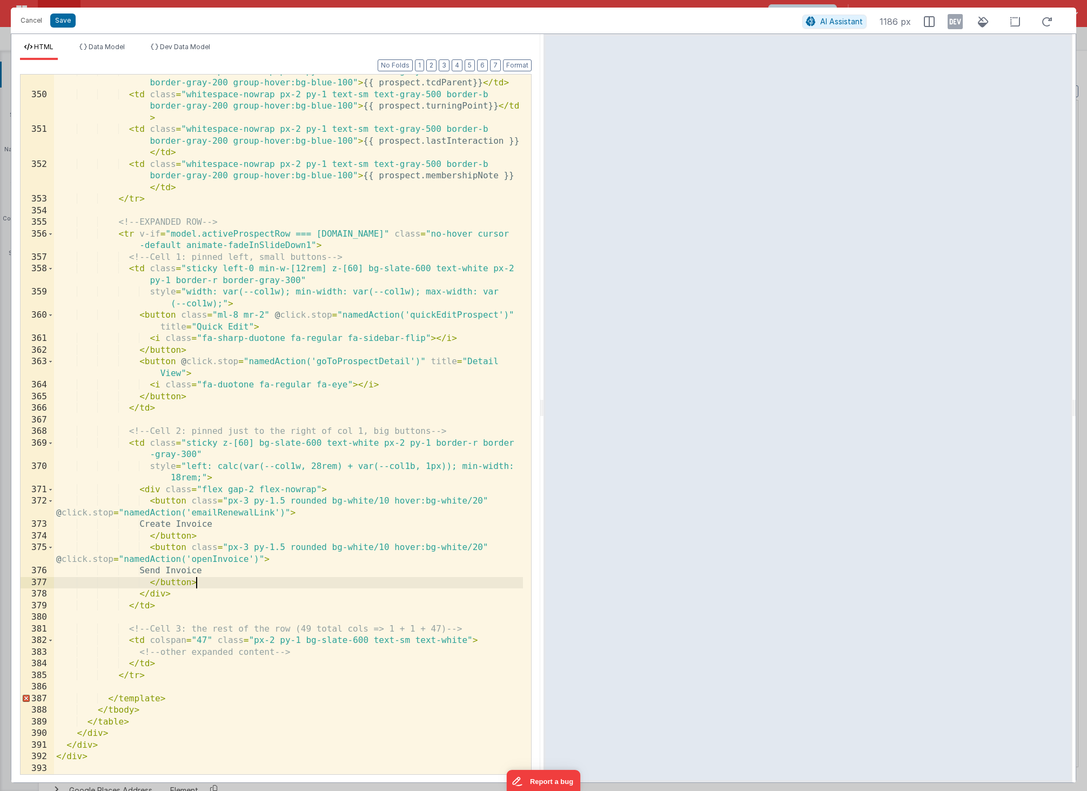
click at [260, 582] on div "< td class = "whitespace-nowrap px-2 py-1 text-sm text-gray-500 border-b border…" at bounding box center [288, 433] width 469 height 735
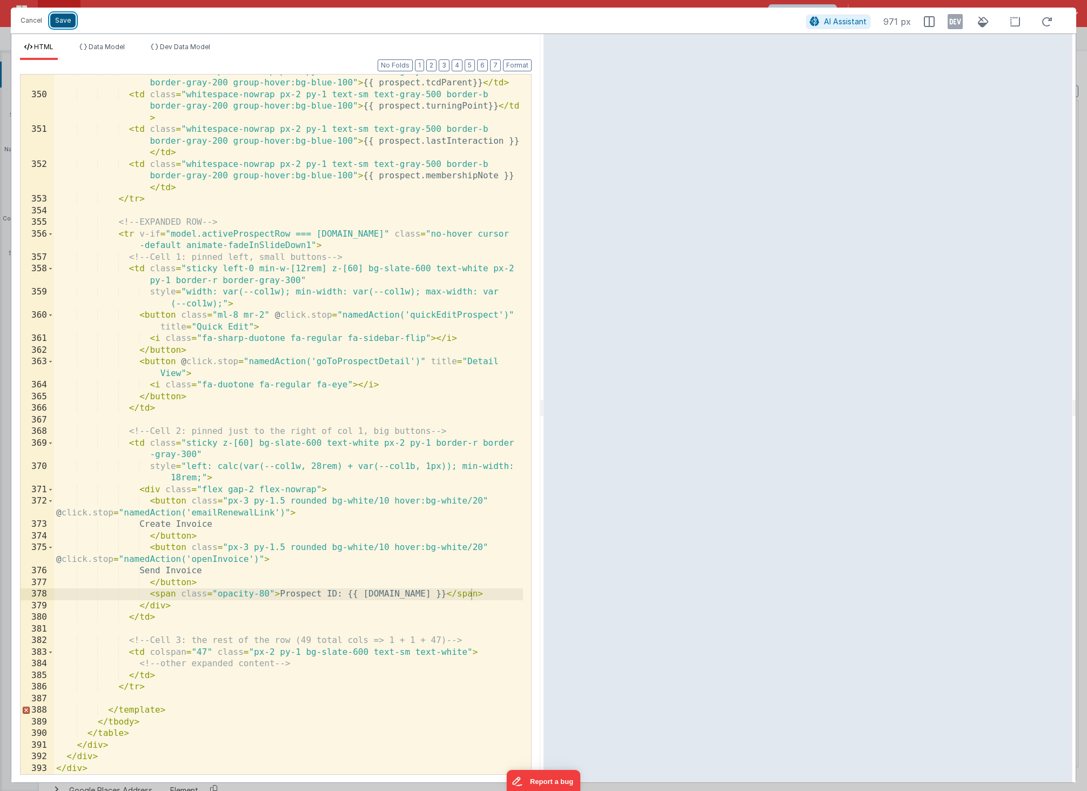
click at [60, 24] on button "Save" at bounding box center [62, 21] width 25 height 14
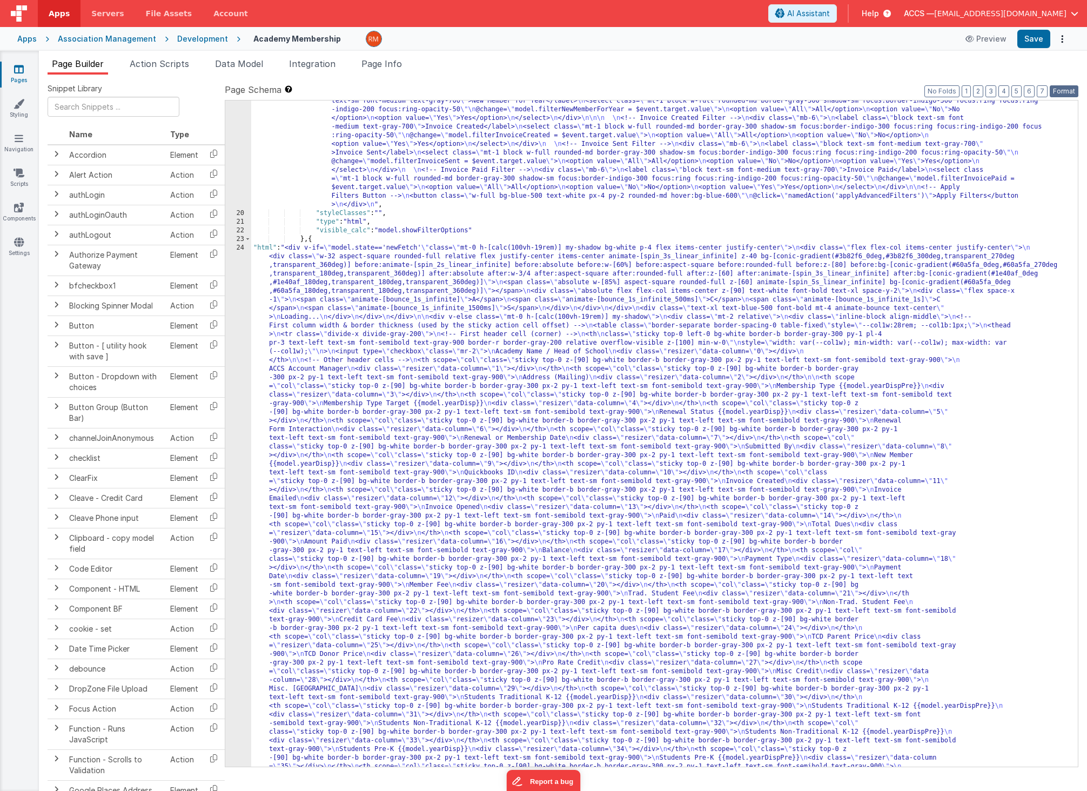
click at [1070, 93] on button "Format" at bounding box center [1063, 91] width 29 height 12
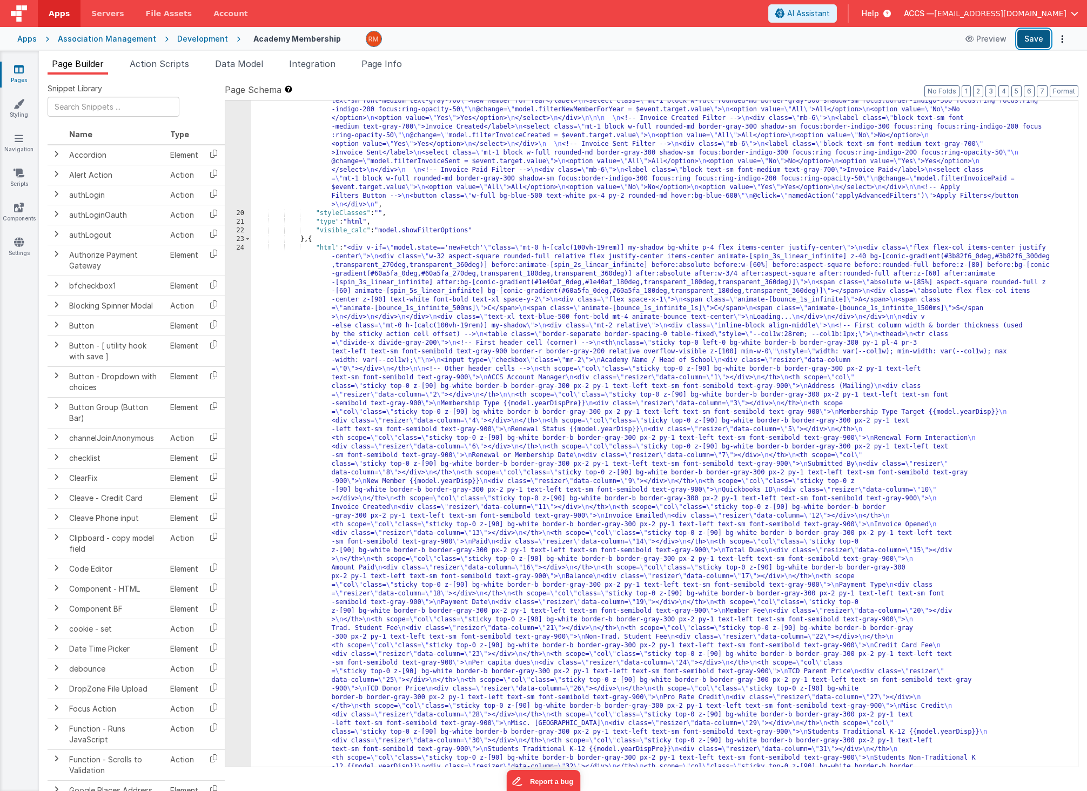
click at [1033, 43] on button "Save" at bounding box center [1033, 39] width 33 height 18
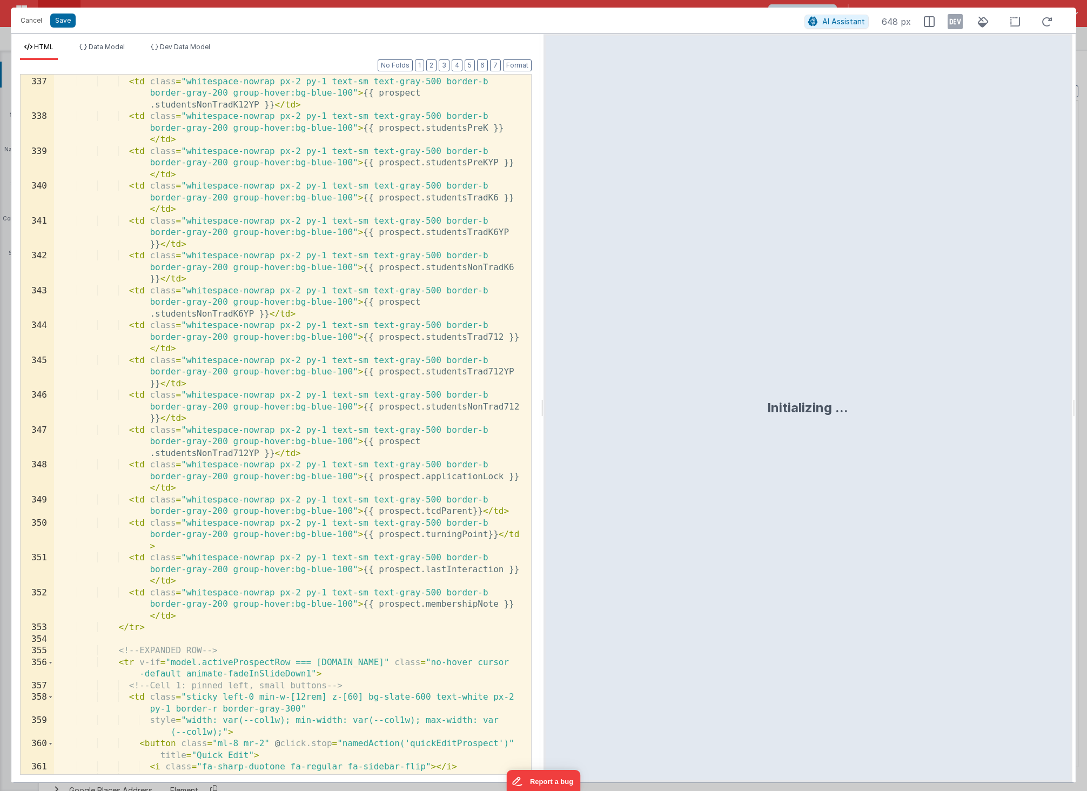
scroll to position [5884, 0]
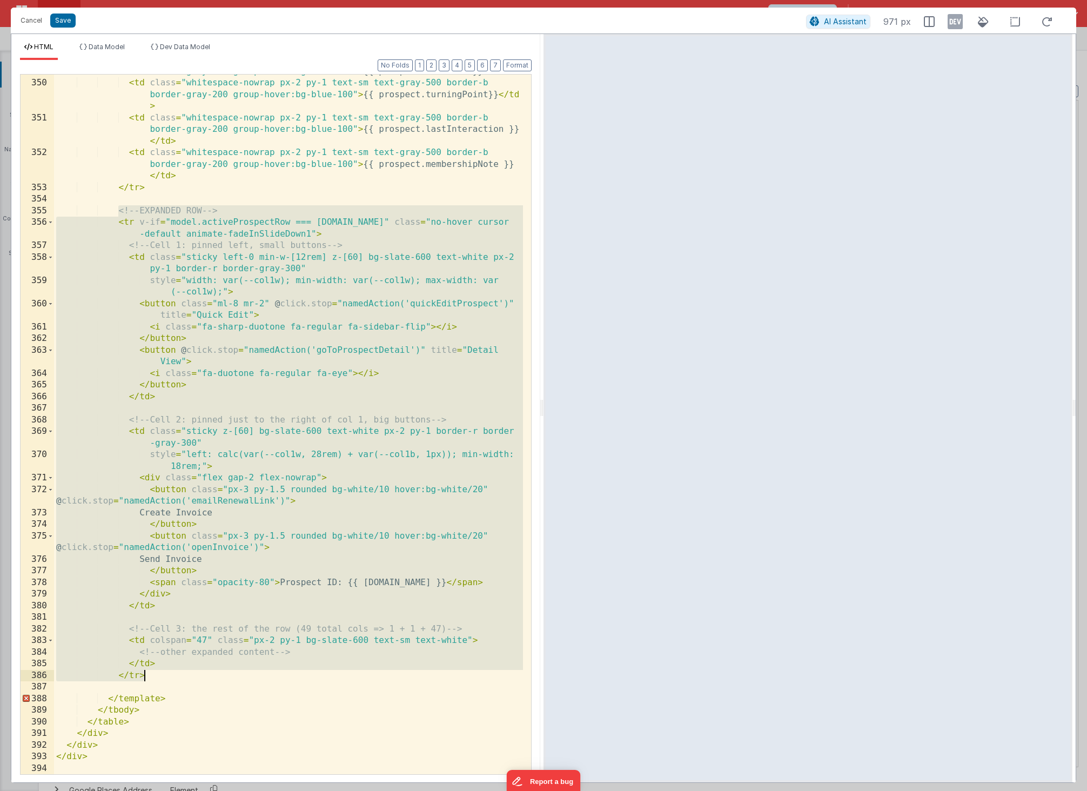
drag, startPoint x: 117, startPoint y: 209, endPoint x: 193, endPoint y: 679, distance: 476.6
click at [193, 679] on div "< td class = "whitespace-nowrap px-2 py-1 text-sm text-gray-500 border-b border…" at bounding box center [288, 421] width 469 height 735
click at [52, 18] on button "Save" at bounding box center [62, 21] width 25 height 14
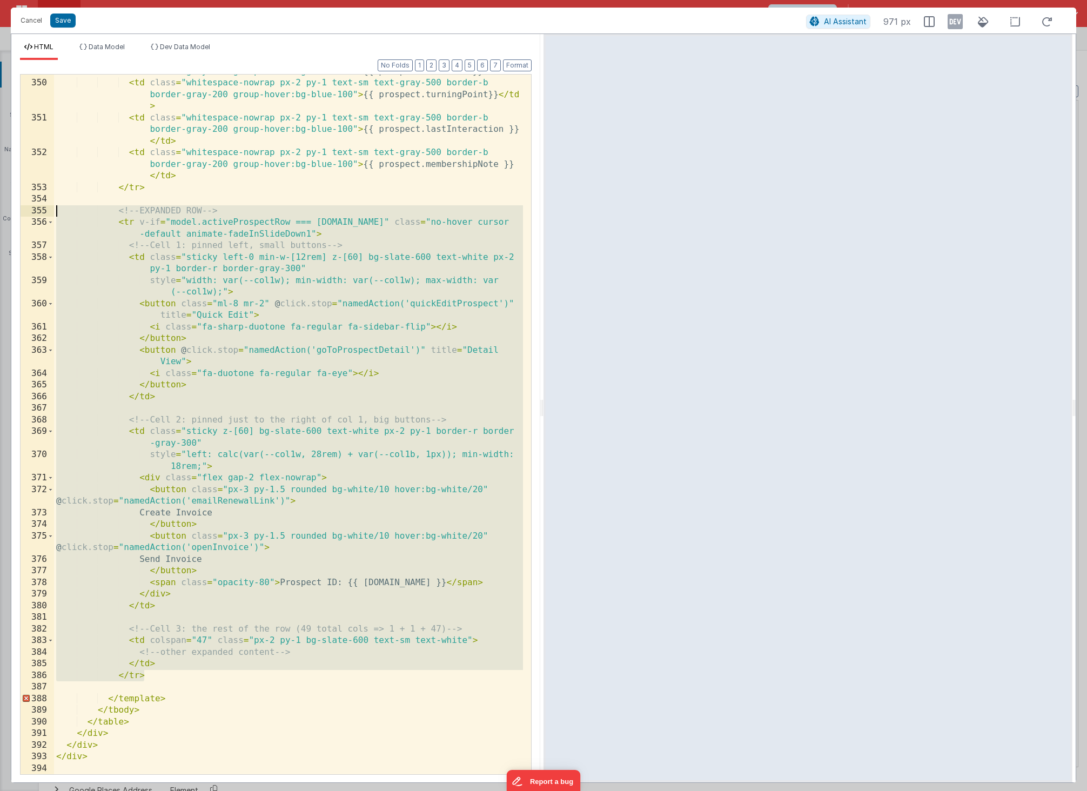
drag, startPoint x: 173, startPoint y: 676, endPoint x: -33, endPoint y: 206, distance: 513.0
click at [0, 206] on html "Cancel Save AI Assistant 971 px HTML Data Model Dev Data Model Format 7 6 5 4 3…" at bounding box center [543, 395] width 1087 height 791
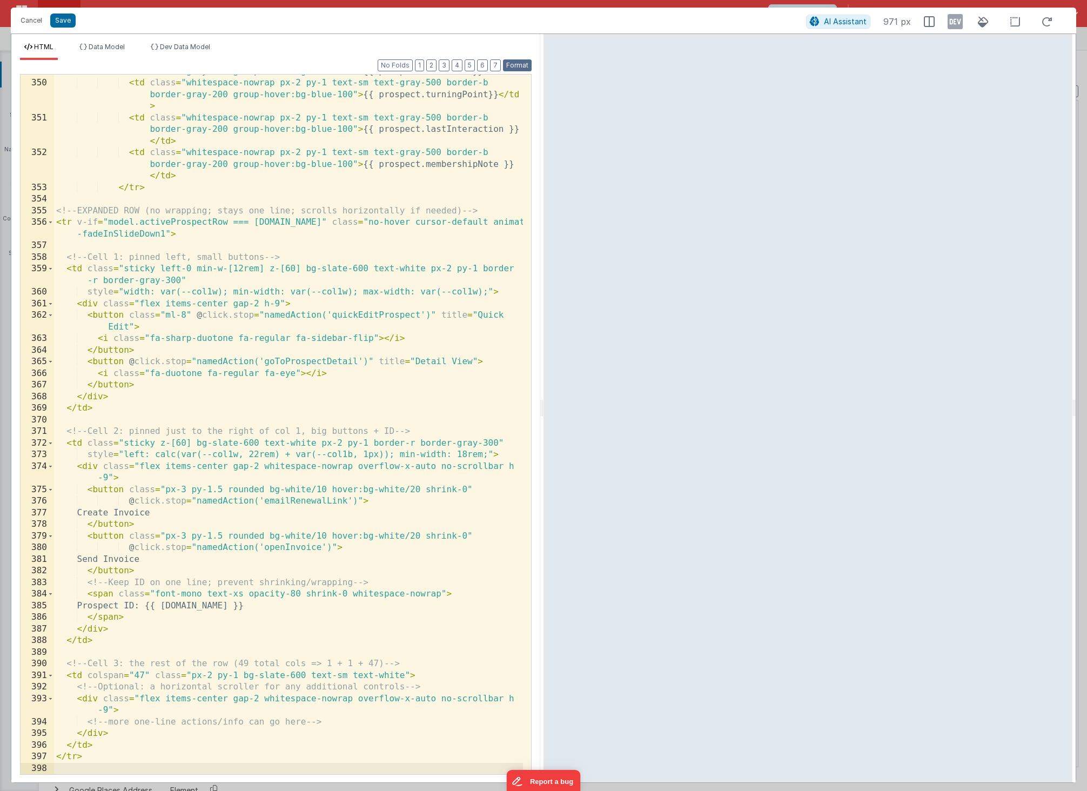
click at [525, 64] on button "Format" at bounding box center [517, 65] width 29 height 12
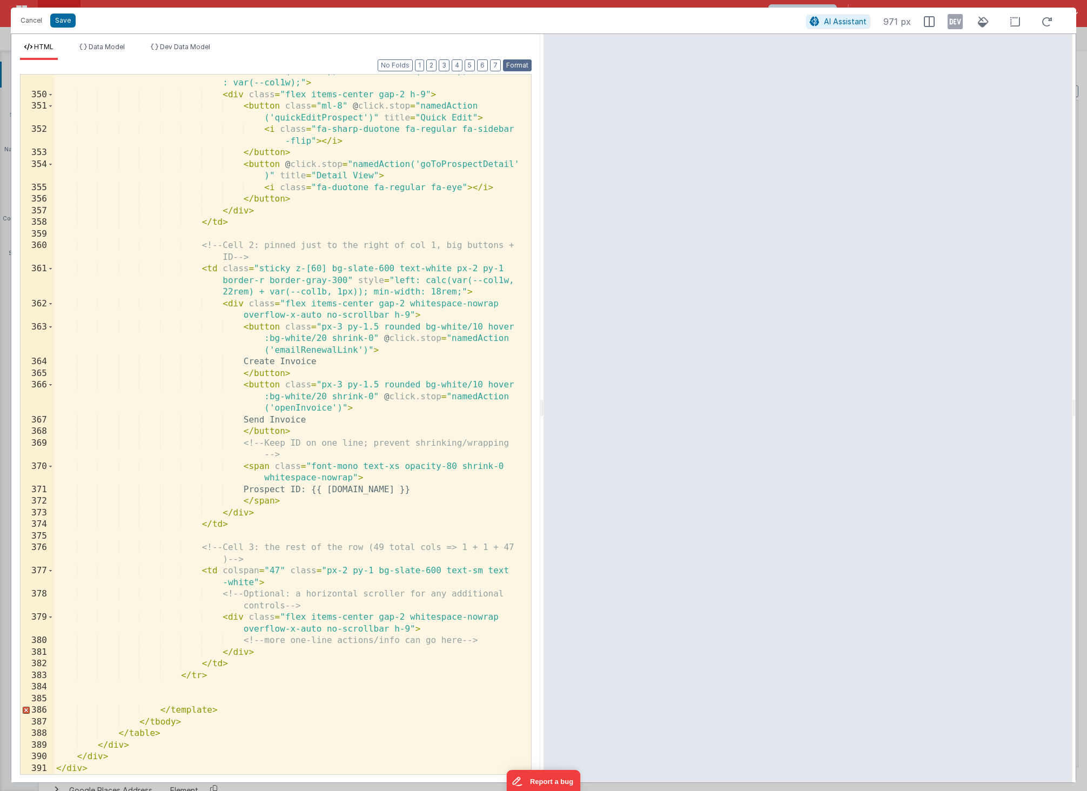
scroll to position [6732, 0]
click at [202, 699] on div "< td class = "sticky left-0 min-w-[12rem] z-[60] bg-slate-600 text-white px-2 p…" at bounding box center [288, 422] width 469 height 758
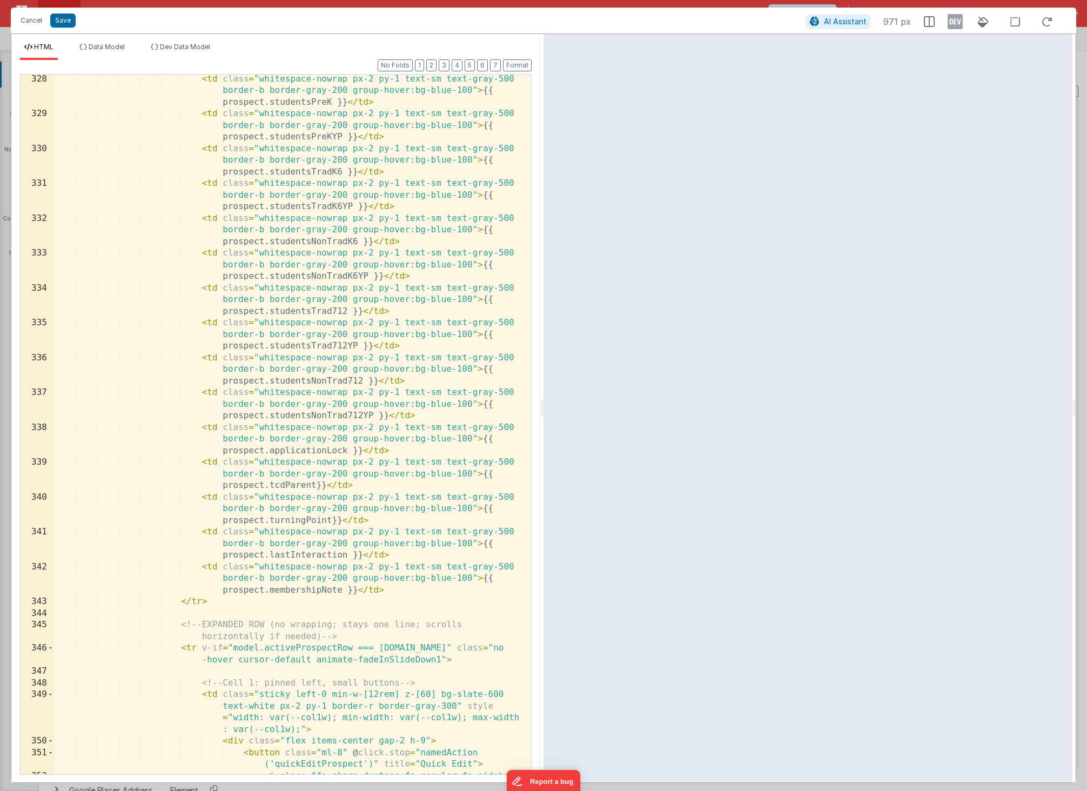
scroll to position [6097, 0]
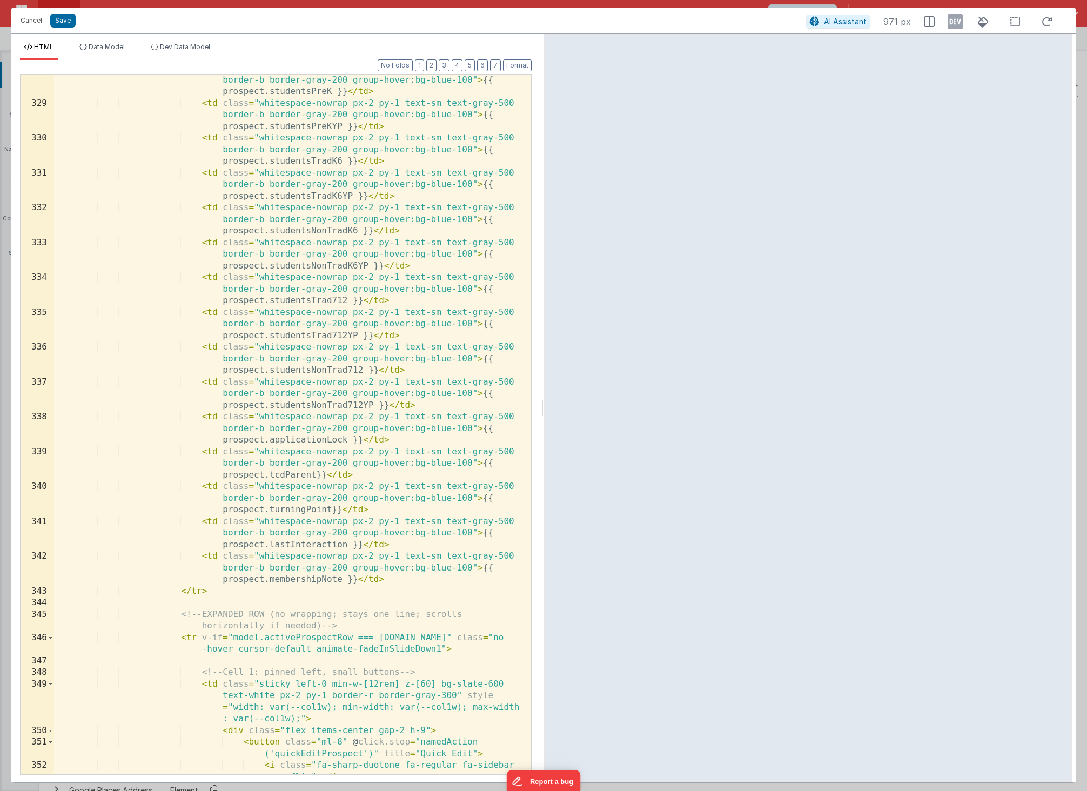
click at [181, 602] on div "< td class = "whitespace-nowrap px-2 py-1 text-sm text-gray-500 border-b border…" at bounding box center [288, 436] width 469 height 746
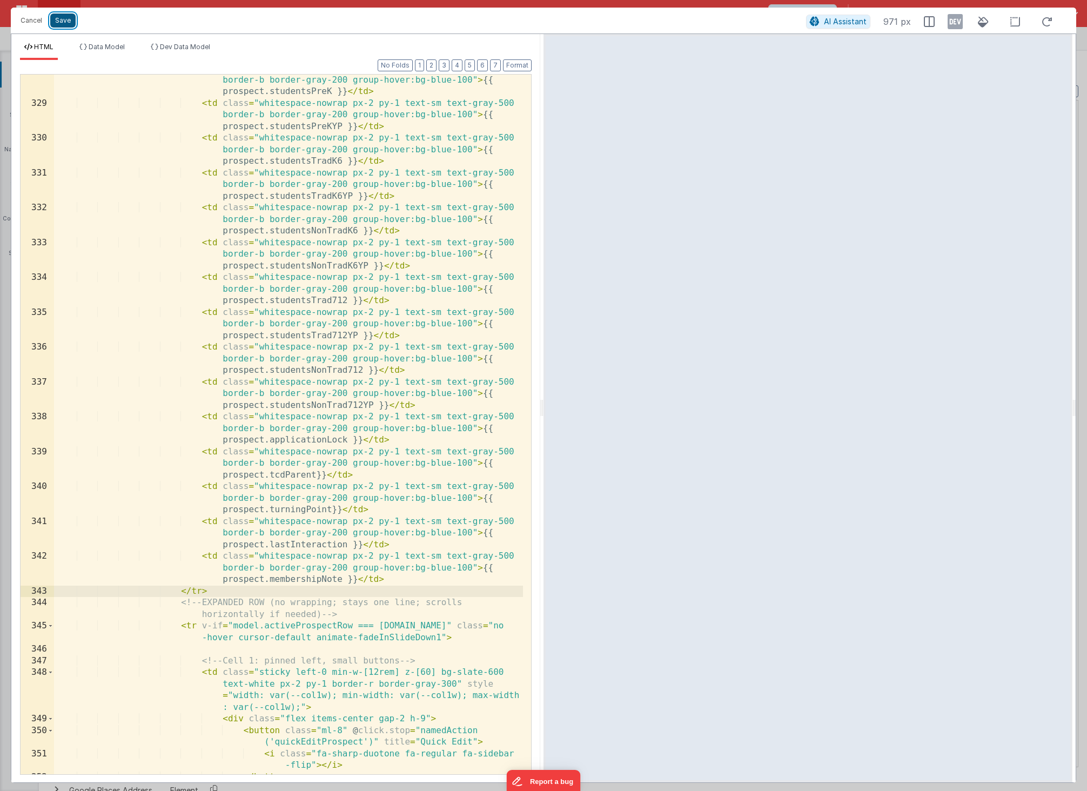
click at [70, 23] on button "Save" at bounding box center [62, 21] width 25 height 14
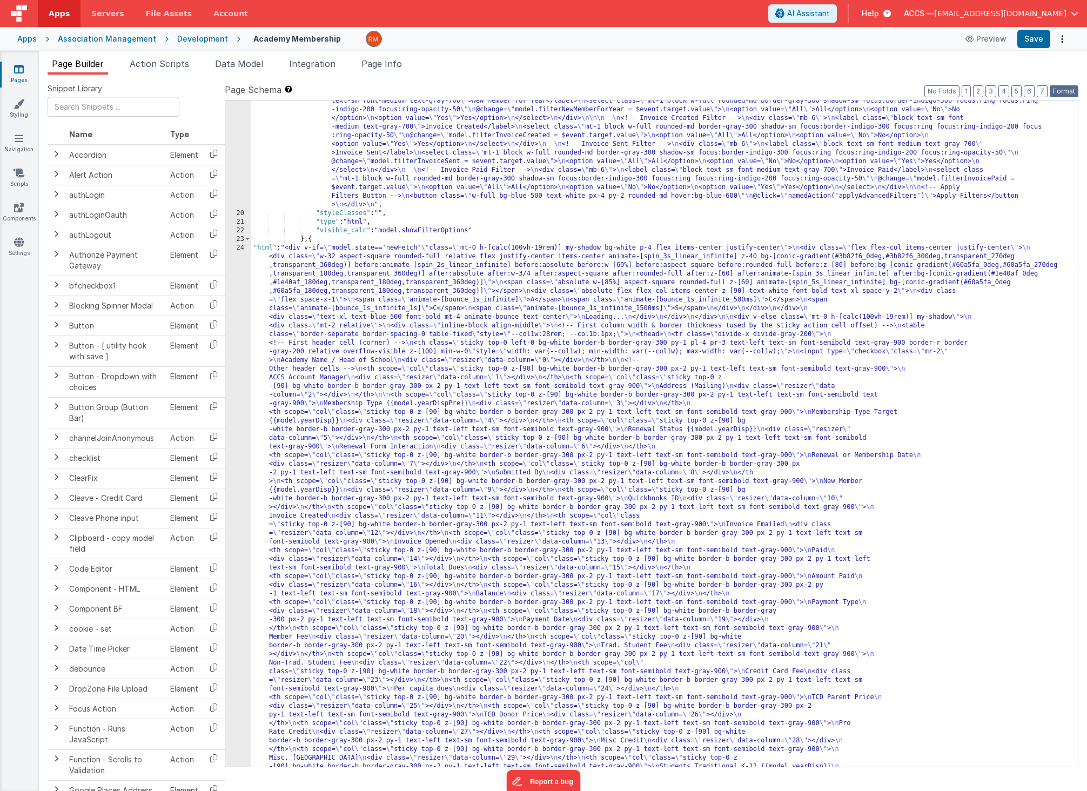
click at [1064, 93] on button "Format" at bounding box center [1063, 91] width 29 height 12
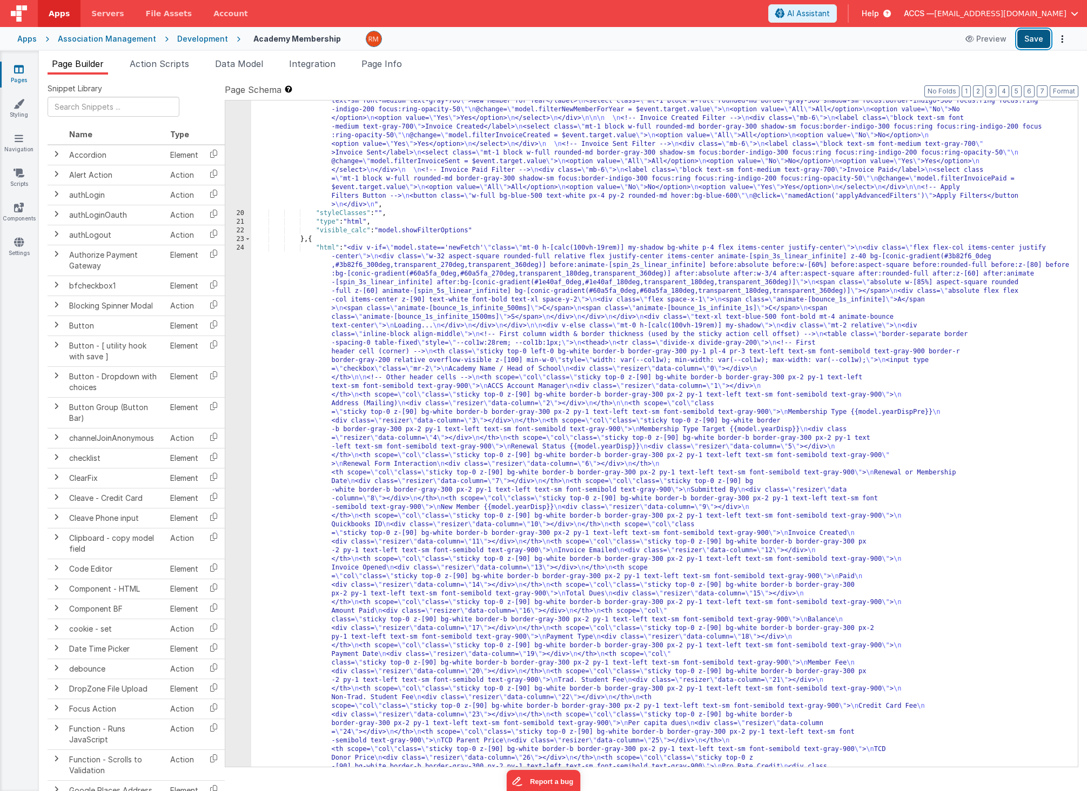
click at [1034, 39] on button "Save" at bounding box center [1033, 39] width 33 height 18
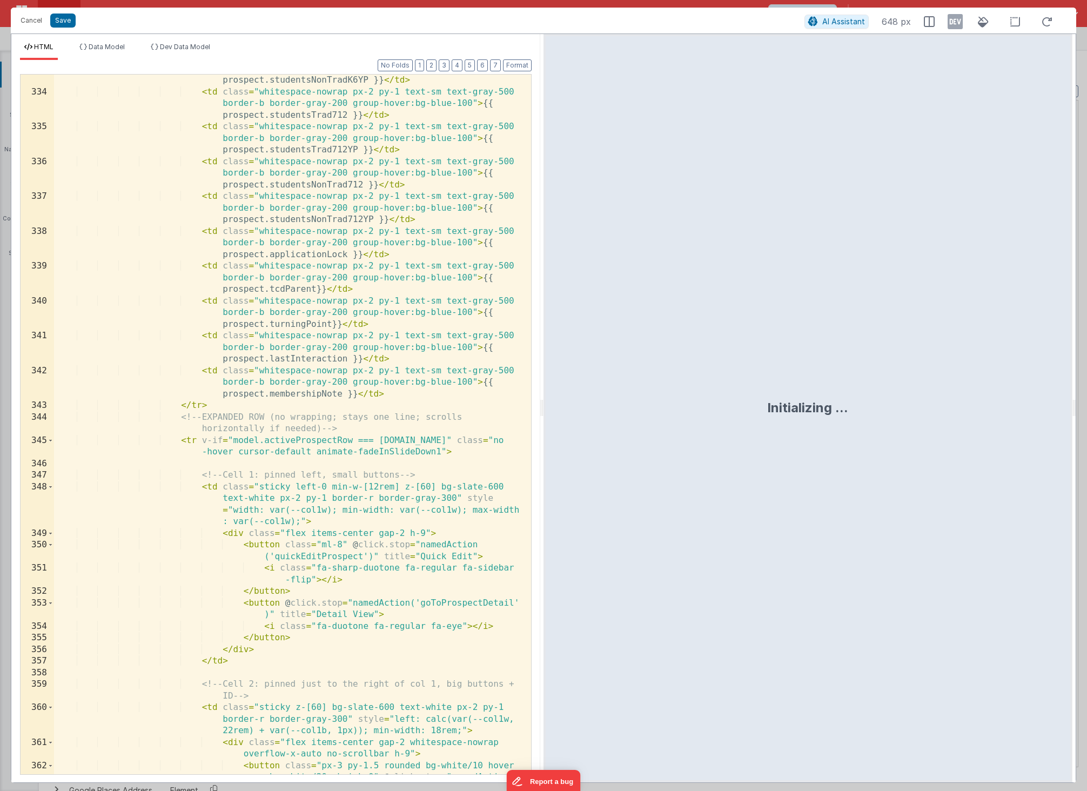
scroll to position [6697, 0]
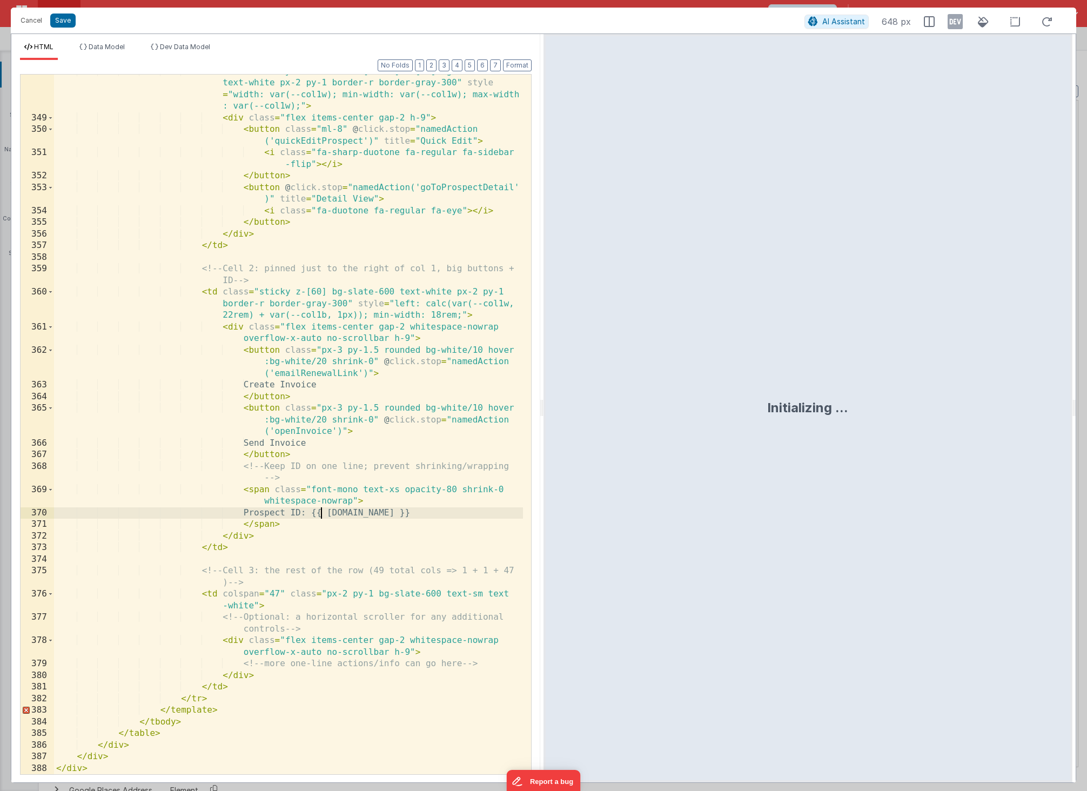
click at [319, 514] on div "< td class = "sticky left-0 min-w-[12rem] z-[60] bg-slate-600 text-white px-2 p…" at bounding box center [288, 445] width 469 height 758
click at [403, 513] on div "< td class = "sticky left-0 min-w-[12rem] z-[60] bg-slate-600 text-white px-2 p…" at bounding box center [288, 445] width 469 height 758
click at [62, 24] on button "Save" at bounding box center [62, 21] width 25 height 14
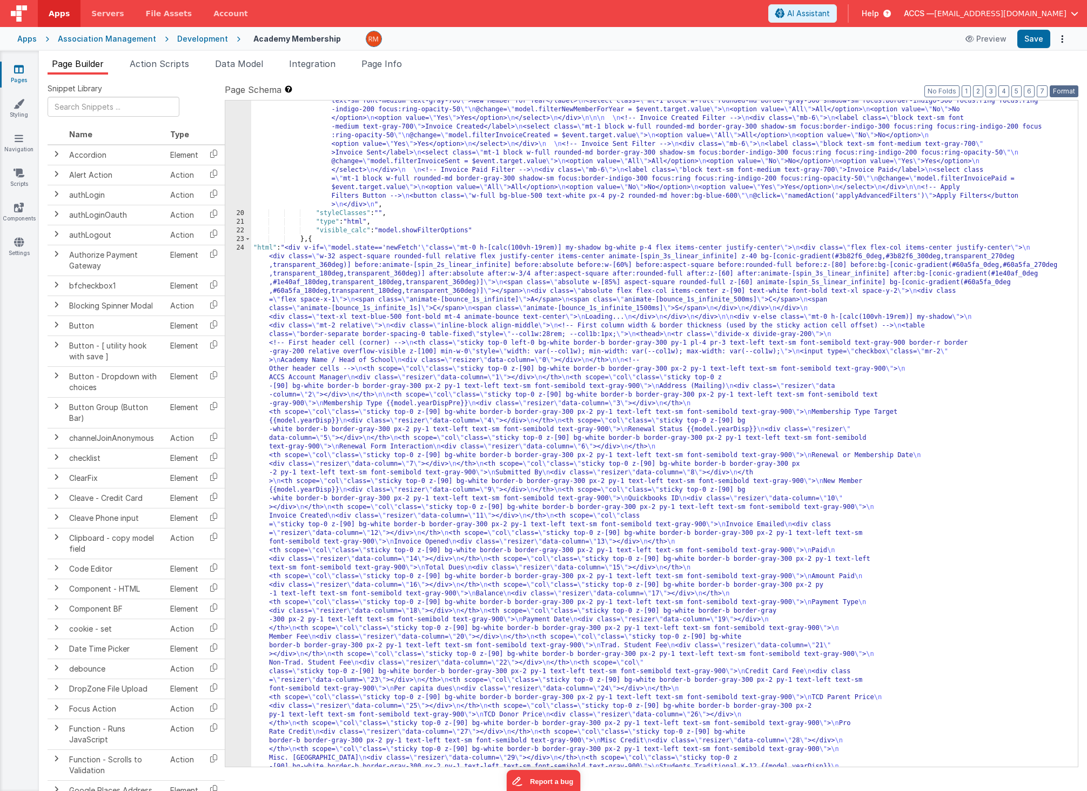
click at [1060, 91] on button "Format" at bounding box center [1063, 91] width 29 height 12
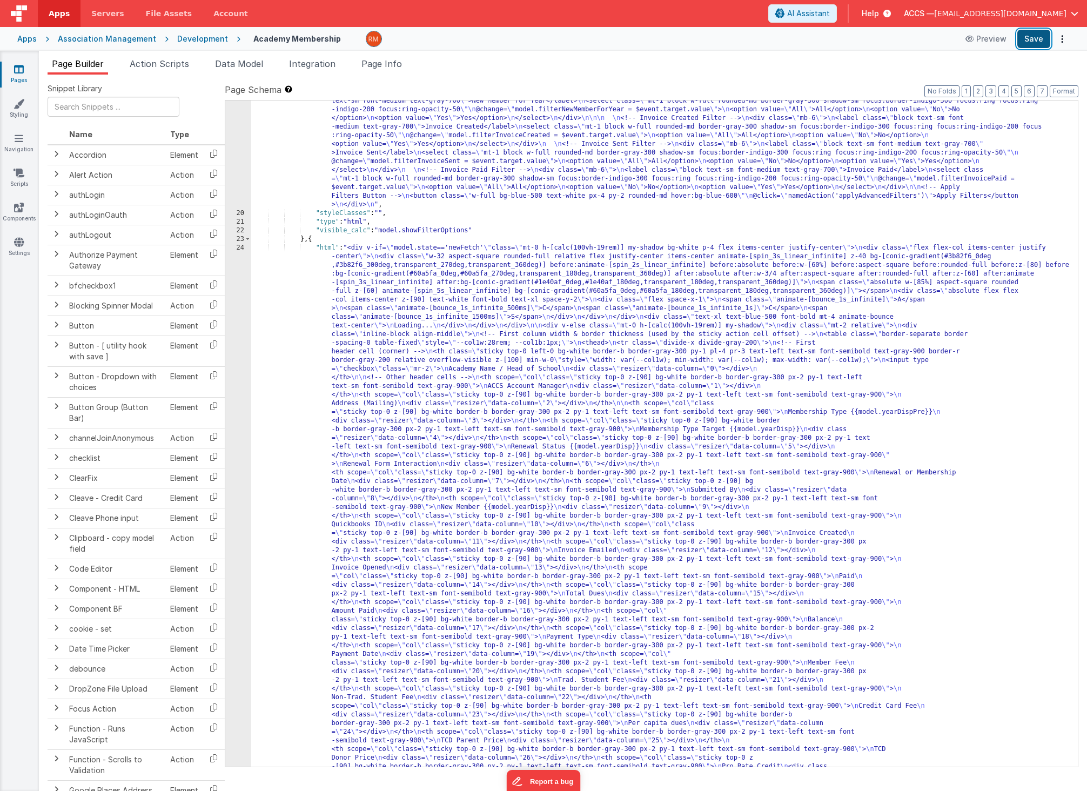
click at [1034, 43] on button "Save" at bounding box center [1033, 39] width 33 height 18
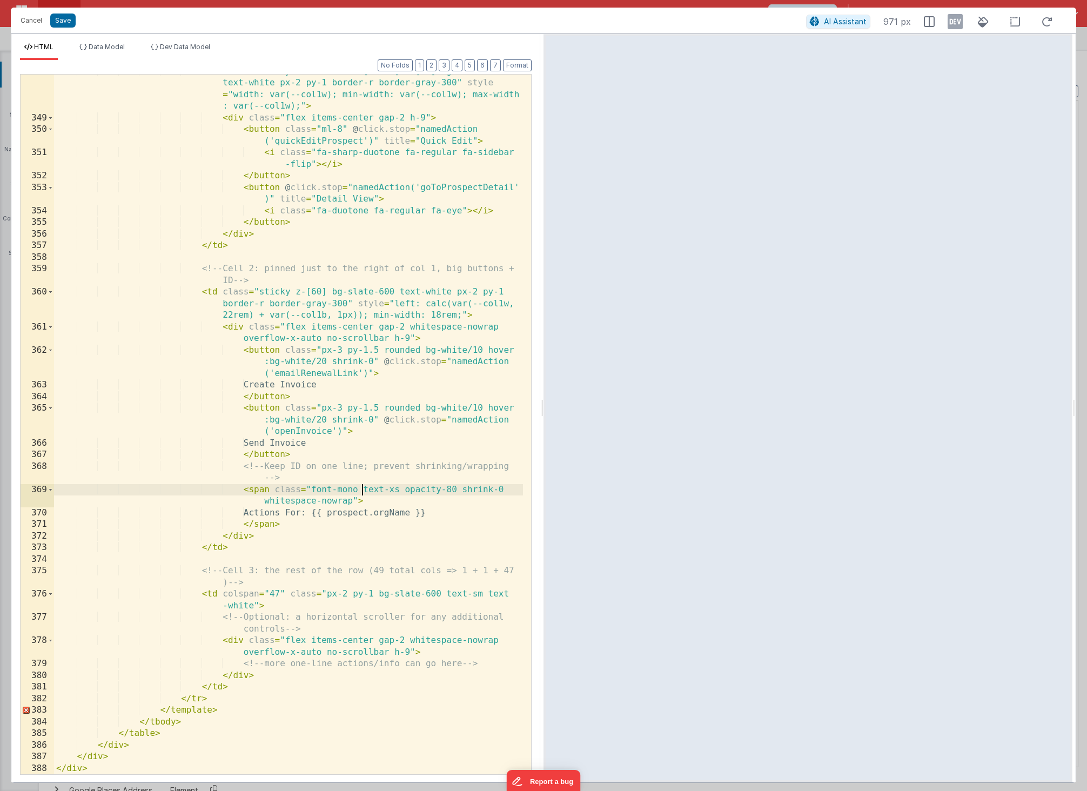
click at [361, 490] on div "< td class = "sticky left-0 min-w-[12rem] z-[60] bg-slate-600 text-white px-2 p…" at bounding box center [288, 445] width 469 height 758
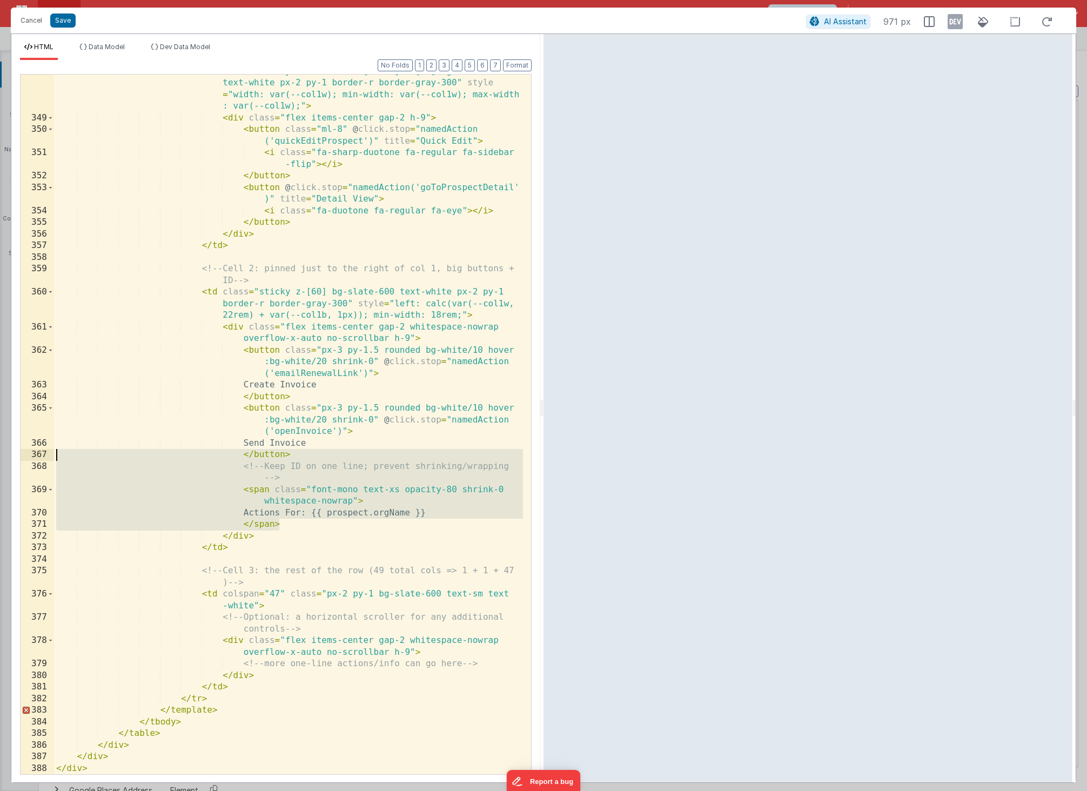
drag, startPoint x: 336, startPoint y: 522, endPoint x: 40, endPoint y: 456, distance: 303.3
click at [40, 456] on div "348 349 350 351 352 353 354 355 356 357 358 359 360 361 362 363 364 365 366 367…" at bounding box center [275, 424] width 511 height 701
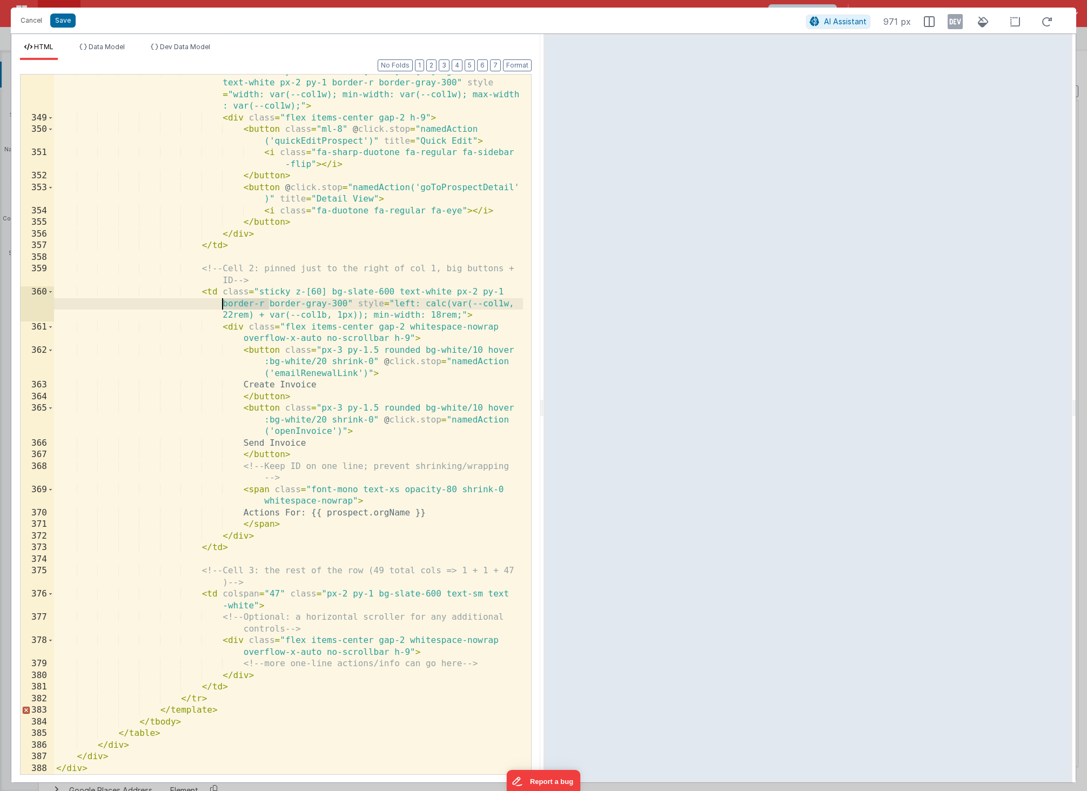
drag, startPoint x: 270, startPoint y: 304, endPoint x: 218, endPoint y: 305, distance: 51.9
click at [218, 305] on div "< td class = "sticky left-0 min-w-[12rem] z-[60] bg-slate-600 text-white px-2 p…" at bounding box center [288, 445] width 469 height 758
click at [63, 18] on button "Save" at bounding box center [62, 21] width 25 height 14
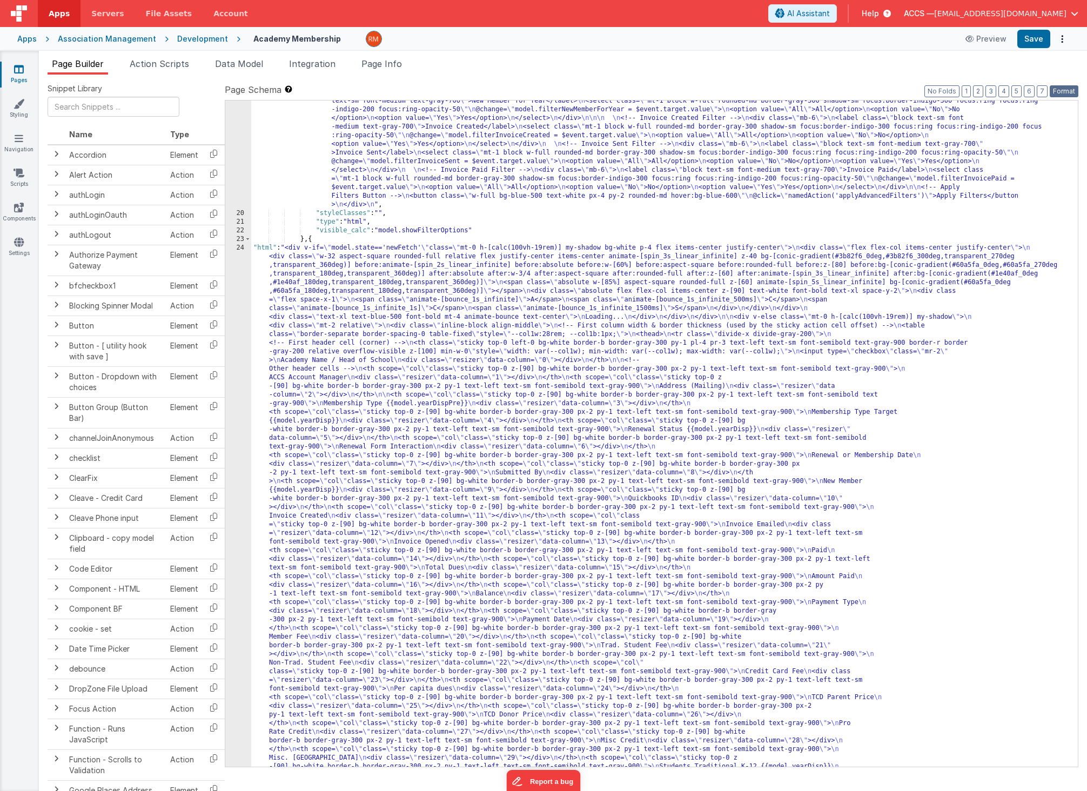
click at [1059, 92] on button "Format" at bounding box center [1063, 91] width 29 height 12
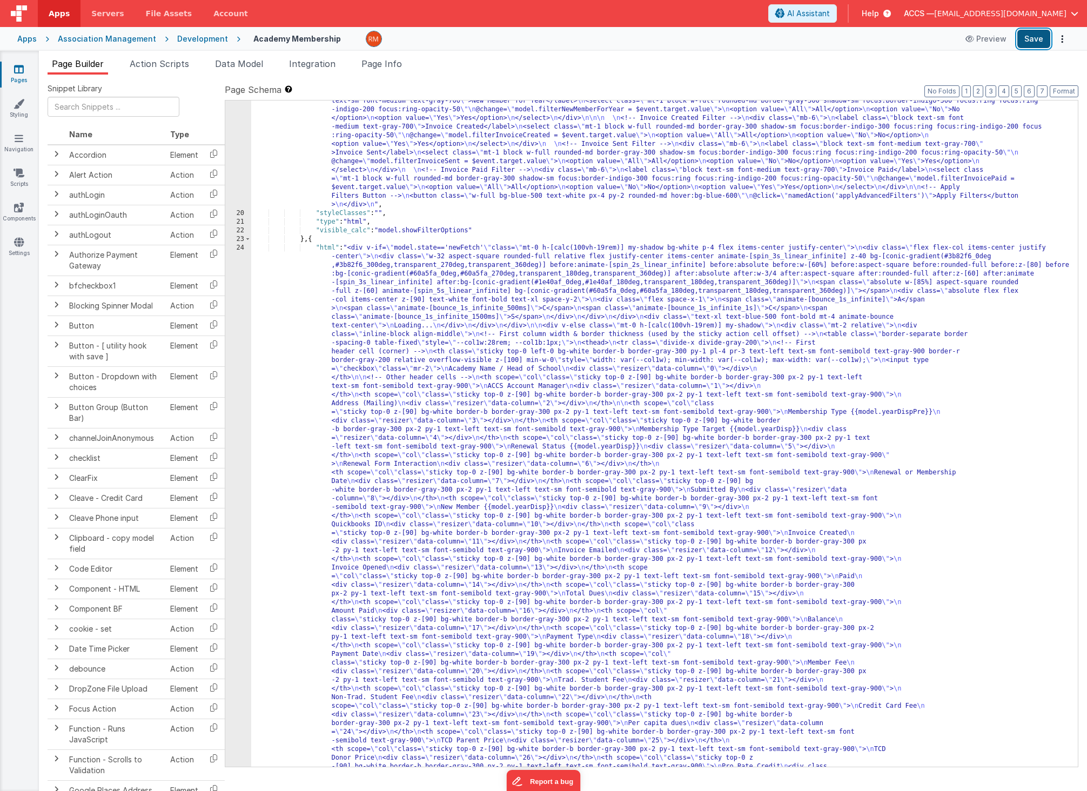
click at [1036, 41] on button "Save" at bounding box center [1033, 39] width 33 height 18
click at [1025, 44] on button "Save" at bounding box center [1033, 39] width 33 height 18
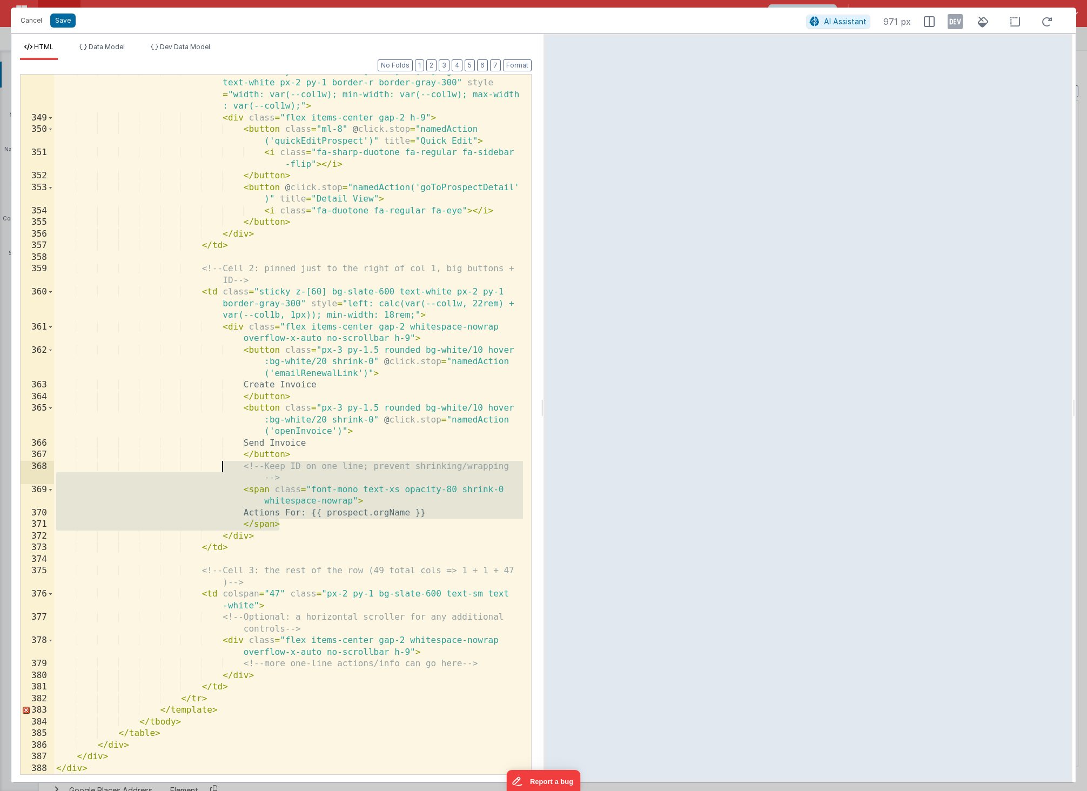
drag, startPoint x: 317, startPoint y: 527, endPoint x: 220, endPoint y: 463, distance: 115.5
click at [220, 463] on div "< td class = "sticky left-0 min-w-[12rem] z-[60] bg-slate-600 text-white px-2 p…" at bounding box center [288, 445] width 469 height 758
click at [373, 480] on div "< td class = "sticky left-0 min-w-[12rem] z-[60] bg-slate-600 text-white px-2 p…" at bounding box center [288, 445] width 469 height 758
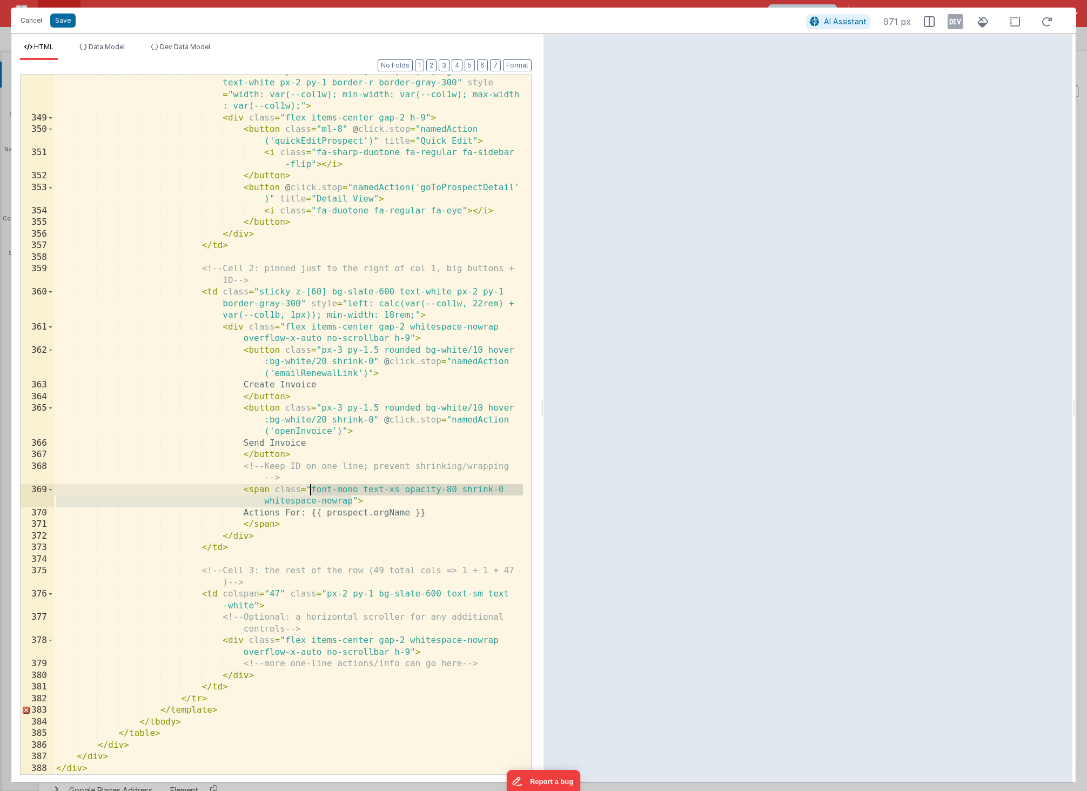
drag, startPoint x: 354, startPoint y: 501, endPoint x: 313, endPoint y: 487, distance: 43.1
click at [313, 487] on div "< td class = "sticky left-0 min-w-[12rem] z-[60] bg-slate-600 text-white px-2 p…" at bounding box center [288, 445] width 469 height 758
click at [71, 20] on button "Save" at bounding box center [62, 21] width 25 height 14
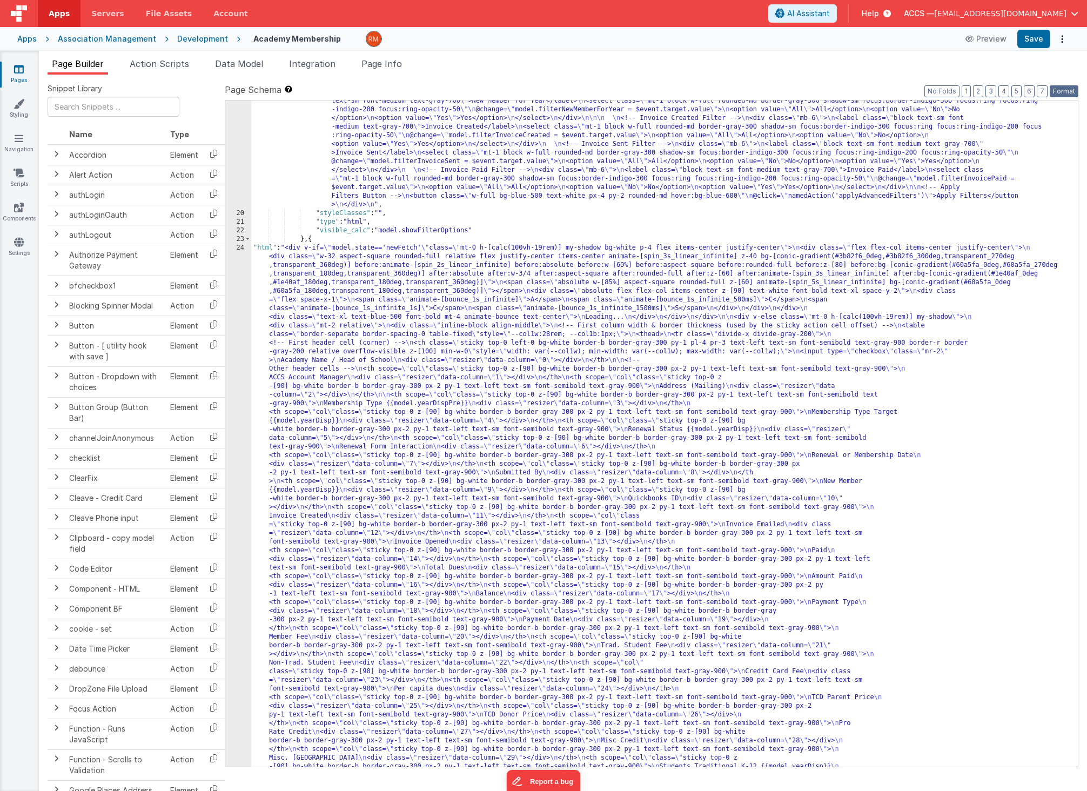
click at [1063, 91] on button "Format" at bounding box center [1063, 91] width 29 height 12
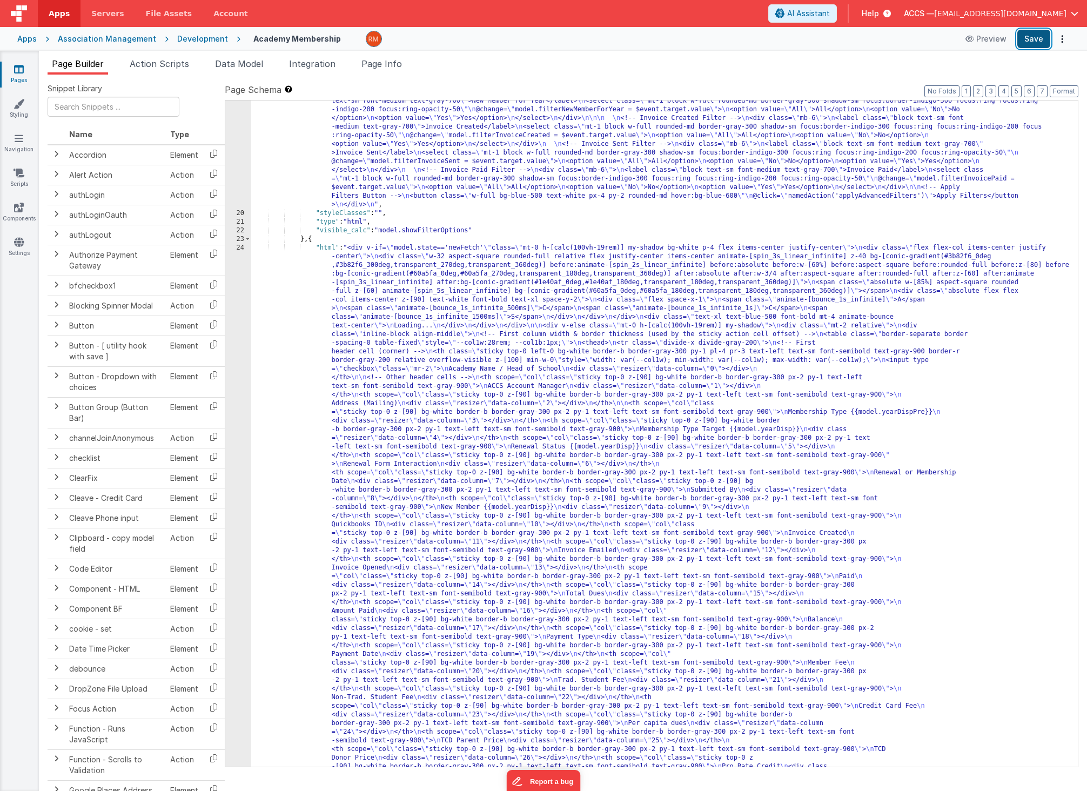
click at [1028, 43] on button "Save" at bounding box center [1033, 39] width 33 height 18
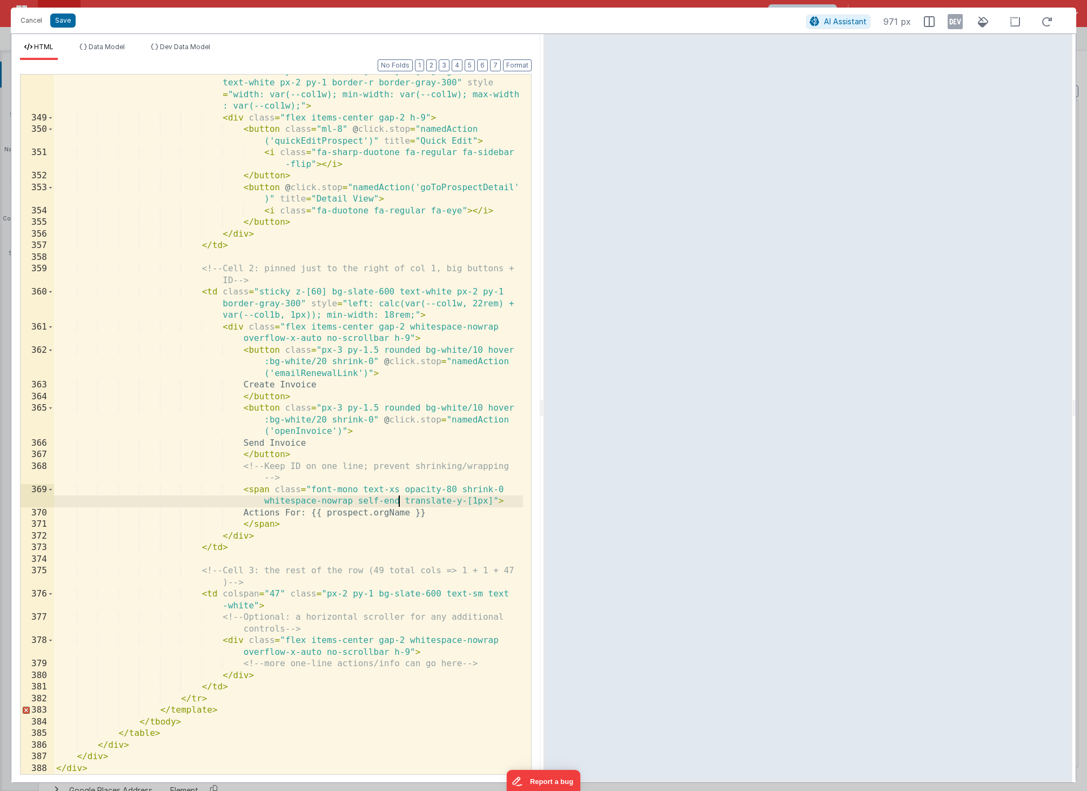
click at [400, 502] on div "< td class = "sticky left-0 min-w-[12rem] z-[60] bg-slate-600 text-white px-2 p…" at bounding box center [288, 445] width 469 height 758
click at [64, 22] on button "Save" at bounding box center [62, 21] width 25 height 14
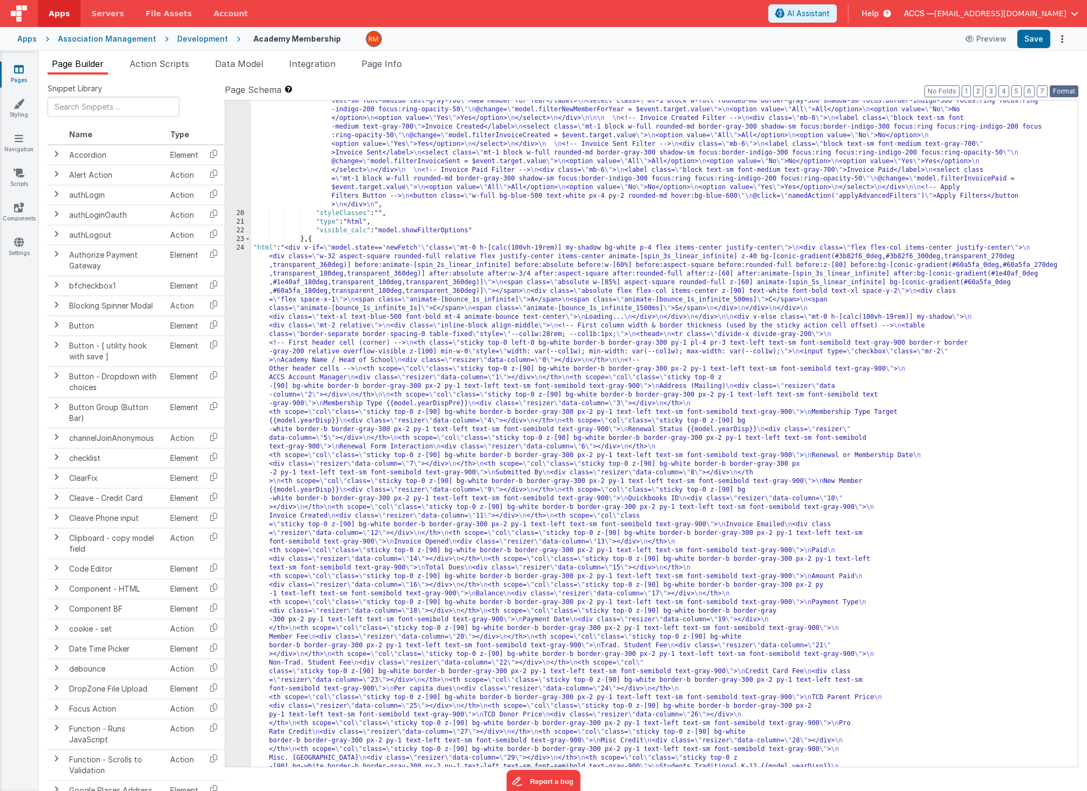
click at [1058, 91] on button "Format" at bounding box center [1063, 91] width 29 height 12
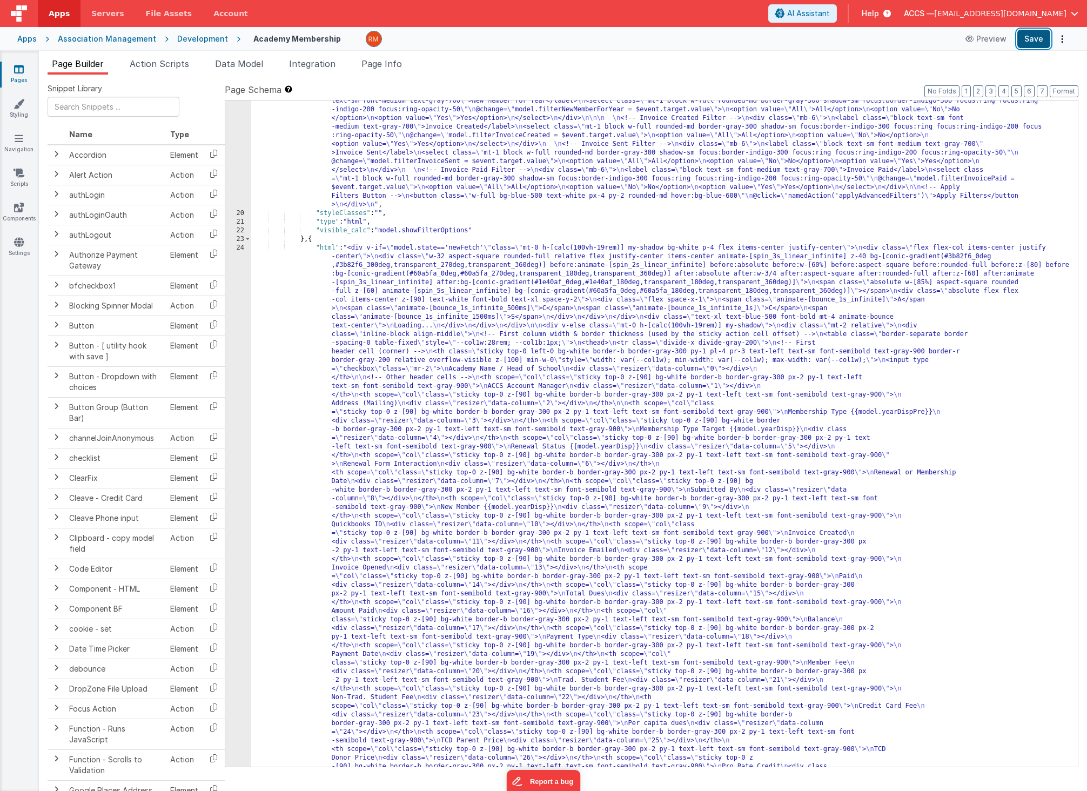
click at [1036, 42] on button "Save" at bounding box center [1033, 39] width 33 height 18
click at [1034, 39] on button "Save" at bounding box center [1033, 39] width 33 height 18
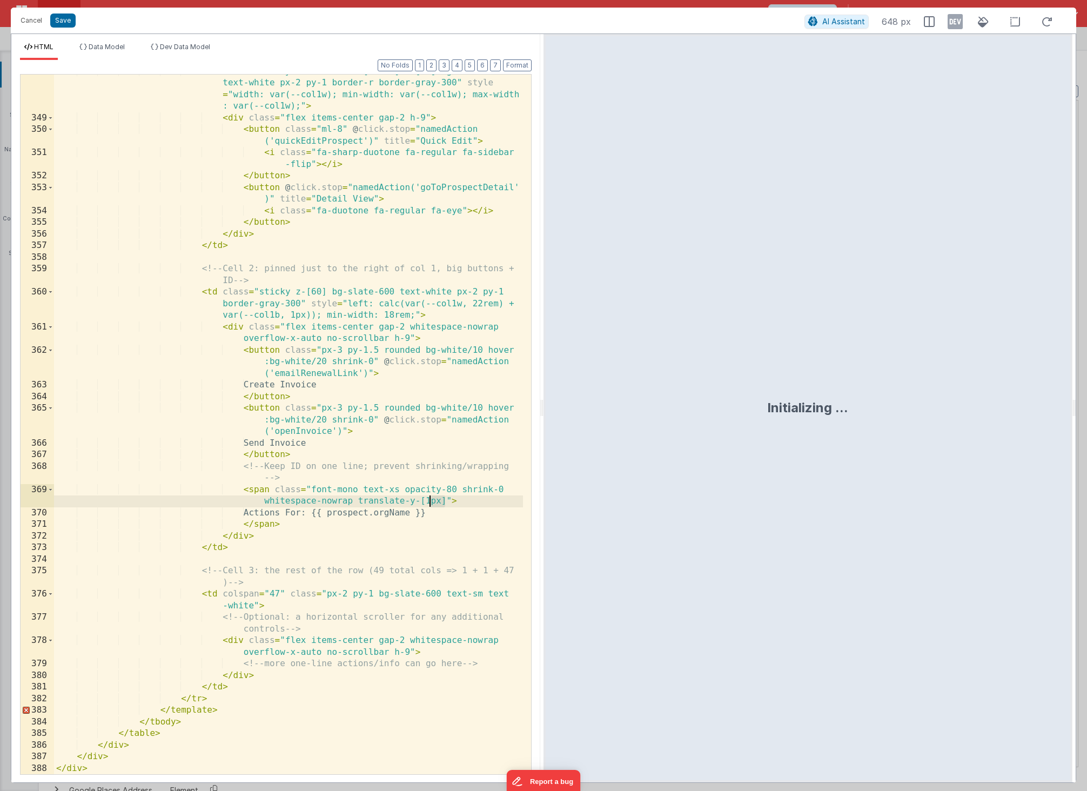
drag, startPoint x: 445, startPoint y: 501, endPoint x: 432, endPoint y: 500, distance: 13.0
click at [432, 500] on div "< td class = "sticky left-0 min-w-[12rem] z-[60] bg-slate-600 text-white px-2 p…" at bounding box center [288, 445] width 469 height 758
click at [429, 502] on div "< td class = "sticky left-0 min-w-[12rem] z-[60] bg-slate-600 text-white px-2 p…" at bounding box center [288, 445] width 469 height 758
drag, startPoint x: 446, startPoint y: 501, endPoint x: 360, endPoint y: 502, distance: 85.9
click at [358, 503] on div "< td class = "sticky left-0 min-w-[12rem] z-[60] bg-slate-600 text-white px-2 p…" at bounding box center [288, 445] width 469 height 758
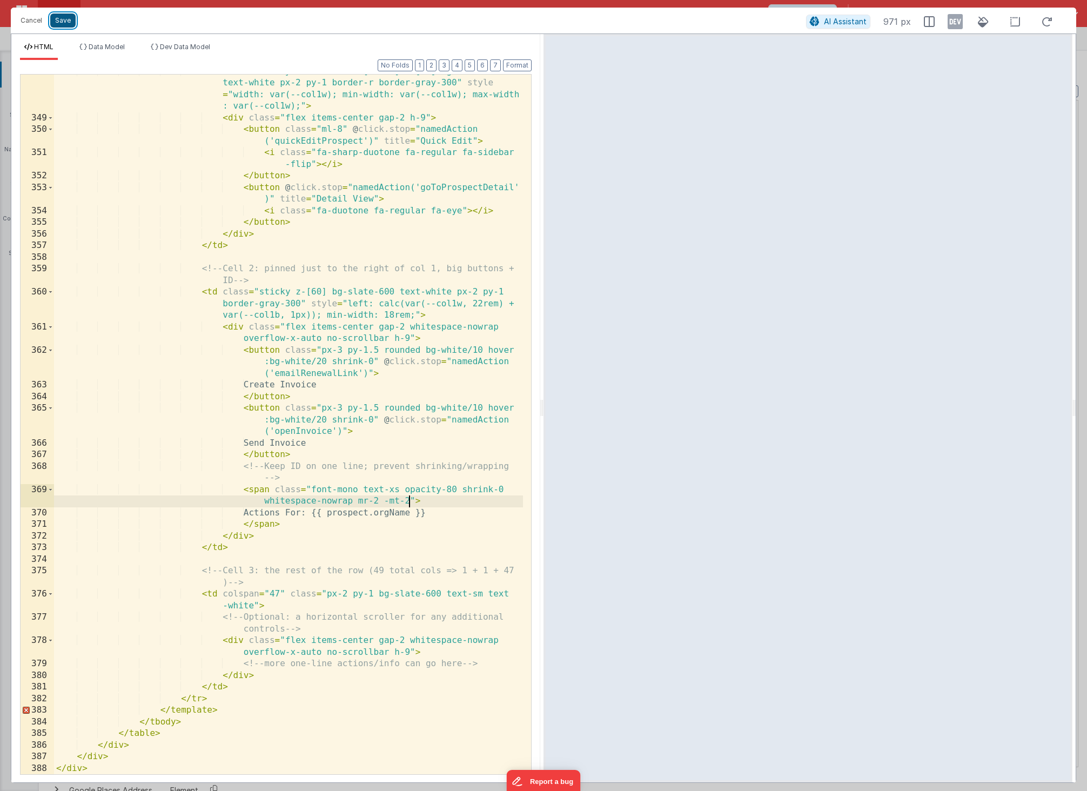
click at [69, 21] on button "Save" at bounding box center [62, 21] width 25 height 14
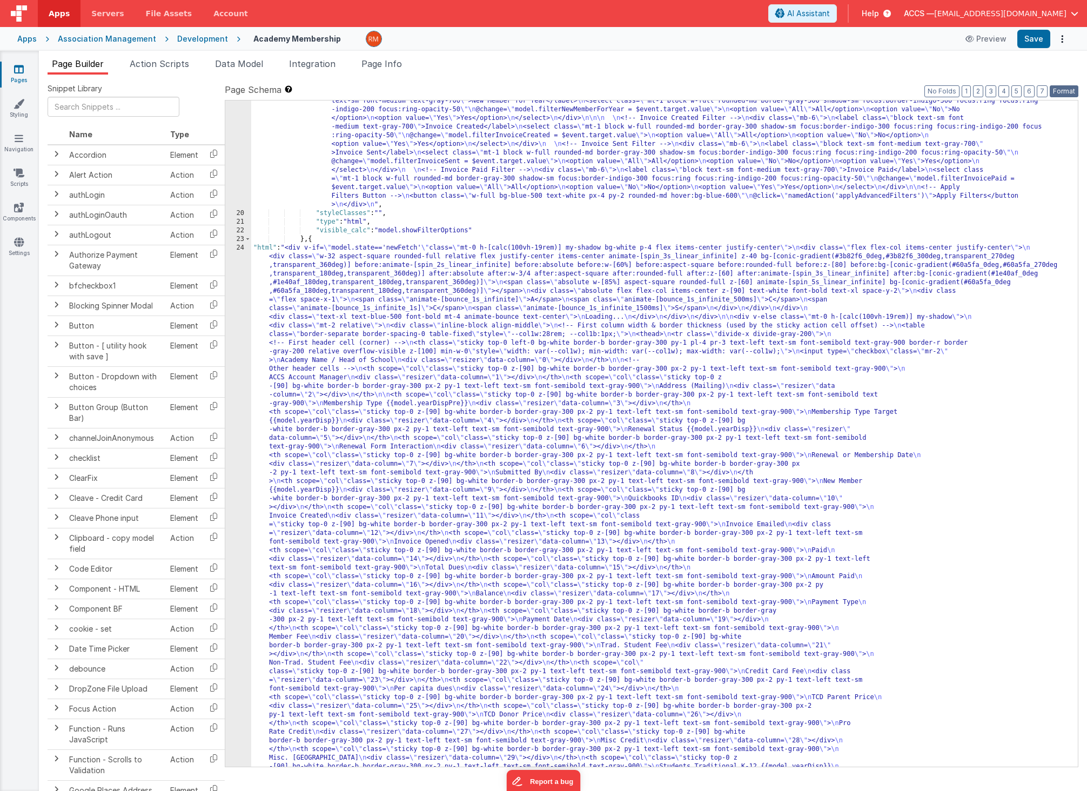
drag, startPoint x: 1056, startPoint y: 90, endPoint x: 1050, endPoint y: 73, distance: 18.1
click at [1055, 90] on button "Format" at bounding box center [1063, 91] width 29 height 12
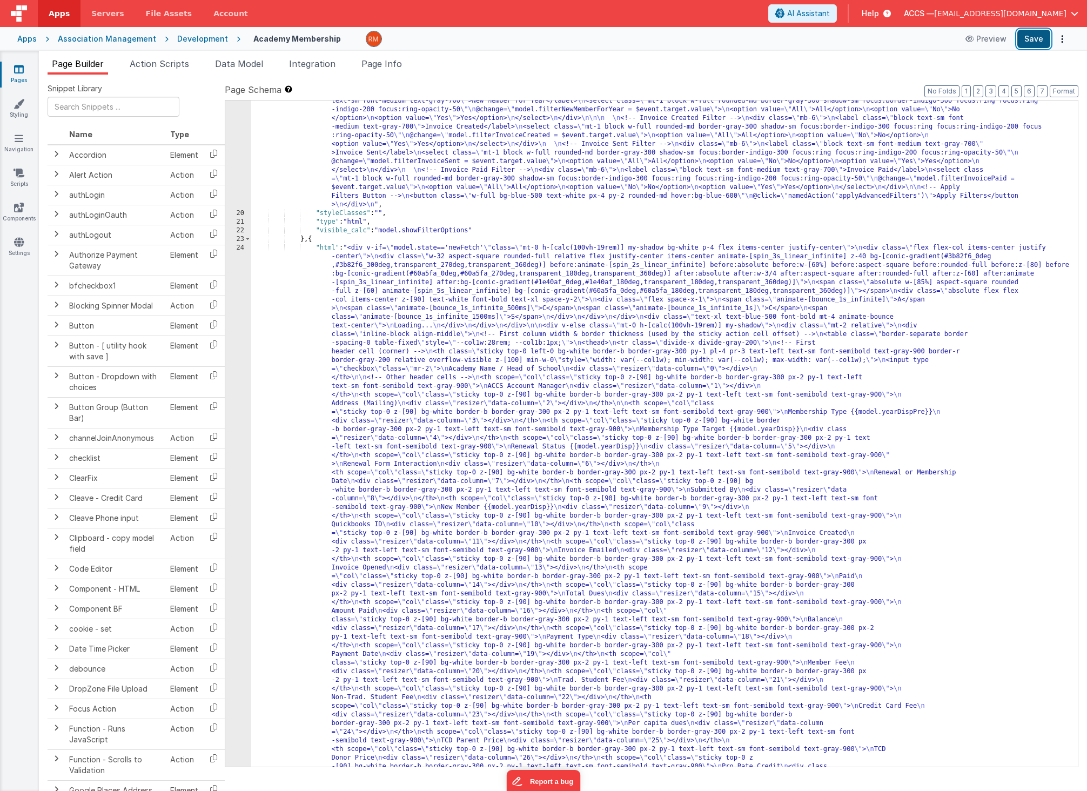
click at [1031, 42] on button "Save" at bounding box center [1033, 39] width 33 height 18
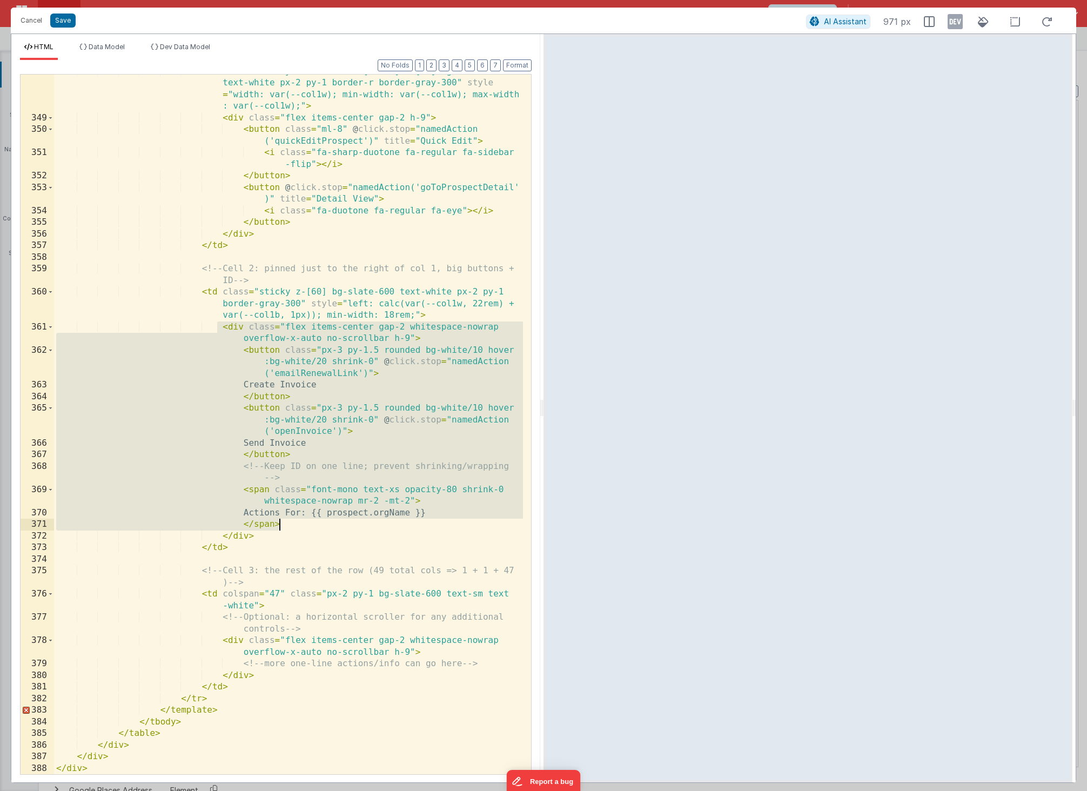
drag, startPoint x: 219, startPoint y: 326, endPoint x: 320, endPoint y: 516, distance: 215.5
click at [320, 516] on div "< td class = "sticky left-0 min-w-[12rem] z-[60] bg-slate-600 text-white px-2 p…" at bounding box center [288, 445] width 469 height 758
drag, startPoint x: 302, startPoint y: 535, endPoint x: 10, endPoint y: 326, distance: 359.1
click at [11, 326] on div "HTML Data Model Dev Data Model Format 7 6 5 4 3 2 1 No Folds 348 349 350 351 35…" at bounding box center [543, 407] width 1065 height 749
drag, startPoint x: 271, startPoint y: 534, endPoint x: 2, endPoint y: 322, distance: 342.3
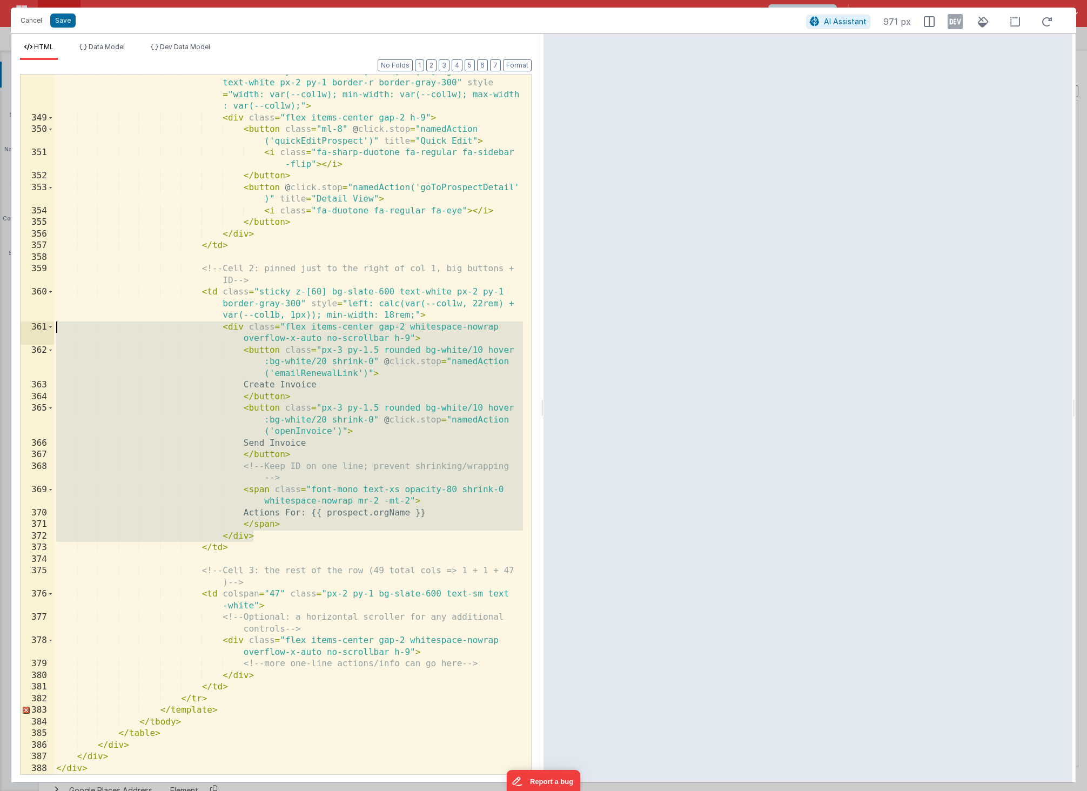
click at [2, 322] on div "Cancel Save AI Assistant 971 px HTML Data Model Dev Data Model Format 7 6 5 4 3…" at bounding box center [543, 395] width 1087 height 791
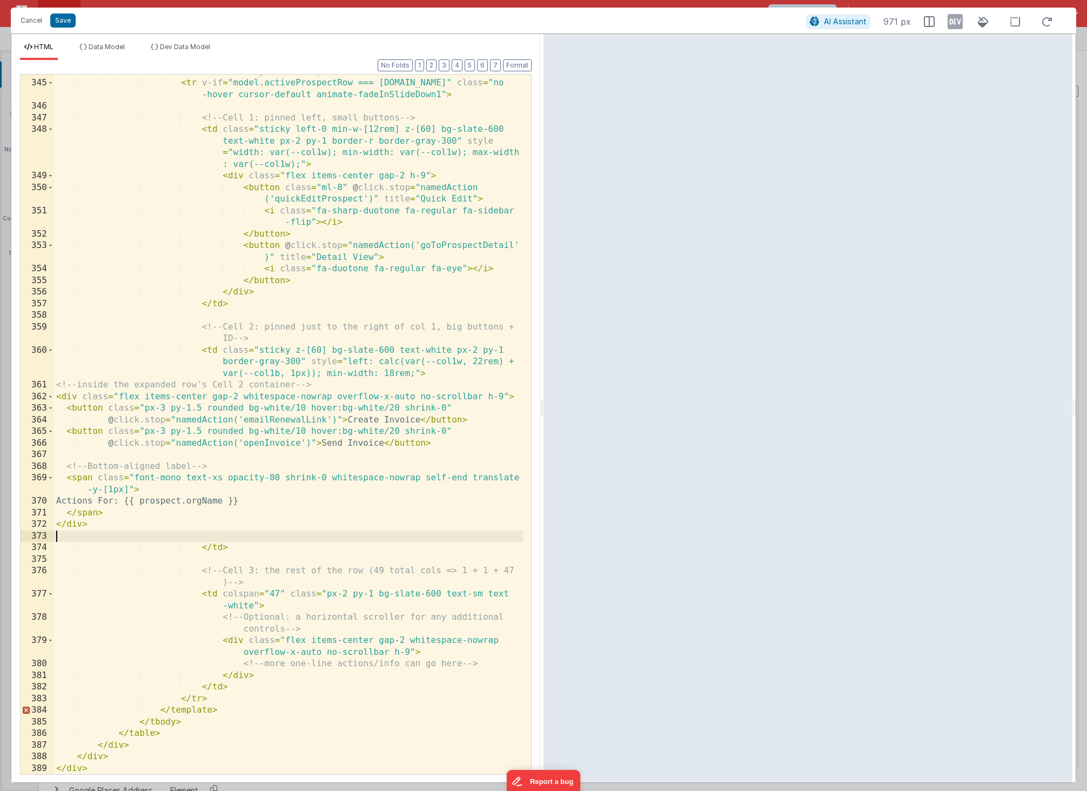
scroll to position [6639, 0]
click at [524, 63] on button "Format" at bounding box center [517, 65] width 29 height 12
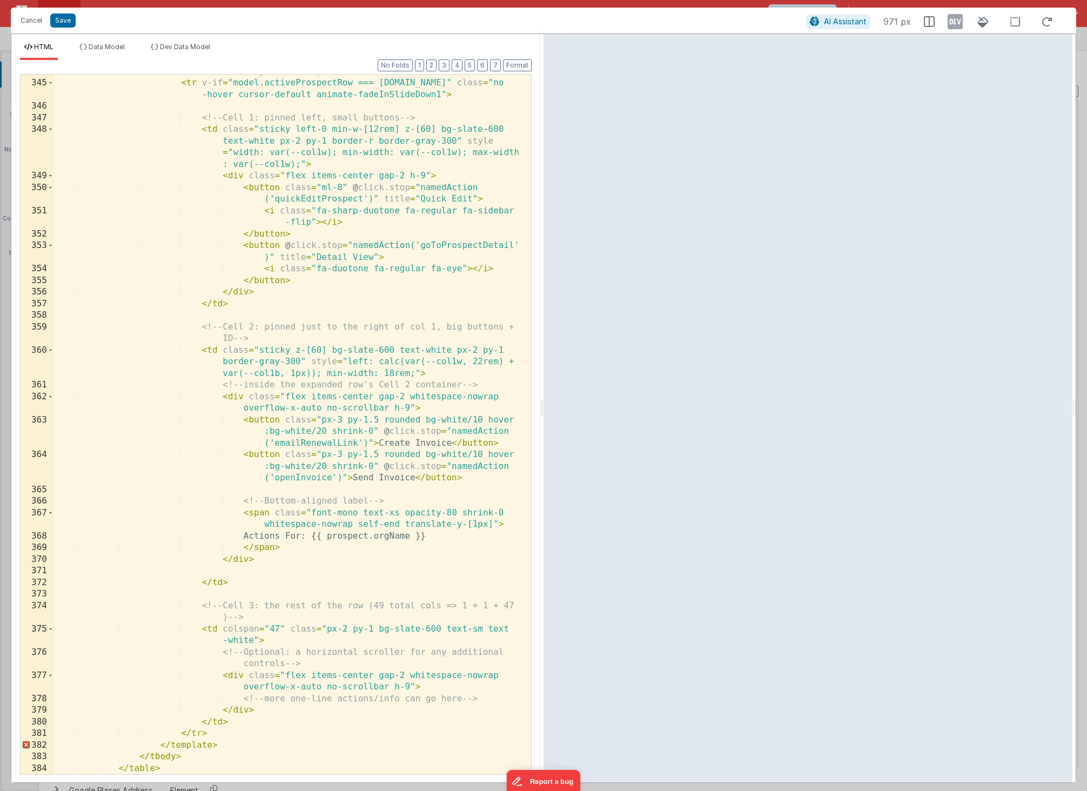
click at [255, 594] on div "<!-- EXPANDED ROW (no wrapping; stays one line; scrolls horizontally if needed)…" at bounding box center [288, 421] width 469 height 735
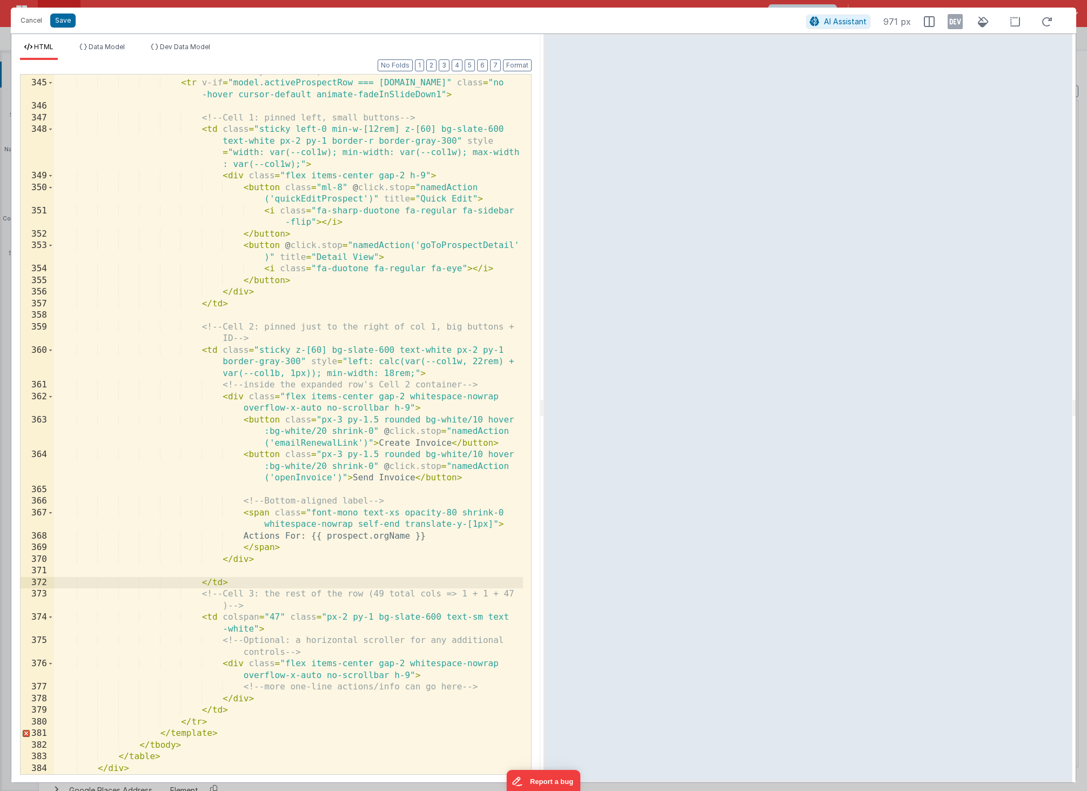
click at [228, 320] on div "<!-- EXPANDED ROW (no wrapping; stays one line; scrolls horizontally if needed)…" at bounding box center [288, 421] width 469 height 735
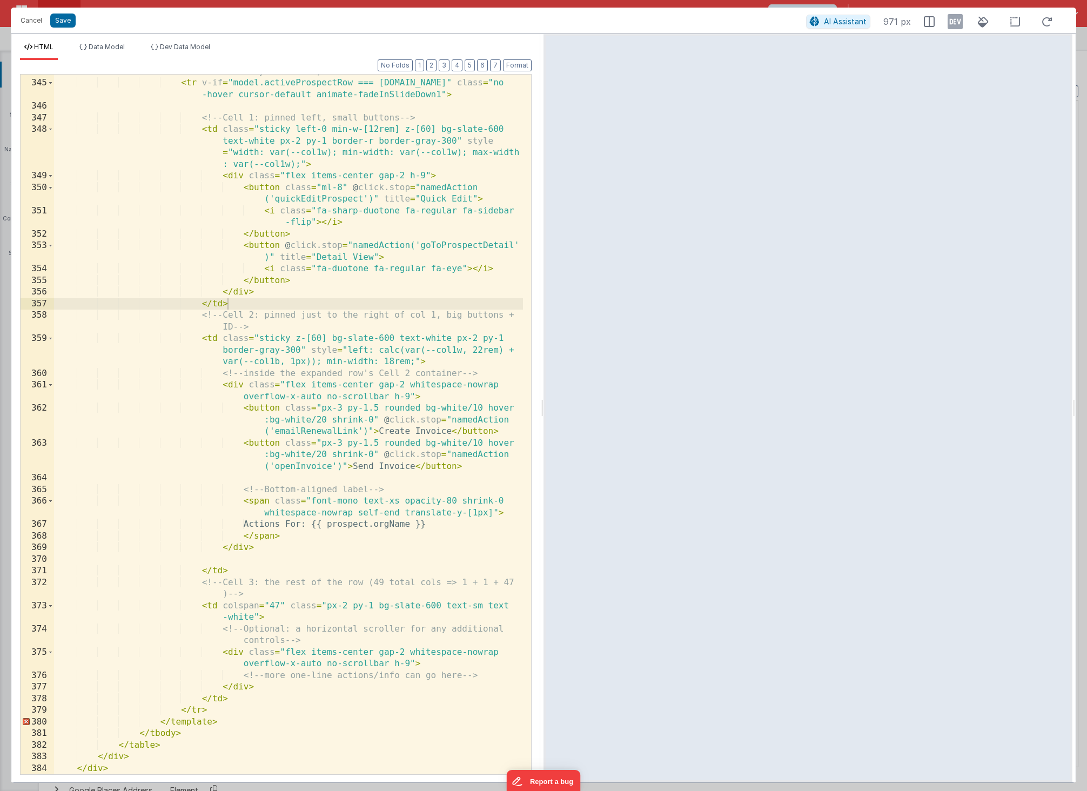
click at [61, 12] on div "Cancel Save AI Assistant 971 px" at bounding box center [543, 21] width 1065 height 26
click at [65, 19] on button "Save" at bounding box center [62, 21] width 25 height 14
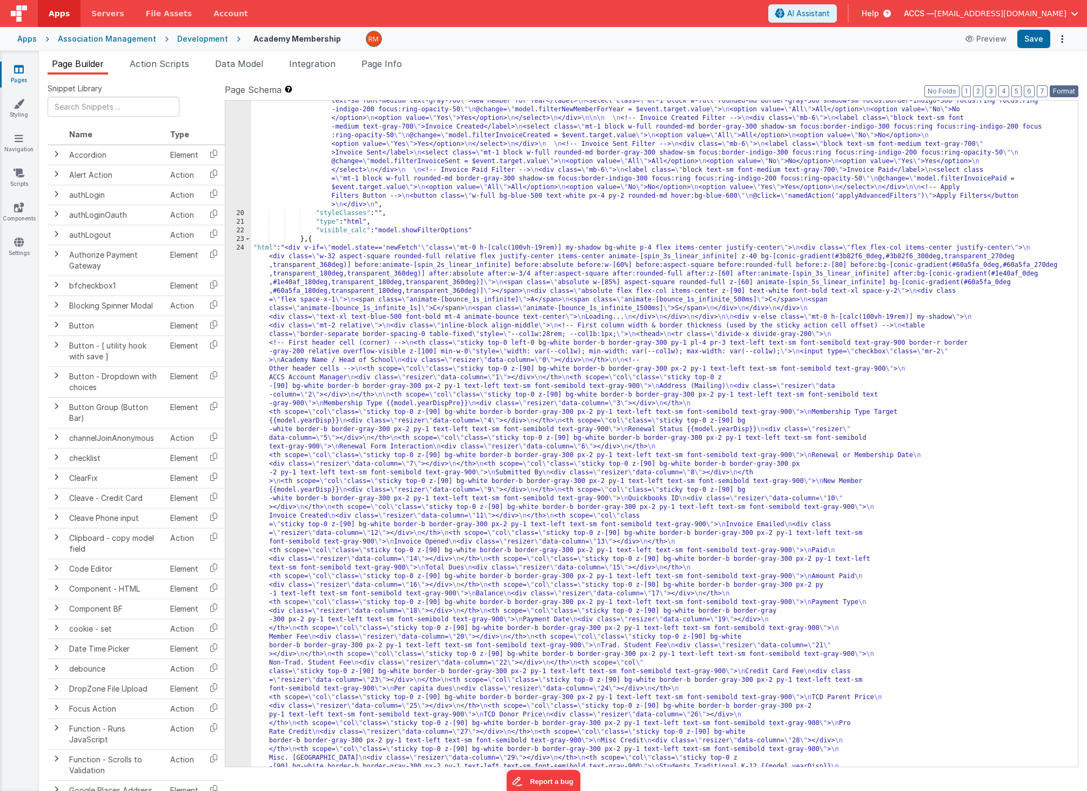
click at [1063, 92] on button "Format" at bounding box center [1063, 91] width 29 height 12
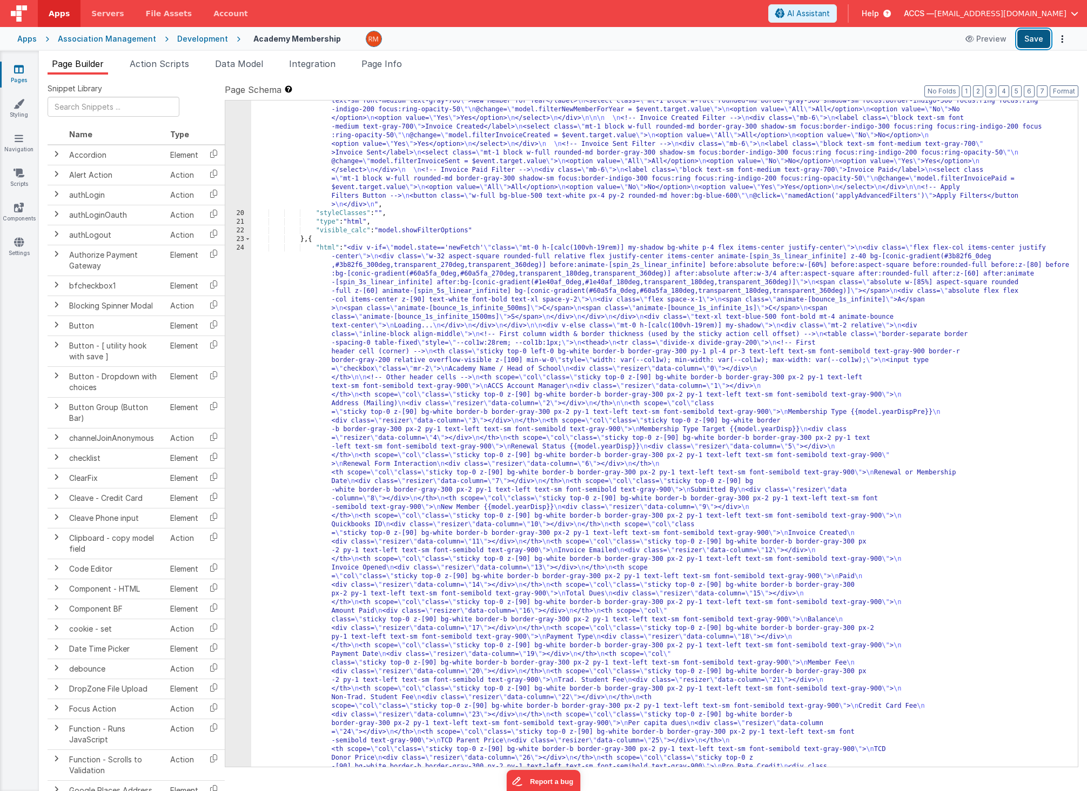
click at [1037, 39] on button "Save" at bounding box center [1033, 39] width 33 height 18
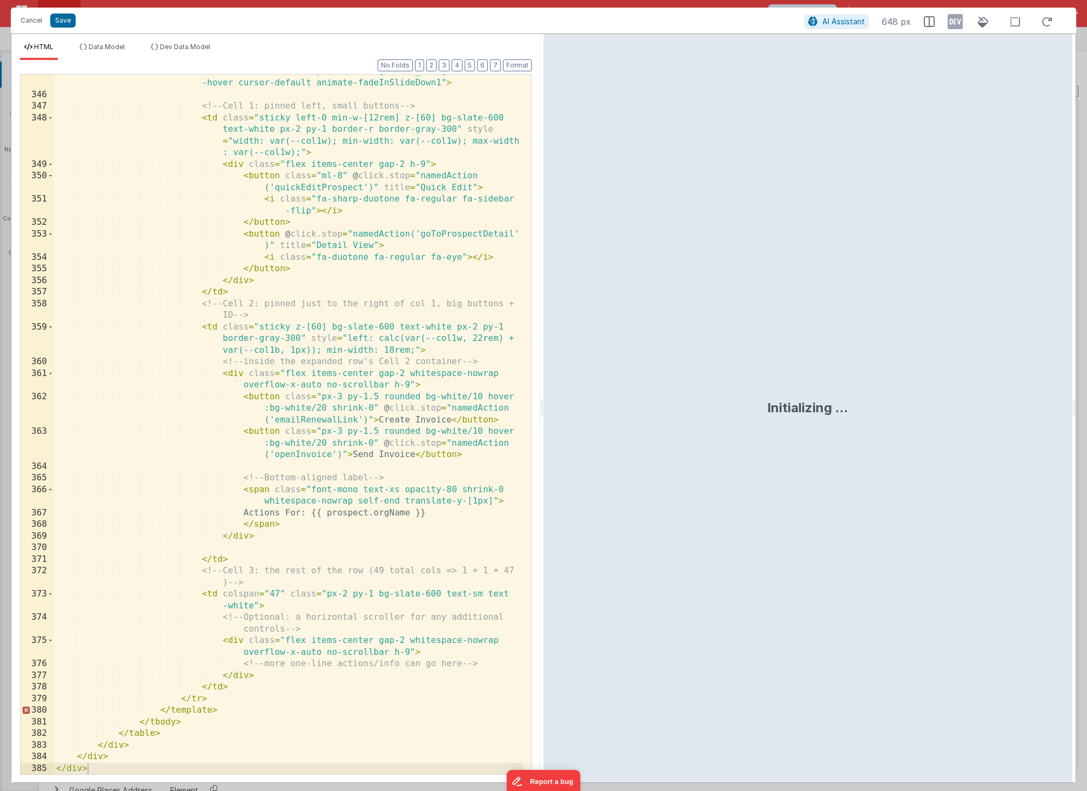
scroll to position [6651, 0]
click at [355, 501] on div "< tr v-if = "model.activeProspectRow === prospect.id" class = "no -hover cursor…" at bounding box center [288, 433] width 469 height 735
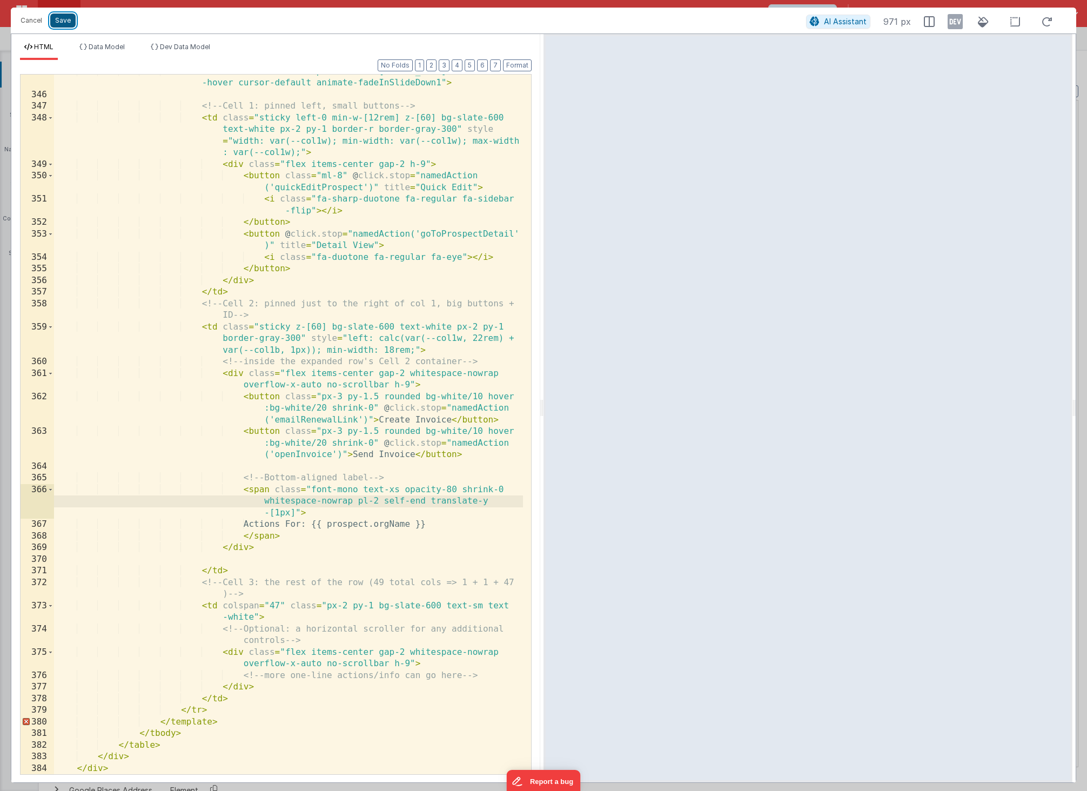
click at [67, 25] on button "Save" at bounding box center [62, 21] width 25 height 14
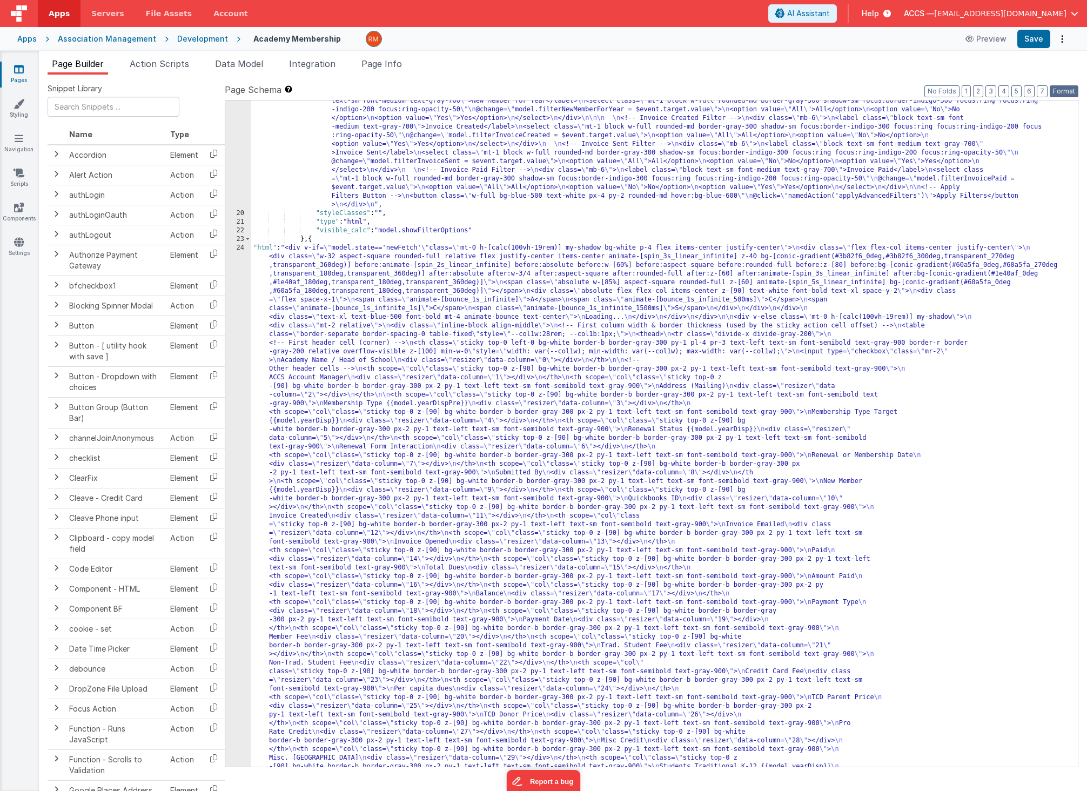
drag, startPoint x: 1062, startPoint y: 95, endPoint x: 1041, endPoint y: 55, distance: 45.0
click at [1062, 94] on button "Format" at bounding box center [1063, 91] width 29 height 12
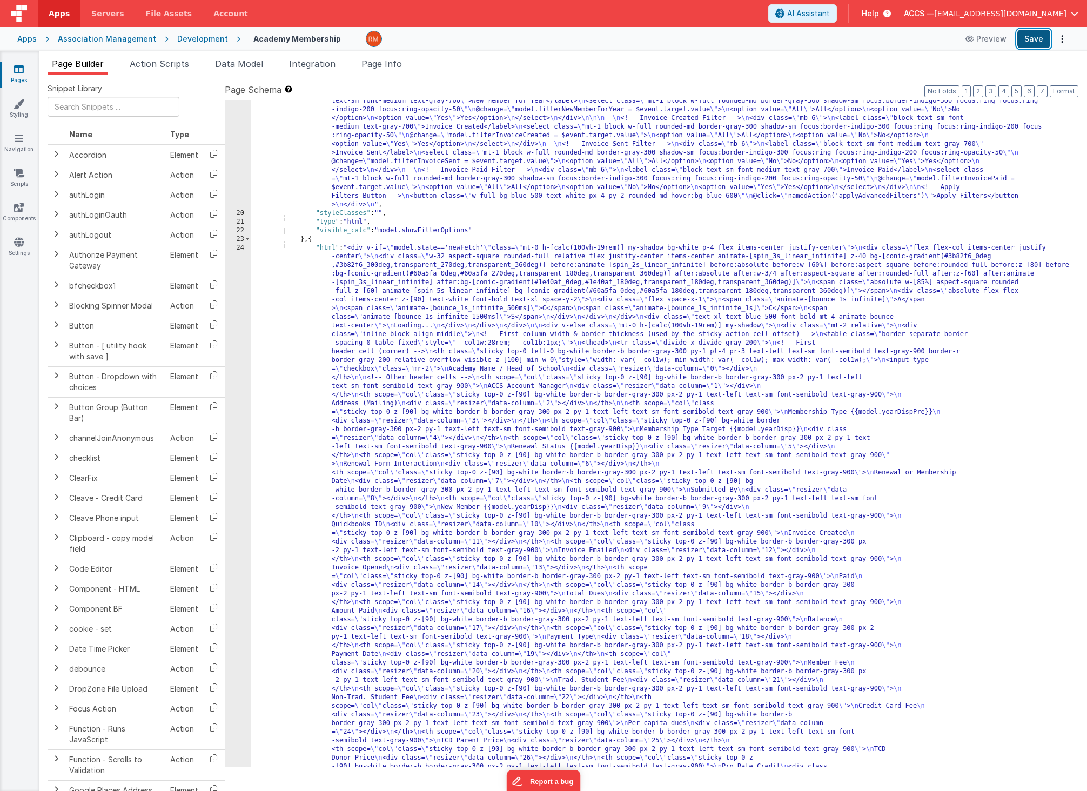
click at [1032, 42] on button "Save" at bounding box center [1033, 39] width 33 height 18
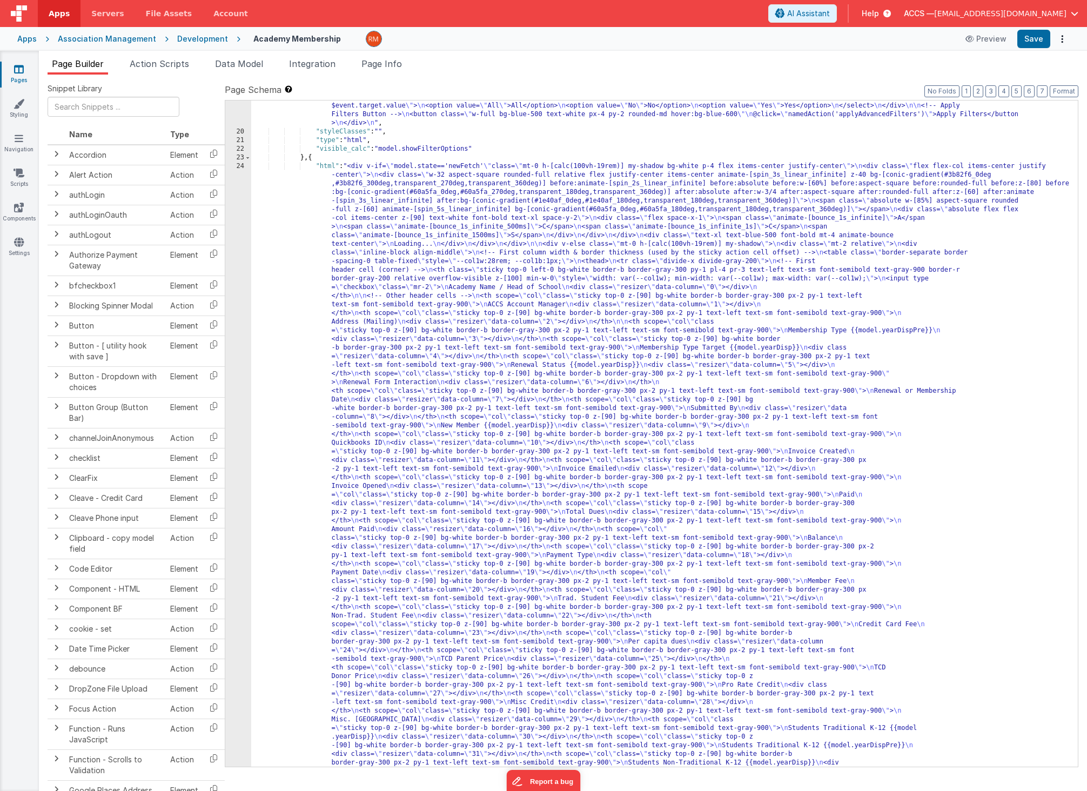
scroll to position [491, 0]
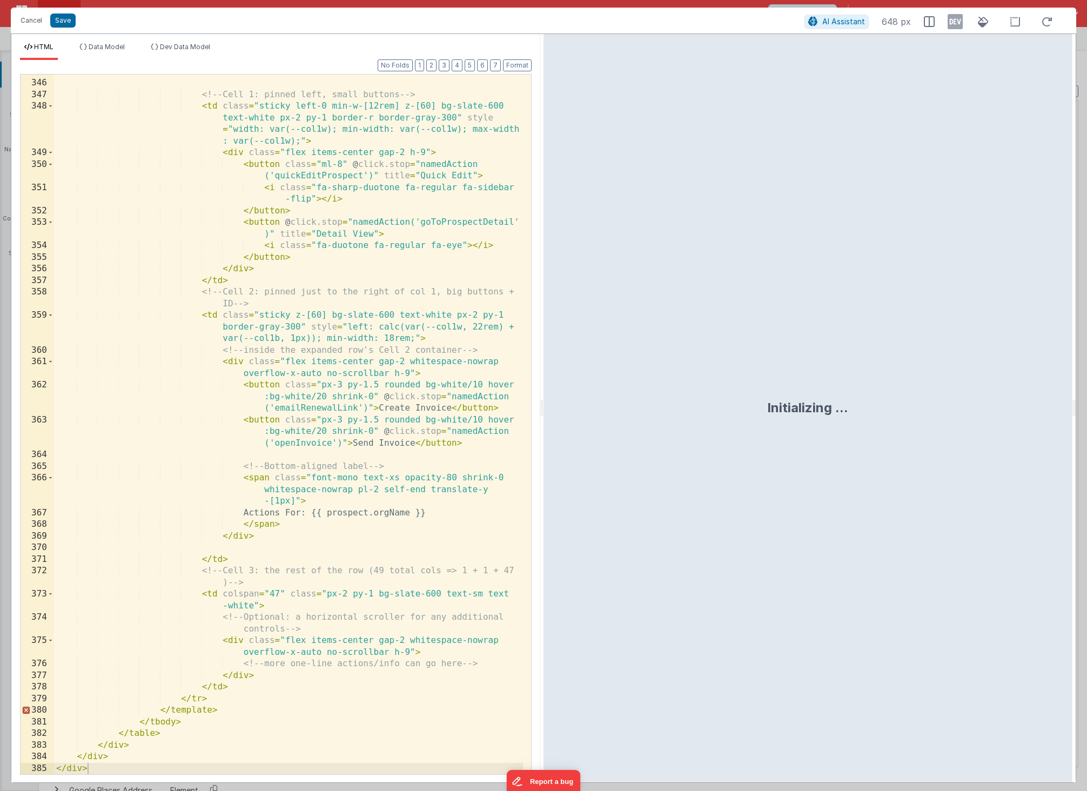
scroll to position [6663, 0]
drag, startPoint x: 294, startPoint y: 502, endPoint x: 430, endPoint y: 491, distance: 136.5
click at [430, 491] on div "< tr v-if = "model.activeProspectRow === prospect.id" class = "no -hover cursor…" at bounding box center [288, 421] width 469 height 735
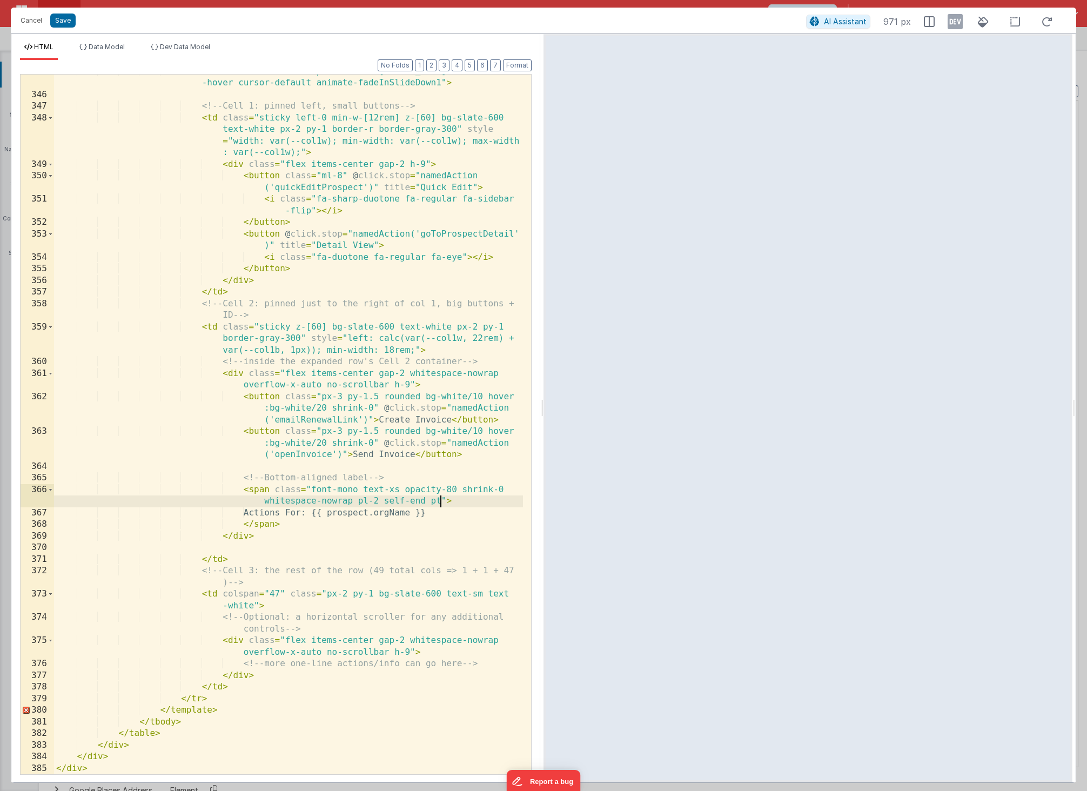
scroll to position [6651, 0]
click at [60, 21] on button "Save" at bounding box center [62, 21] width 25 height 14
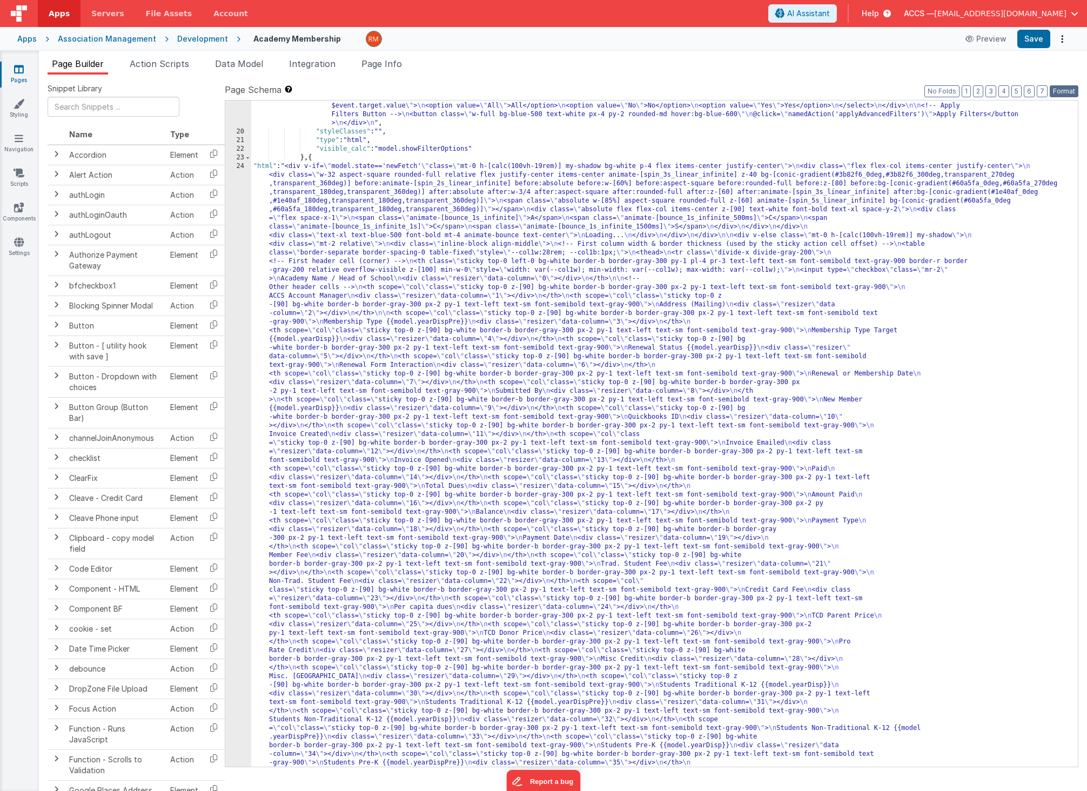
drag, startPoint x: 1067, startPoint y: 92, endPoint x: 1057, endPoint y: 80, distance: 15.3
click at [1067, 91] on button "Format" at bounding box center [1063, 91] width 29 height 12
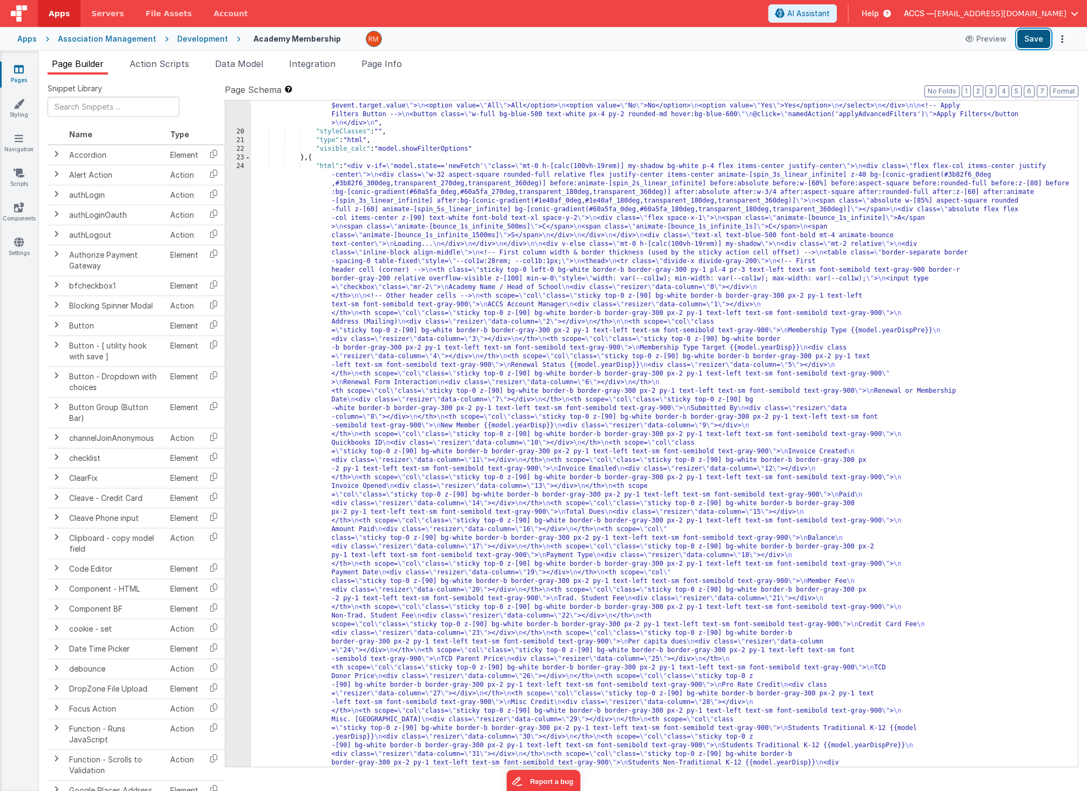
click at [1027, 40] on button "Save" at bounding box center [1033, 39] width 33 height 18
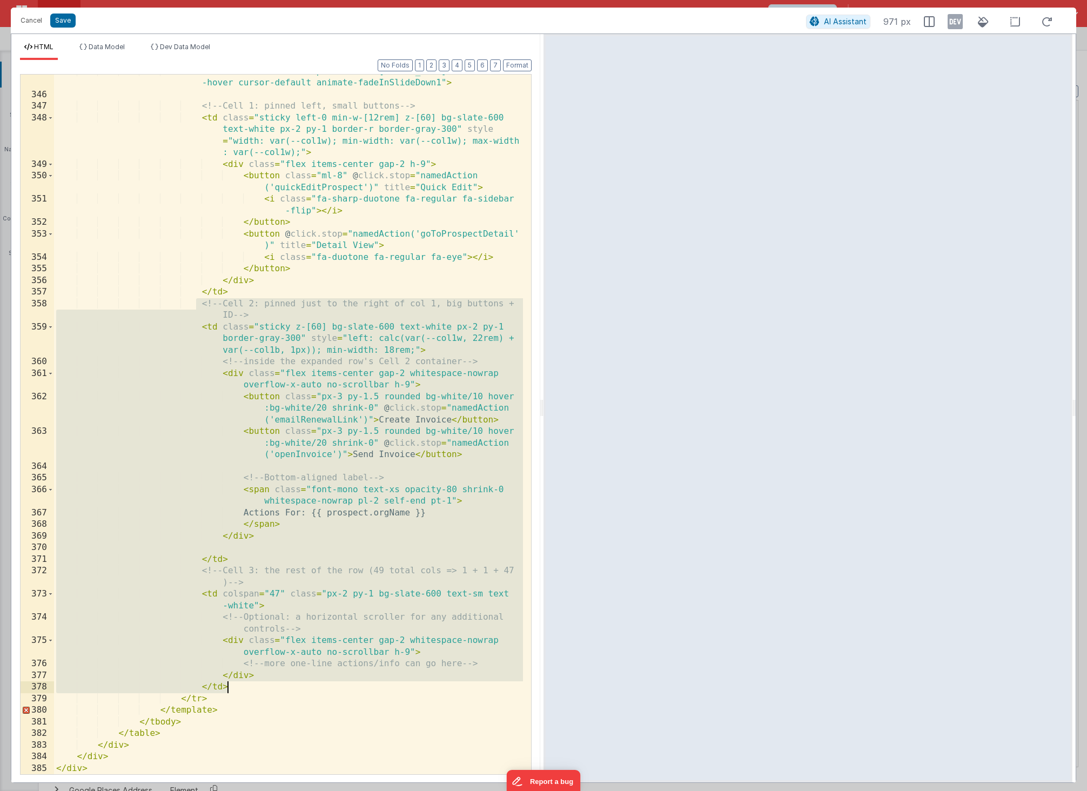
drag, startPoint x: 197, startPoint y: 299, endPoint x: 271, endPoint y: 683, distance: 390.6
click at [271, 683] on div "< tr v-if = "model.activeProspectRow === prospect.id" class = "no -hover cursor…" at bounding box center [288, 433] width 469 height 735
click at [42, 24] on button "Cancel" at bounding box center [31, 20] width 32 height 15
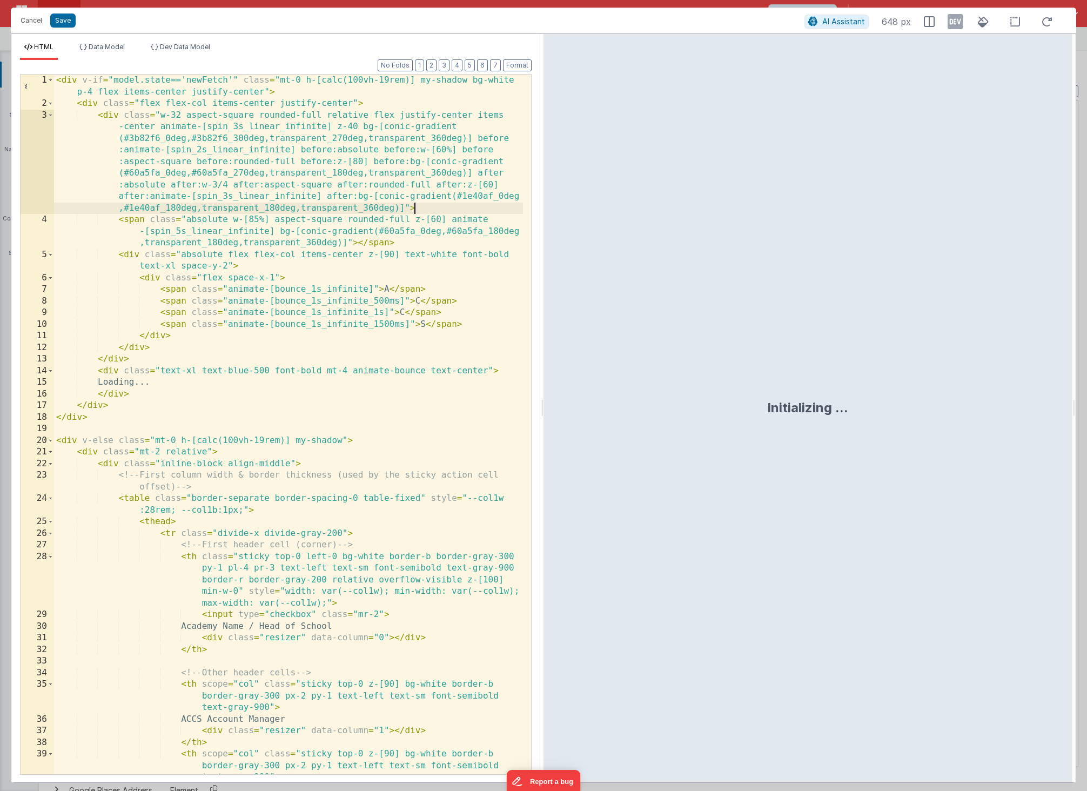
click at [494, 207] on div "< div v-if = "model.state=='newFetch'" class = "mt-0 h-[calc(100vh-19rem)] my-s…" at bounding box center [288, 442] width 469 height 735
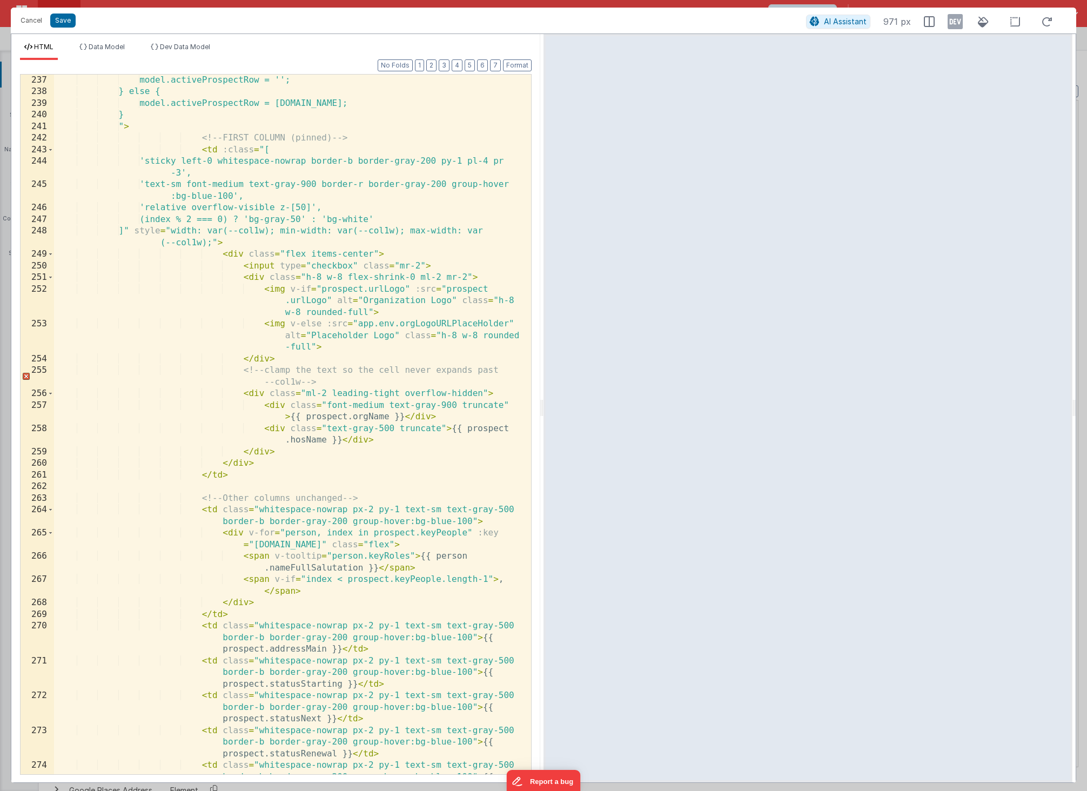
scroll to position [4099, 0]
drag, startPoint x: 321, startPoint y: 207, endPoint x: 288, endPoint y: 208, distance: 33.0
click at [288, 208] on div "model.activeProspectRow = ''; } else { model.activeProspectRow = prospect.id; }…" at bounding box center [288, 448] width 469 height 746
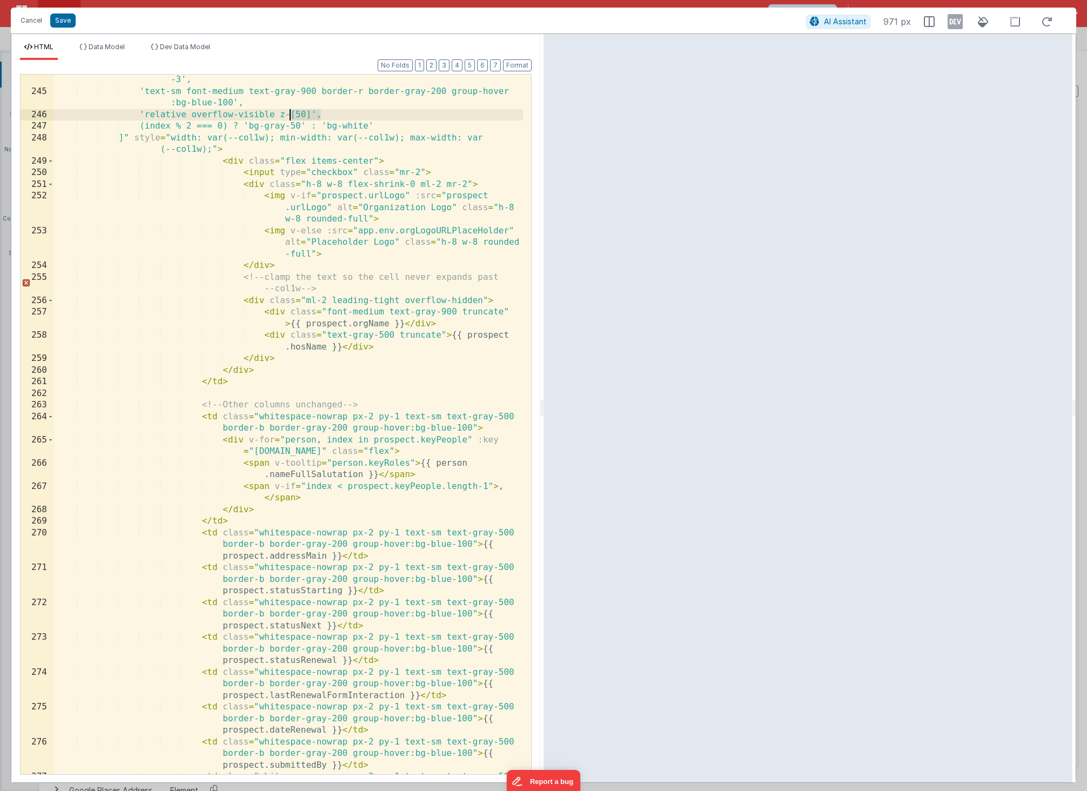
scroll to position [4192, 0]
click at [469, 428] on div "'sticky left-0 whitespace-nowrap border-b border-gray-200 py-1 pl-4 pr -3', 'te…" at bounding box center [288, 442] width 469 height 758
click at [66, 23] on button "Save" at bounding box center [62, 21] width 25 height 14
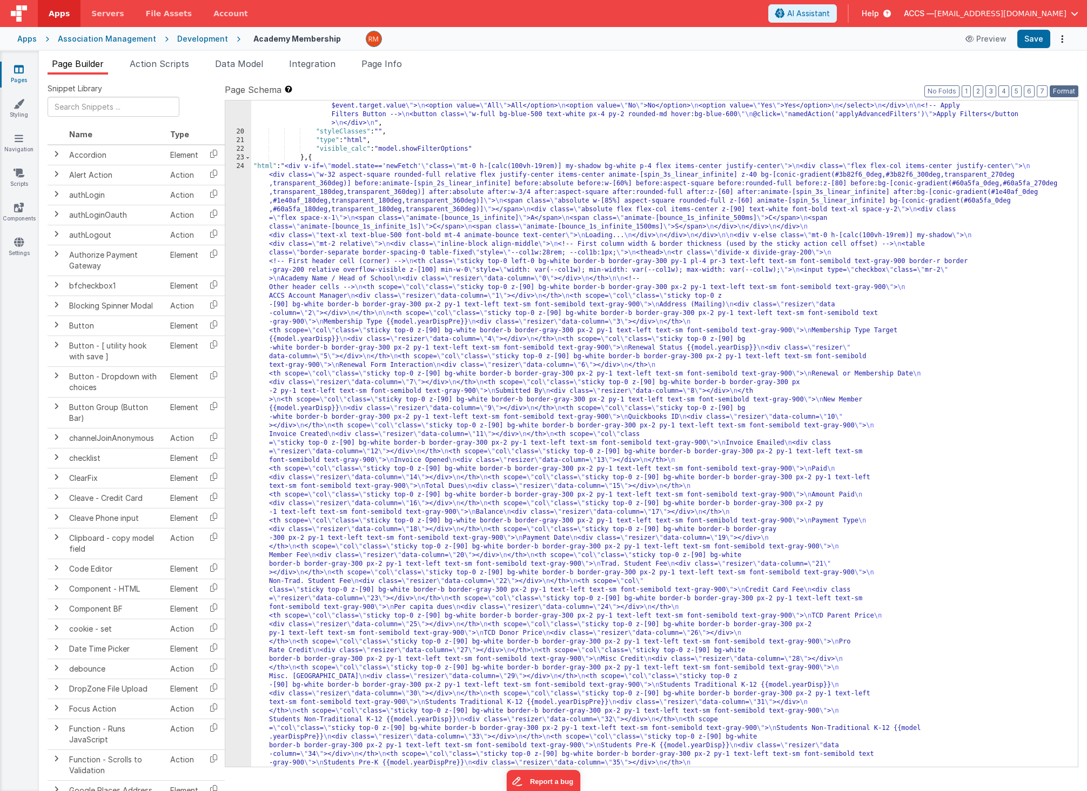
drag, startPoint x: 1055, startPoint y: 89, endPoint x: 1042, endPoint y: 57, distance: 34.9
click at [1054, 89] on button "Format" at bounding box center [1063, 91] width 29 height 12
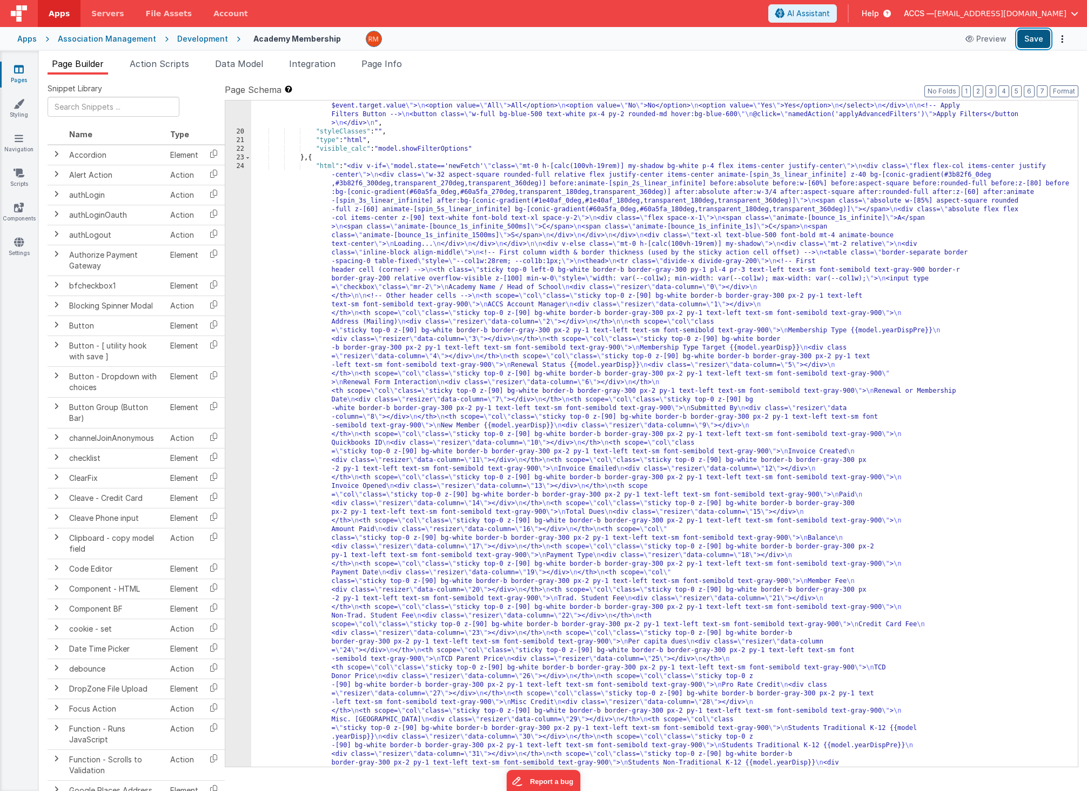
click at [1034, 38] on button "Save" at bounding box center [1033, 39] width 33 height 18
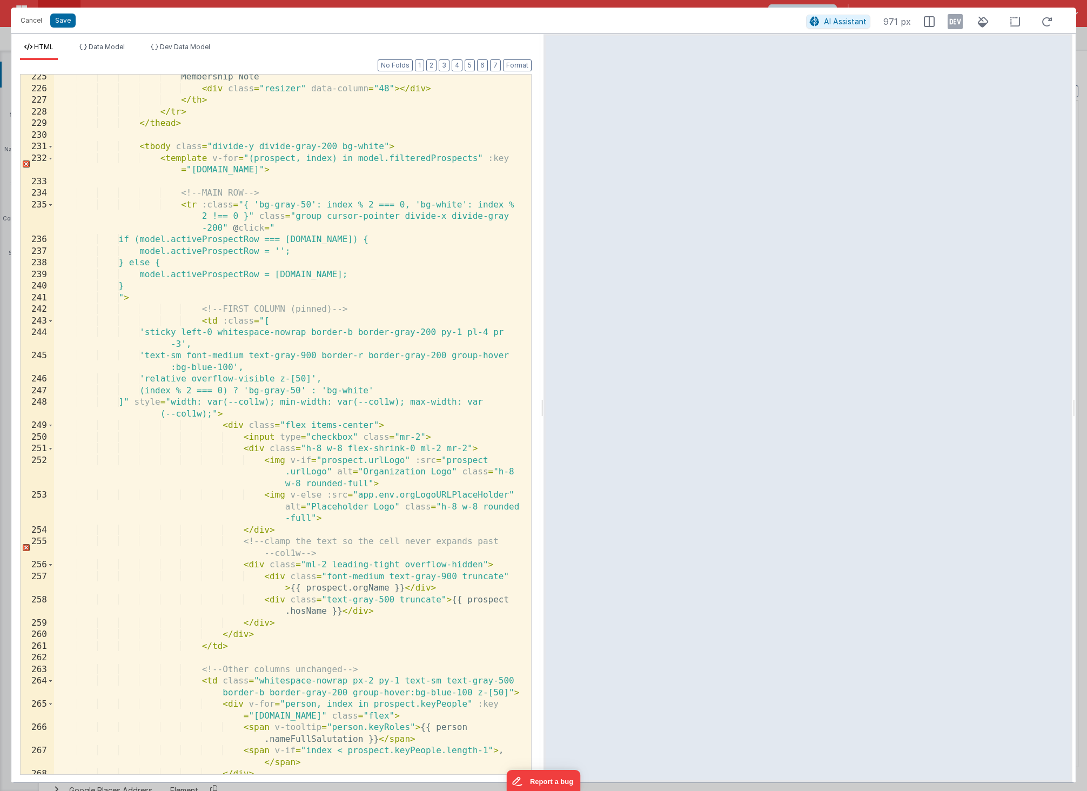
scroll to position [0, 0]
drag, startPoint x: 328, startPoint y: 379, endPoint x: 150, endPoint y: 375, distance: 178.8
click at [150, 375] on div "Membership Note < div class = "resizer" data-column = "48" > </ div > </ th > <…" at bounding box center [288, 432] width 469 height 723
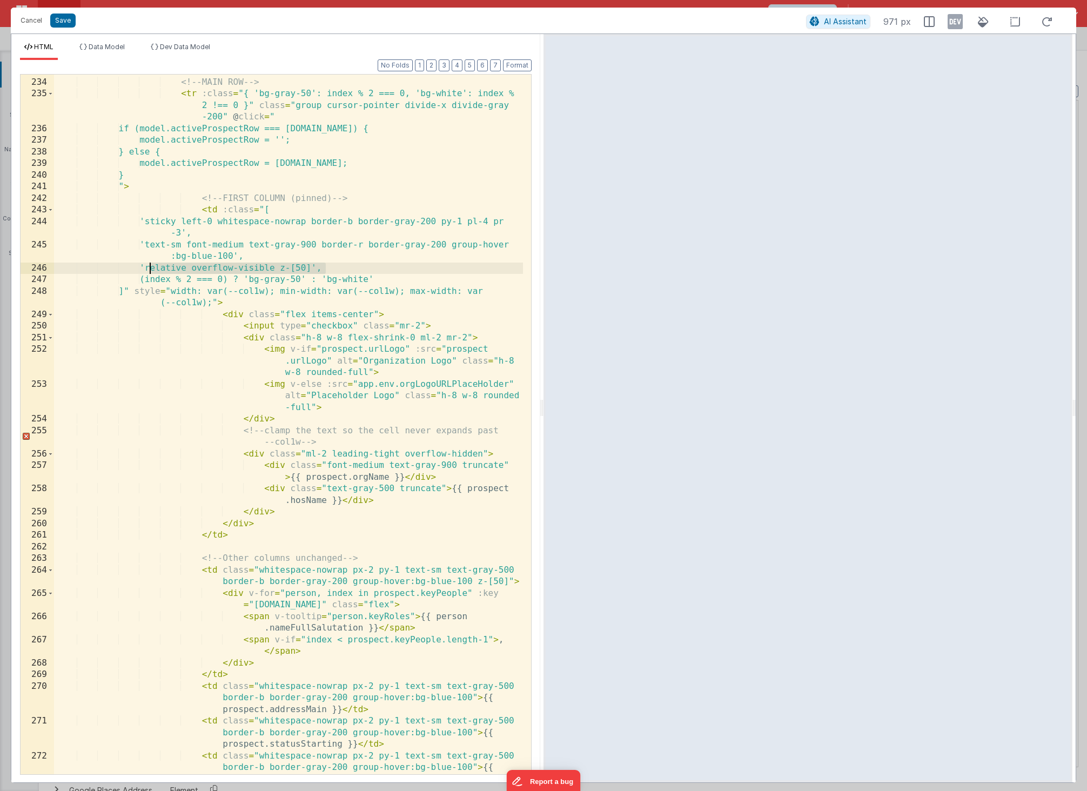
scroll to position [4039, 0]
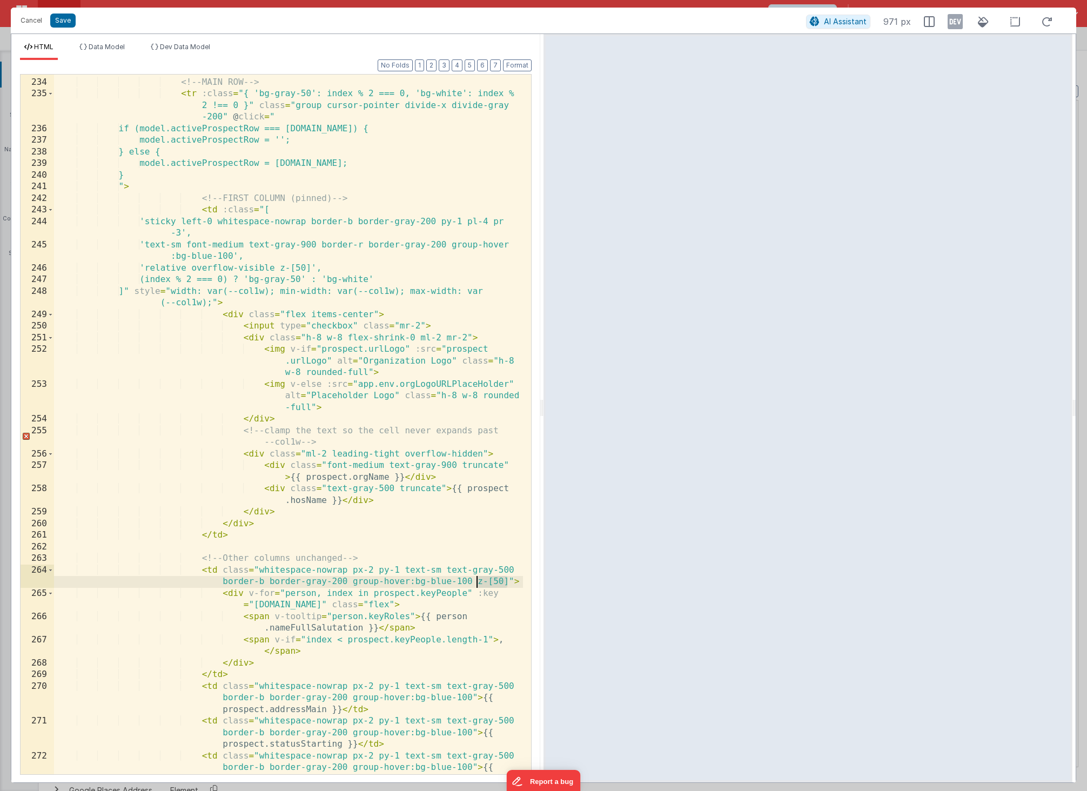
drag, startPoint x: 507, startPoint y: 582, endPoint x: 476, endPoint y: 585, distance: 31.0
click at [476, 585] on div "<!-- MAIN ROW --> < tr :class = "{ 'bg-gray-50': index % 2 === 0, 'bg-white': i…" at bounding box center [288, 438] width 469 height 746
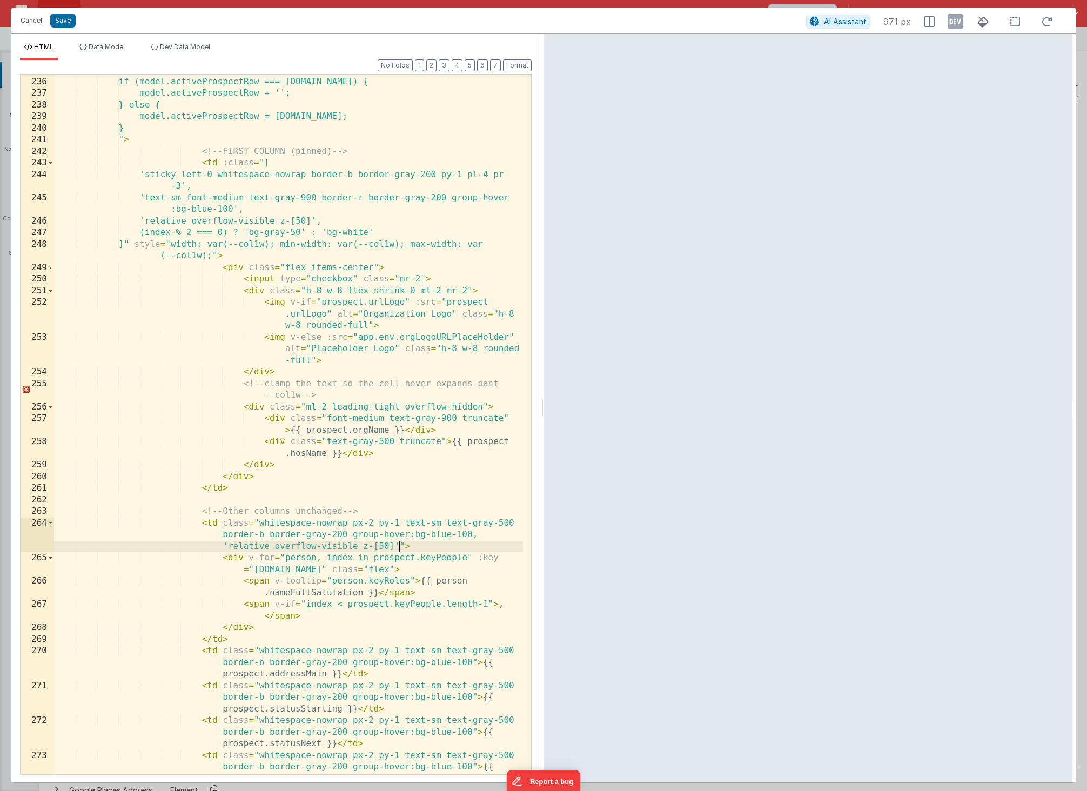
scroll to position [4086, 0]
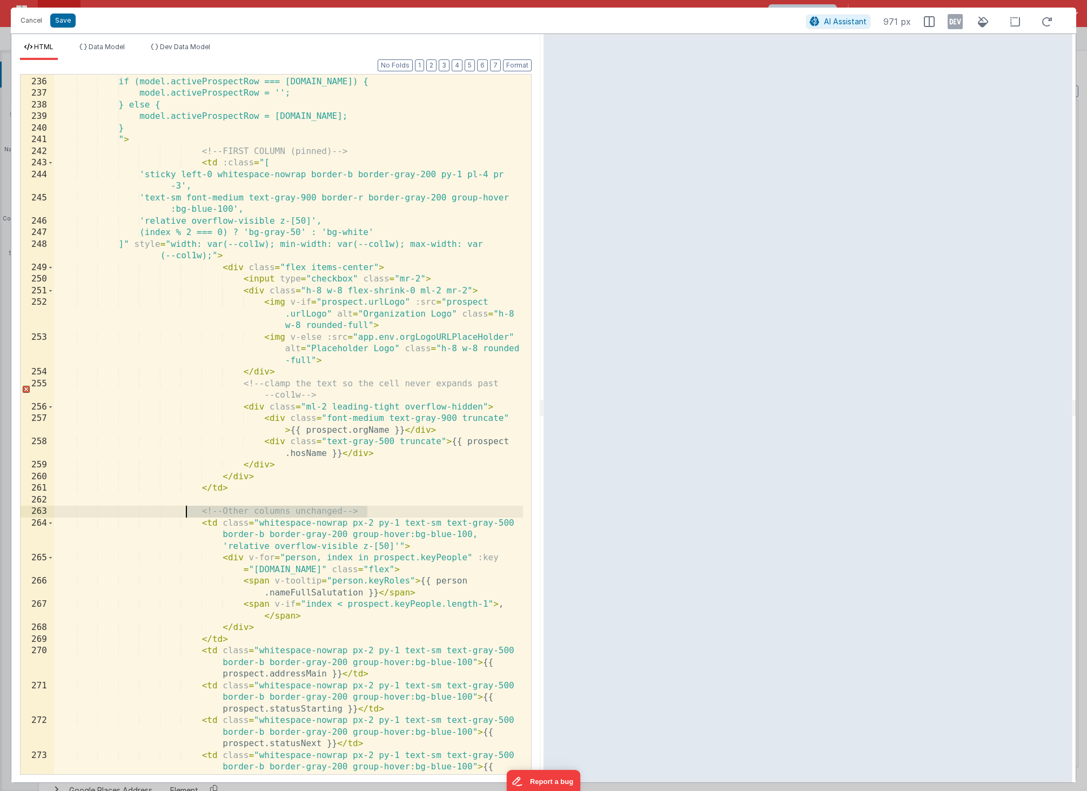
drag, startPoint x: 380, startPoint y: 510, endPoint x: 188, endPoint y: 513, distance: 191.8
click at [188, 513] on div "< tr :class = "{ 'bg-gray-50': index % 2 === 0, 'bg-white': index % 2 !== 0 }" …" at bounding box center [288, 425] width 469 height 769
click at [264, 394] on div "< tr :class = "{ 'bg-gray-50': index % 2 === 0, 'bg-white': index % 2 !== 0 }" …" at bounding box center [288, 425] width 469 height 769
click at [269, 396] on div "< tr :class = "{ 'bg-gray-50': index % 2 === 0, 'bg-white': index % 2 !== 0 }" …" at bounding box center [288, 425] width 469 height 769
click at [63, 21] on button "Save" at bounding box center [62, 21] width 25 height 14
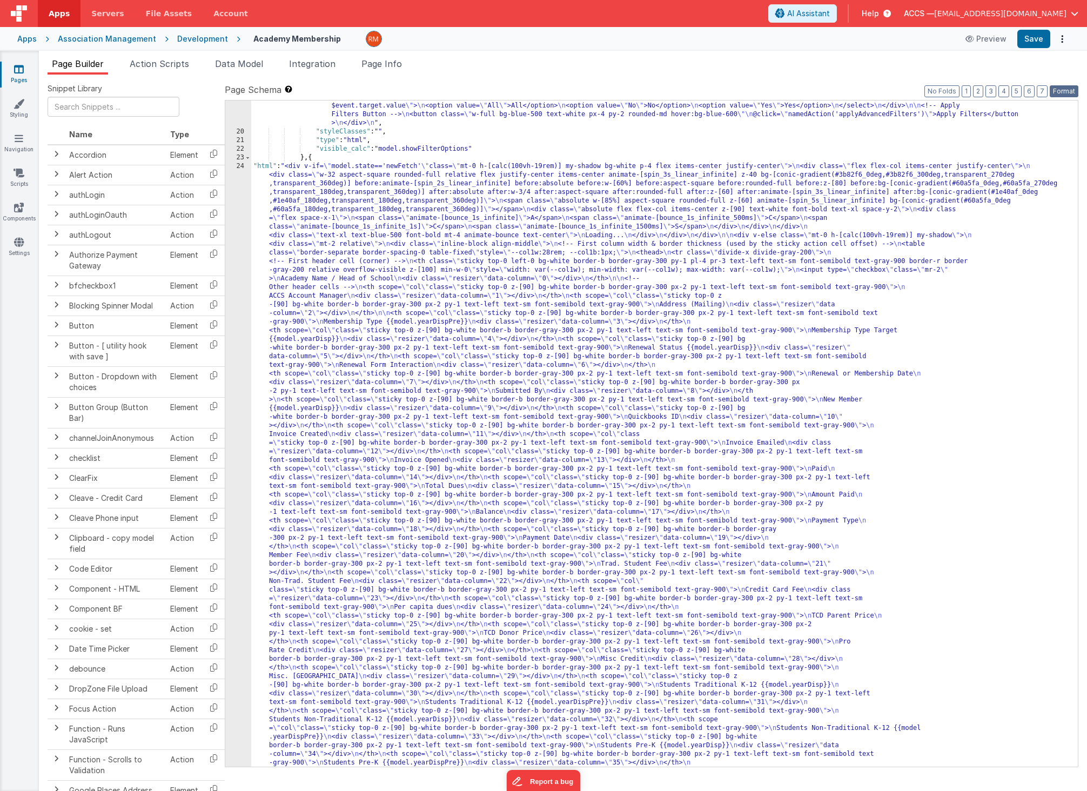
drag, startPoint x: 1063, startPoint y: 88, endPoint x: 1047, endPoint y: 57, distance: 34.8
click at [1061, 87] on button "Format" at bounding box center [1063, 91] width 29 height 12
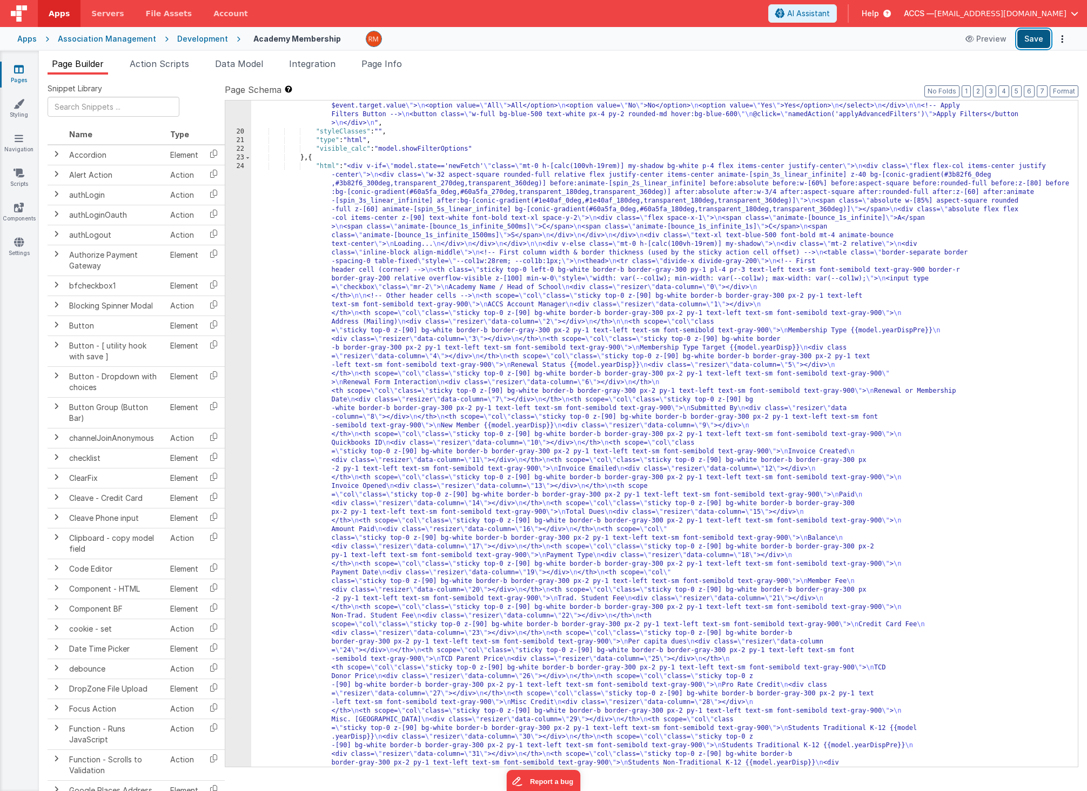
click at [1036, 42] on button "Save" at bounding box center [1033, 39] width 33 height 18
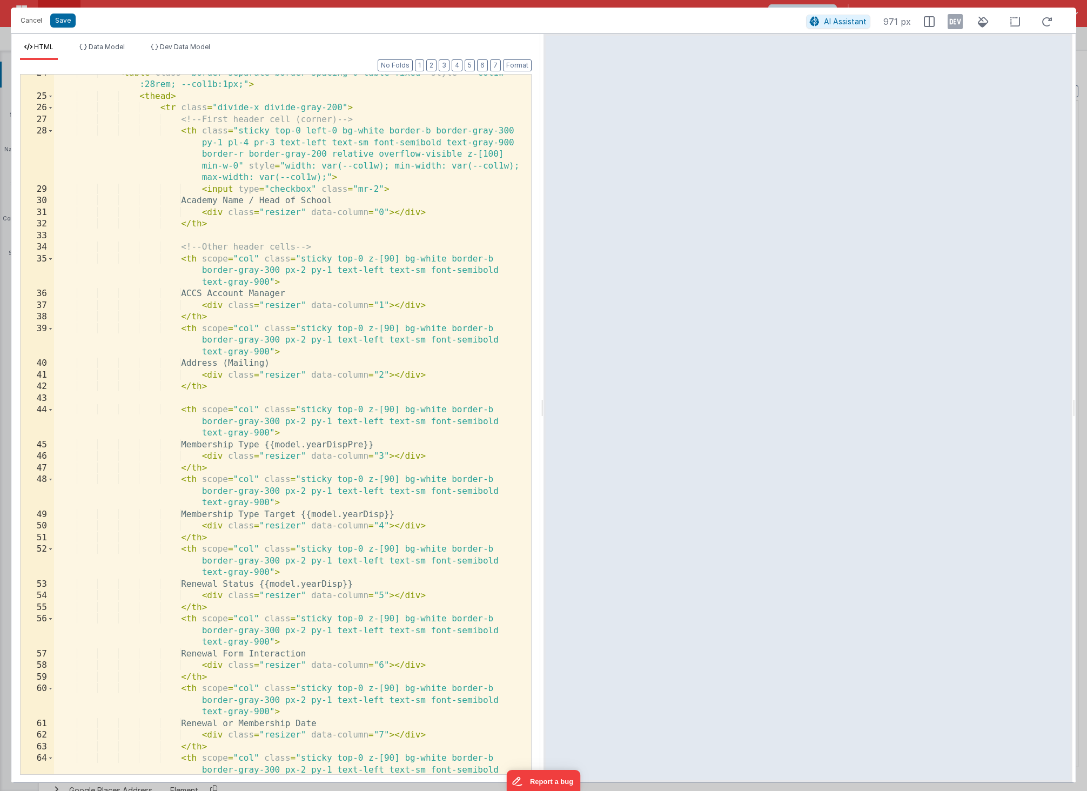
scroll to position [425, 0]
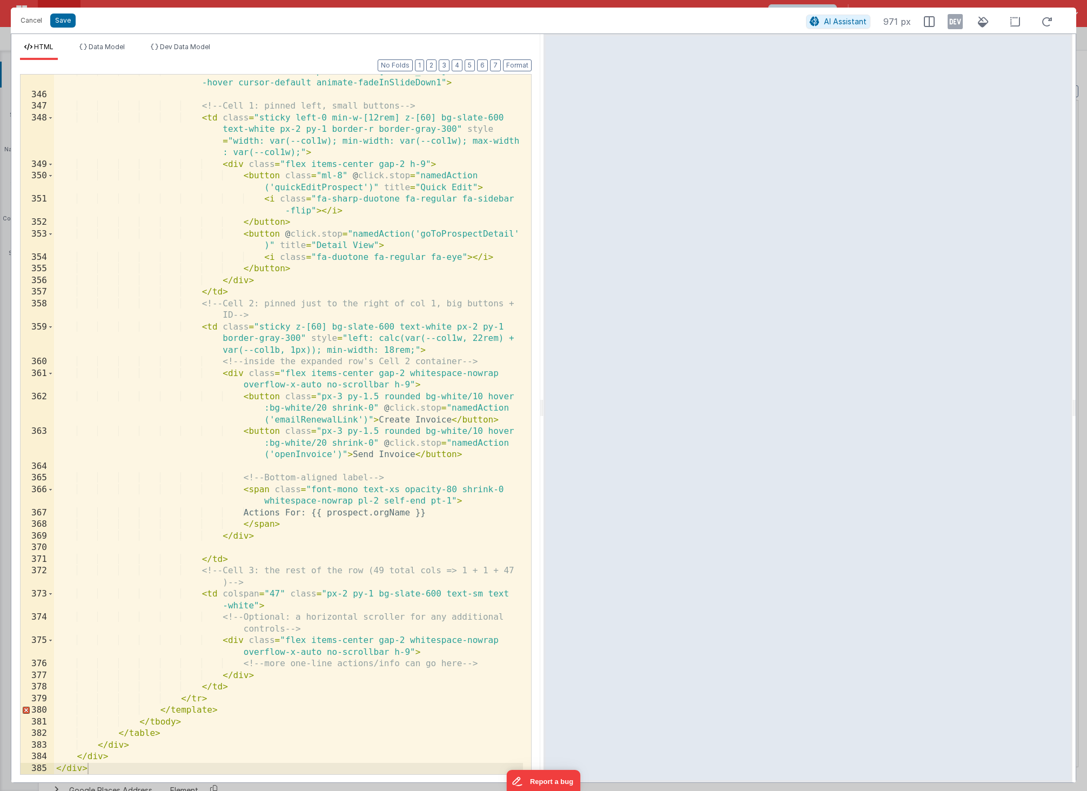
scroll to position [6663, 0]
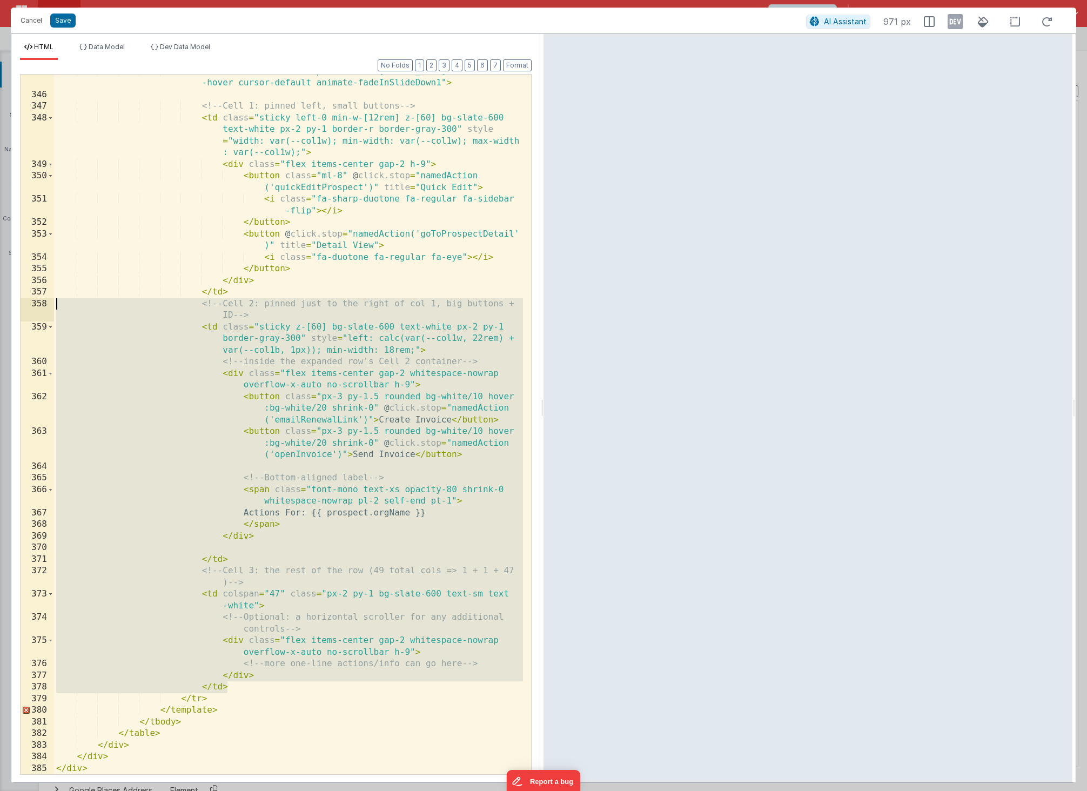
drag, startPoint x: 241, startPoint y: 686, endPoint x: -8, endPoint y: 307, distance: 453.9
click at [0, 307] on html "Cancel Save AI Assistant 971 px HTML Data Model Dev Data Model Format 7 6 5 4 3…" at bounding box center [543, 395] width 1087 height 791
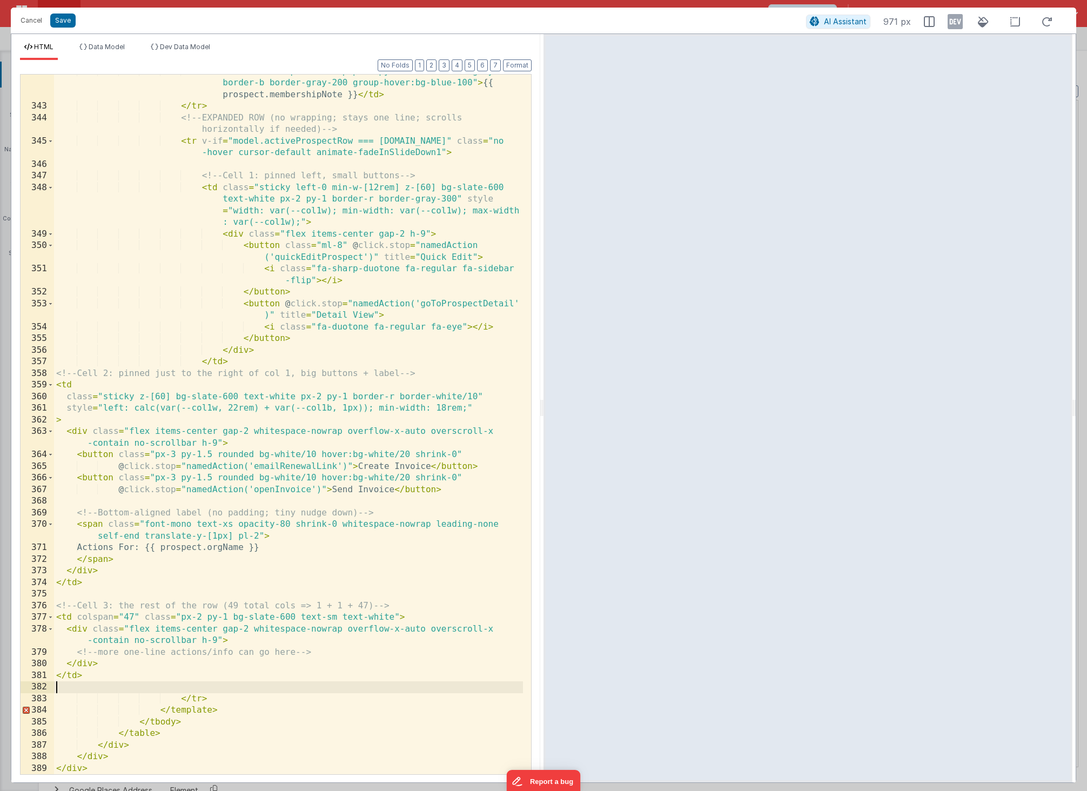
scroll to position [6593, 0]
click at [513, 67] on button "Format" at bounding box center [517, 65] width 29 height 12
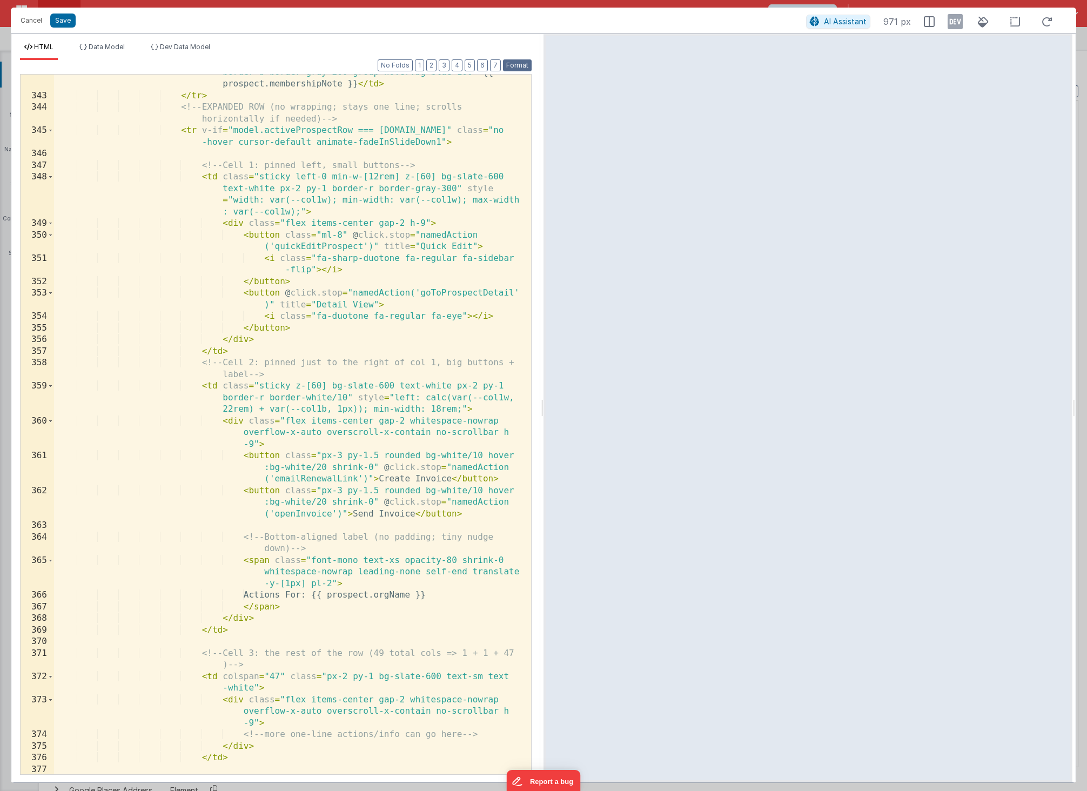
scroll to position [6686, 0]
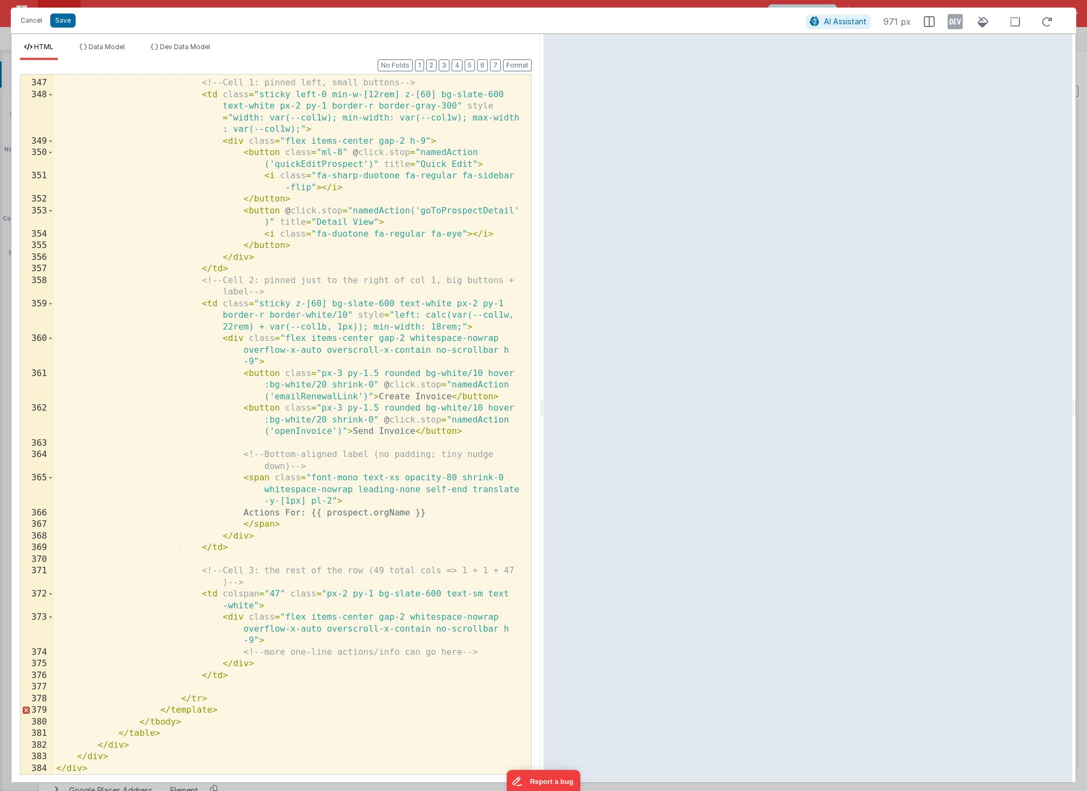
click at [224, 688] on div "<!-- Cell 1: pinned left, small buttons --> < td class = "sticky left-0 min-w-[…" at bounding box center [288, 427] width 469 height 723
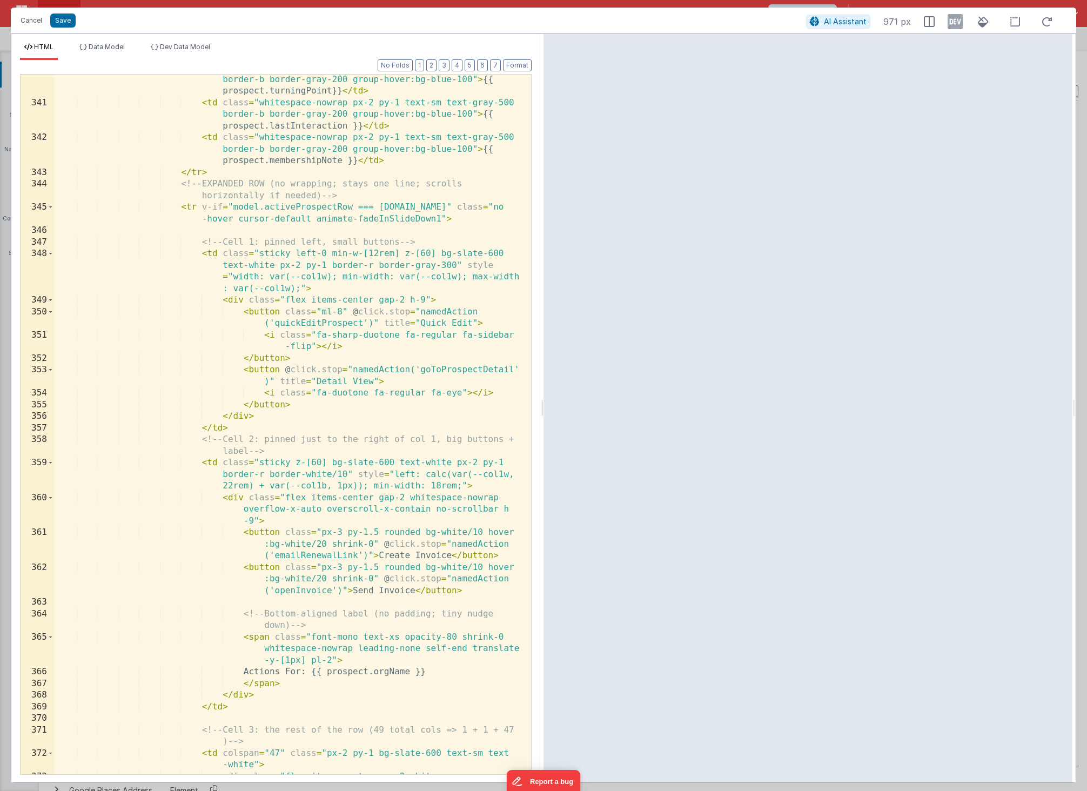
scroll to position [6295, 0]
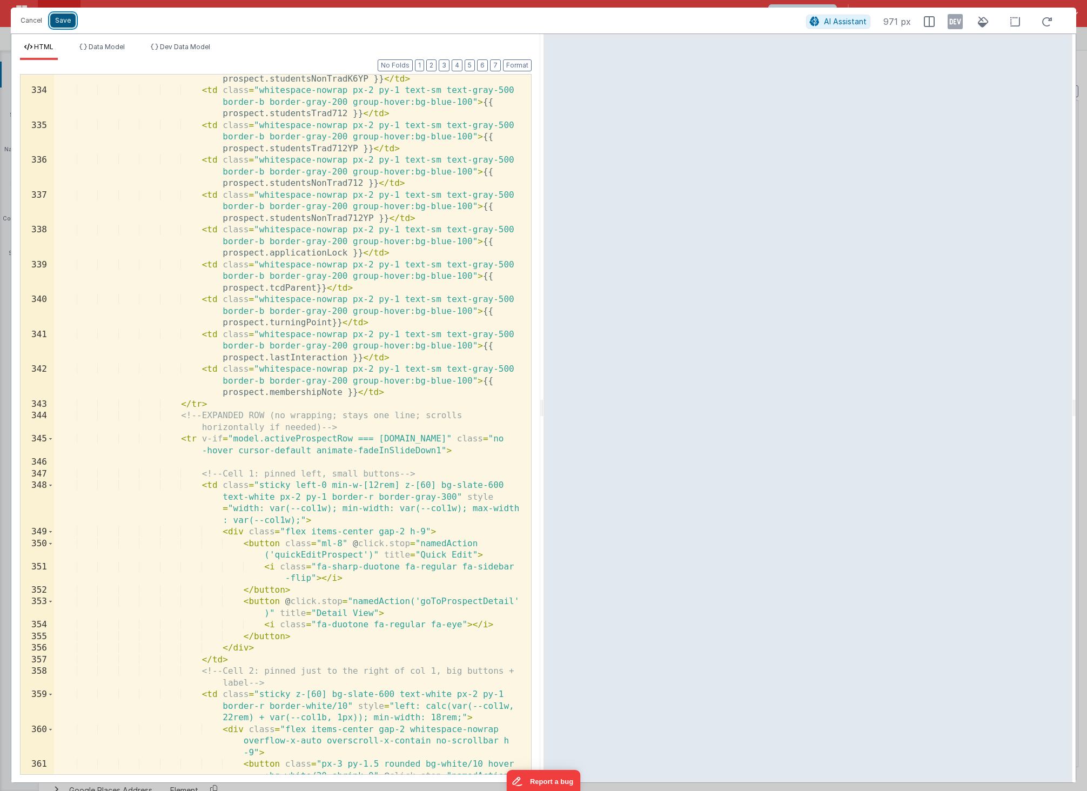
click at [61, 25] on button "Save" at bounding box center [62, 21] width 25 height 14
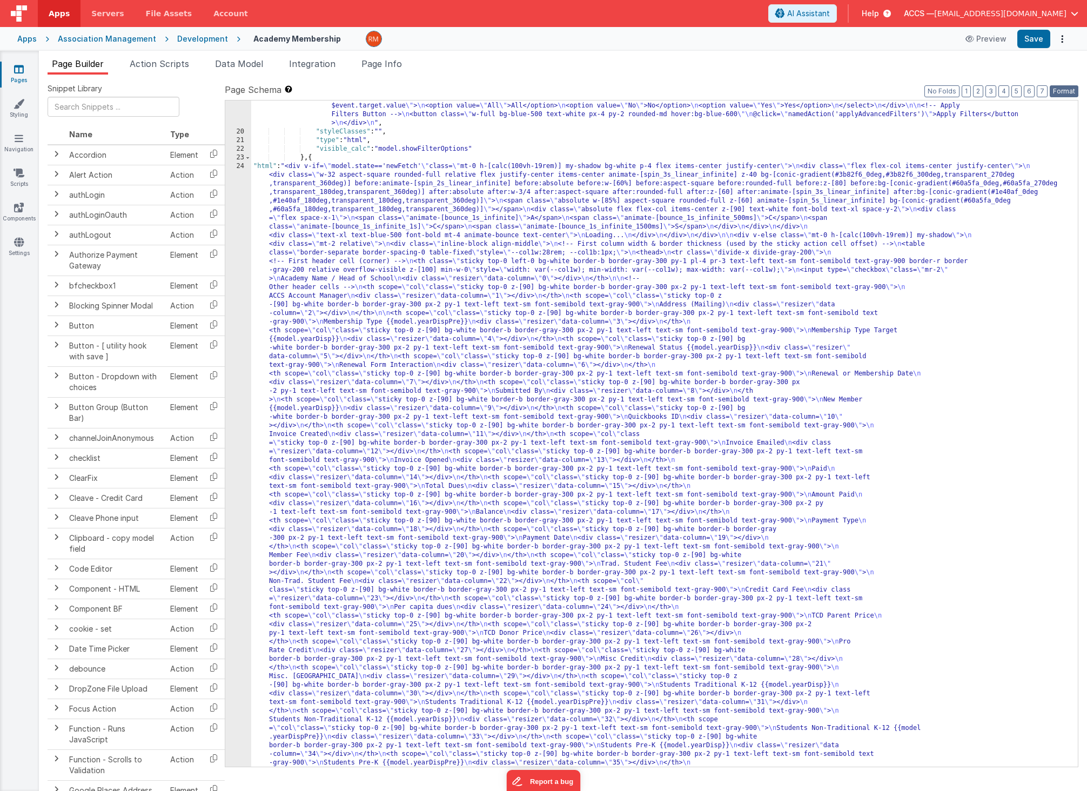
click at [1061, 92] on button "Format" at bounding box center [1063, 91] width 29 height 12
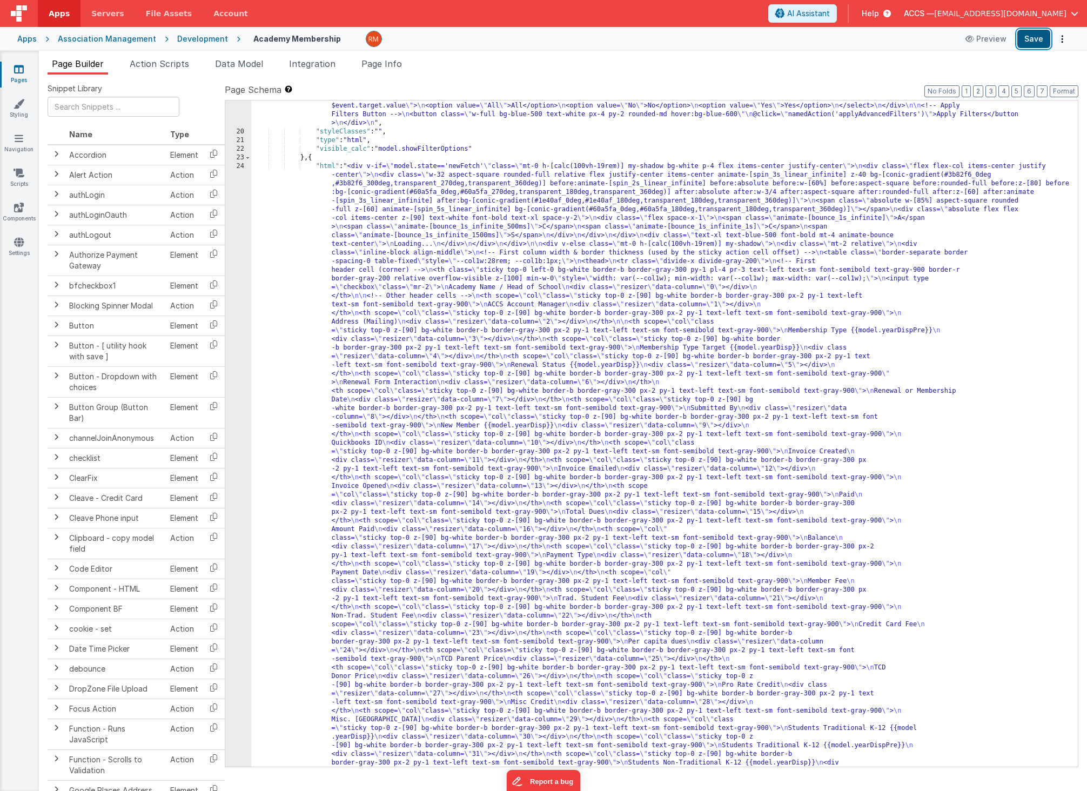
click at [1035, 41] on button "Save" at bounding box center [1033, 39] width 33 height 18
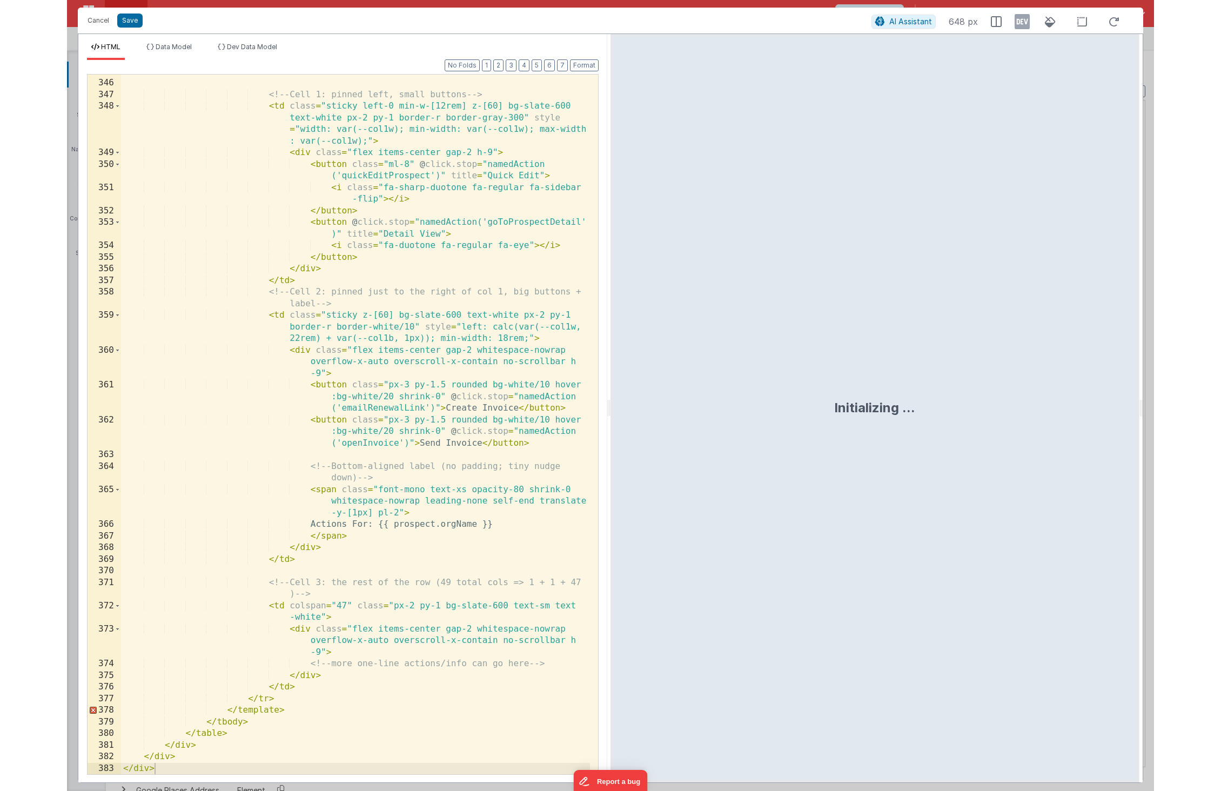
scroll to position [6674, 0]
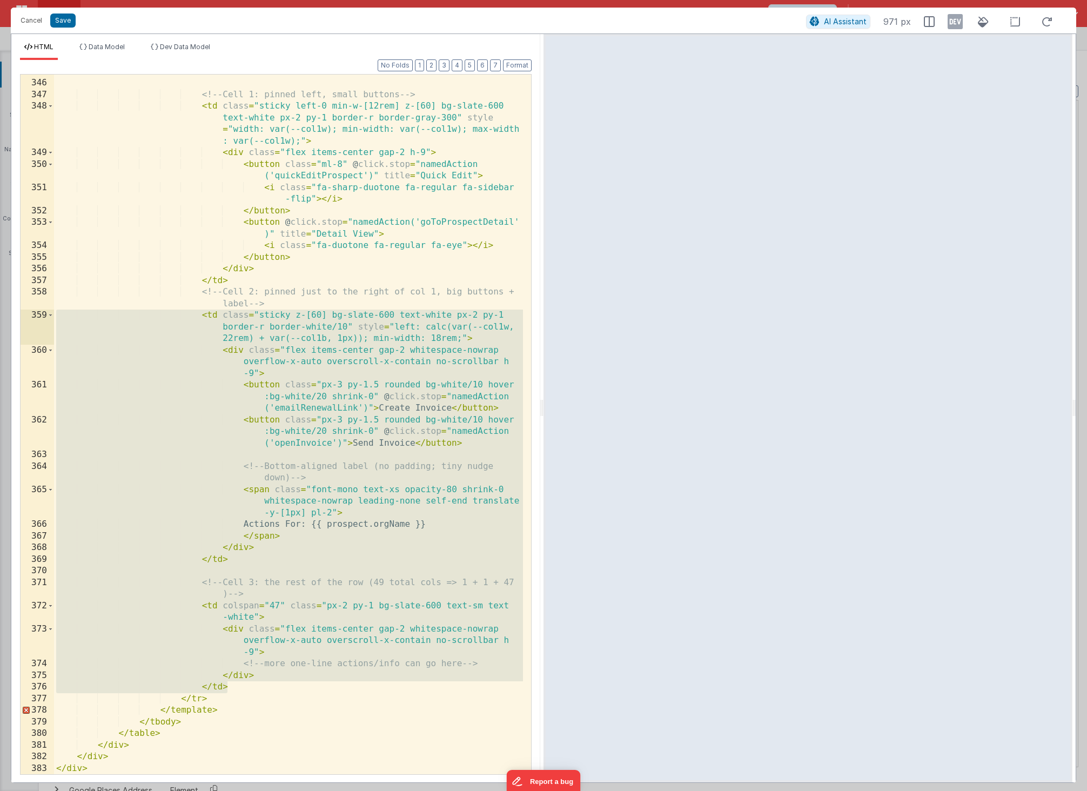
drag, startPoint x: 258, startPoint y: 685, endPoint x: 28, endPoint y: 315, distance: 435.7
click at [28, 315] on div "345 346 347 348 349 350 351 352 353 354 355 356 357 358 359 360 361 362 363 364…" at bounding box center [275, 424] width 511 height 701
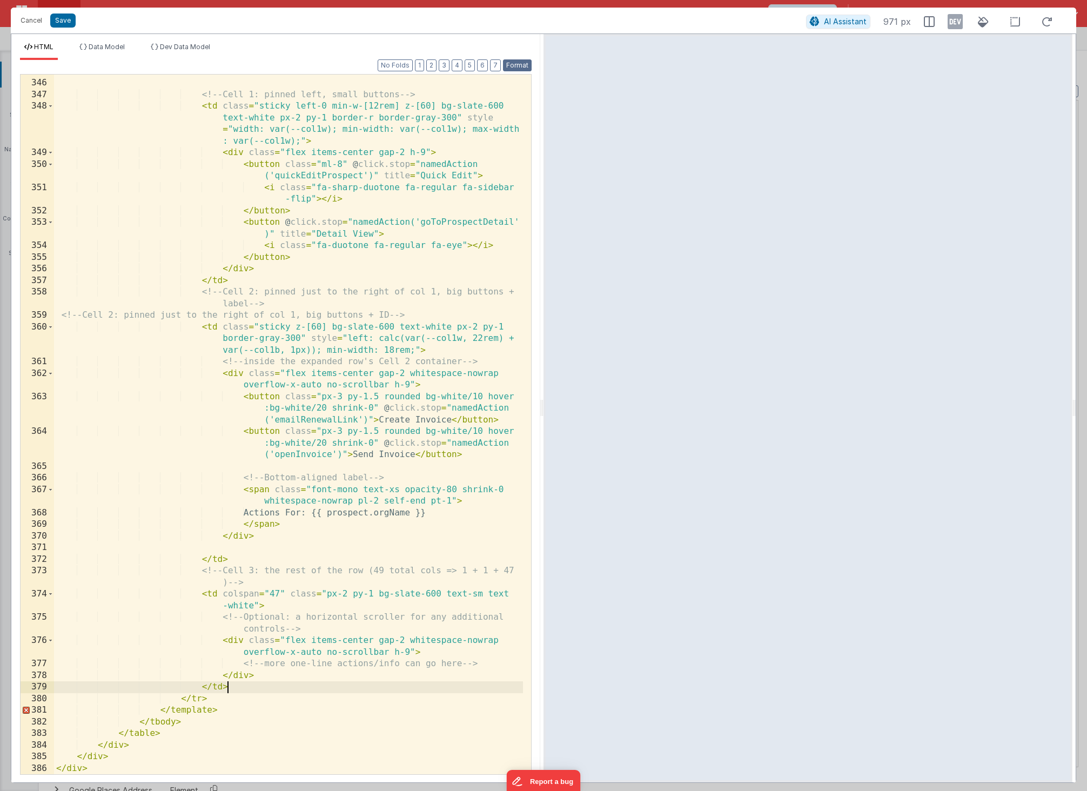
click at [515, 68] on button "Format" at bounding box center [517, 65] width 29 height 12
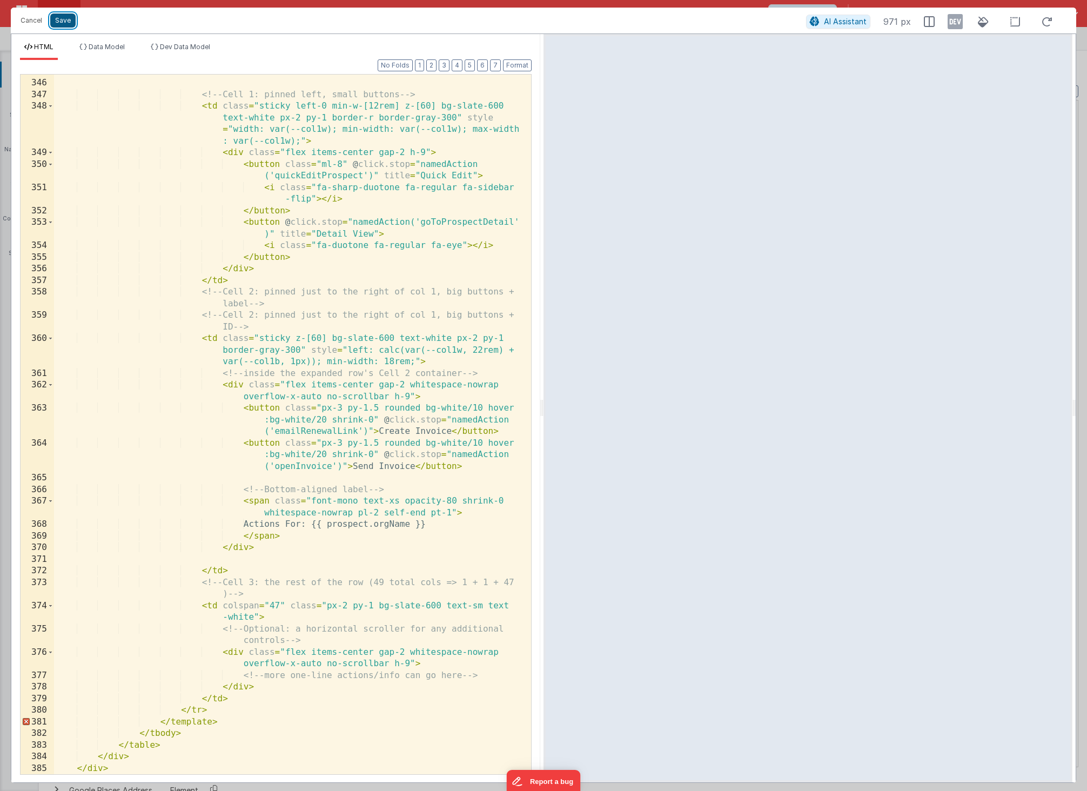
click at [65, 18] on button "Save" at bounding box center [62, 21] width 25 height 14
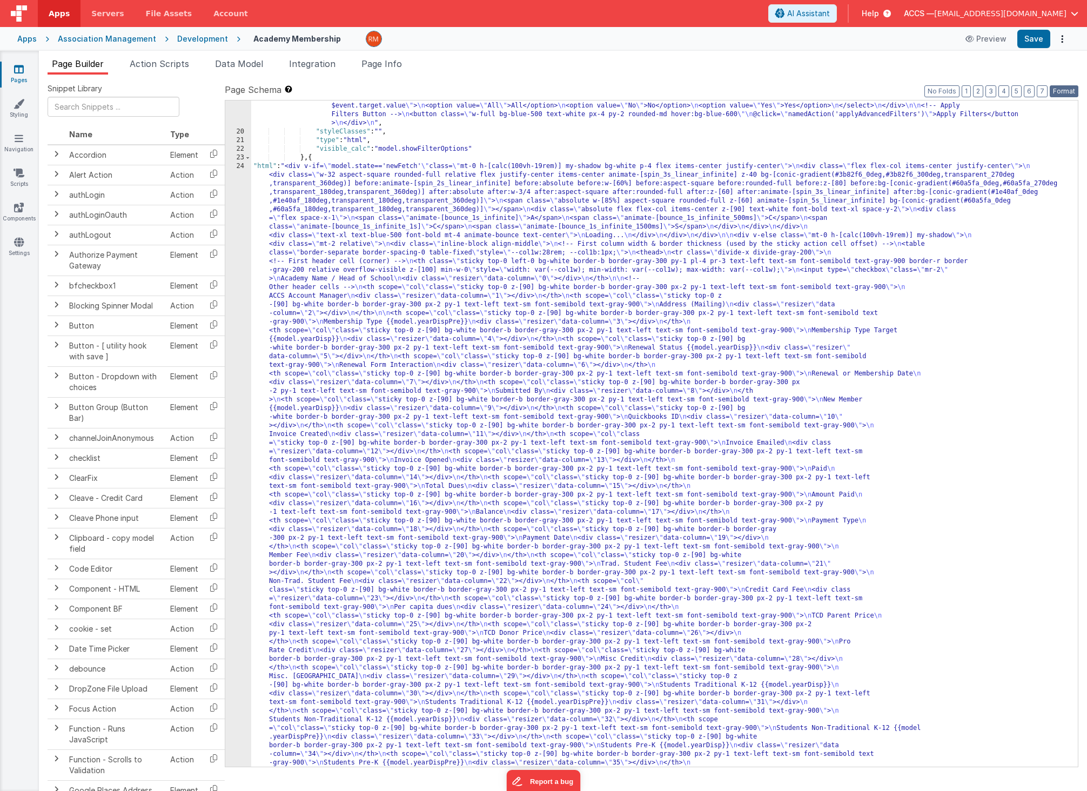
click at [1069, 92] on button "Format" at bounding box center [1063, 91] width 29 height 12
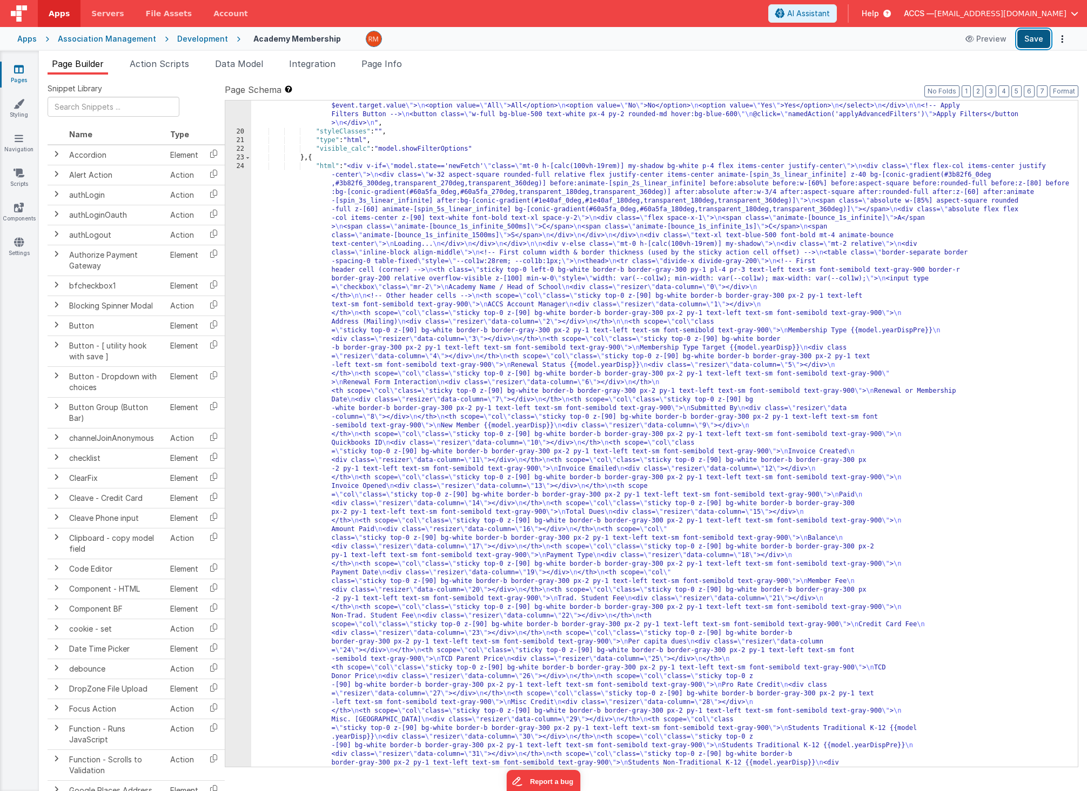
click at [1026, 42] on button "Save" at bounding box center [1033, 39] width 33 height 18
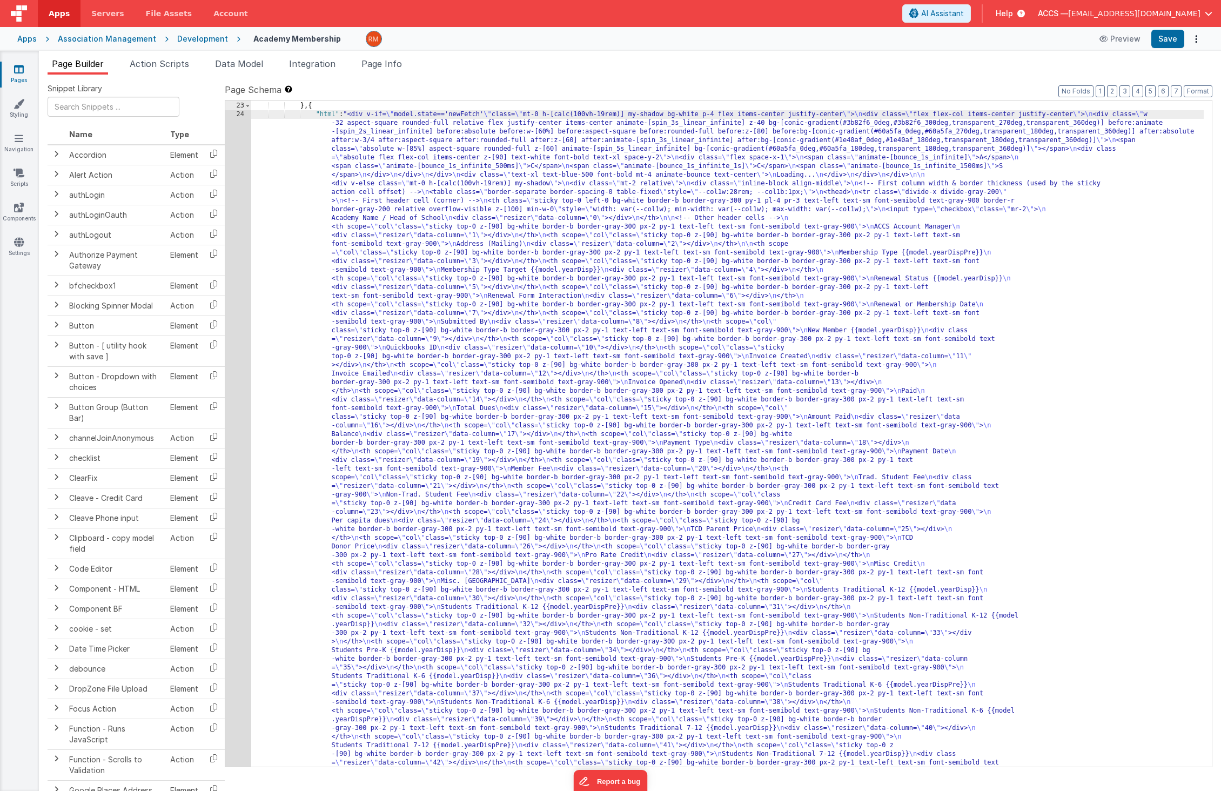
click at [241, 116] on div "24" at bounding box center [238, 797] width 26 height 1374
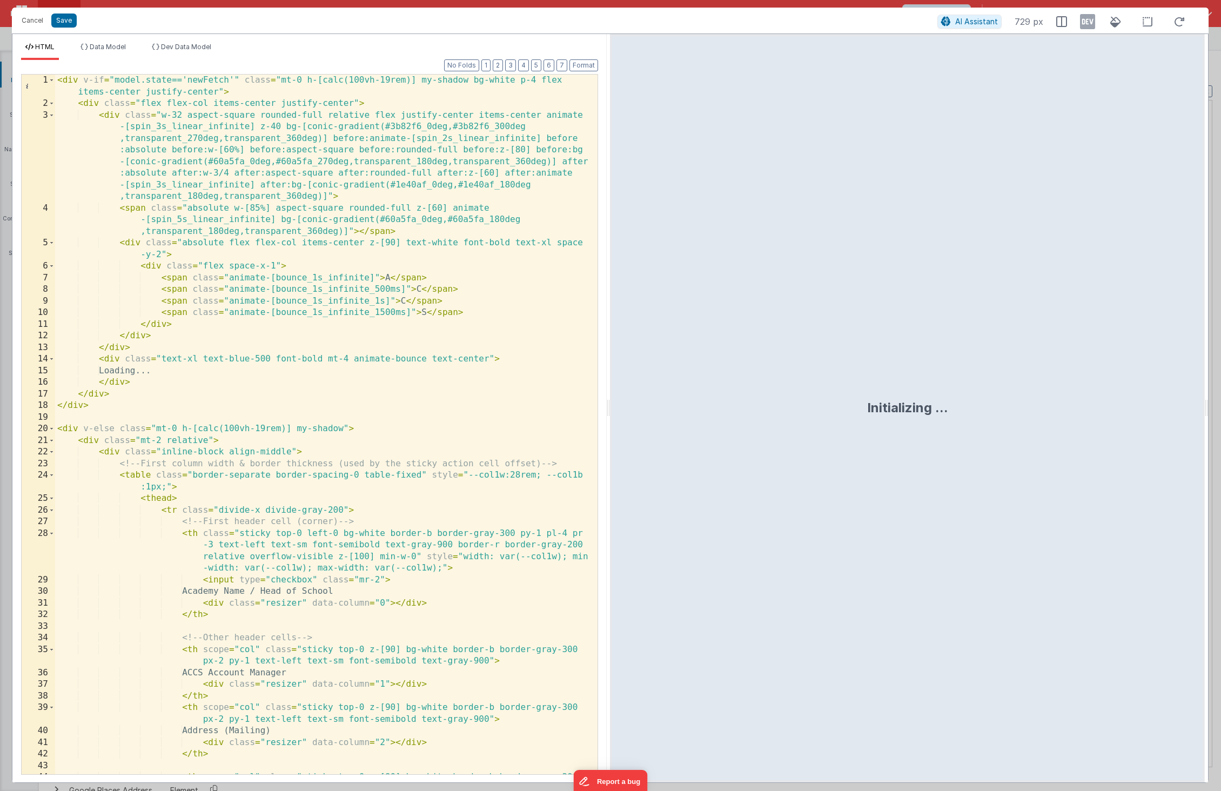
click at [506, 326] on div "< div v-if = "model.state=='newFetch'" class = "mt-0 h-[calc(100vh-19rem)] my-s…" at bounding box center [322, 448] width 534 height 746
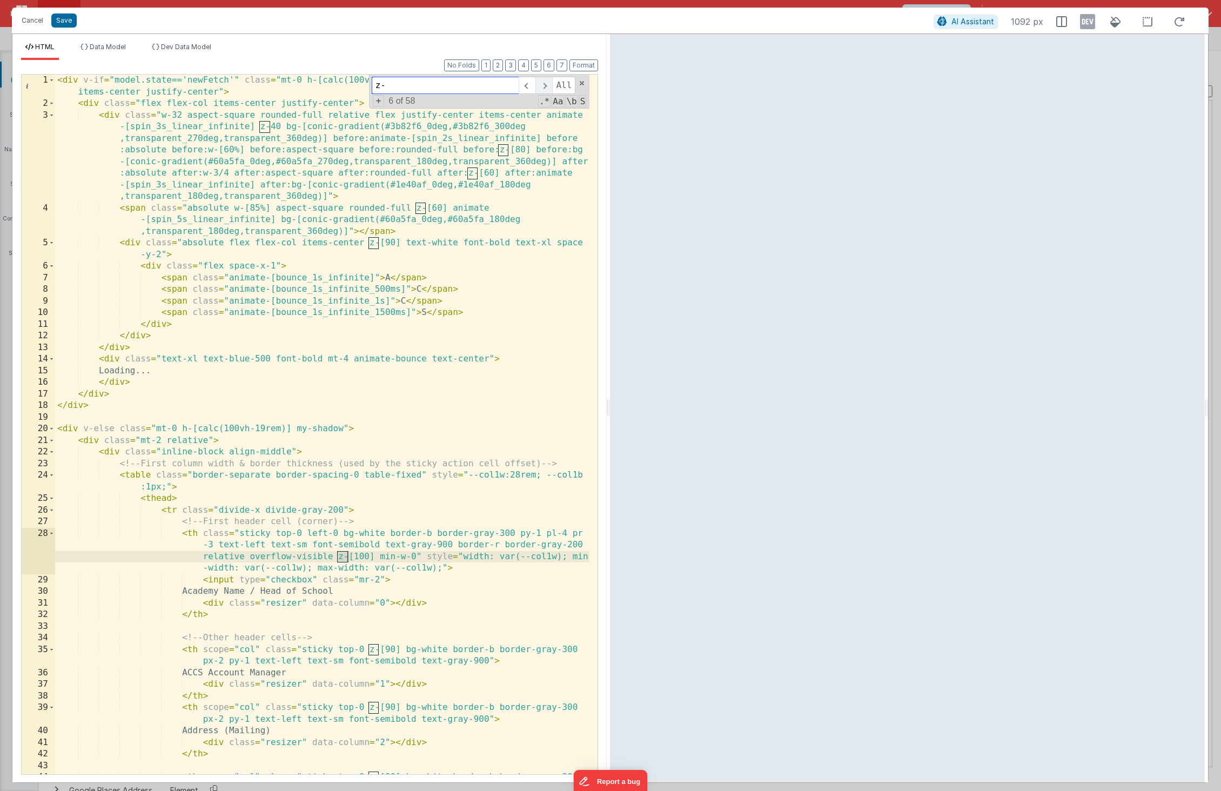
click at [544, 87] on span at bounding box center [543, 85] width 17 height 17
click at [543, 87] on span at bounding box center [543, 85] width 17 height 17
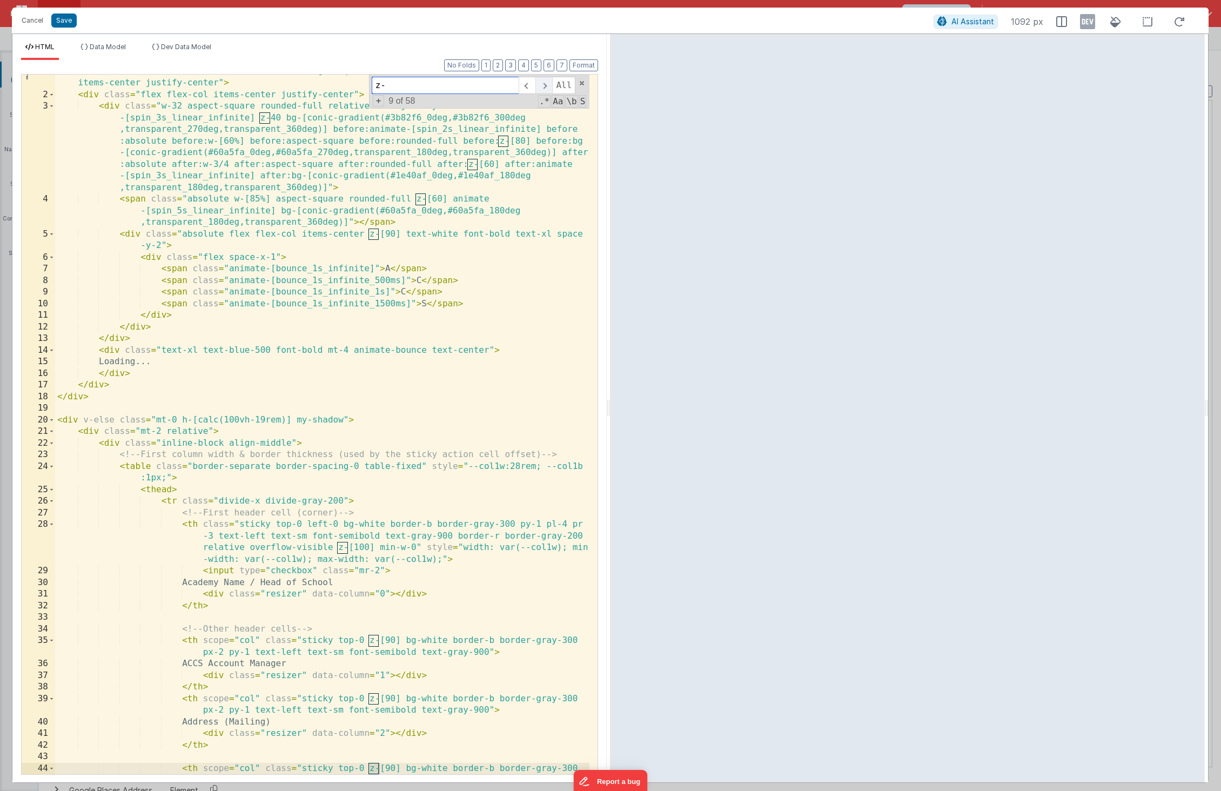
click at [543, 87] on span at bounding box center [543, 85] width 17 height 17
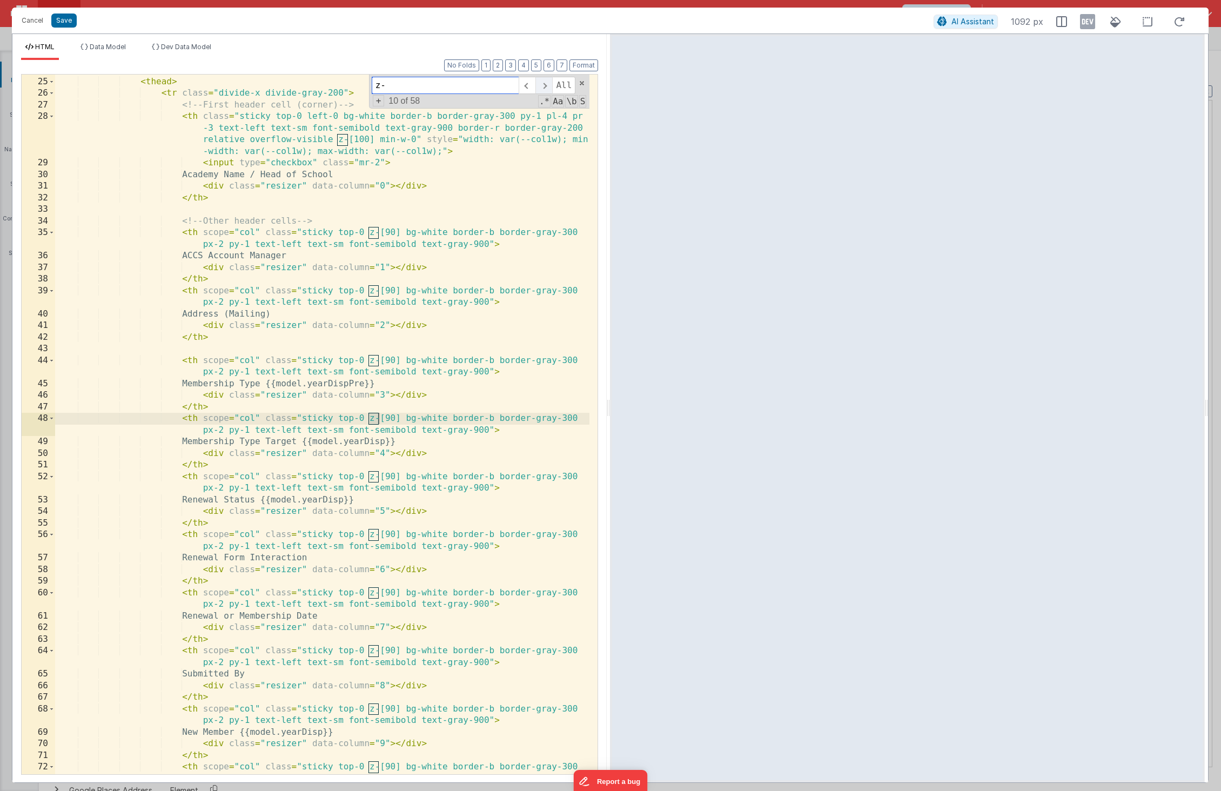
scroll to position [416, 0]
click at [543, 87] on span at bounding box center [543, 85] width 17 height 17
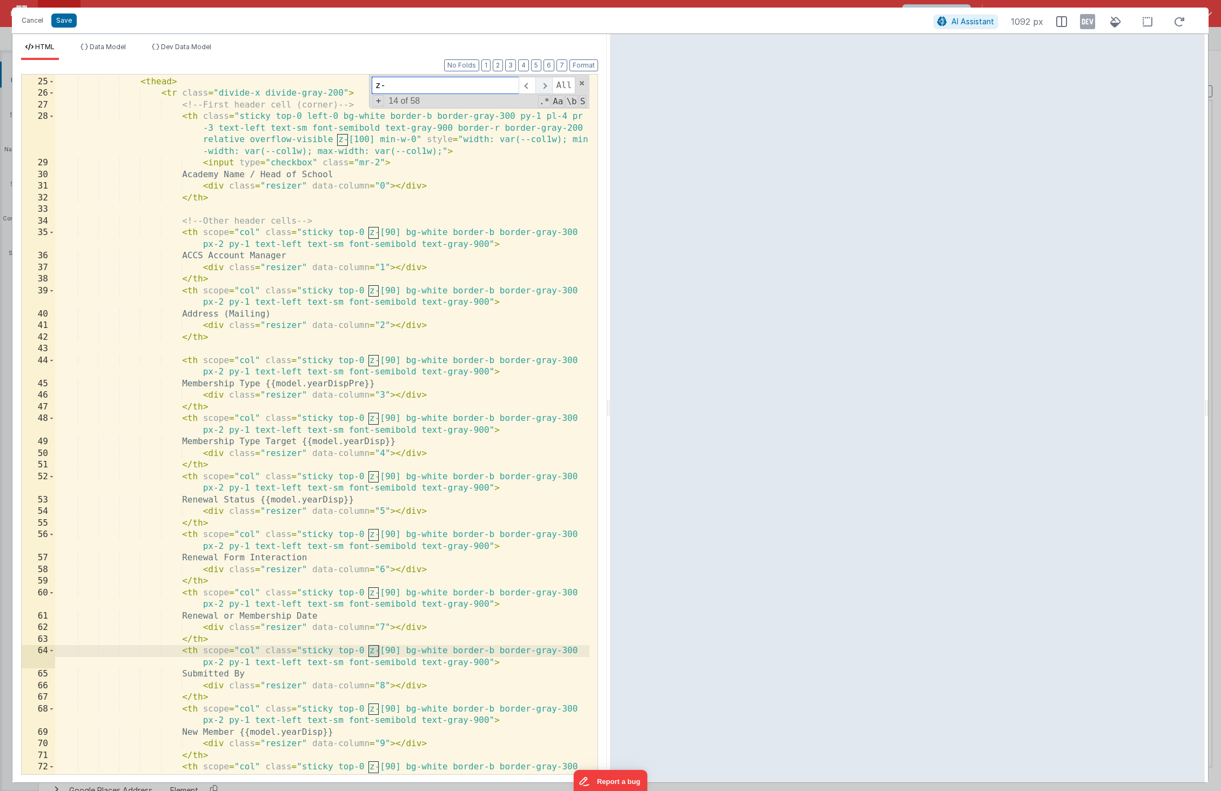
click at [543, 87] on span at bounding box center [543, 85] width 17 height 17
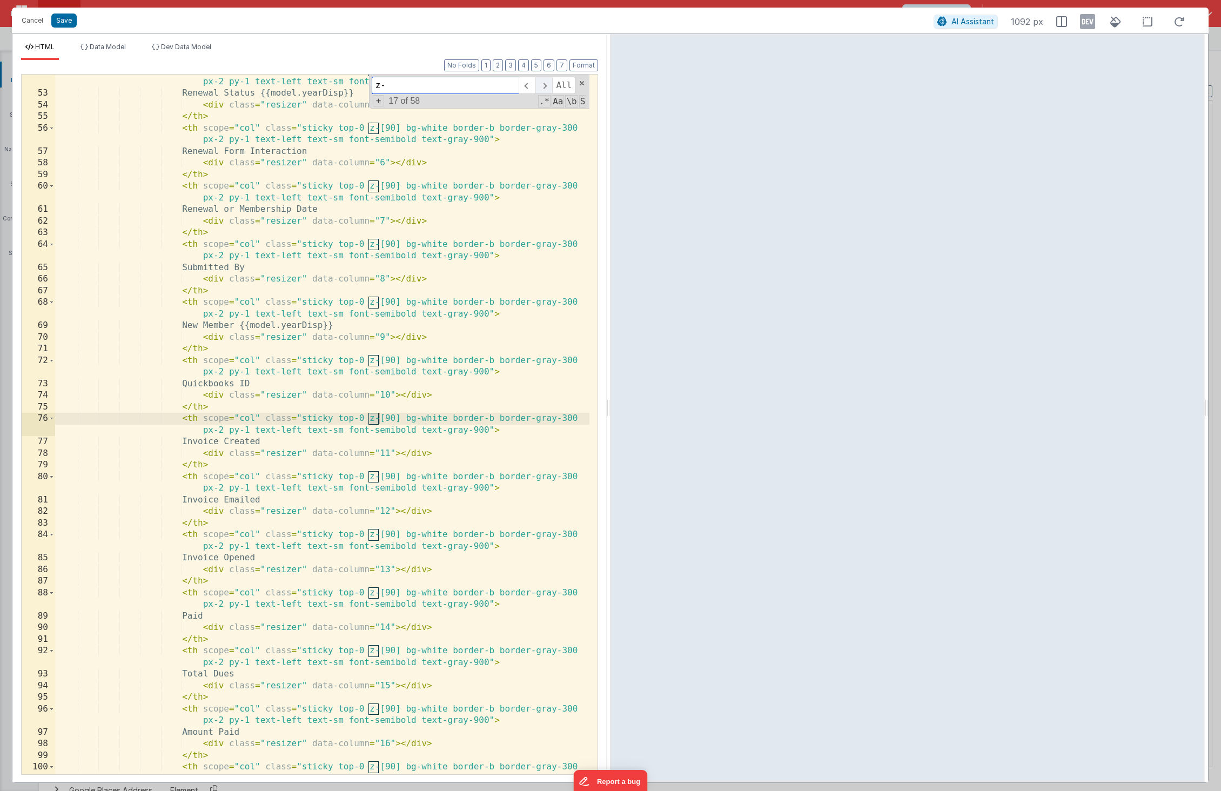
scroll to position [823, 0]
click at [543, 87] on span at bounding box center [543, 85] width 17 height 17
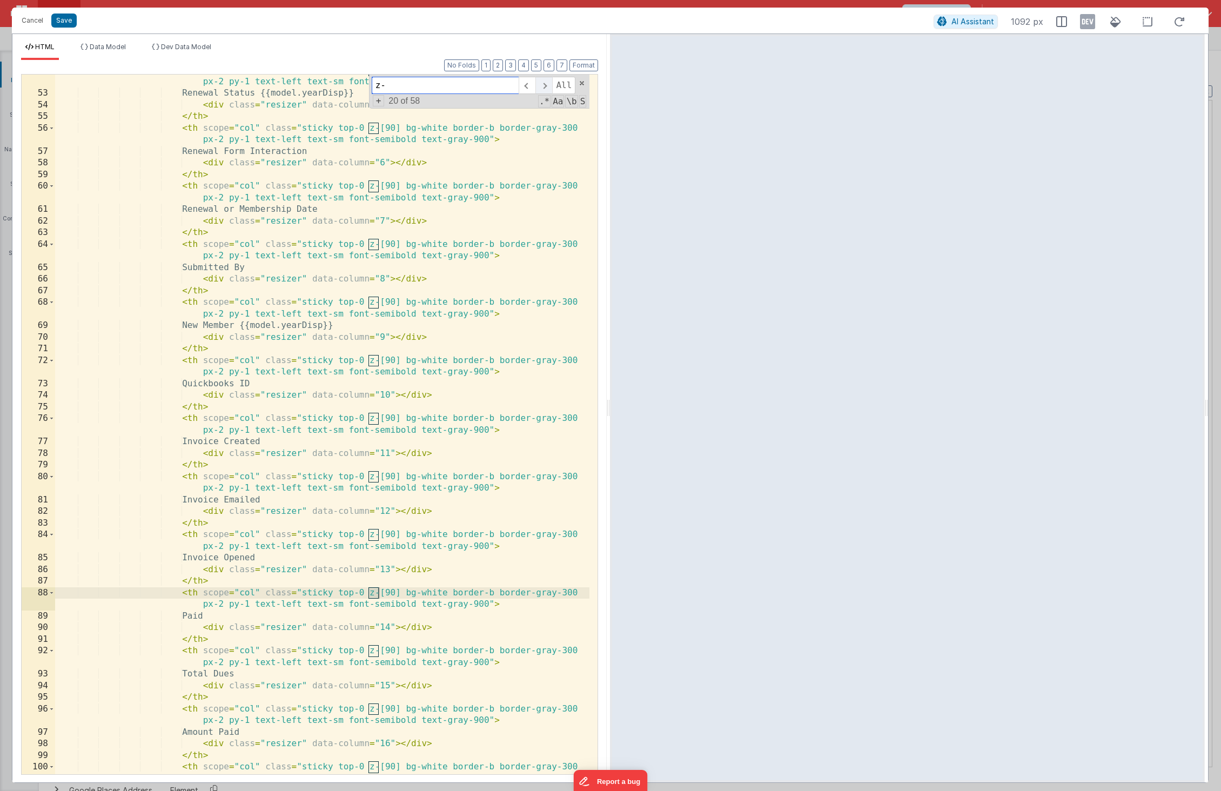
click at [543, 87] on span at bounding box center [543, 85] width 17 height 17
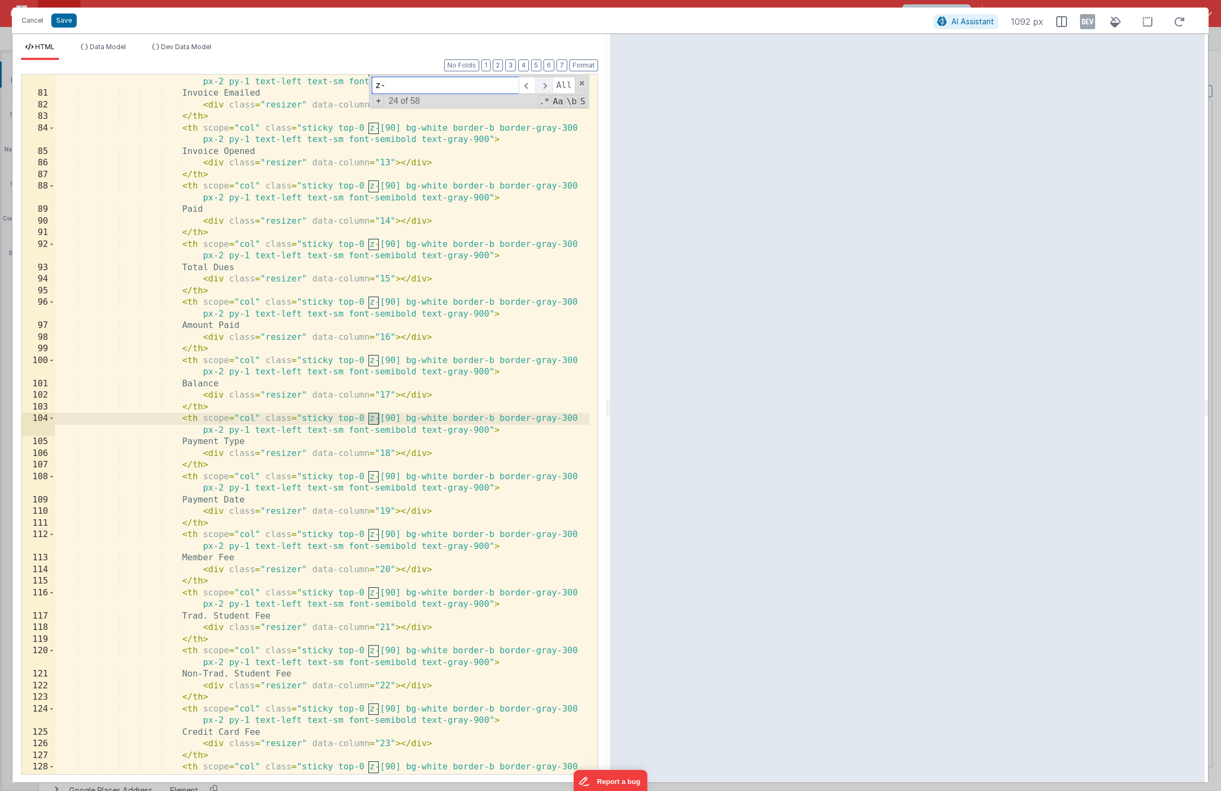
scroll to position [1229, 0]
click at [543, 87] on span at bounding box center [543, 85] width 17 height 17
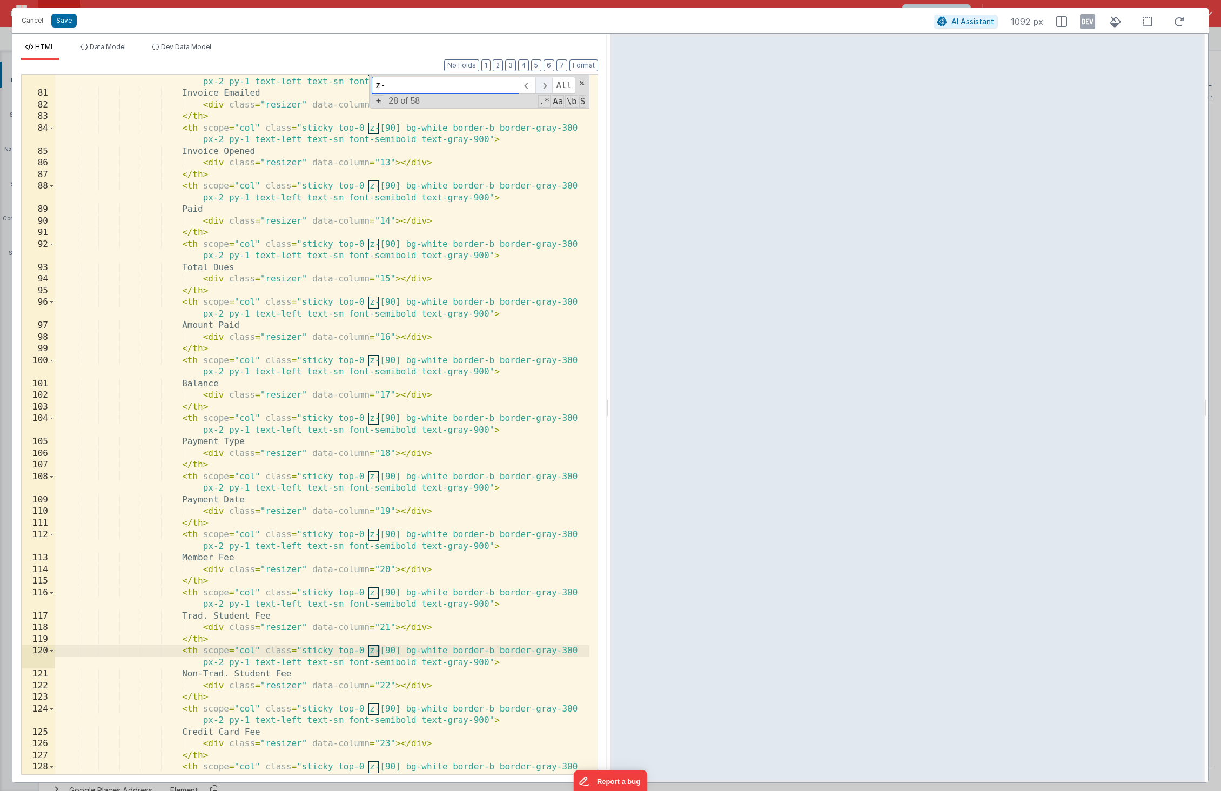
click at [543, 87] on span at bounding box center [543, 85] width 17 height 17
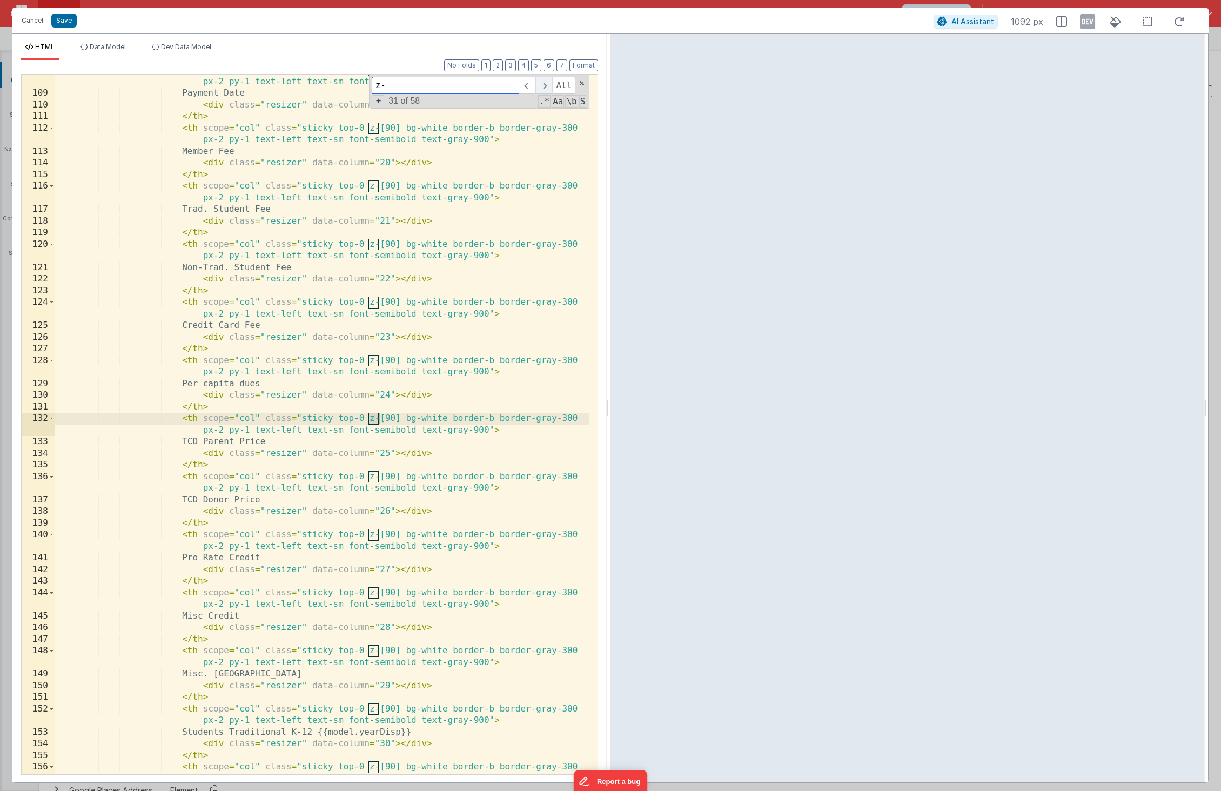
click at [543, 87] on span at bounding box center [543, 85] width 17 height 17
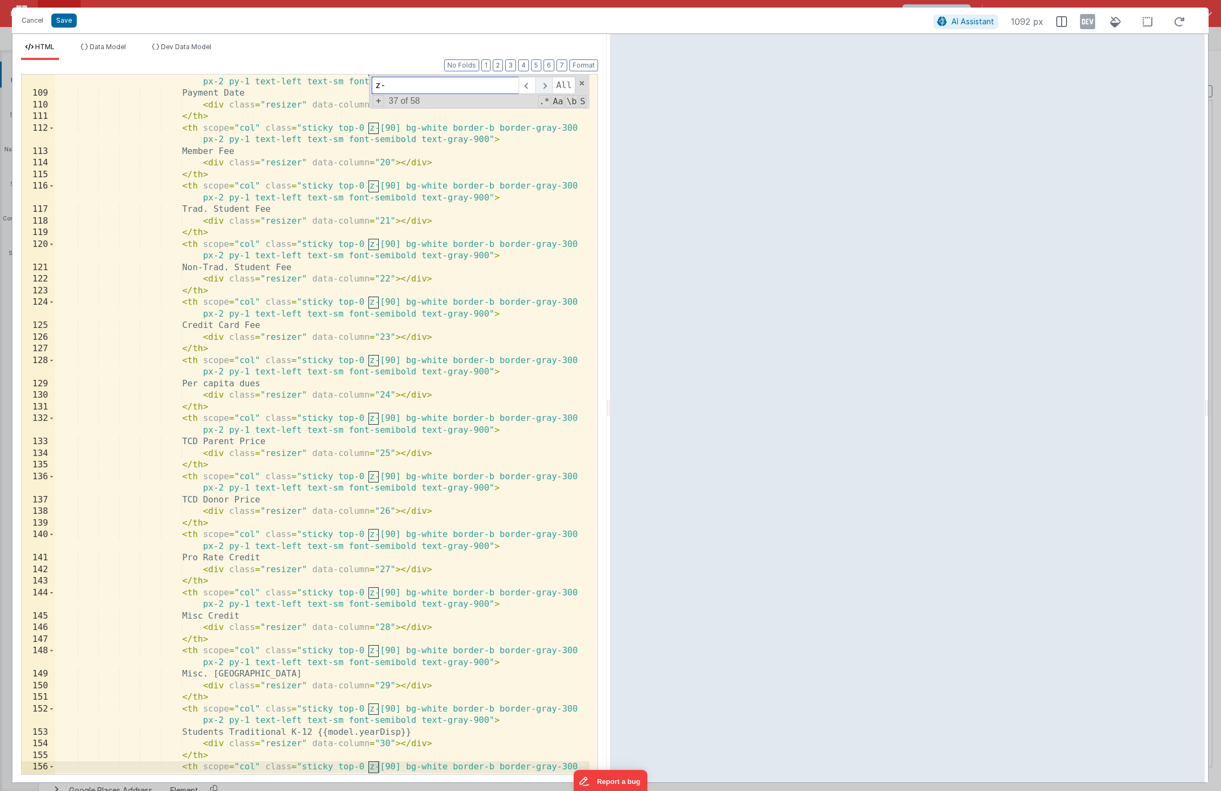
click at [543, 87] on span at bounding box center [543, 85] width 17 height 17
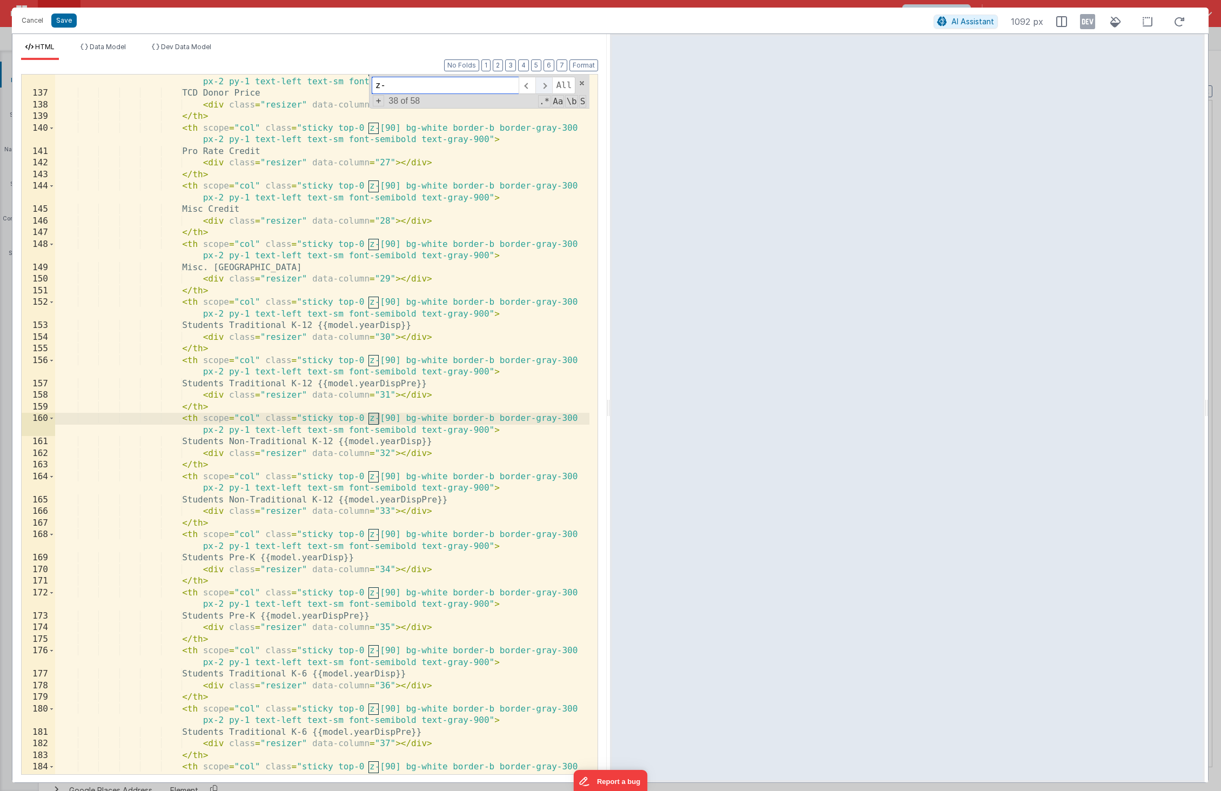
scroll to position [2042, 0]
click at [543, 87] on span at bounding box center [543, 85] width 17 height 17
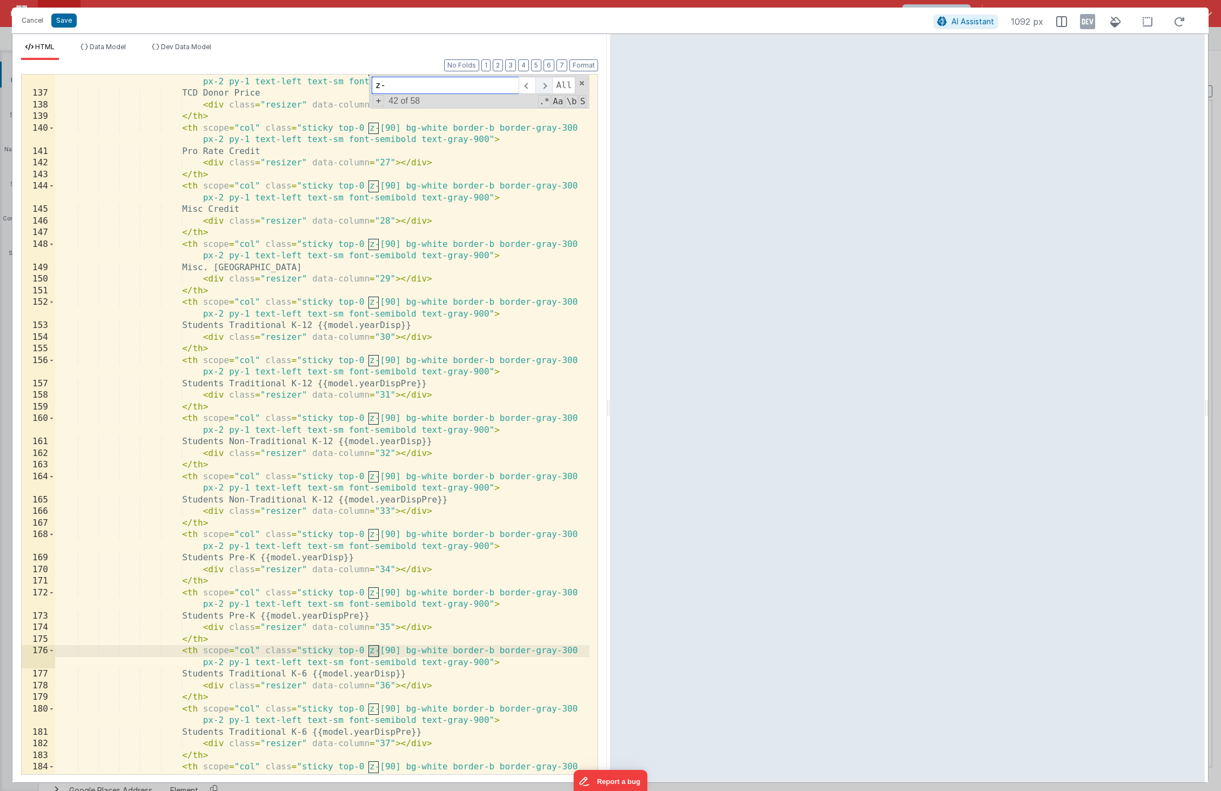
click at [543, 87] on span at bounding box center [543, 85] width 17 height 17
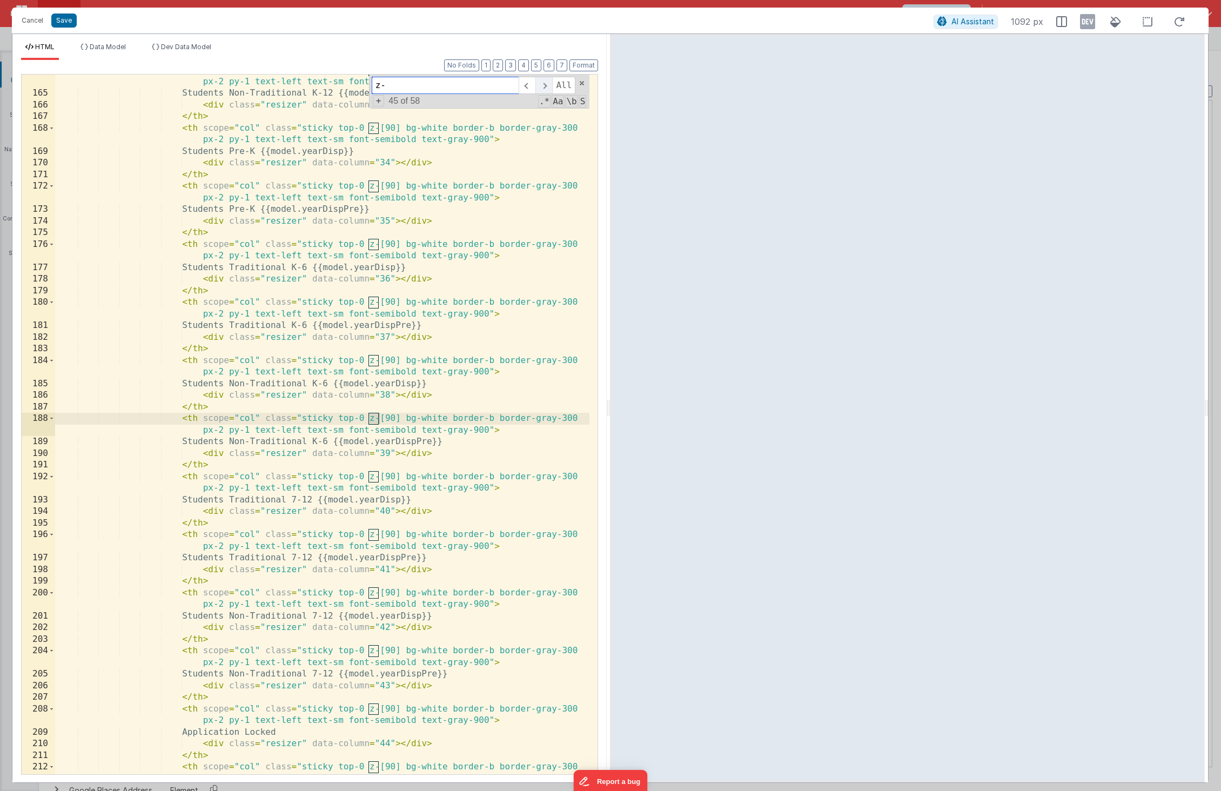
scroll to position [2449, 0]
click at [543, 87] on span at bounding box center [543, 85] width 17 height 17
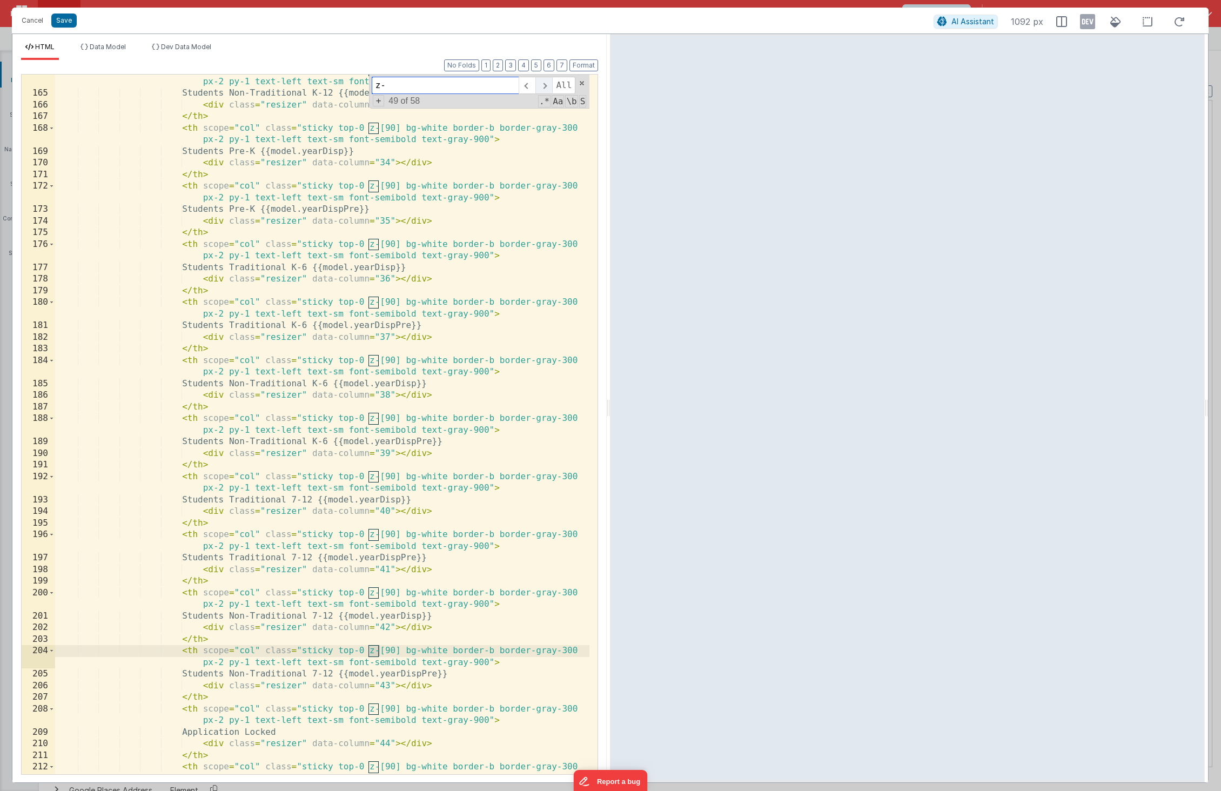
click at [543, 87] on span at bounding box center [543, 85] width 17 height 17
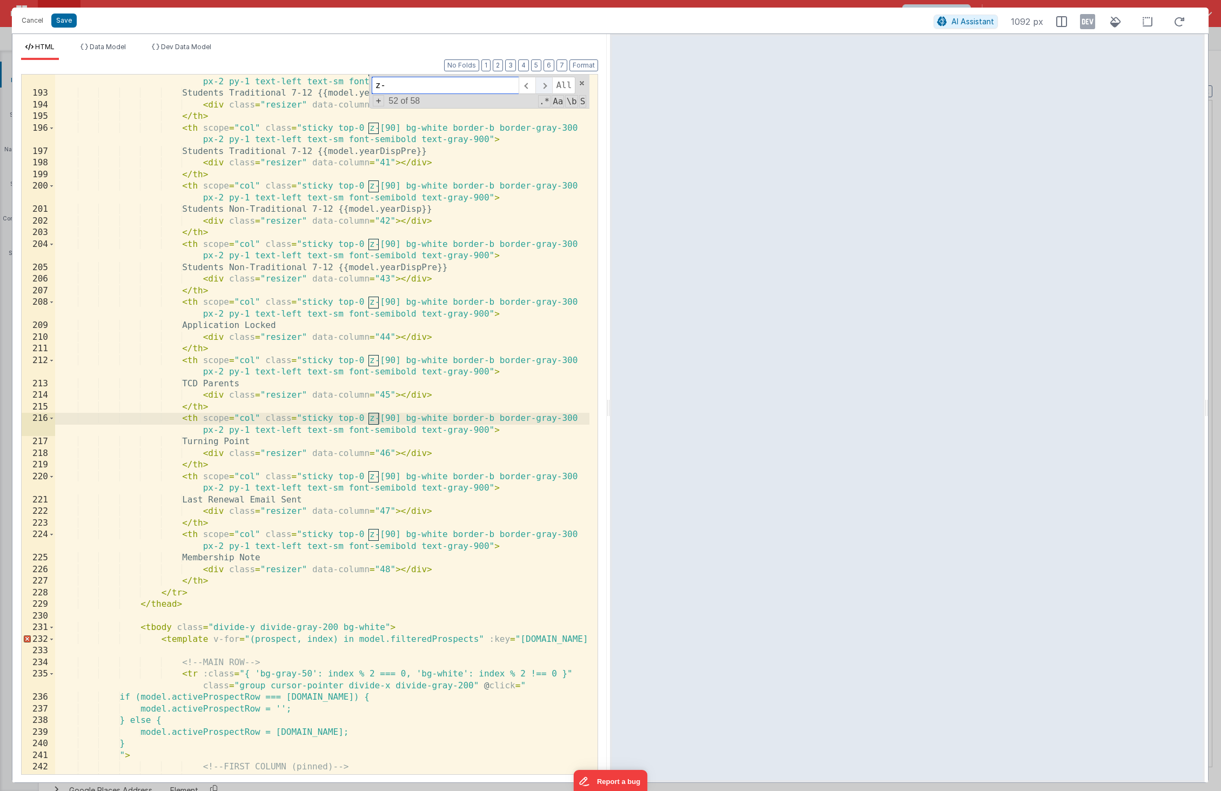
scroll to position [2855, 0]
click at [543, 87] on span at bounding box center [543, 85] width 17 height 17
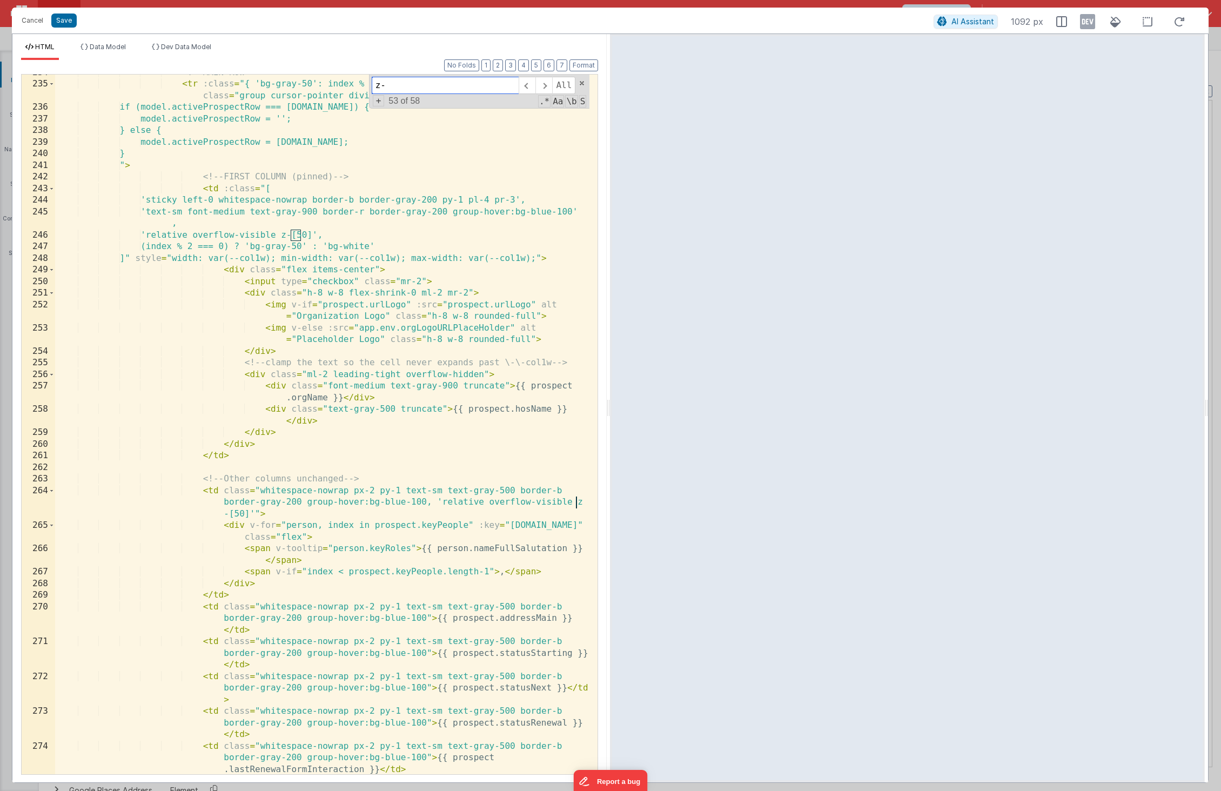
scroll to position [3445, 0]
click at [546, 86] on span at bounding box center [543, 85] width 17 height 17
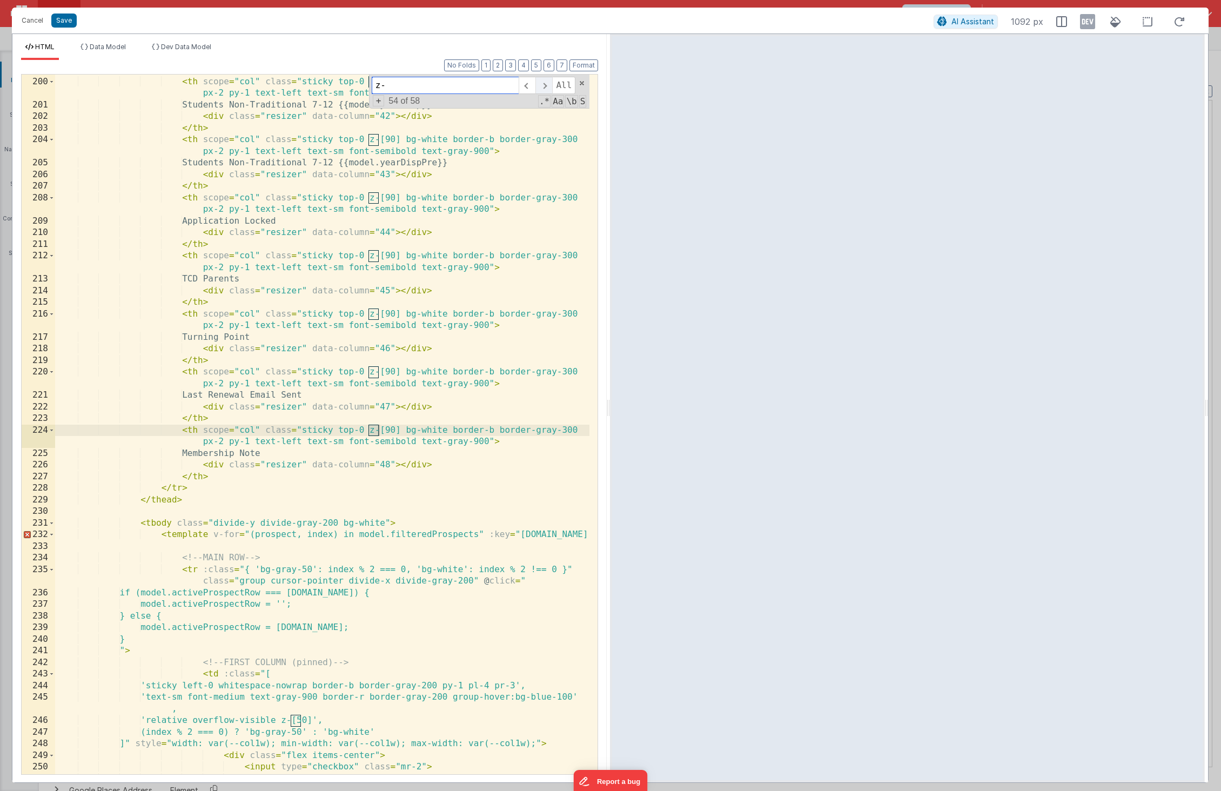
scroll to position [2960, 0]
click at [529, 87] on span at bounding box center [526, 85] width 17 height 17
click at [542, 86] on span at bounding box center [543, 85] width 17 height 17
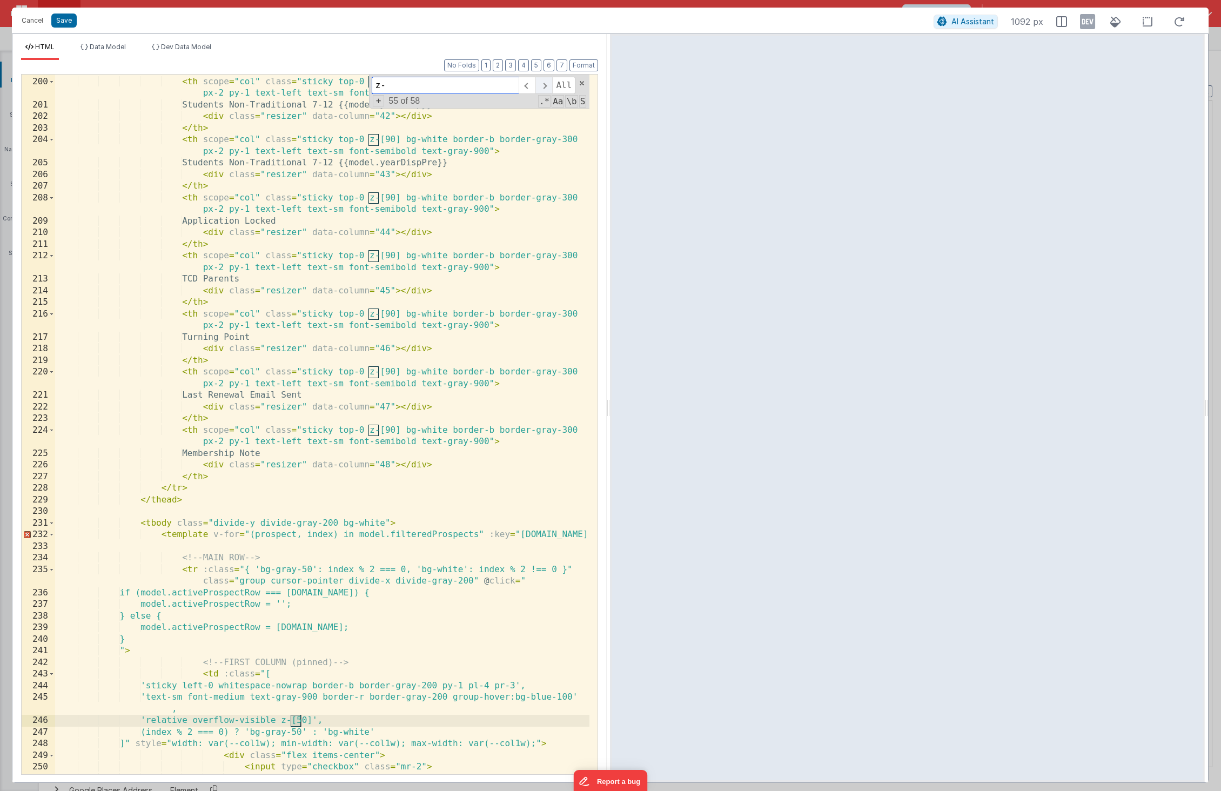
scroll to position [3528, 0]
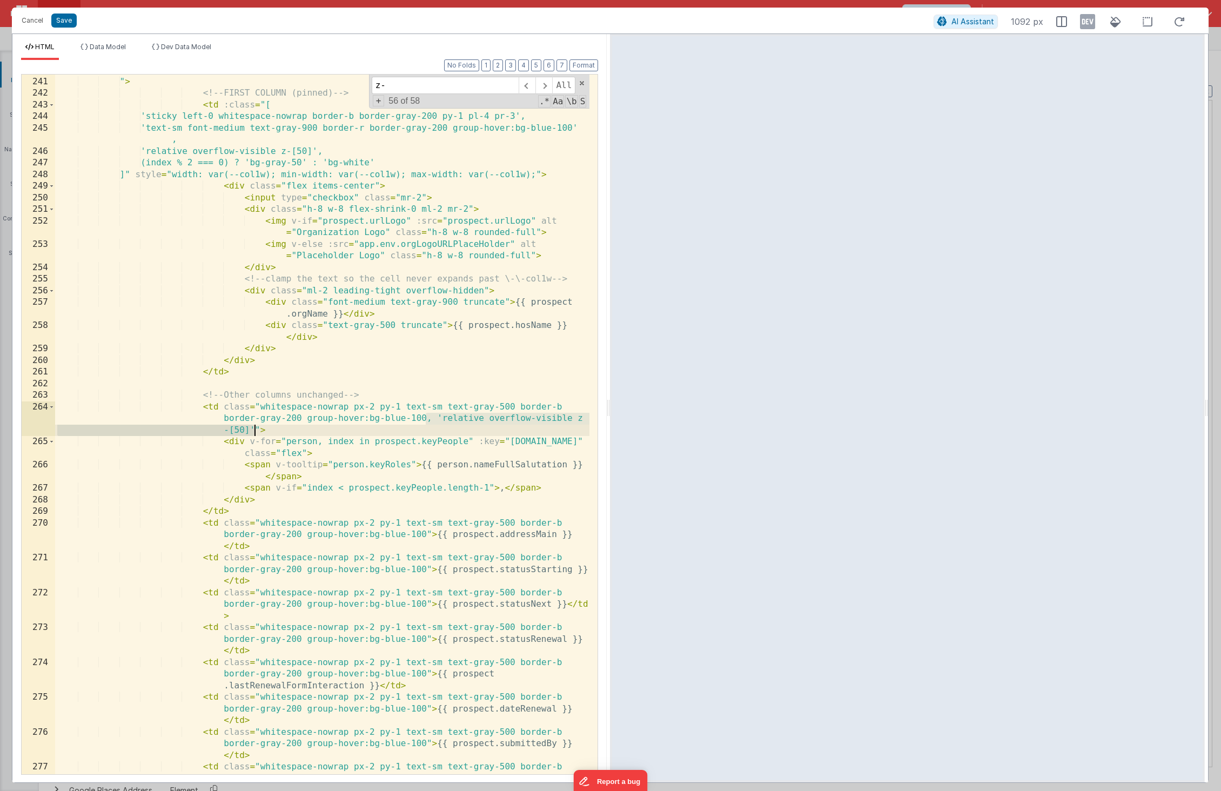
drag, startPoint x: 427, startPoint y: 420, endPoint x: 254, endPoint y: 429, distance: 173.1
click at [254, 429] on div "} " > <!-- FIRST COLUMN (pinned) --> < td :class = "[ 'sticky left-0 whitespace…" at bounding box center [322, 431] width 534 height 735
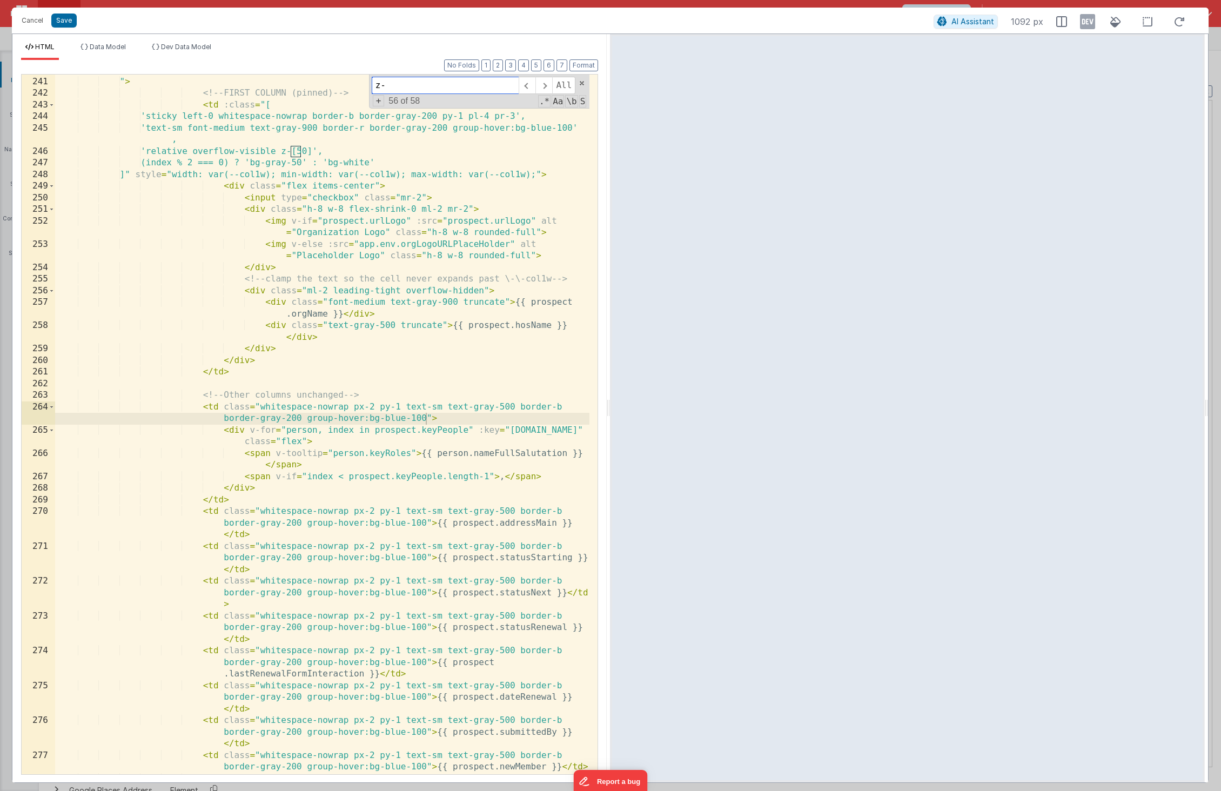
drag, startPoint x: 422, startPoint y: 84, endPoint x: 330, endPoint y: 82, distance: 92.4
click at [330, 82] on div "} " > <!-- FIRST COLUMN (pinned) --> < td :class = "[ 'sticky left-0 whitespace…" at bounding box center [322, 424] width 534 height 699
paste input ".action-row"
type input ".action-row"
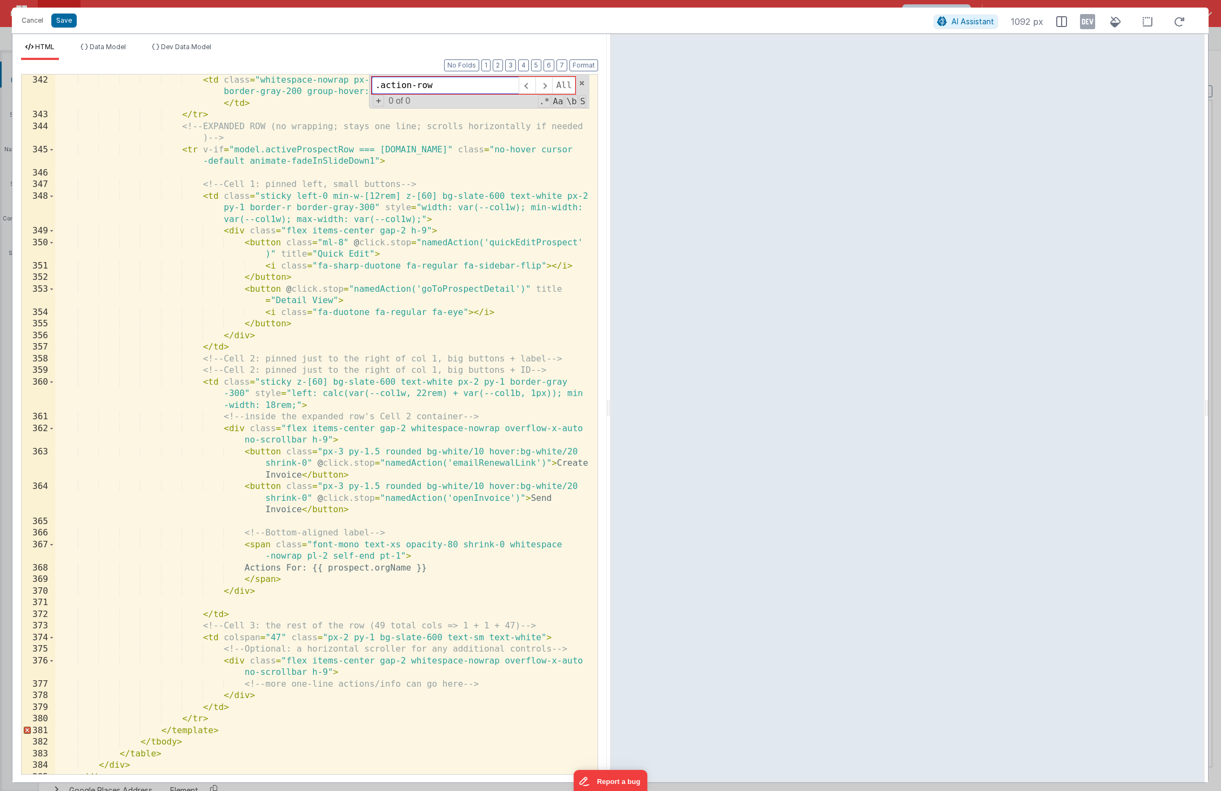
scroll to position [5797, 0]
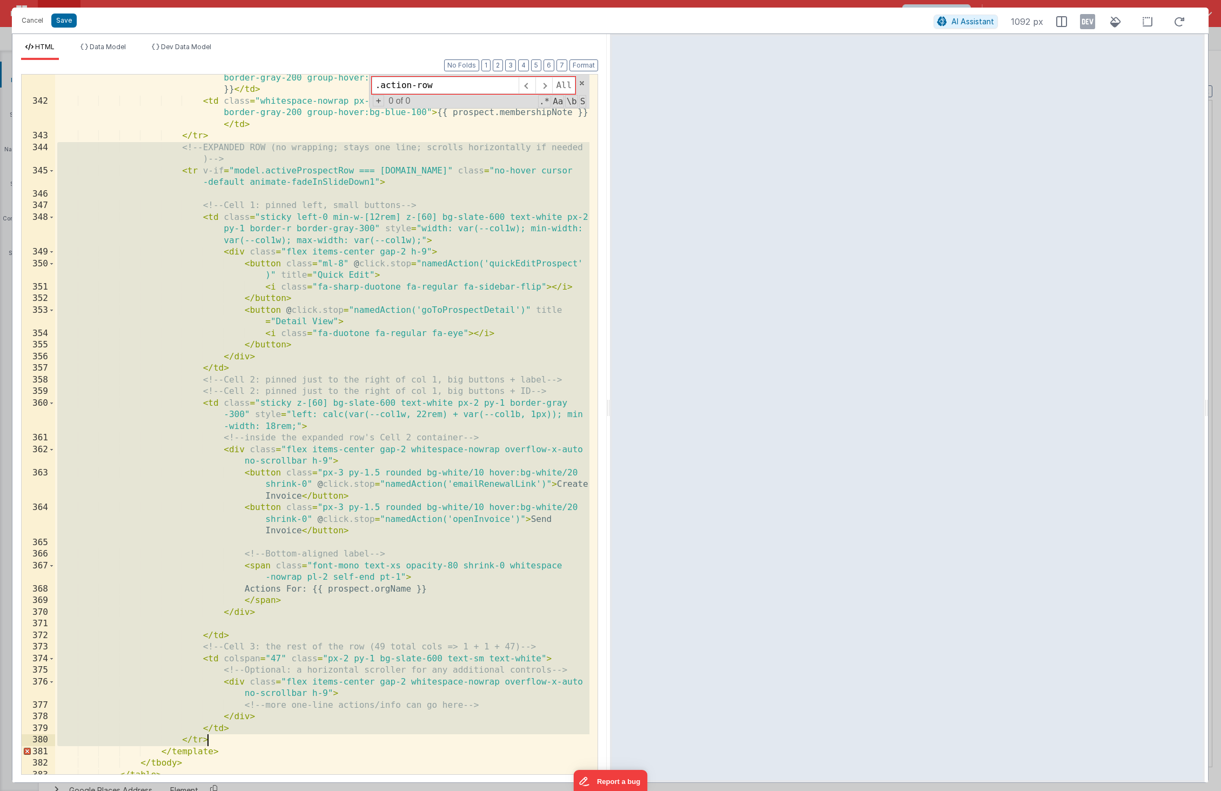
drag, startPoint x: 58, startPoint y: 145, endPoint x: 299, endPoint y: 738, distance: 639.9
click at [299, 738] on div "< td class = "whitespace-nowrap px-2 py-1 text-sm text-gray-500 border-b border…" at bounding box center [322, 433] width 534 height 746
drag, startPoint x: 221, startPoint y: 739, endPoint x: -6, endPoint y: 144, distance: 637.1
click at [0, 144] on html "Cancel Save AI Assistant 1092 px HTML Data Model Dev Data Model Format 7 6 5 4 …" at bounding box center [610, 395] width 1221 height 791
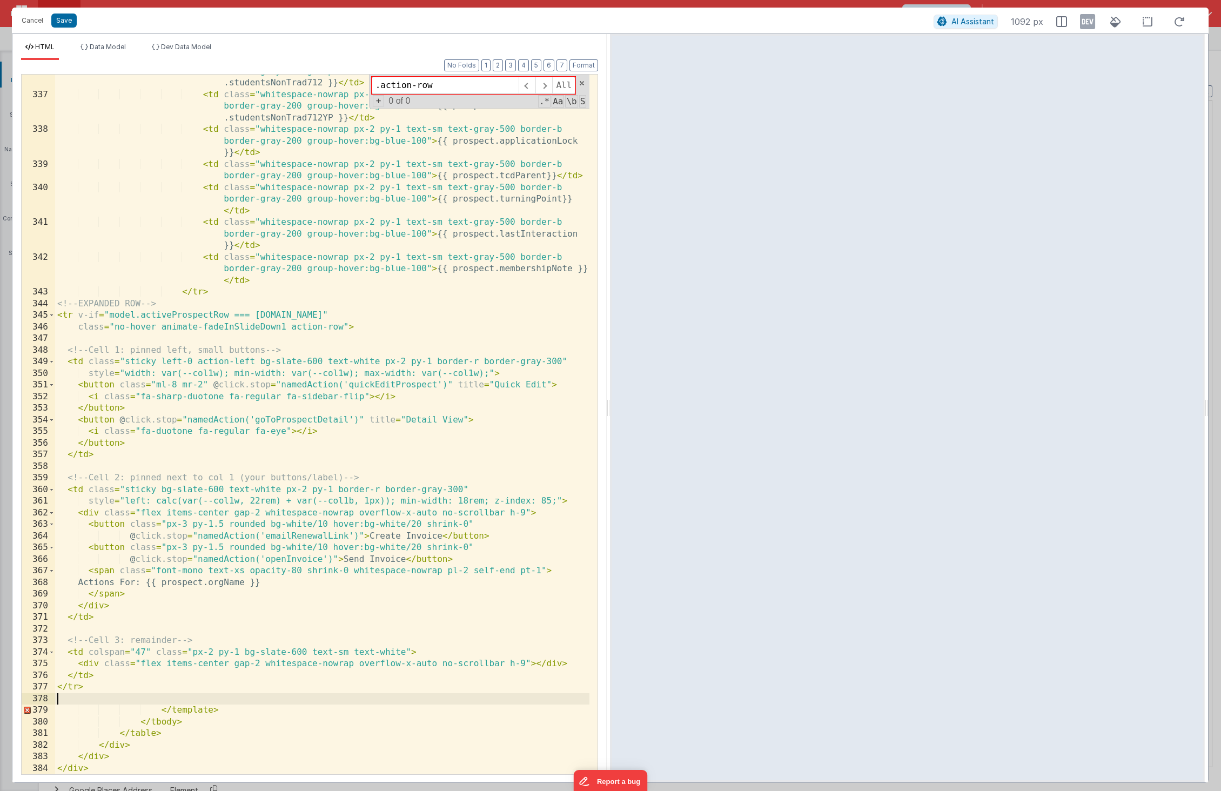
scroll to position [5641, 0]
click at [580, 85] on span at bounding box center [582, 83] width 8 height 8
click at [581, 68] on button "Format" at bounding box center [583, 65] width 29 height 12
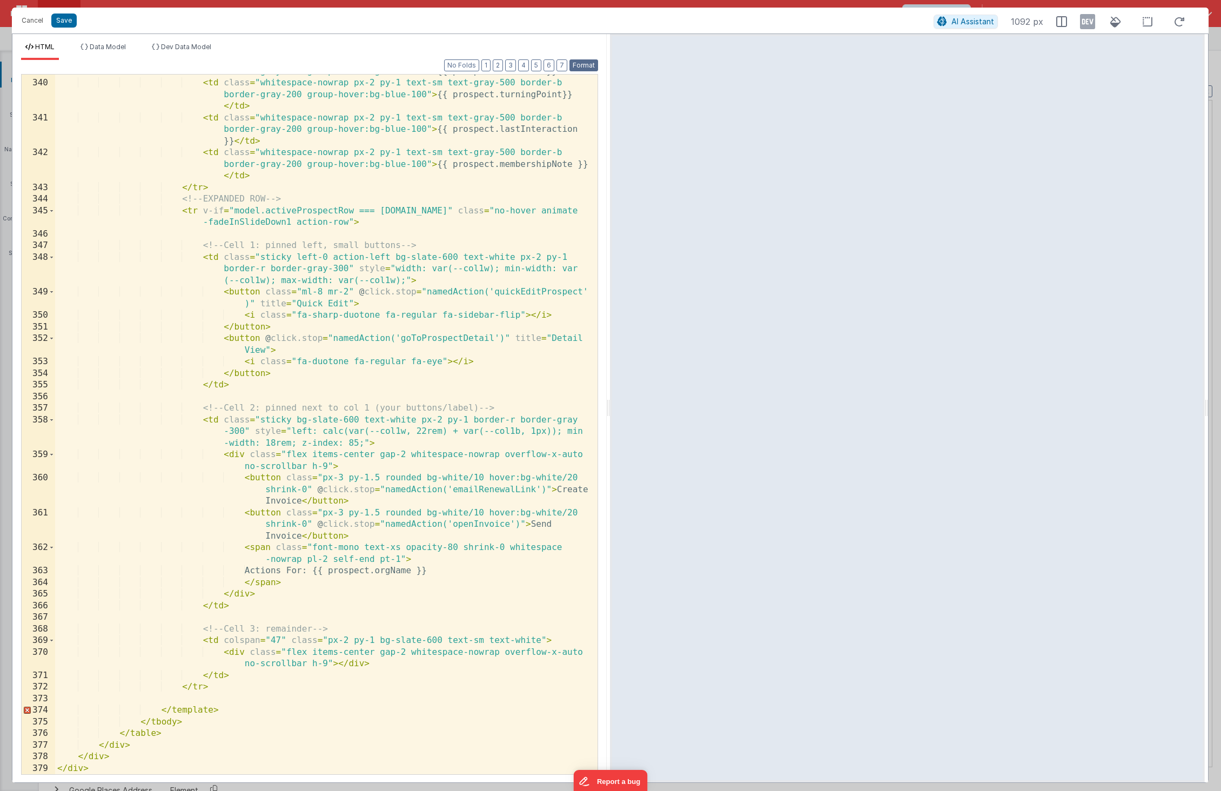
scroll to position [5745, 0]
click at [238, 617] on div "< td class = "whitespace-nowrap px-2 py-1 text-sm text-gray-500 border-b border…" at bounding box center [322, 421] width 534 height 735
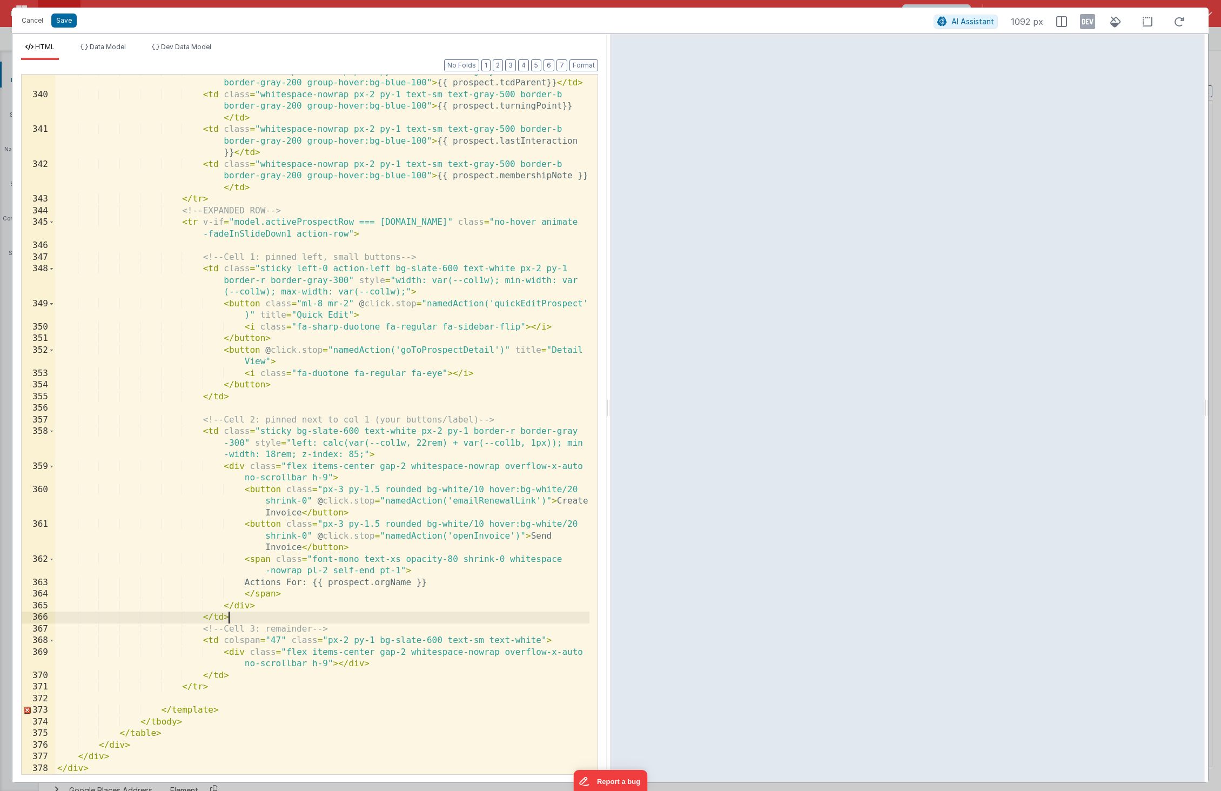
scroll to position [5734, 0]
click at [203, 698] on div "< td class = "whitespace-nowrap px-2 py-1 text-sm text-gray-500 border-b border…" at bounding box center [322, 433] width 534 height 735
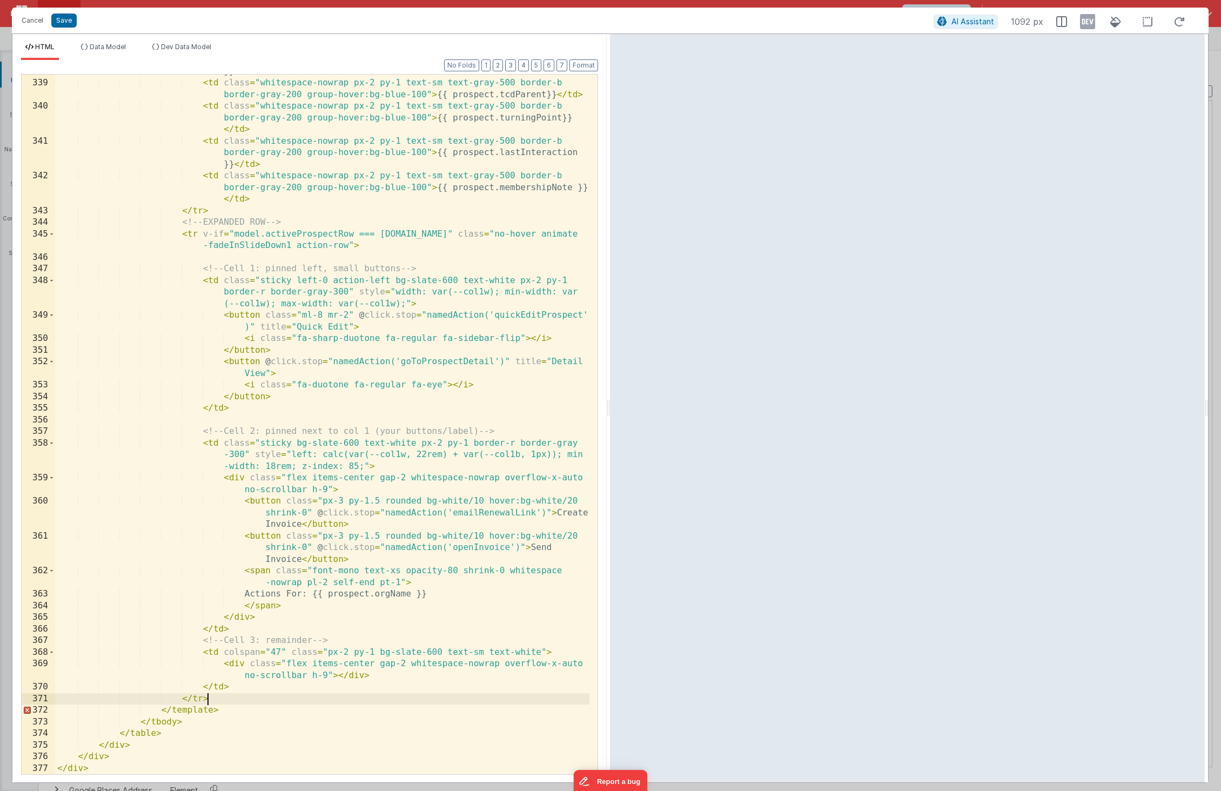
scroll to position [5722, 0]
click at [65, 18] on button "Save" at bounding box center [63, 21] width 25 height 14
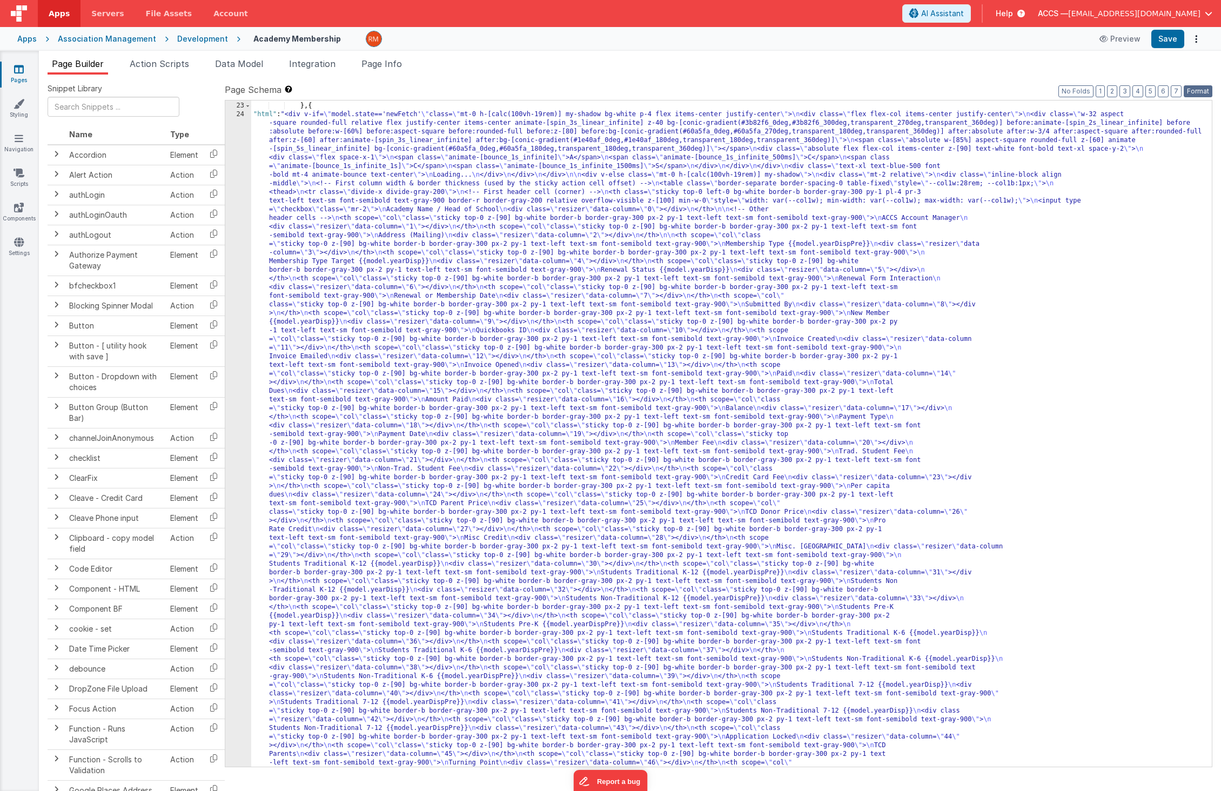
drag, startPoint x: 1197, startPoint y: 92, endPoint x: 1187, endPoint y: 76, distance: 19.6
click at [1086, 92] on button "Format" at bounding box center [1197, 91] width 29 height 12
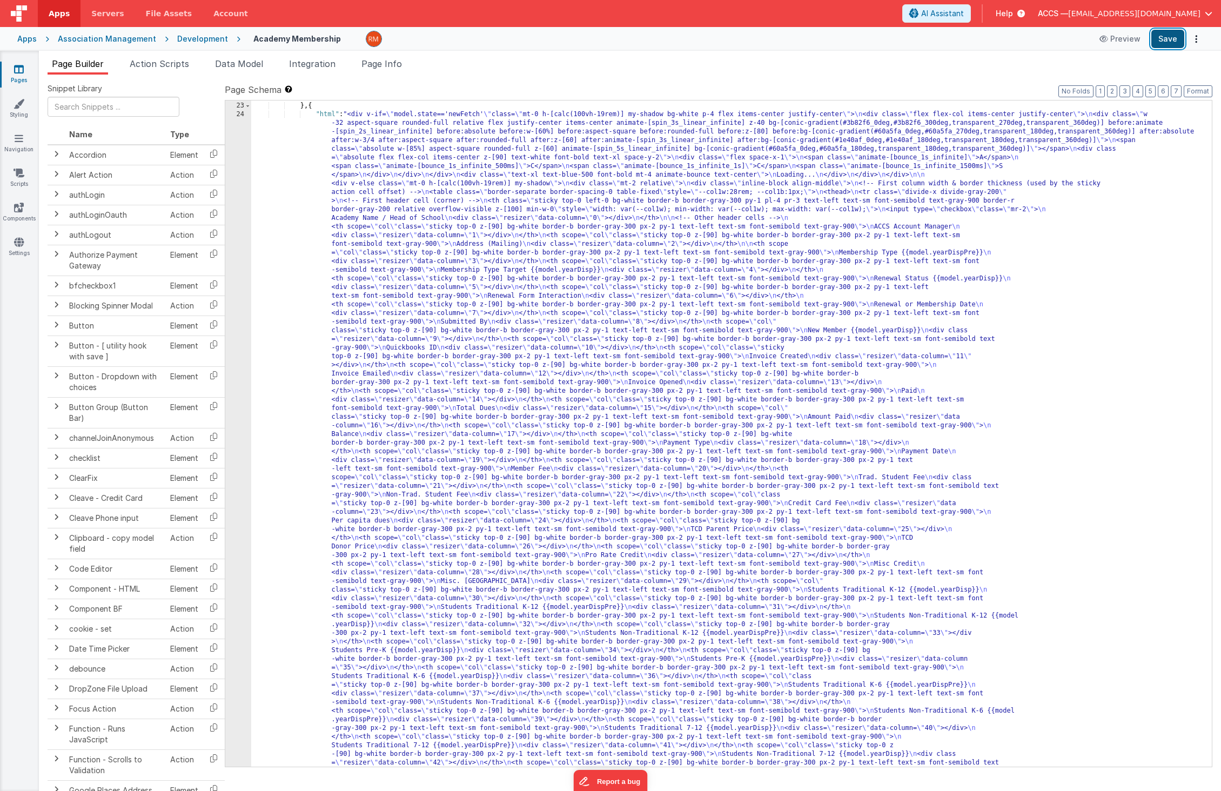
click at [1086, 42] on button "Save" at bounding box center [1167, 39] width 33 height 18
click at [1086, 39] on button "Save" at bounding box center [1167, 39] width 33 height 18
click at [21, 110] on link "Styling" at bounding box center [18, 109] width 39 height 22
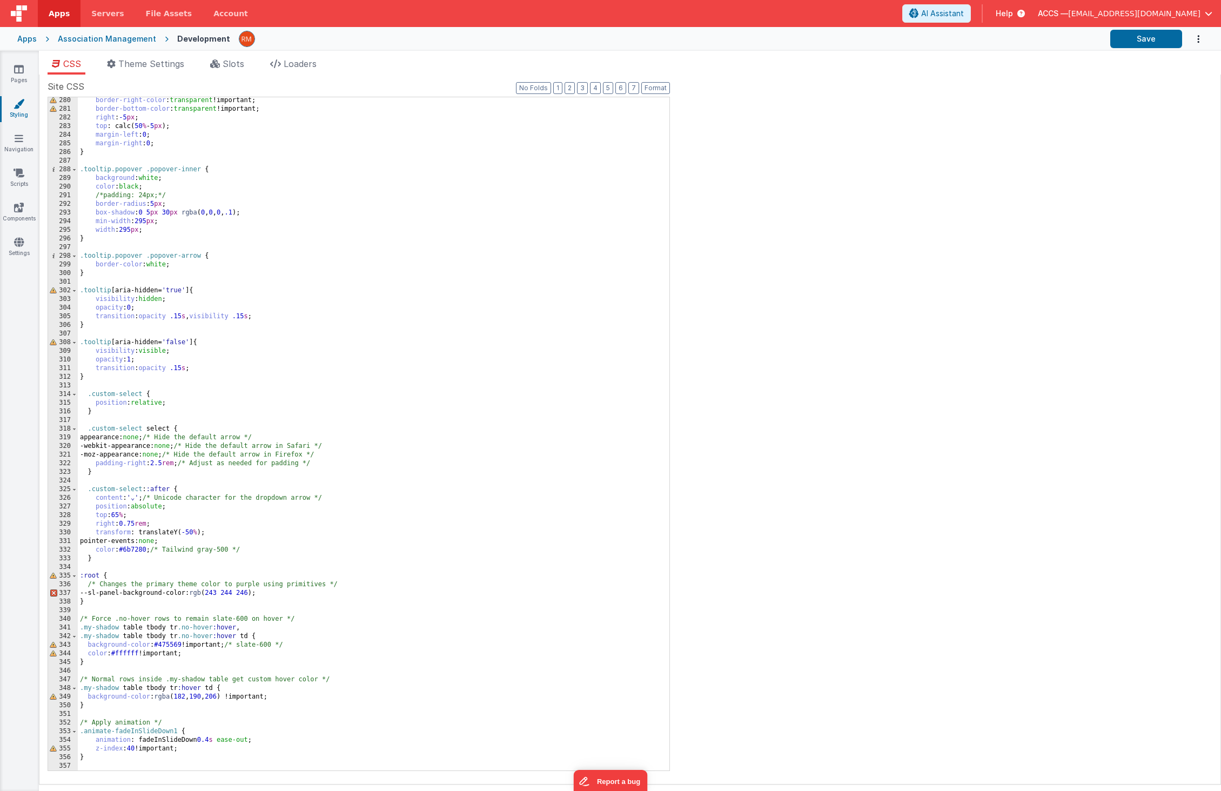
scroll to position [2412, 0]
click at [120, 758] on div "border-right-color : transparent !important; border-bottom-color : transparent …" at bounding box center [369, 441] width 583 height 690
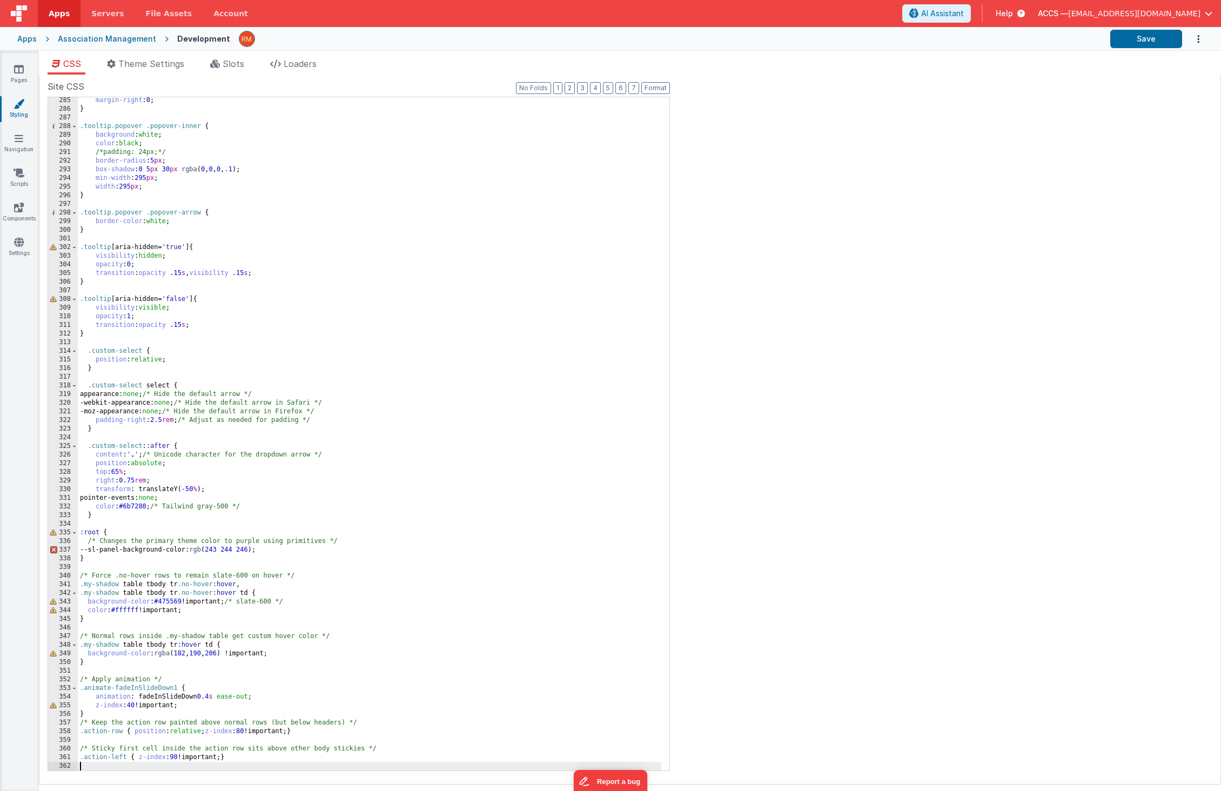
scroll to position [2455, 0]
click at [102, 712] on div "margin-right : 0 ; } .tooltip.popover .popover-inner { background : white ; col…" at bounding box center [369, 441] width 583 height 690
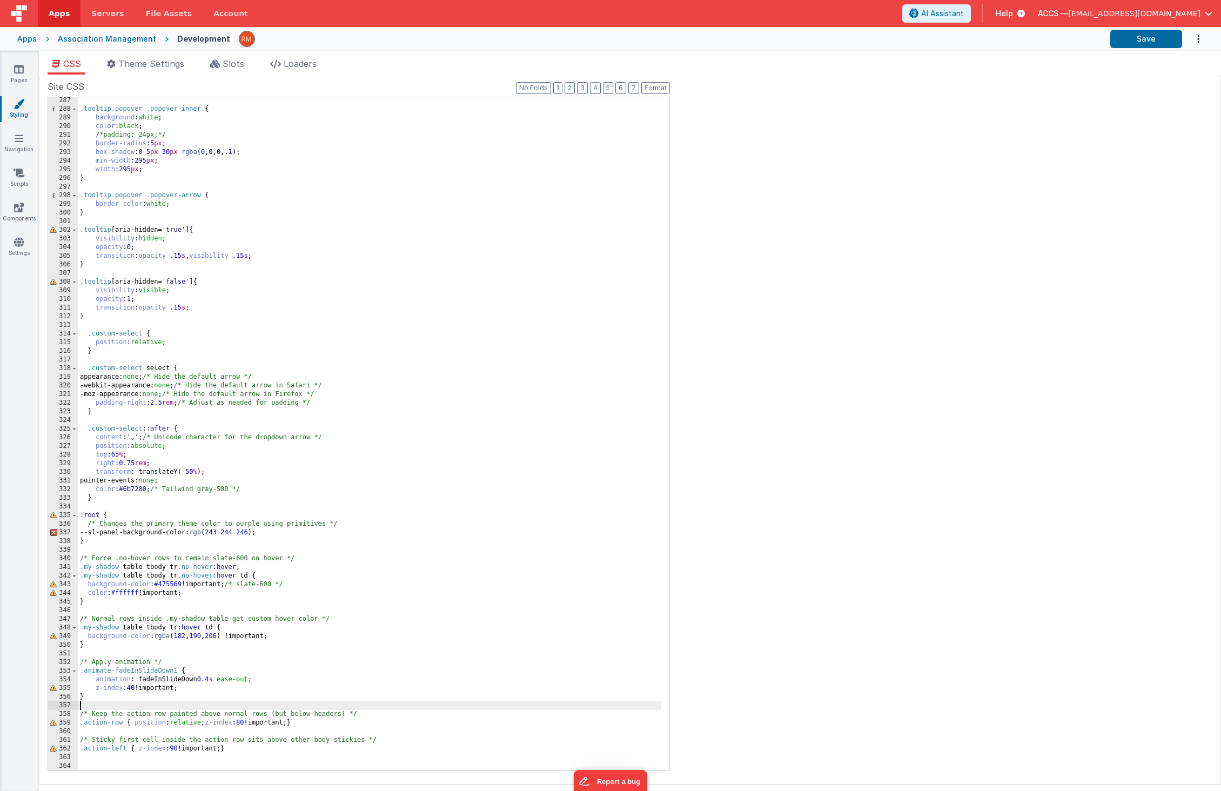
scroll to position [2473, 0]
click at [1086, 44] on button "Save" at bounding box center [1146, 39] width 72 height 18
click at [27, 77] on link "Pages" at bounding box center [18, 75] width 39 height 22
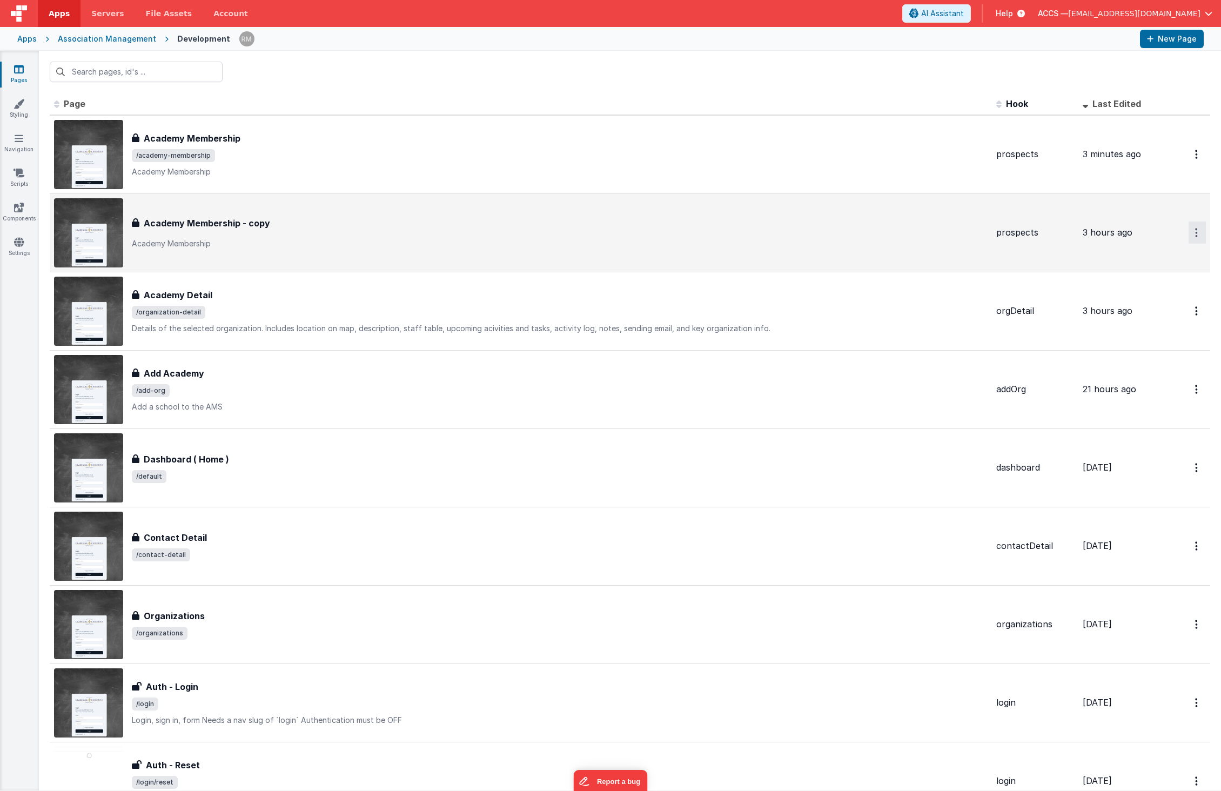
click at [1086, 165] on button "Options" at bounding box center [1196, 154] width 17 height 22
click at [1086, 297] on link "Delete" at bounding box center [1157, 297] width 95 height 19
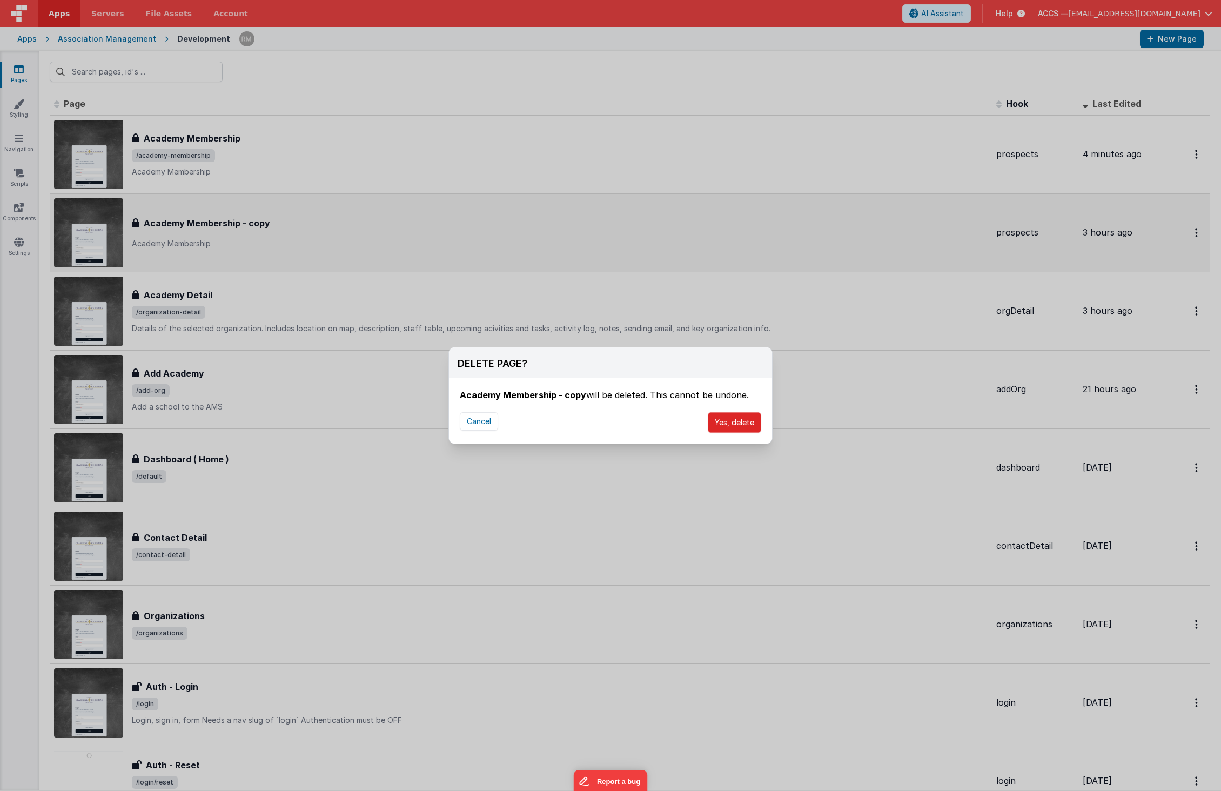
click at [742, 423] on button "Yes, delete" at bounding box center [734, 422] width 53 height 21
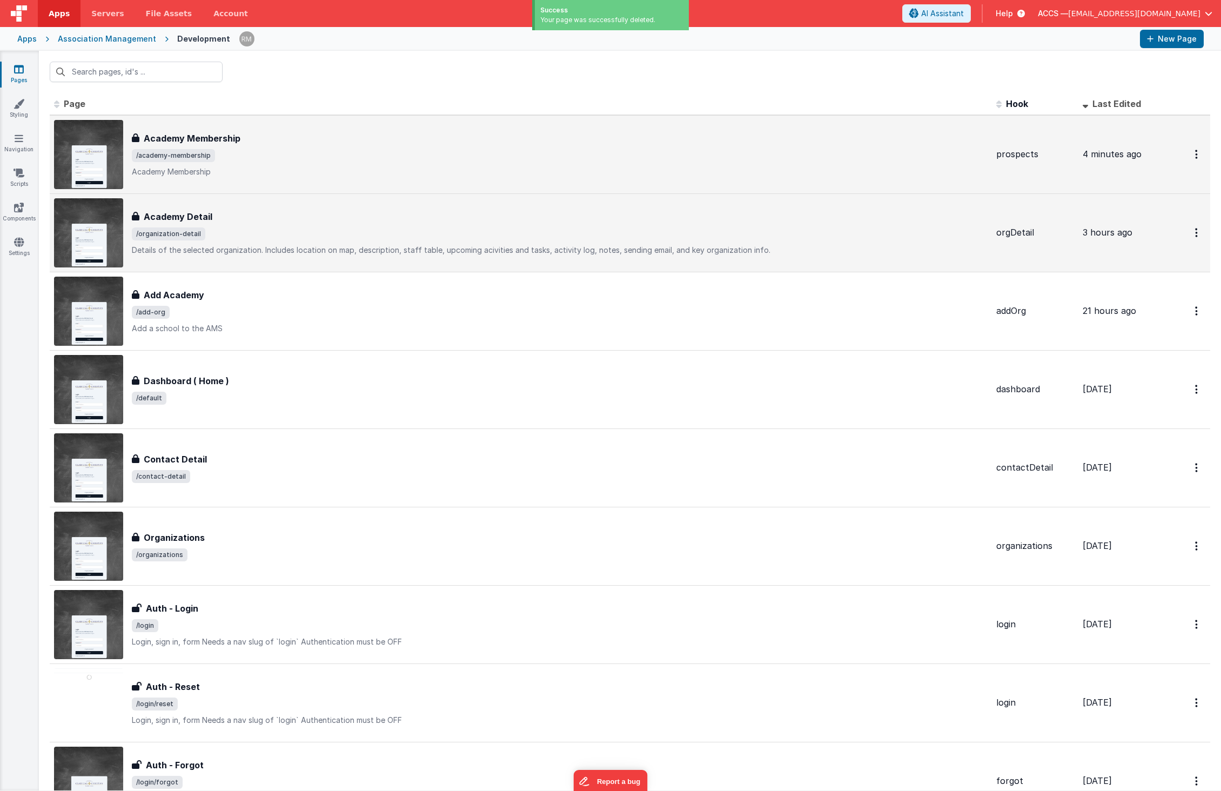
click at [380, 160] on span "/academy-membership" at bounding box center [560, 155] width 856 height 13
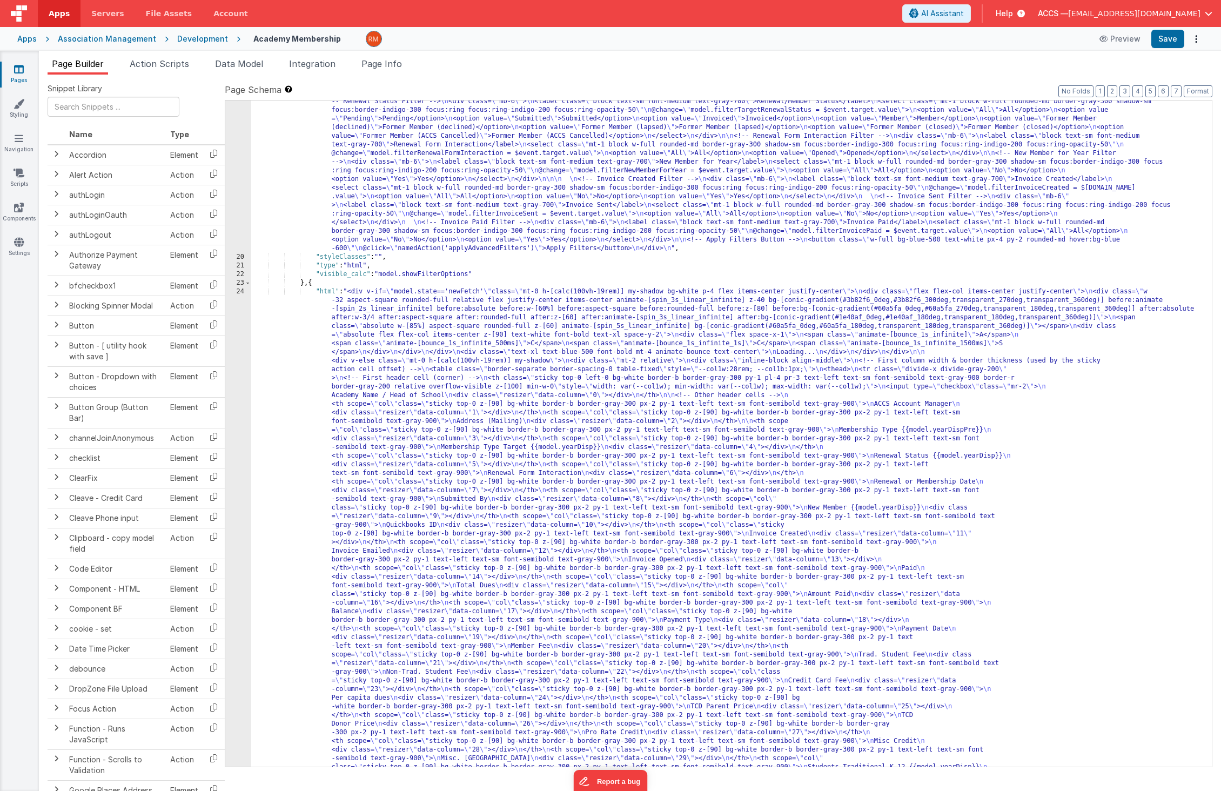
scroll to position [314, 0]
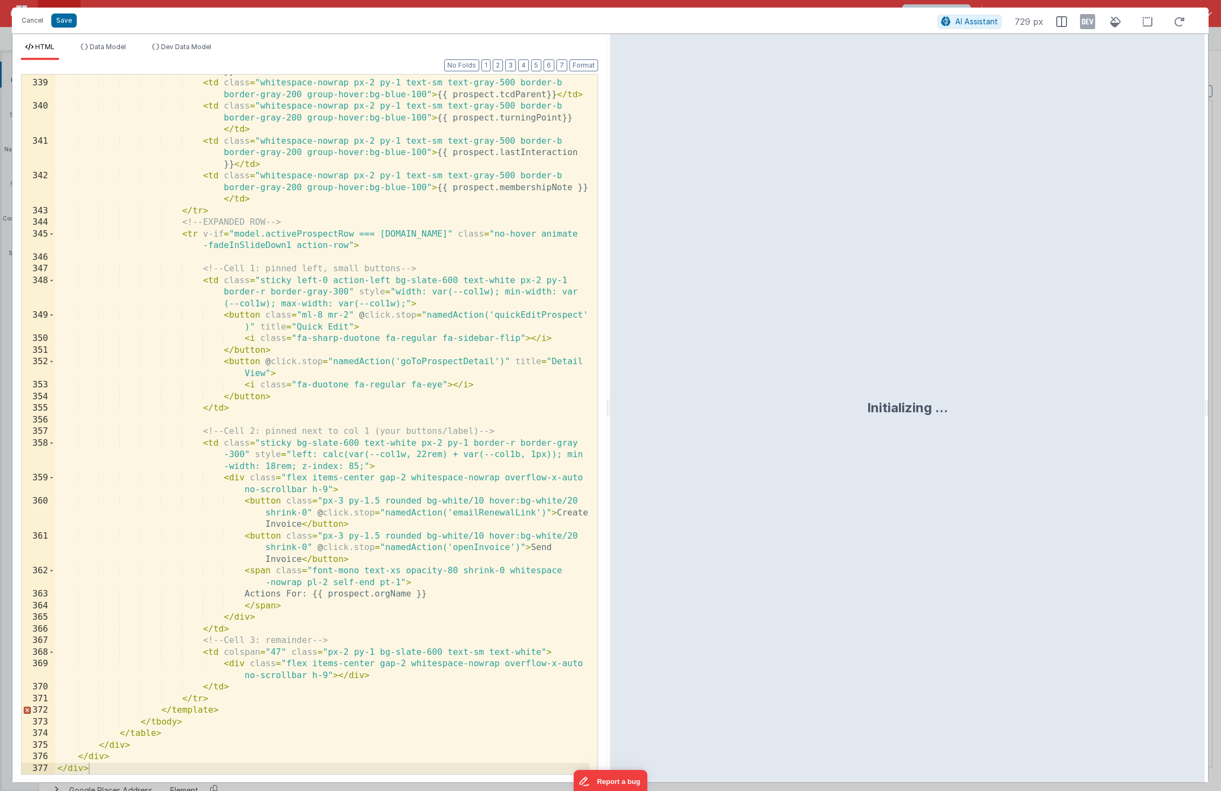
scroll to position [5722, 0]
drag, startPoint x: 265, startPoint y: 292, endPoint x: 251, endPoint y: 293, distance: 14.6
click at [251, 293] on div "< td class = "whitespace-nowrap px-2 py-1 text-sm text-gray-500 border-b border…" at bounding box center [322, 416] width 534 height 746
drag, startPoint x: 492, startPoint y: 443, endPoint x: 470, endPoint y: 442, distance: 21.6
click at [470, 442] on div "< td class = "whitespace-nowrap px-2 py-1 text-sm text-gray-500 border-b border…" at bounding box center [322, 416] width 534 height 746
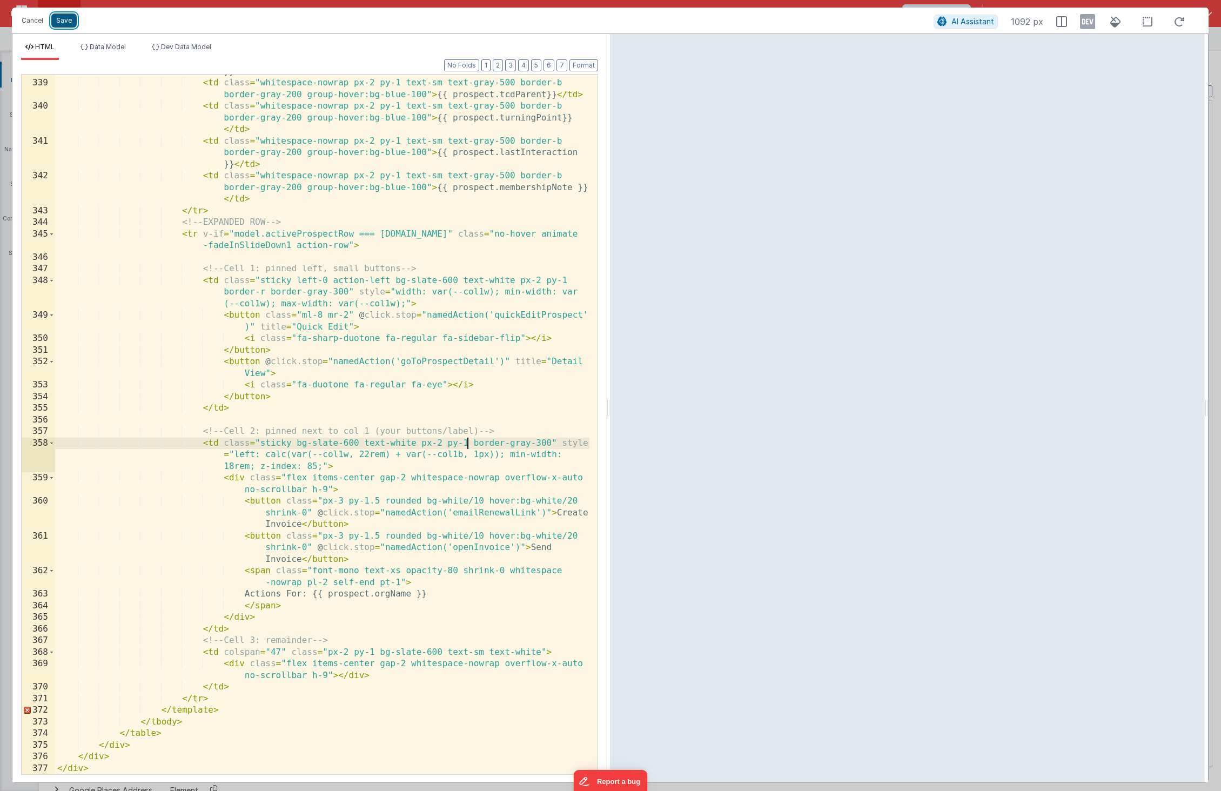
click at [70, 21] on button "Save" at bounding box center [63, 21] width 25 height 14
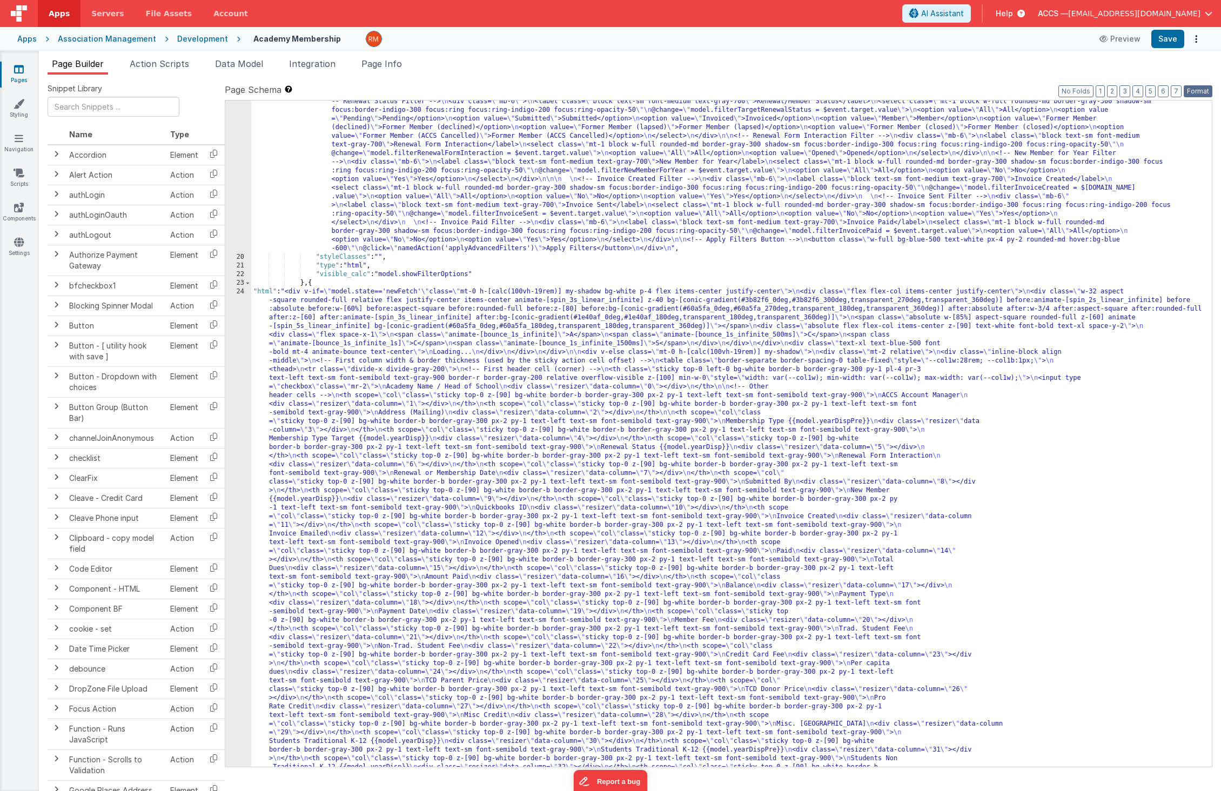
click at [1086, 93] on button "Format" at bounding box center [1197, 91] width 29 height 12
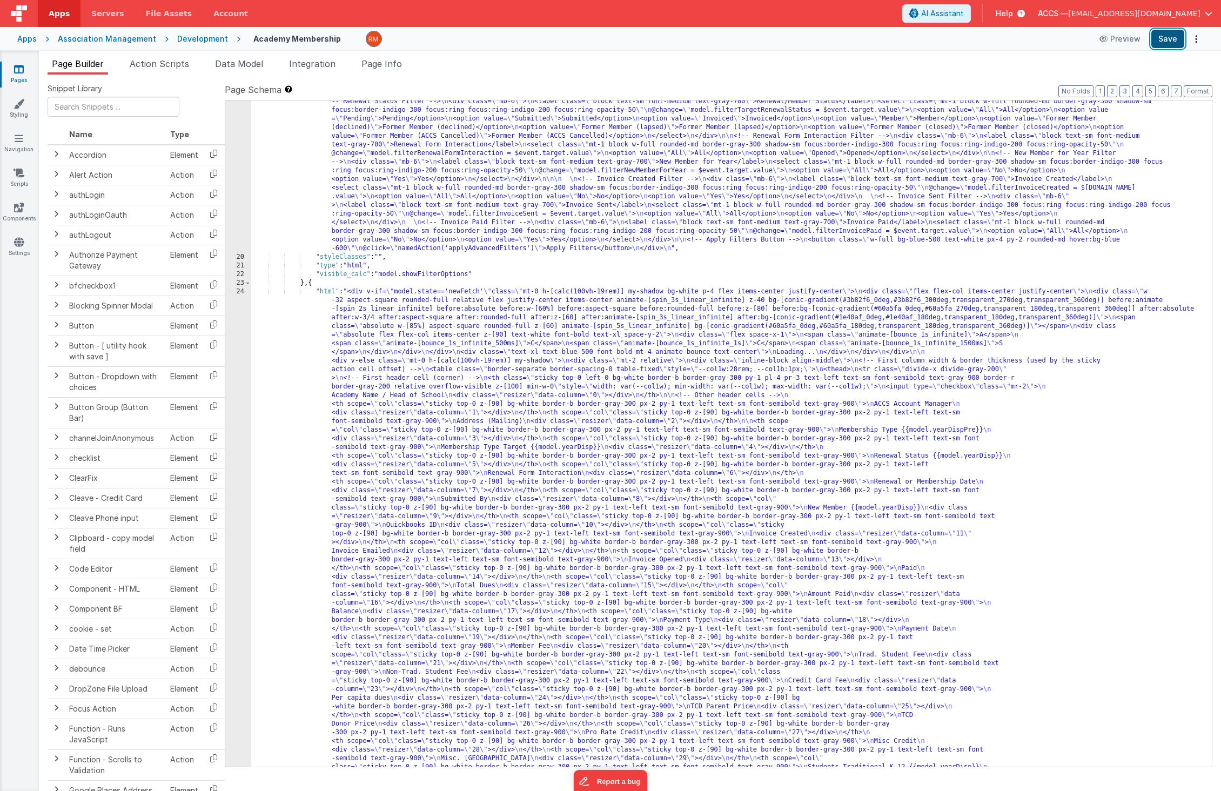
click at [1086, 42] on button "Save" at bounding box center [1167, 39] width 33 height 18
click at [1086, 39] on button "Save" at bounding box center [1167, 39] width 33 height 18
click at [91, 41] on div "Association Management" at bounding box center [107, 38] width 98 height 11
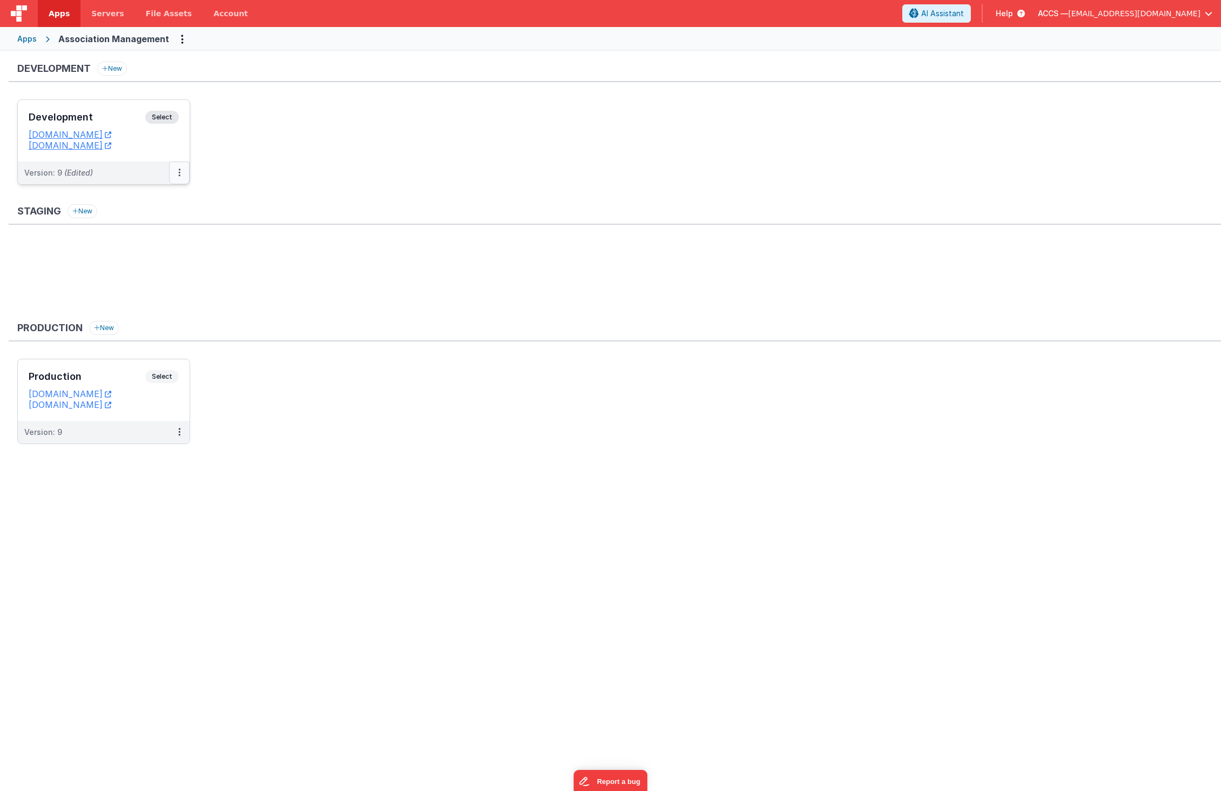
click at [185, 175] on button at bounding box center [179, 172] width 21 height 23
click at [152, 233] on link "Deploy..." at bounding box center [142, 235] width 95 height 19
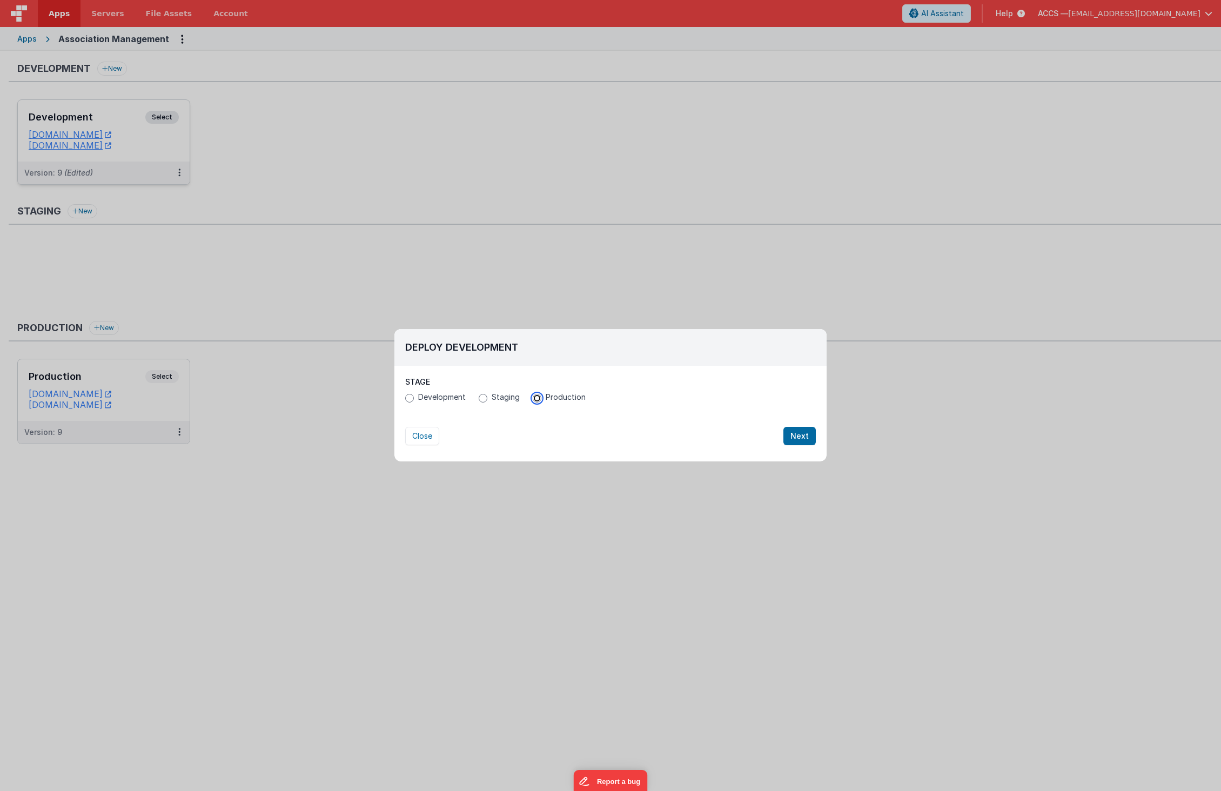
click at [533, 397] on input "Production" at bounding box center [537, 398] width 9 height 9
radio input "true"
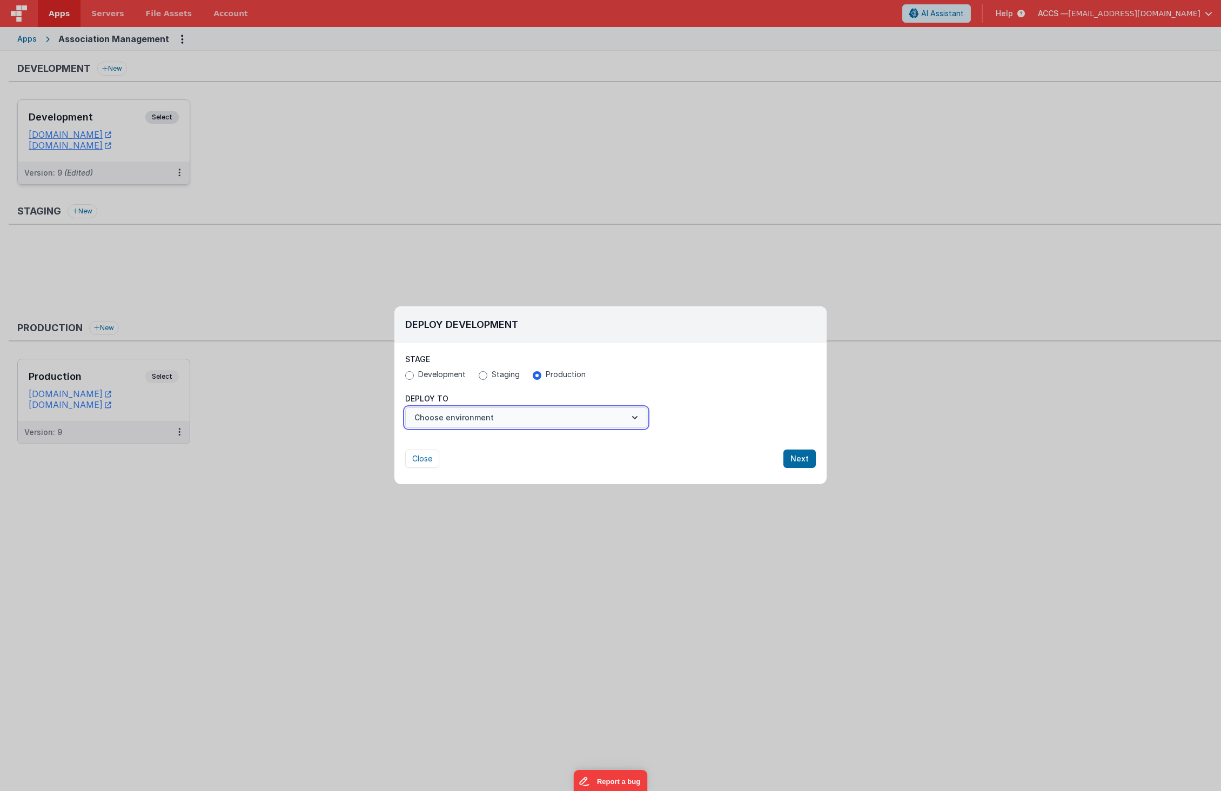
click at [594, 422] on button "Choose environment" at bounding box center [526, 417] width 242 height 21
click at [585, 448] on link "Production" at bounding box center [526, 443] width 242 height 19
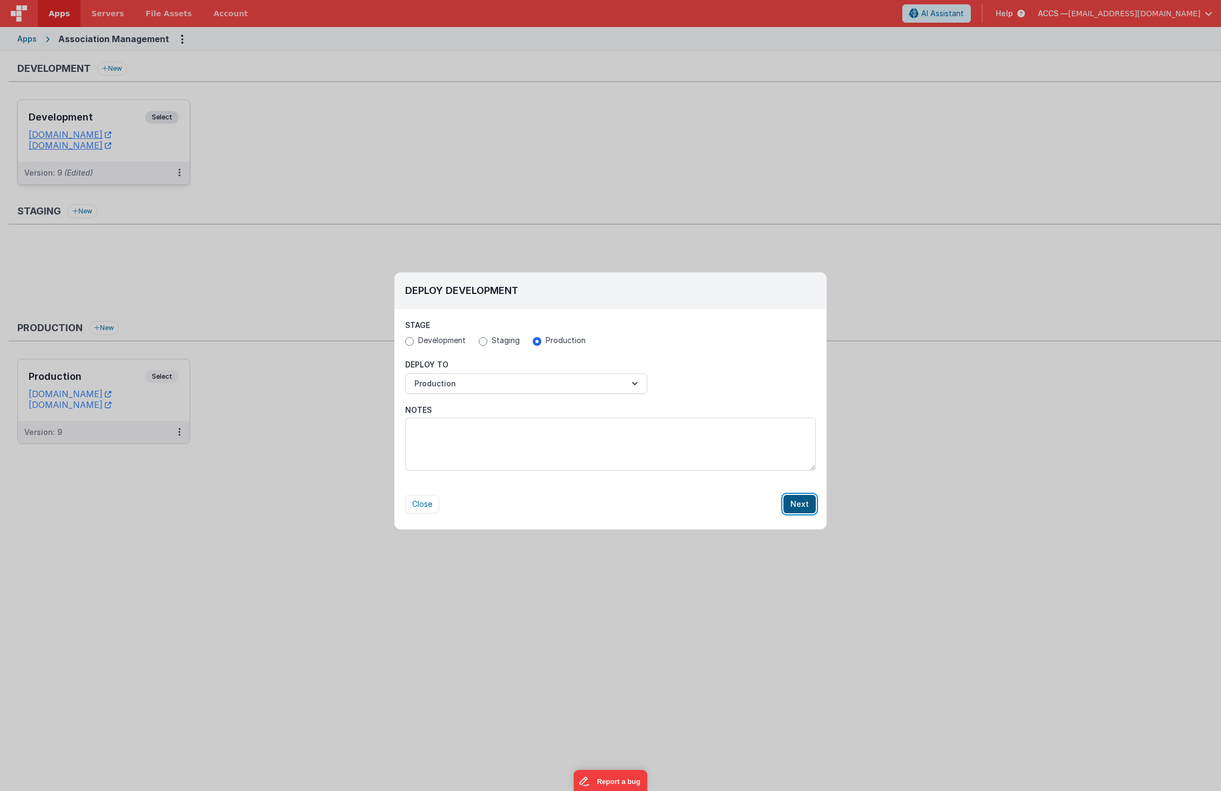
click at [802, 506] on button "Next" at bounding box center [799, 504] width 32 height 18
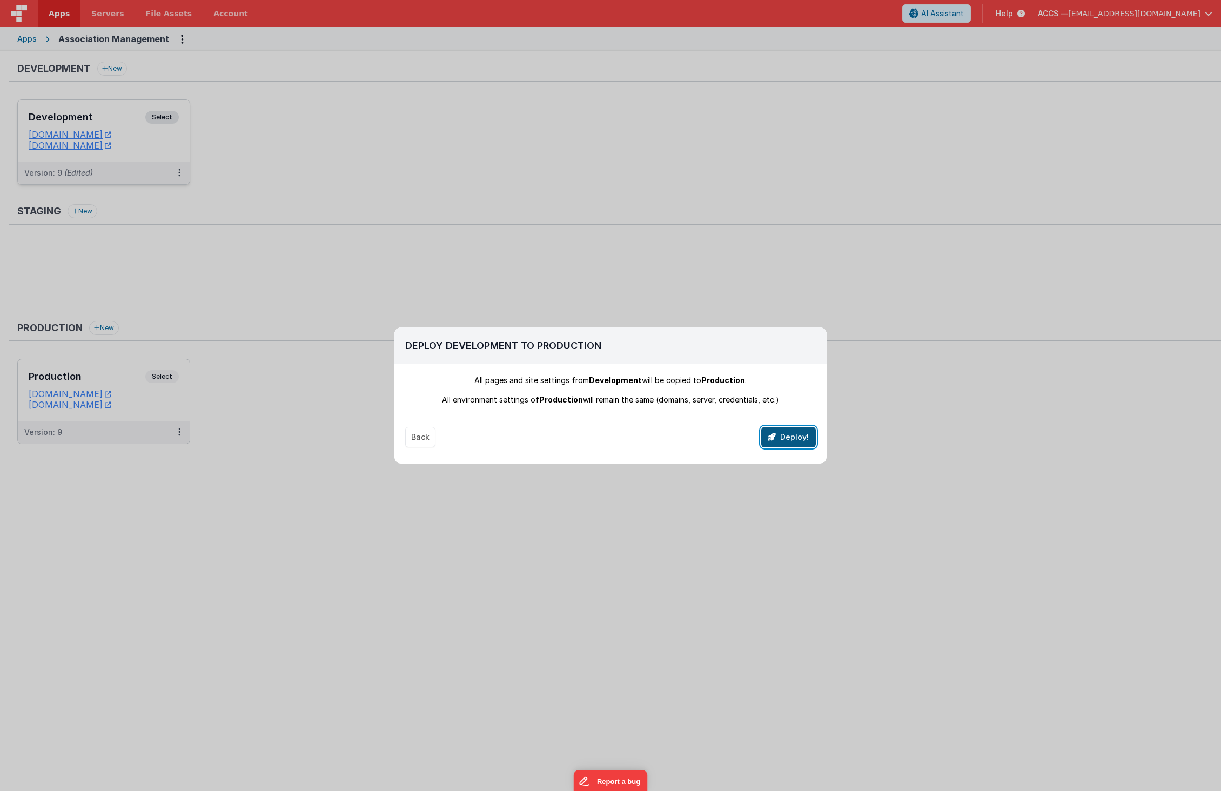
click at [797, 434] on button "Deploy!" at bounding box center [788, 437] width 55 height 21
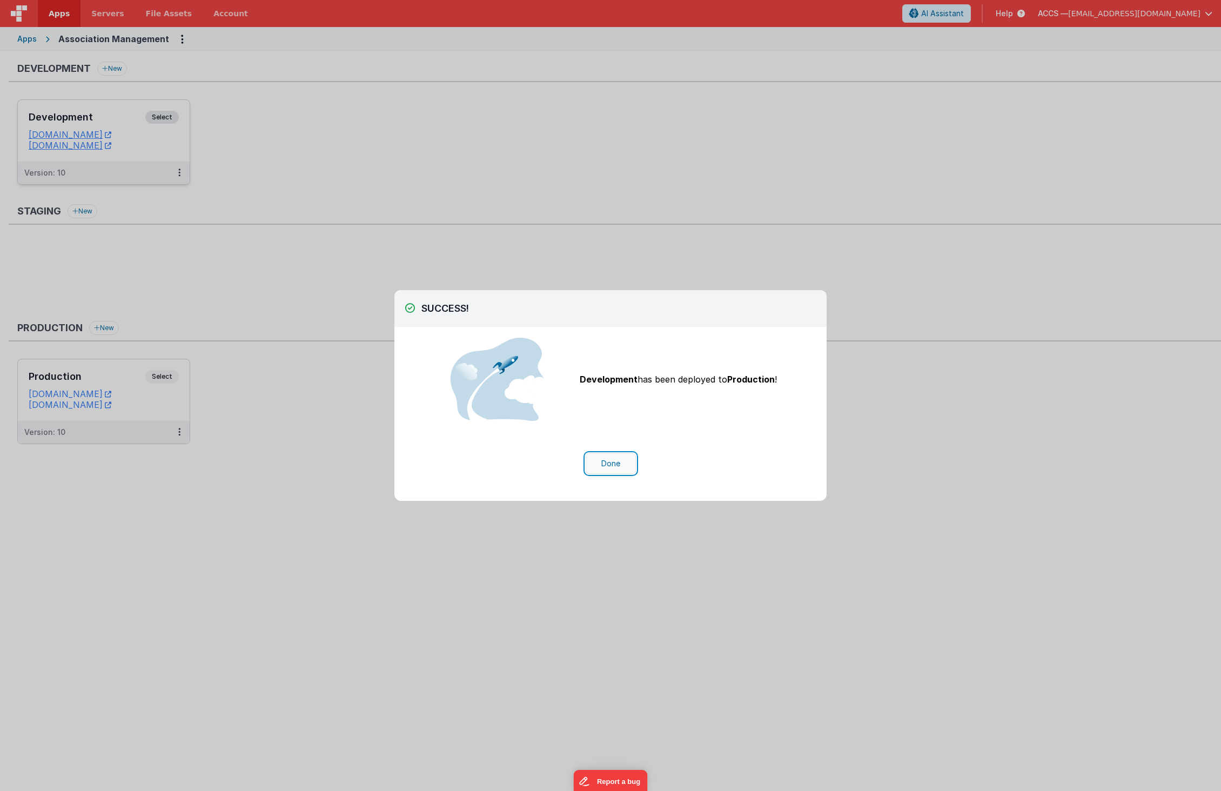
click at [618, 467] on button "Done" at bounding box center [610, 463] width 50 height 21
